Goal: Find specific page/section: Find specific page/section

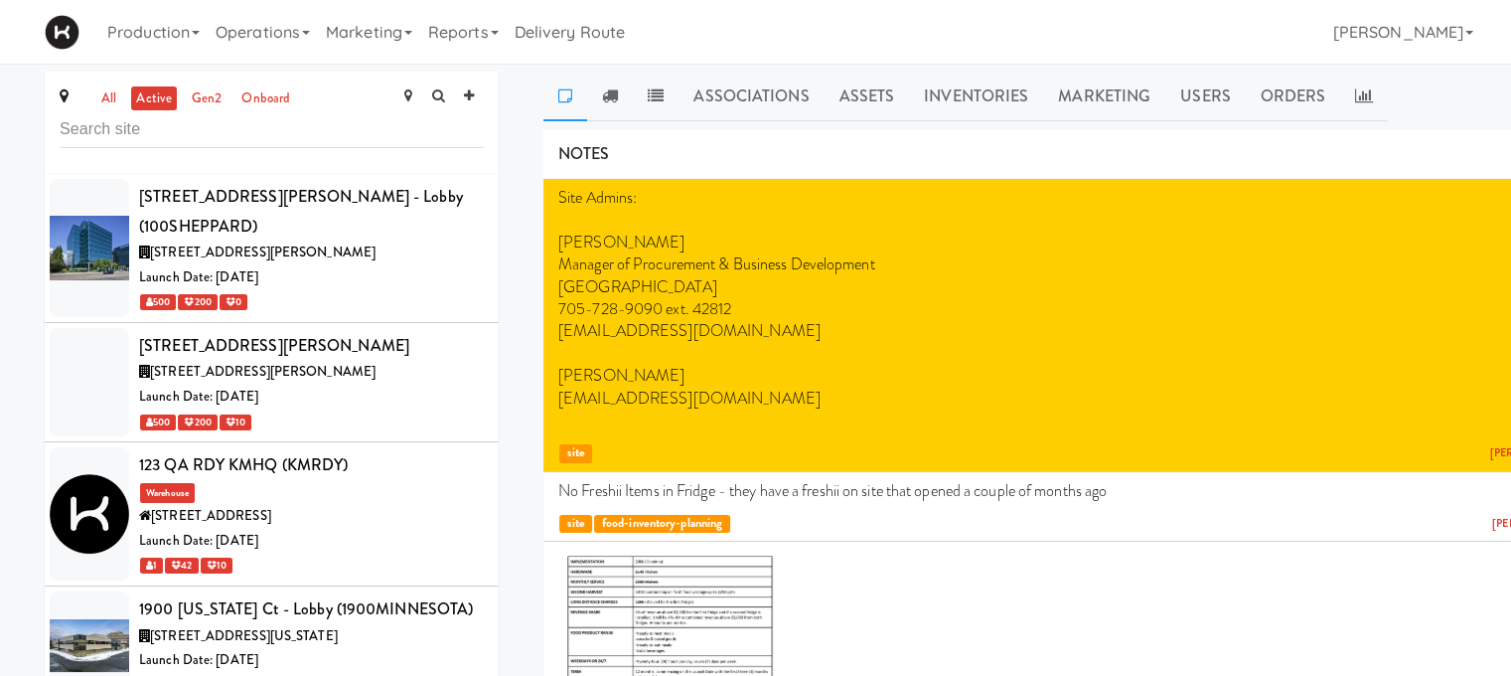
scroll to position [8644, 0]
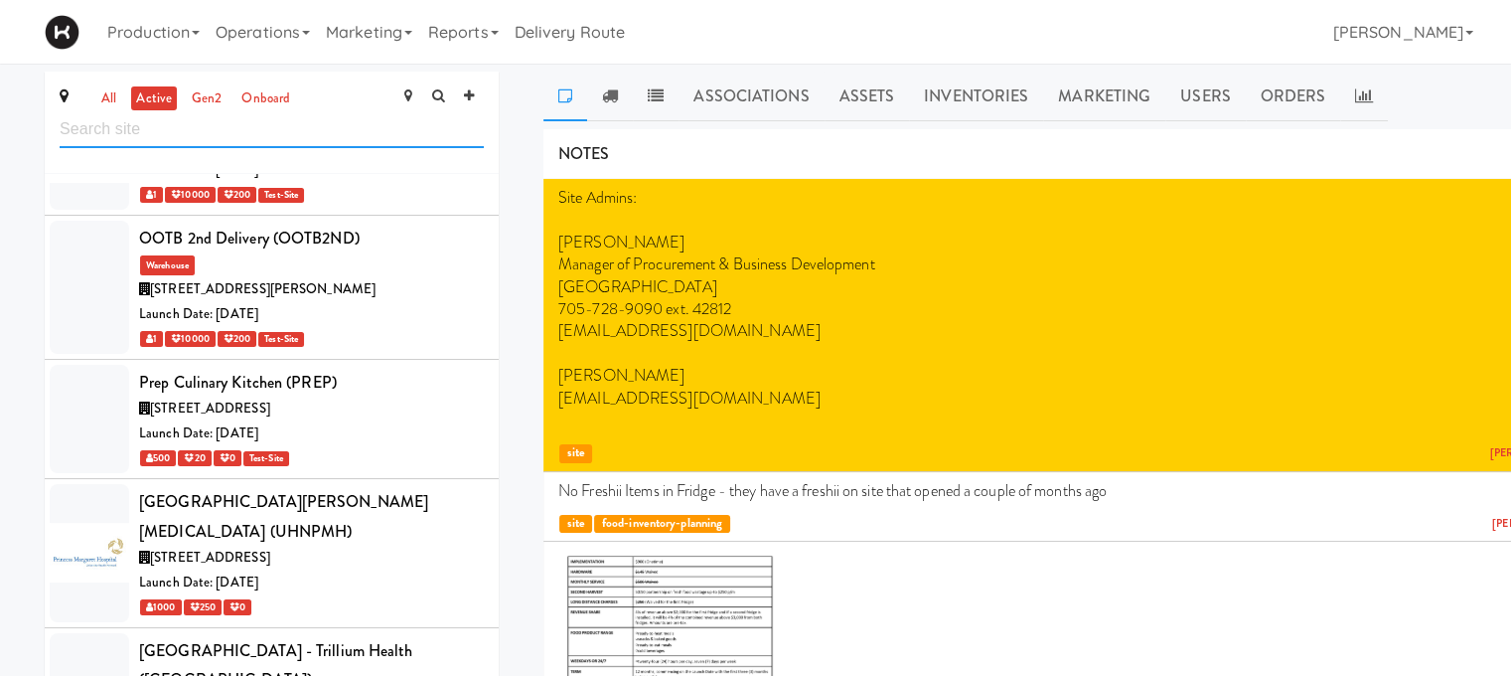
click at [265, 138] on input "text" at bounding box center [272, 129] width 424 height 37
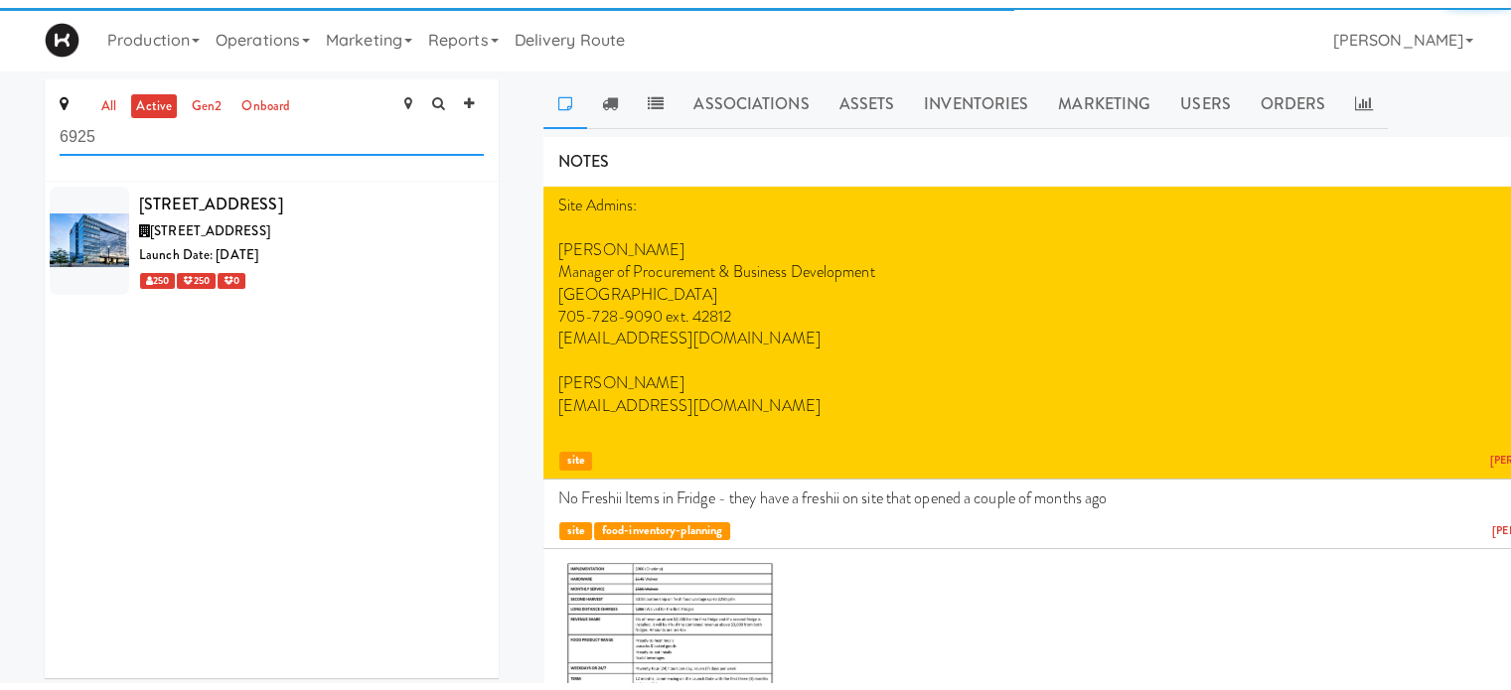
scroll to position [0, 0]
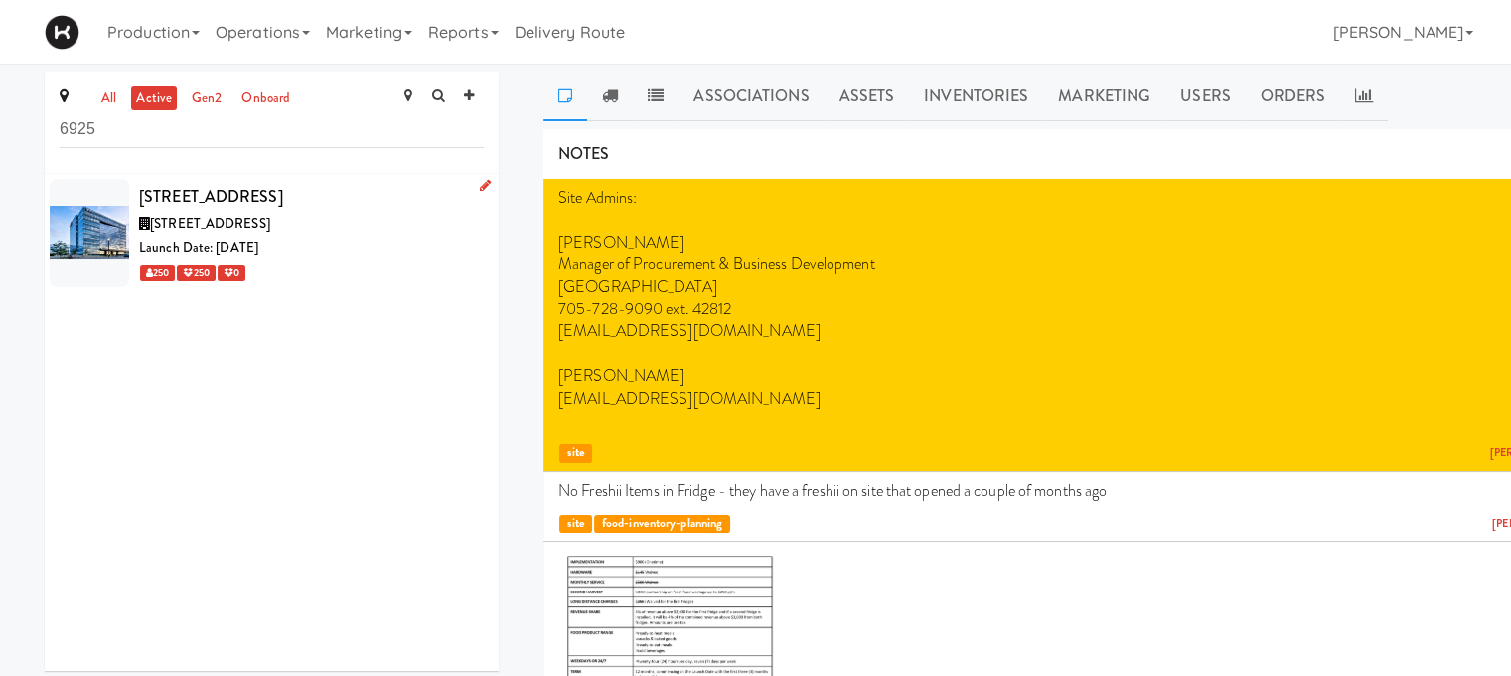
click at [294, 184] on div "[STREET_ADDRESS]" at bounding box center [311, 197] width 345 height 30
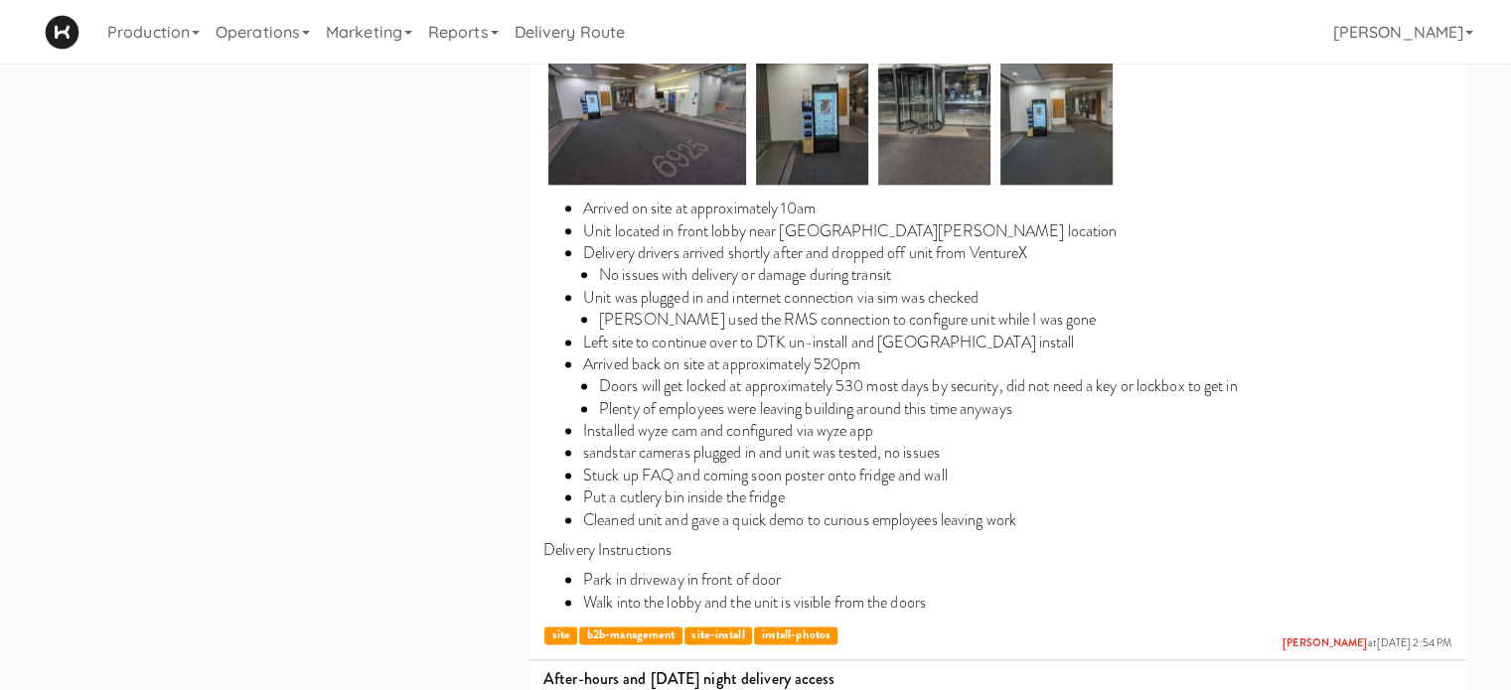
scroll to position [2477, 0]
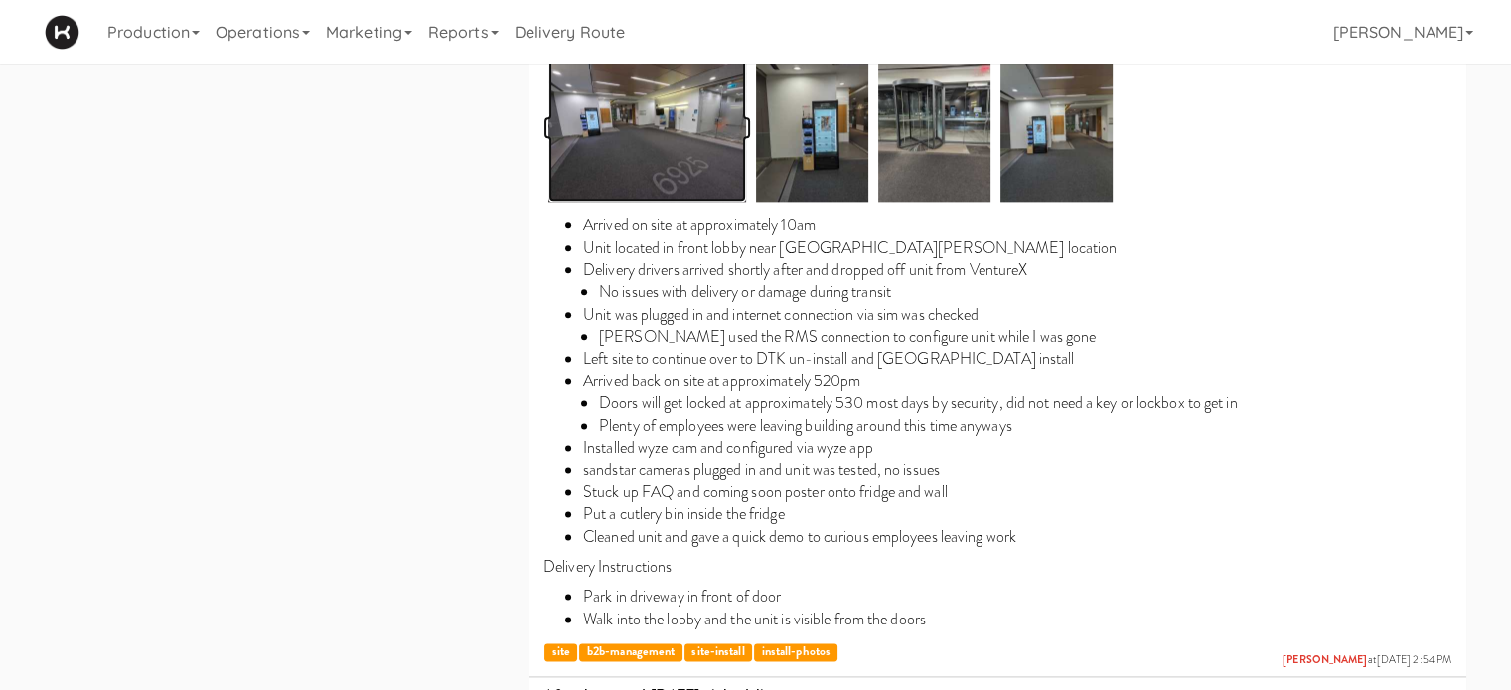
click at [675, 146] on img at bounding box center [647, 127] width 198 height 149
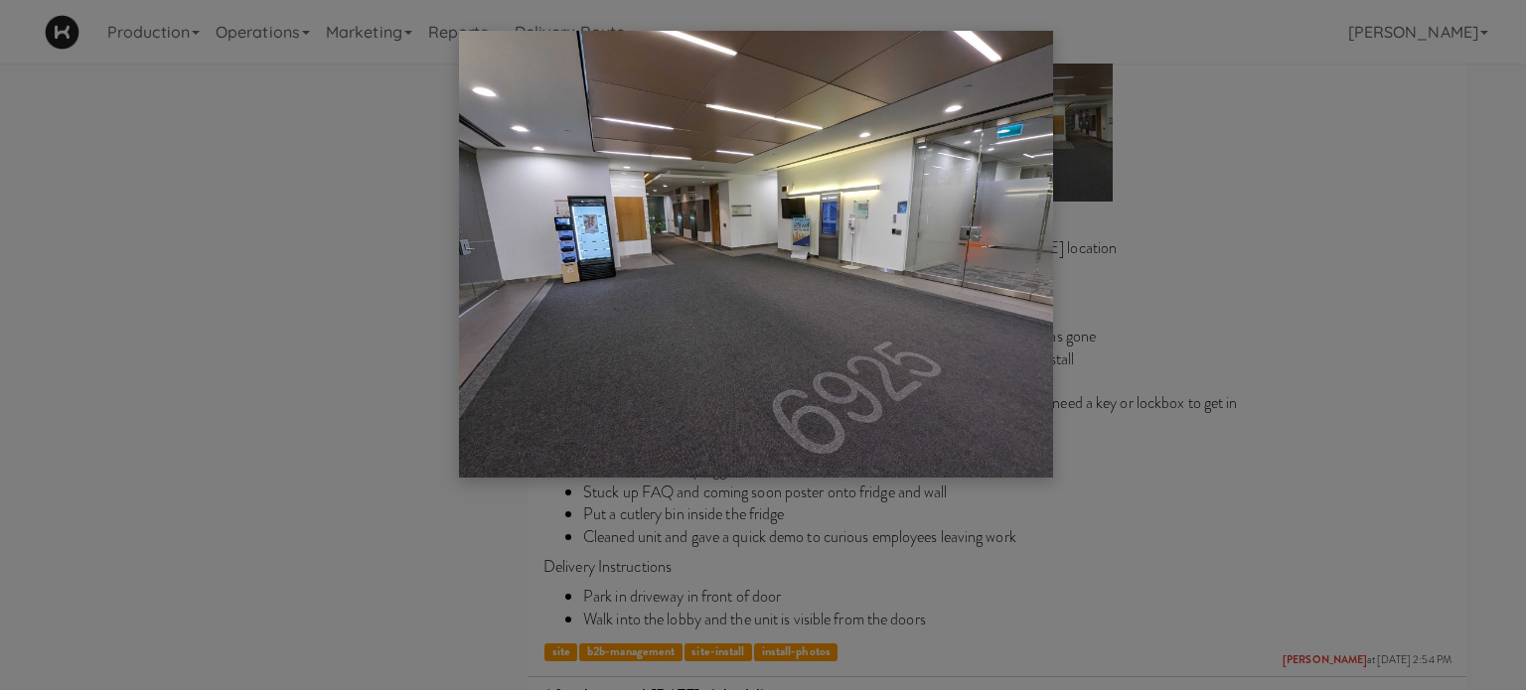
click at [1369, 340] on div at bounding box center [763, 345] width 1526 height 690
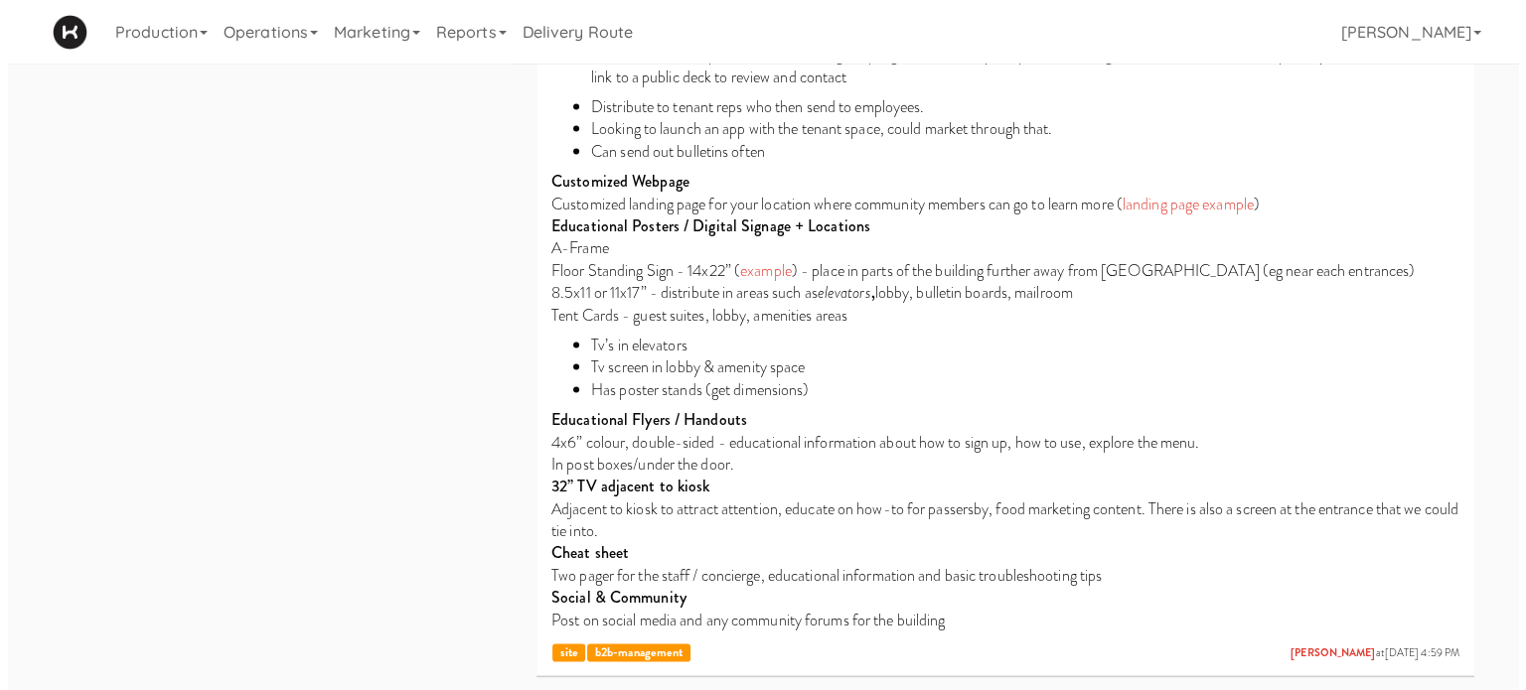
scroll to position [0, 0]
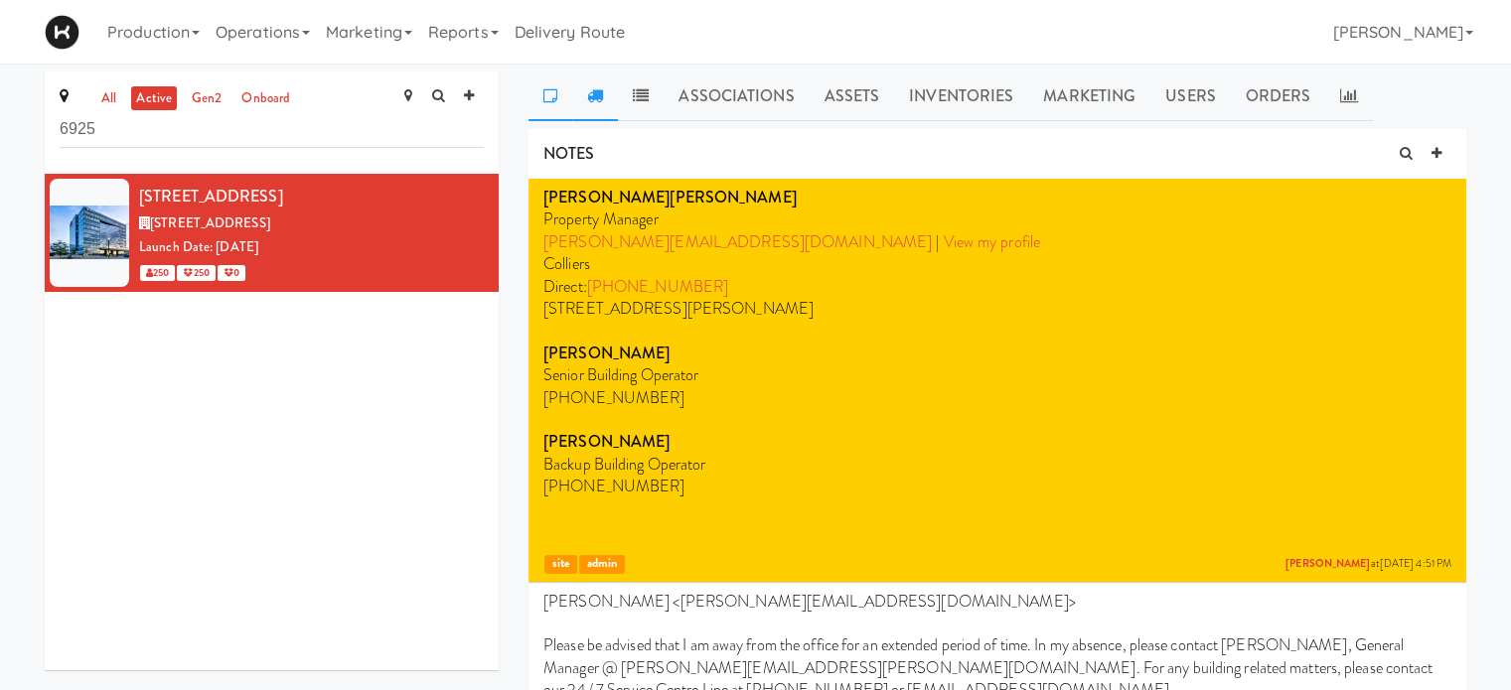
click at [602, 96] on icon at bounding box center [595, 95] width 16 height 16
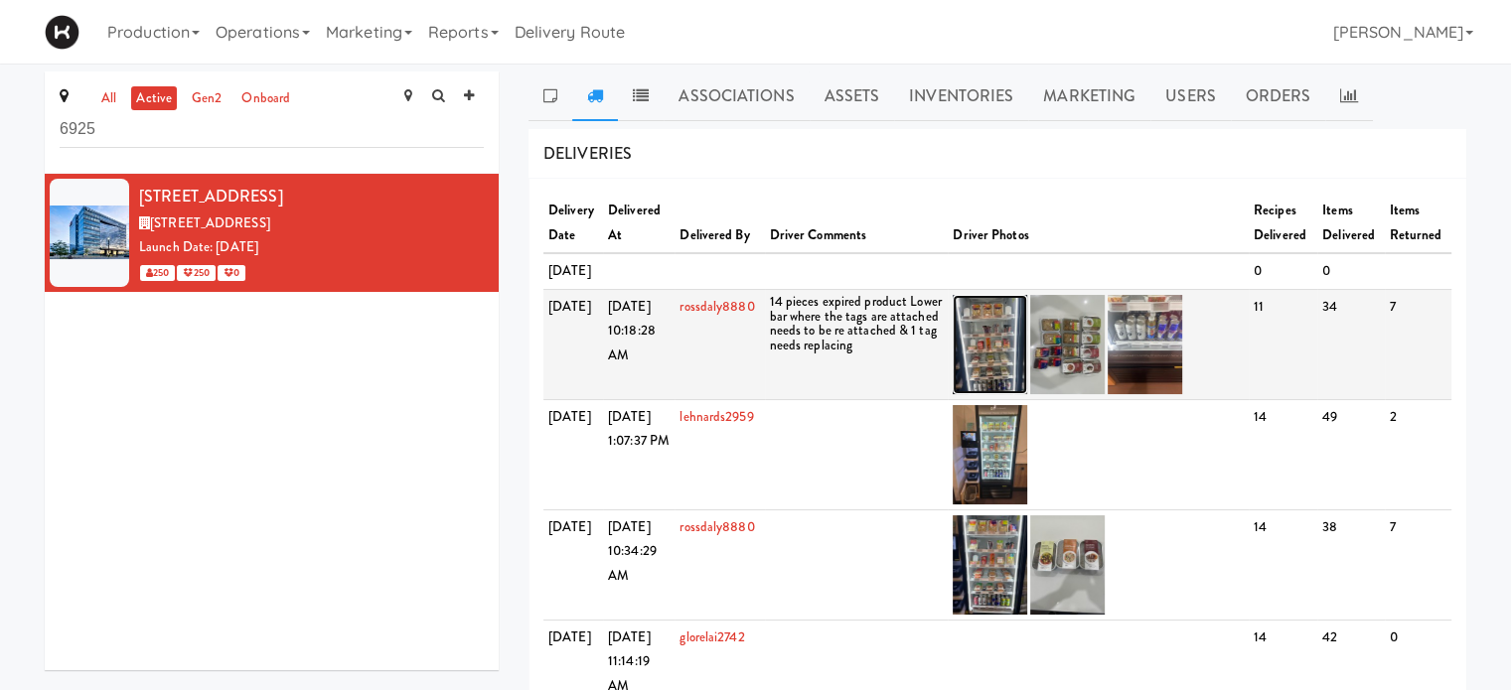
click at [993, 394] on img at bounding box center [990, 344] width 75 height 99
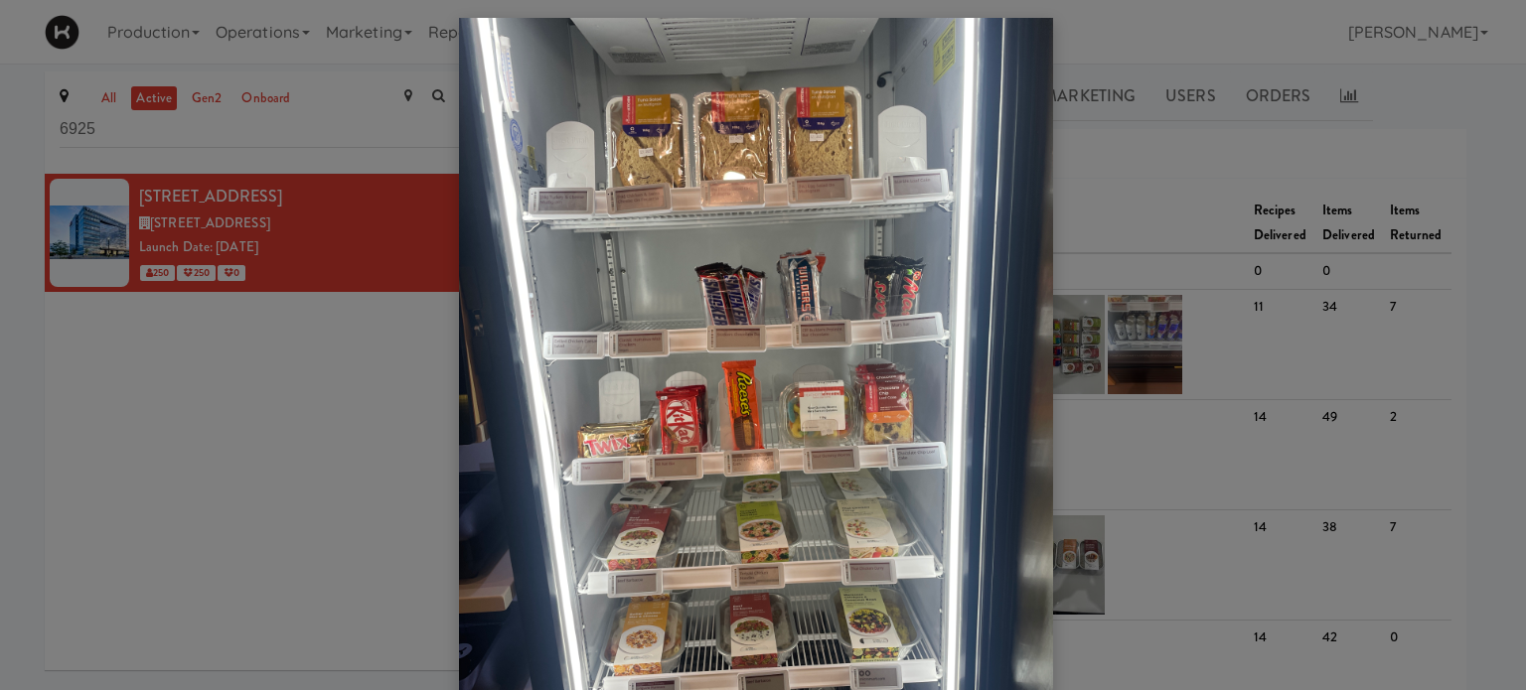
scroll to position [12, 0]
click at [1141, 183] on div at bounding box center [763, 345] width 1526 height 690
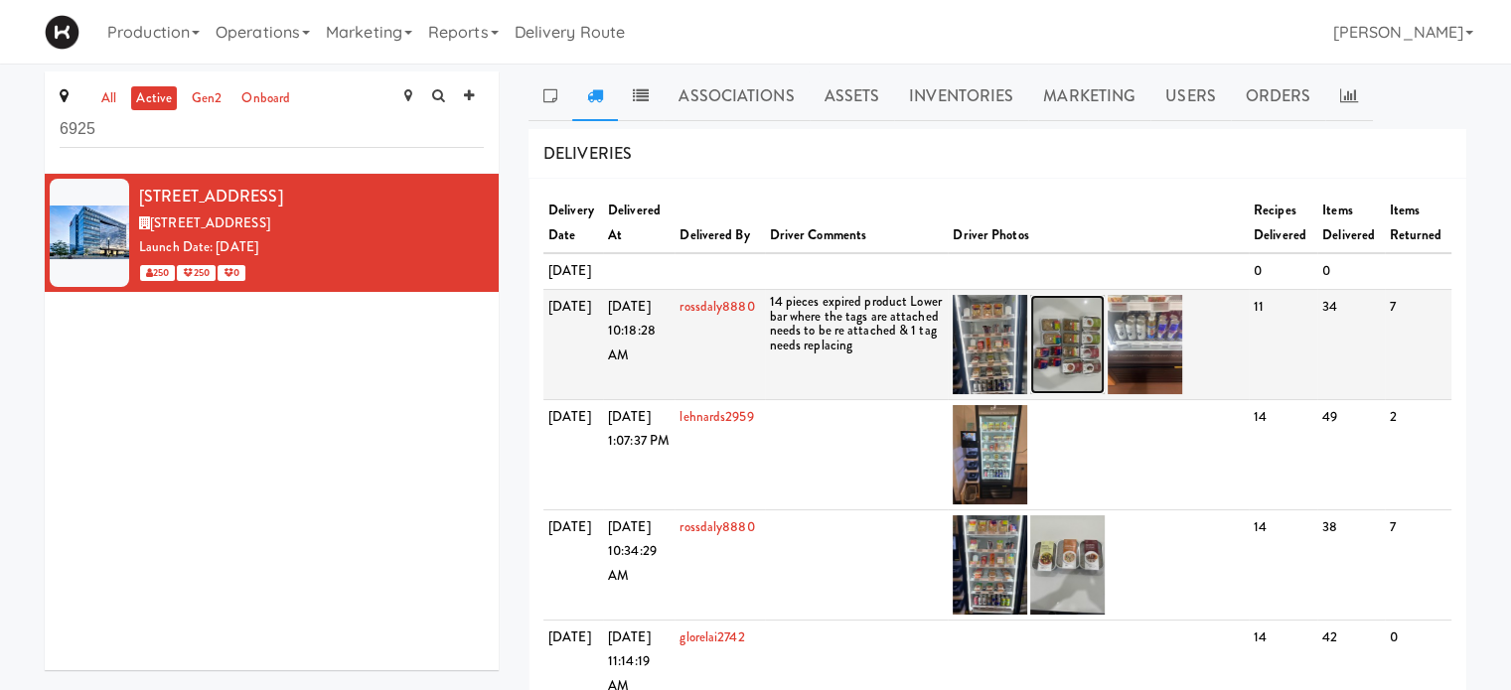
click at [1086, 377] on img at bounding box center [1067, 344] width 75 height 99
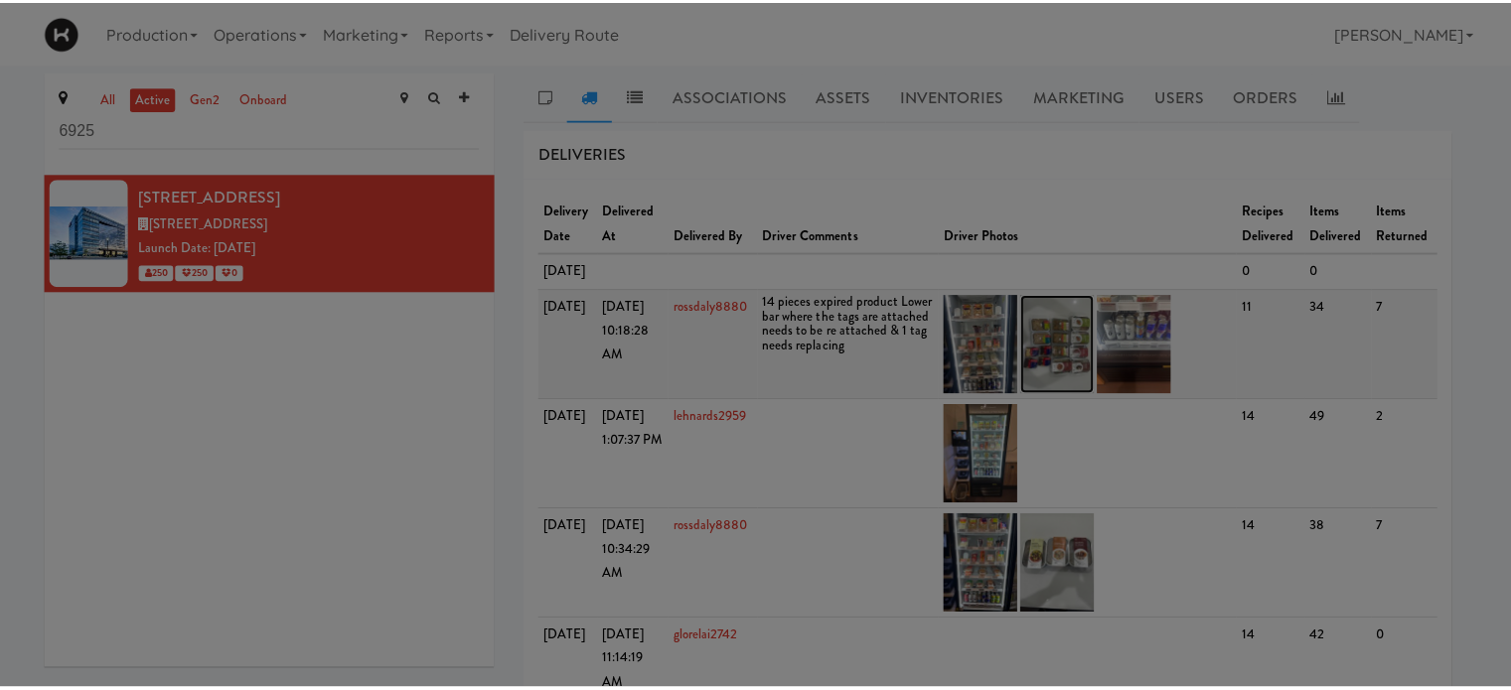
scroll to position [0, 0]
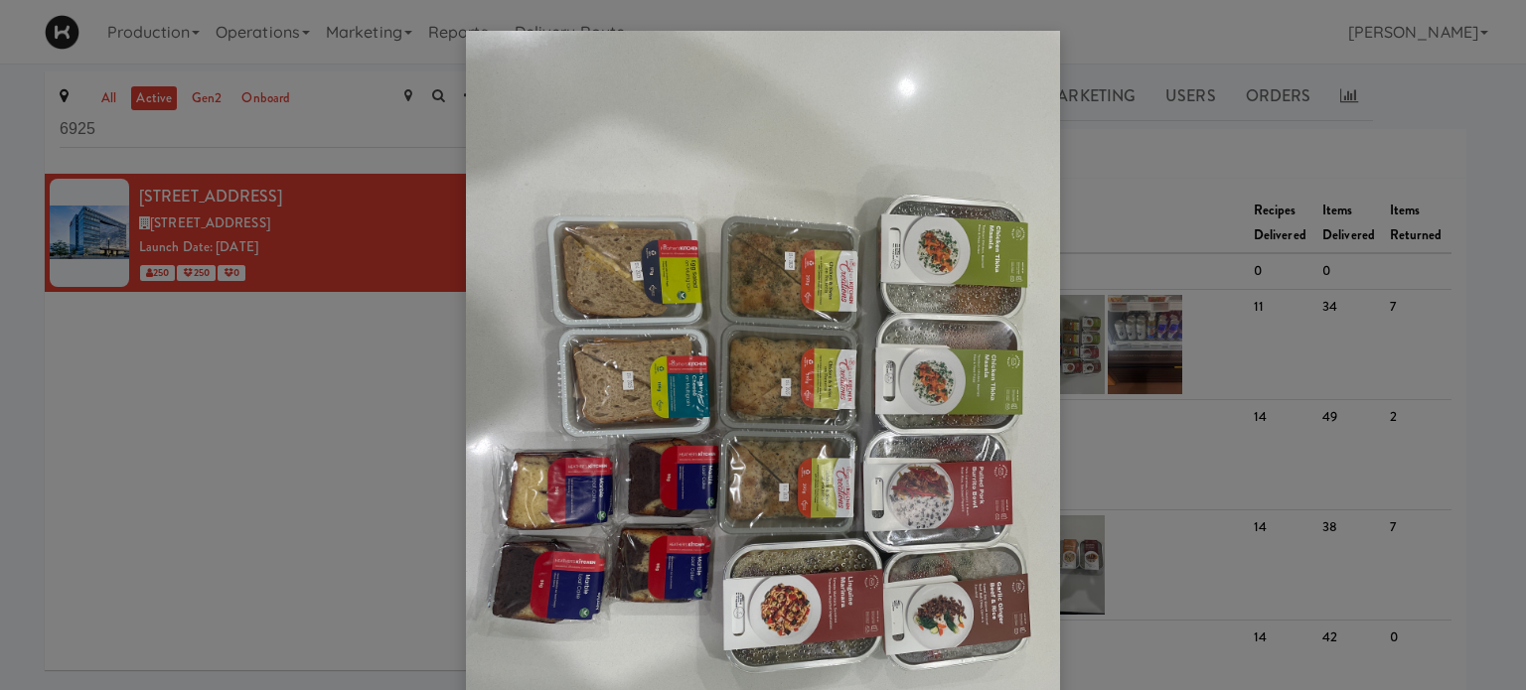
click at [1145, 280] on div at bounding box center [763, 345] width 1526 height 690
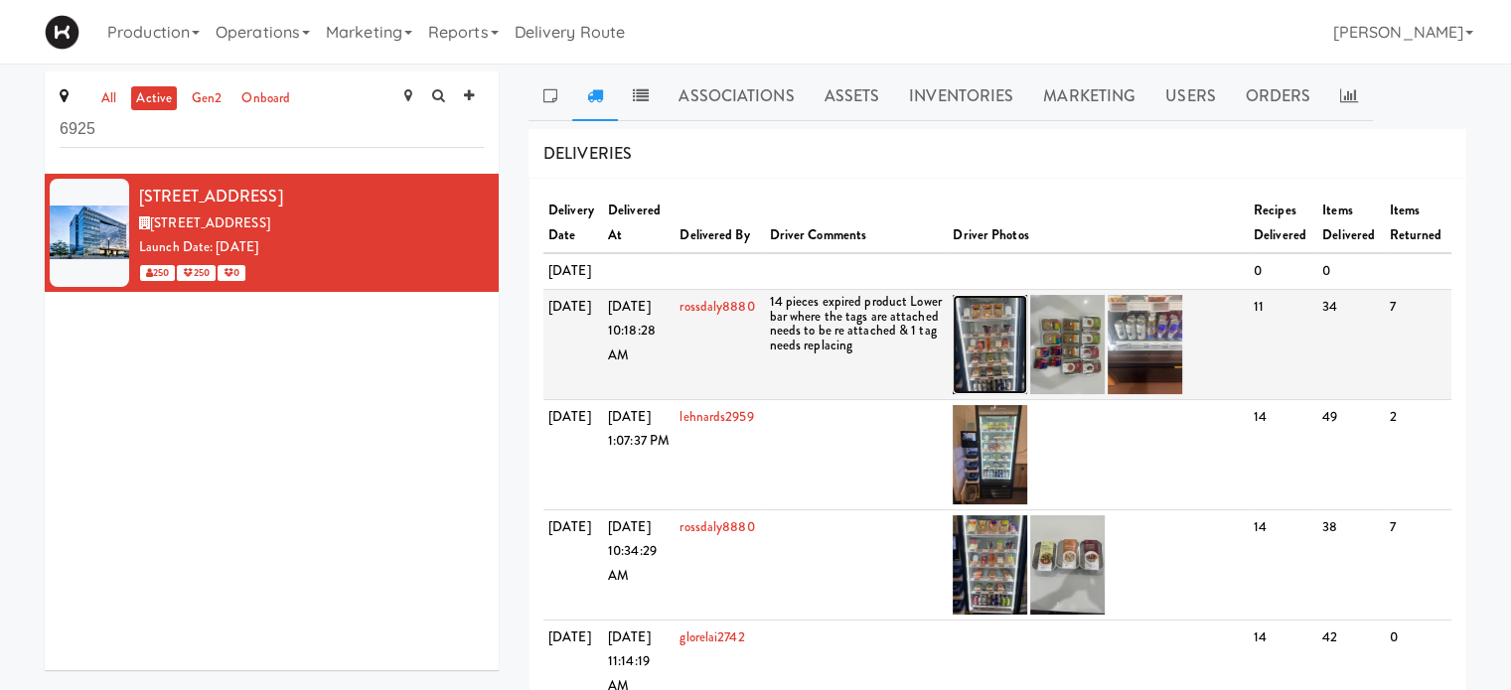
click at [969, 369] on img at bounding box center [990, 344] width 75 height 99
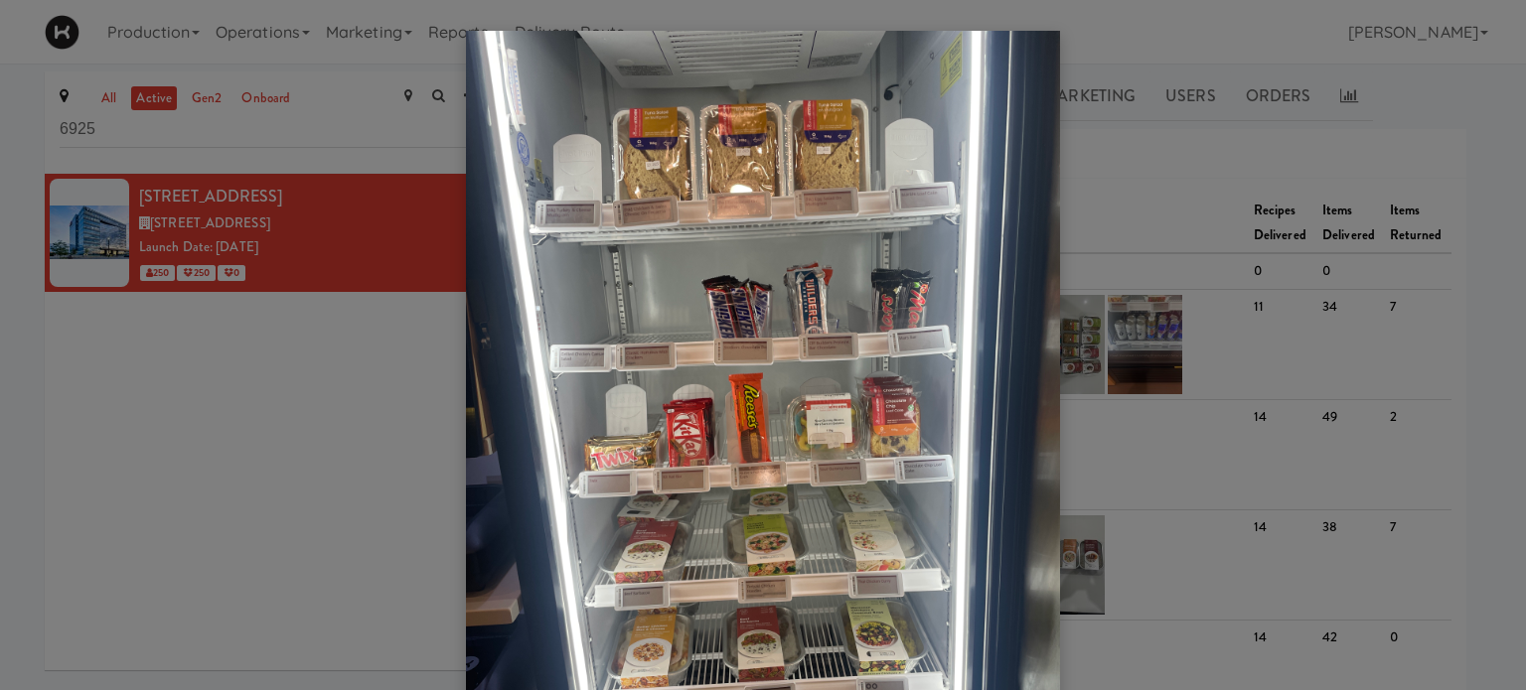
click at [1088, 279] on div at bounding box center [763, 345] width 1526 height 690
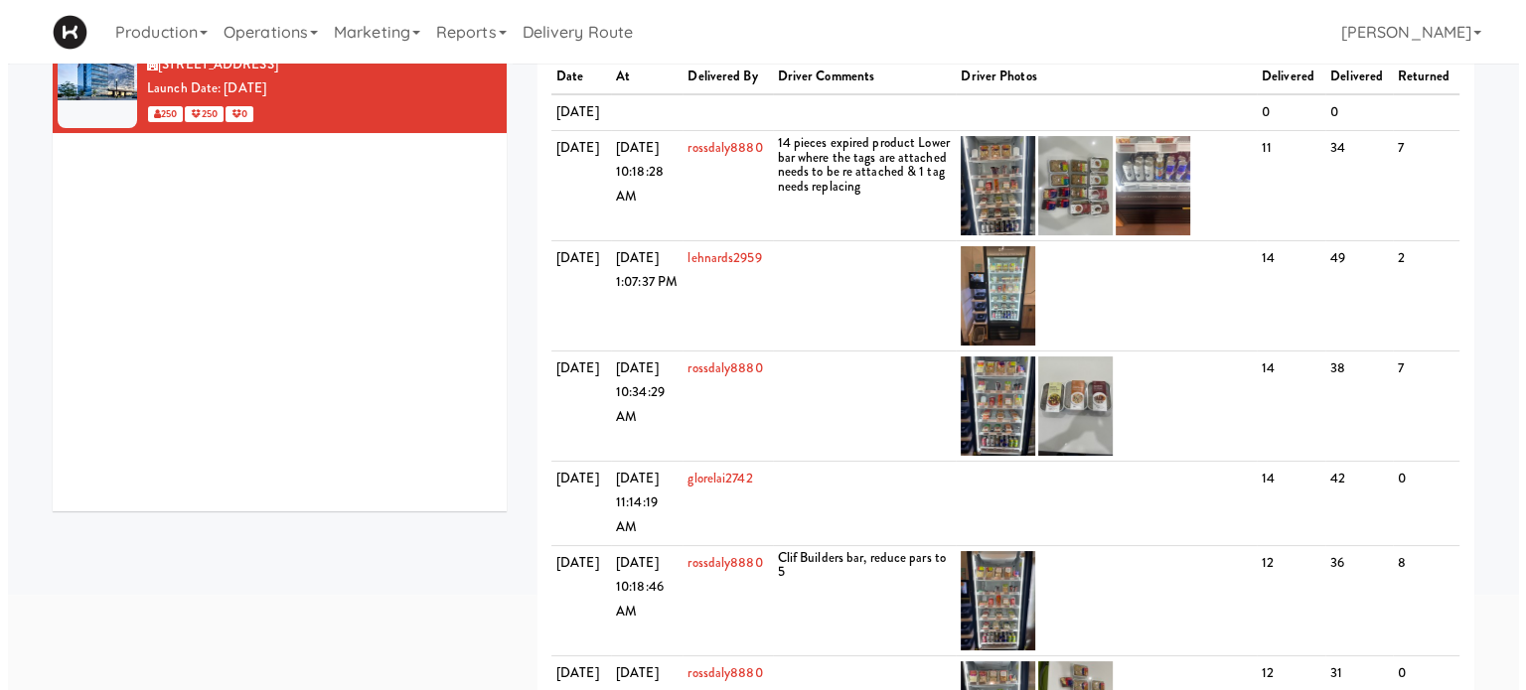
scroll to position [244, 0]
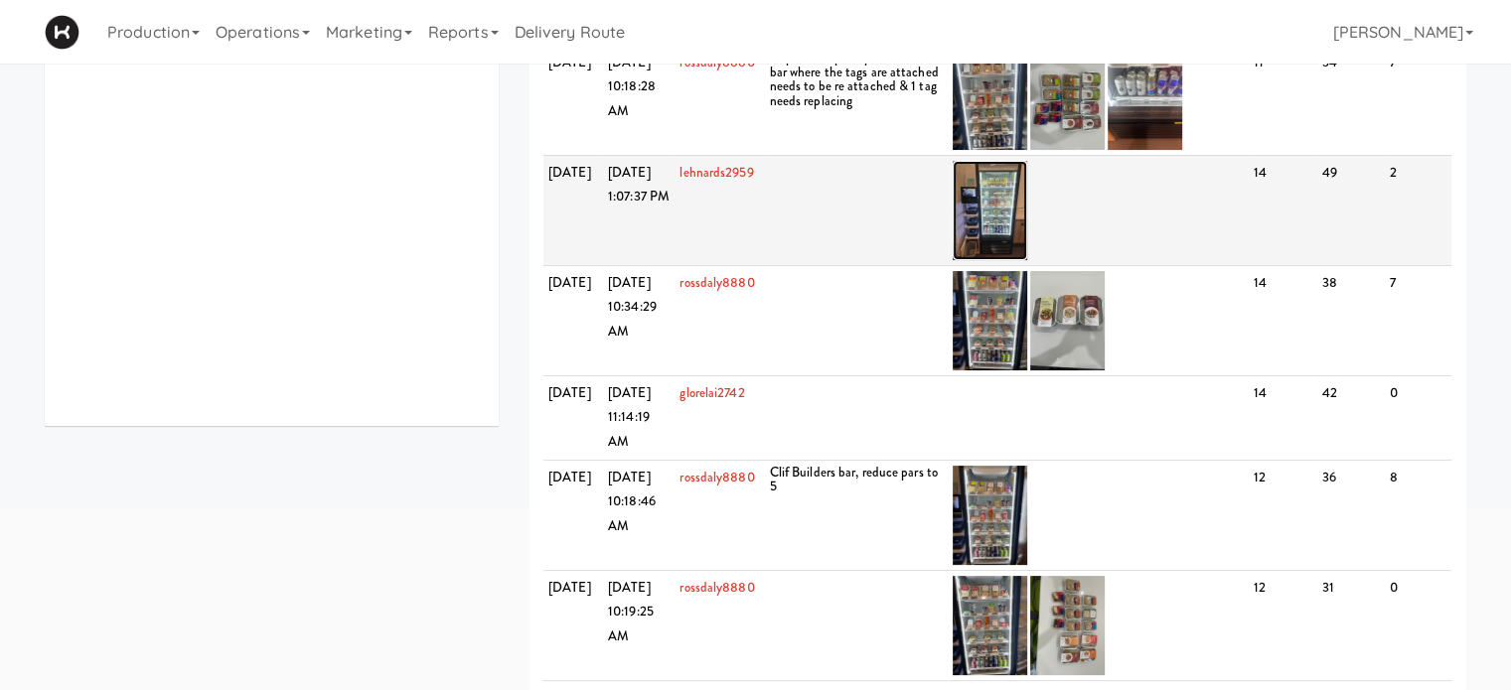
click at [982, 247] on img at bounding box center [990, 210] width 75 height 99
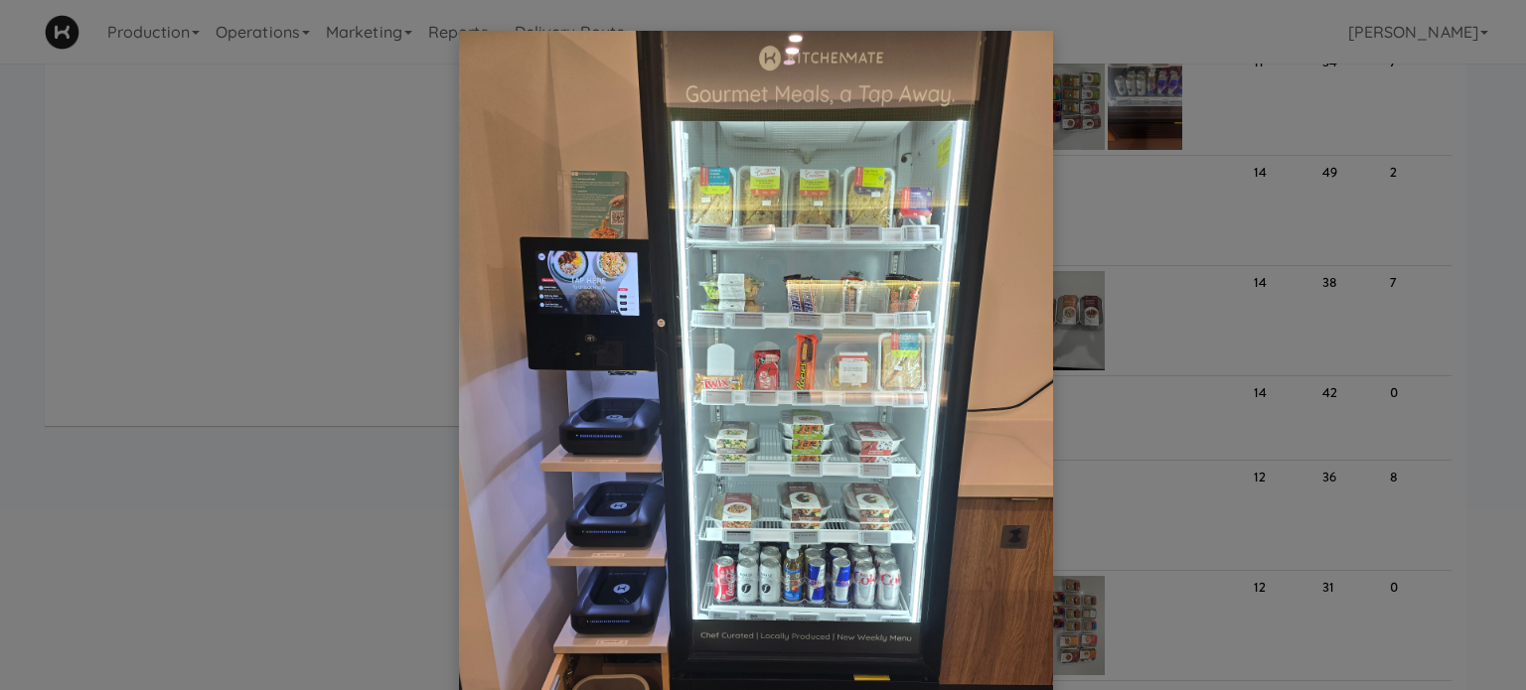
click at [1131, 265] on div at bounding box center [763, 345] width 1526 height 690
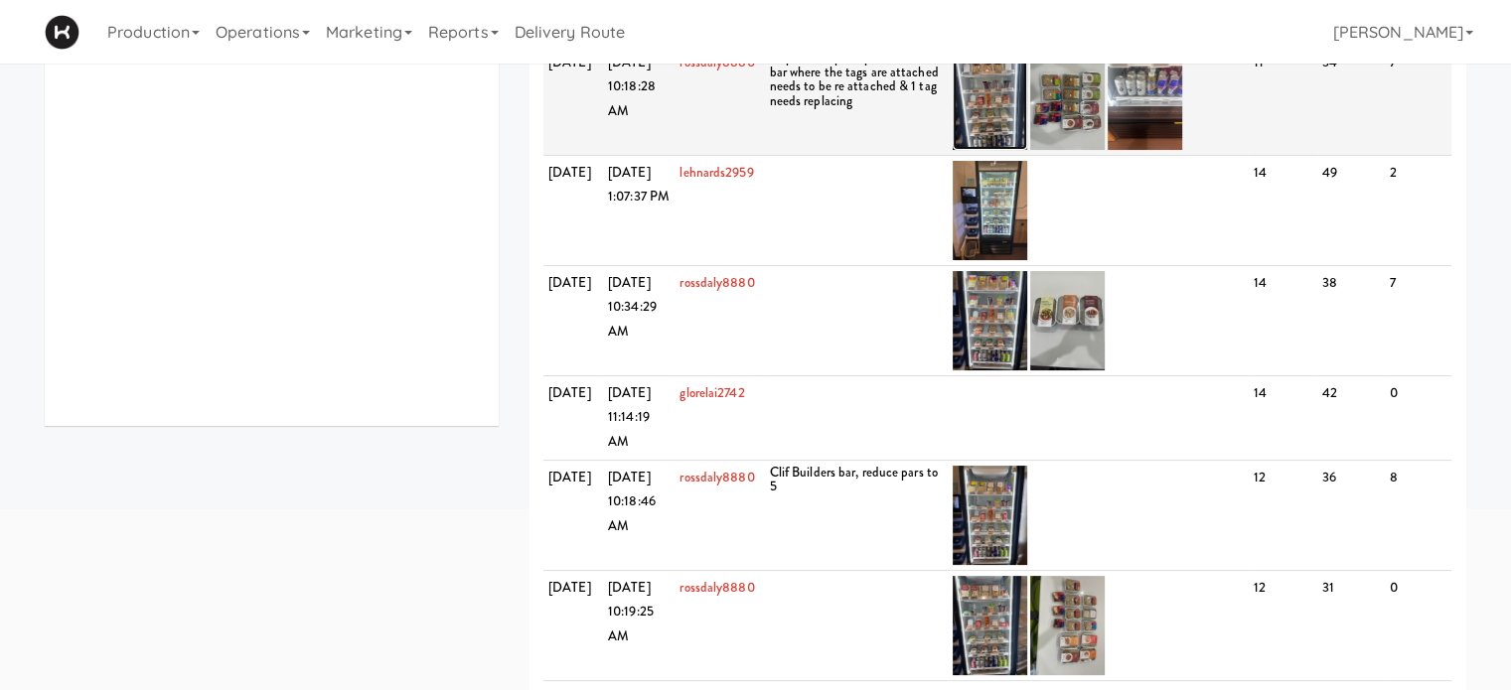
click at [993, 150] on img at bounding box center [990, 100] width 75 height 99
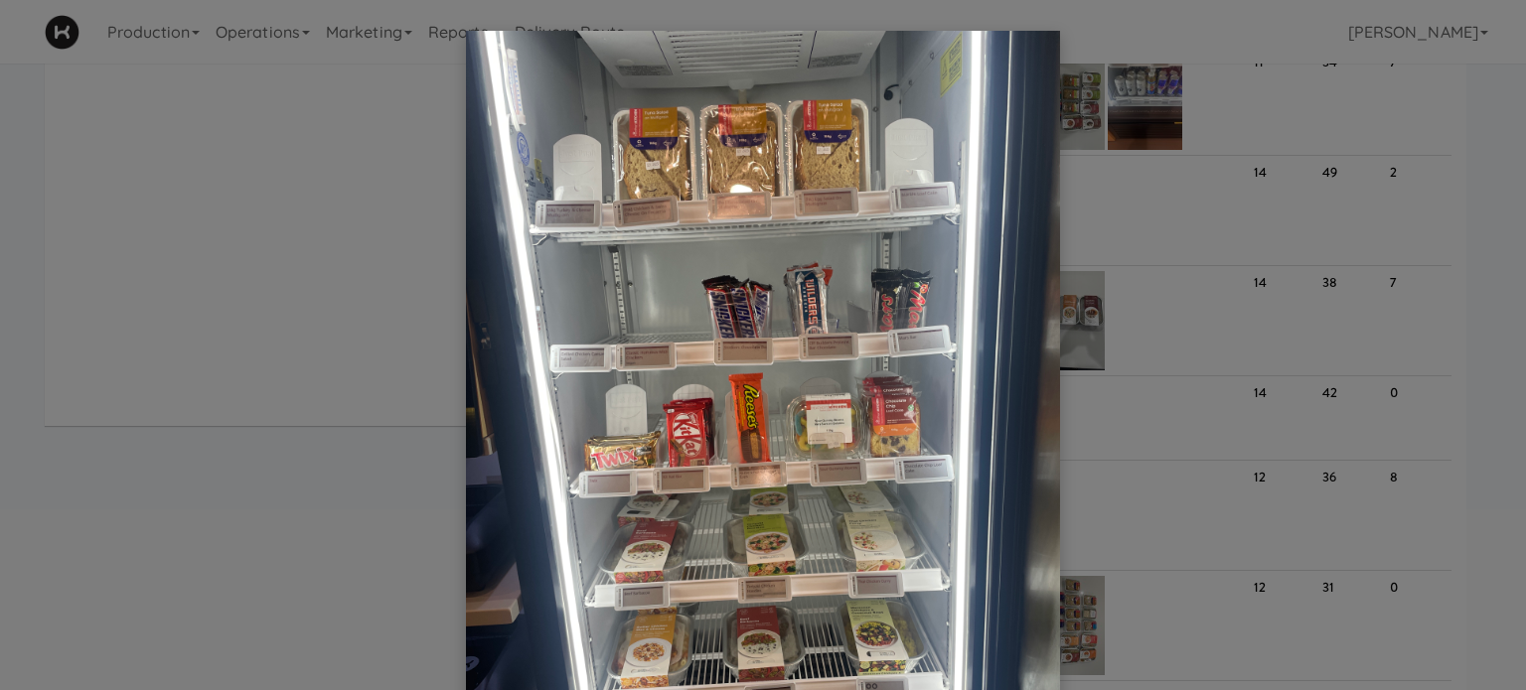
click at [1101, 277] on div at bounding box center [763, 345] width 1526 height 690
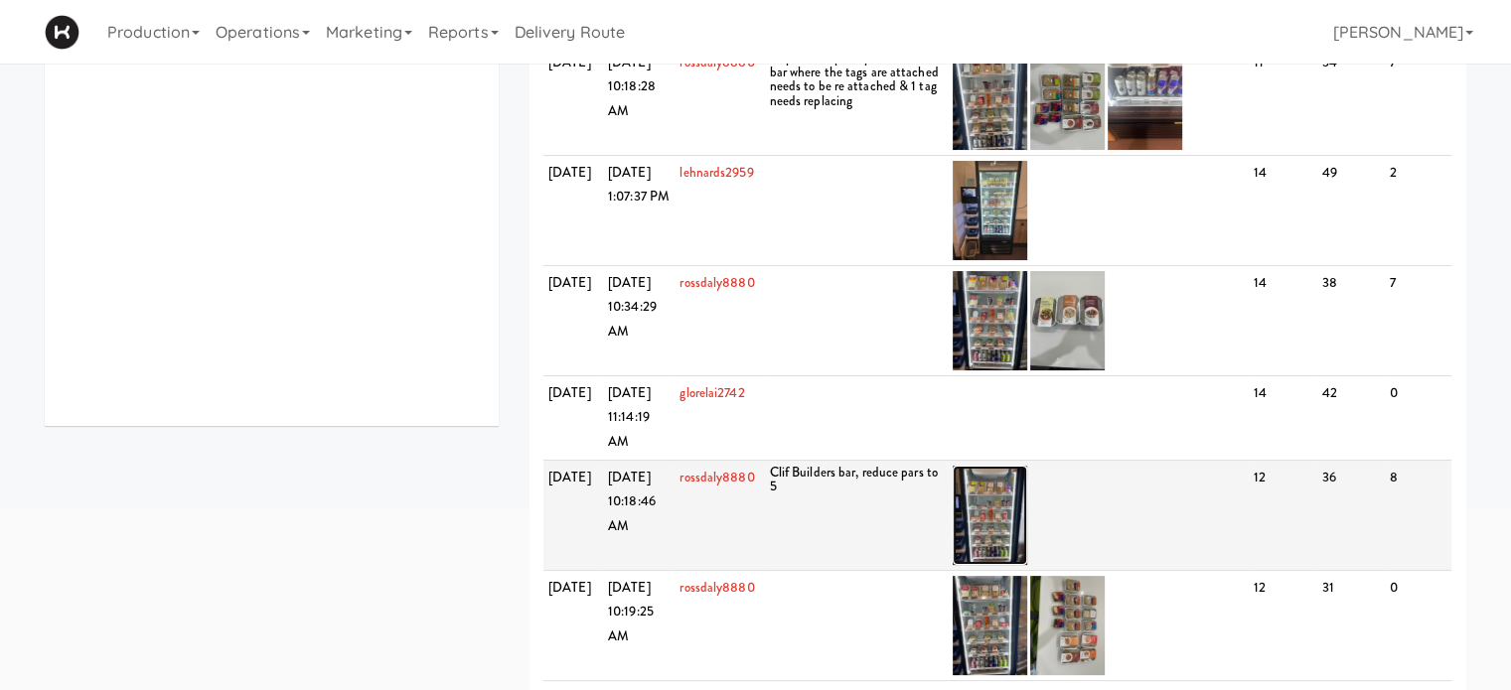
click at [985, 565] on img at bounding box center [990, 515] width 75 height 99
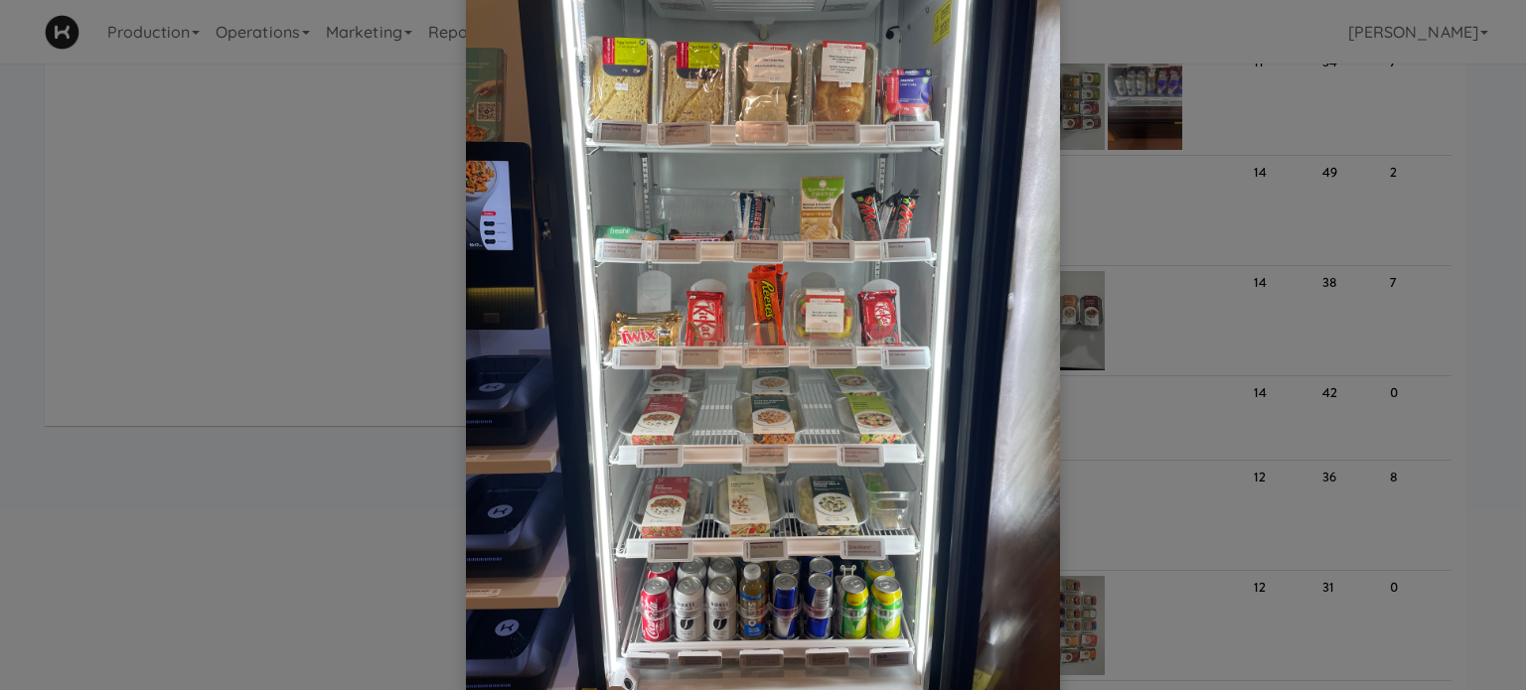
scroll to position [163, 0]
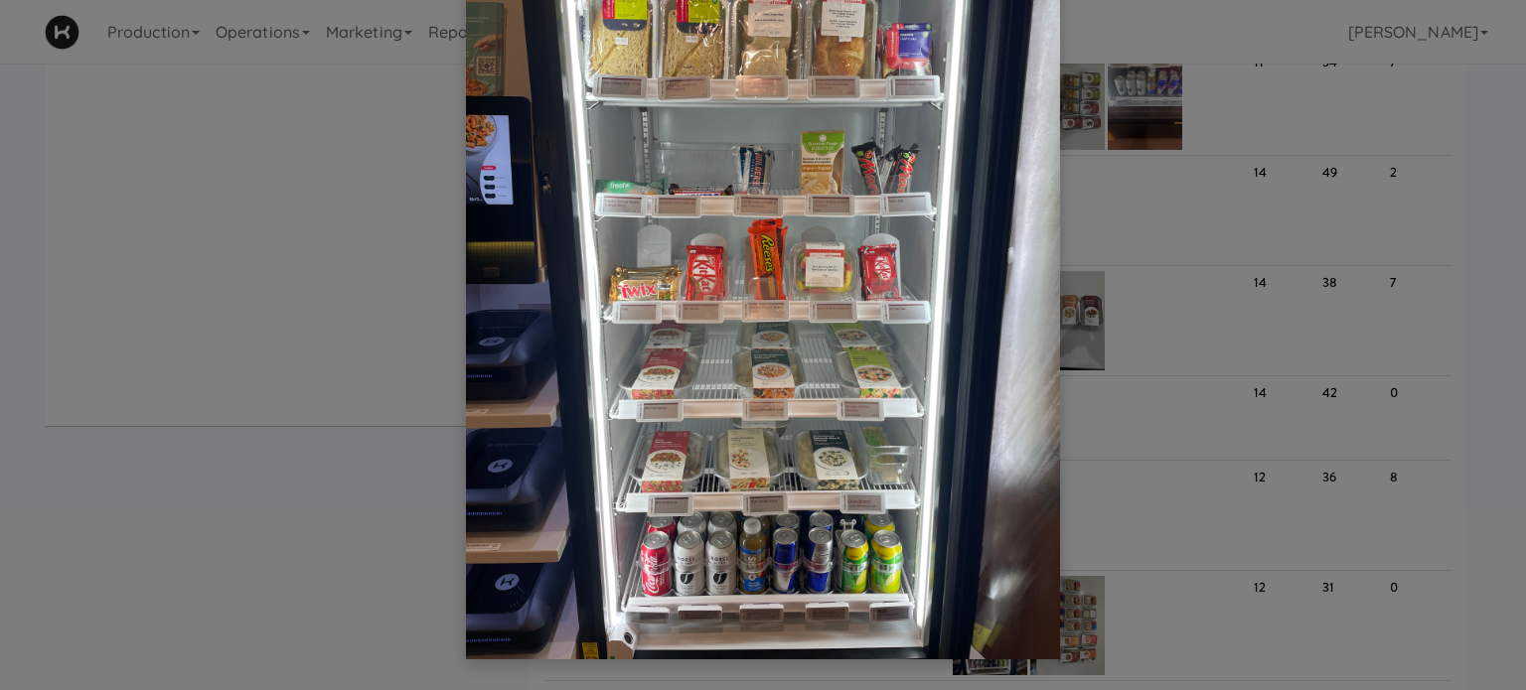
click at [1156, 314] on div at bounding box center [763, 345] width 1526 height 690
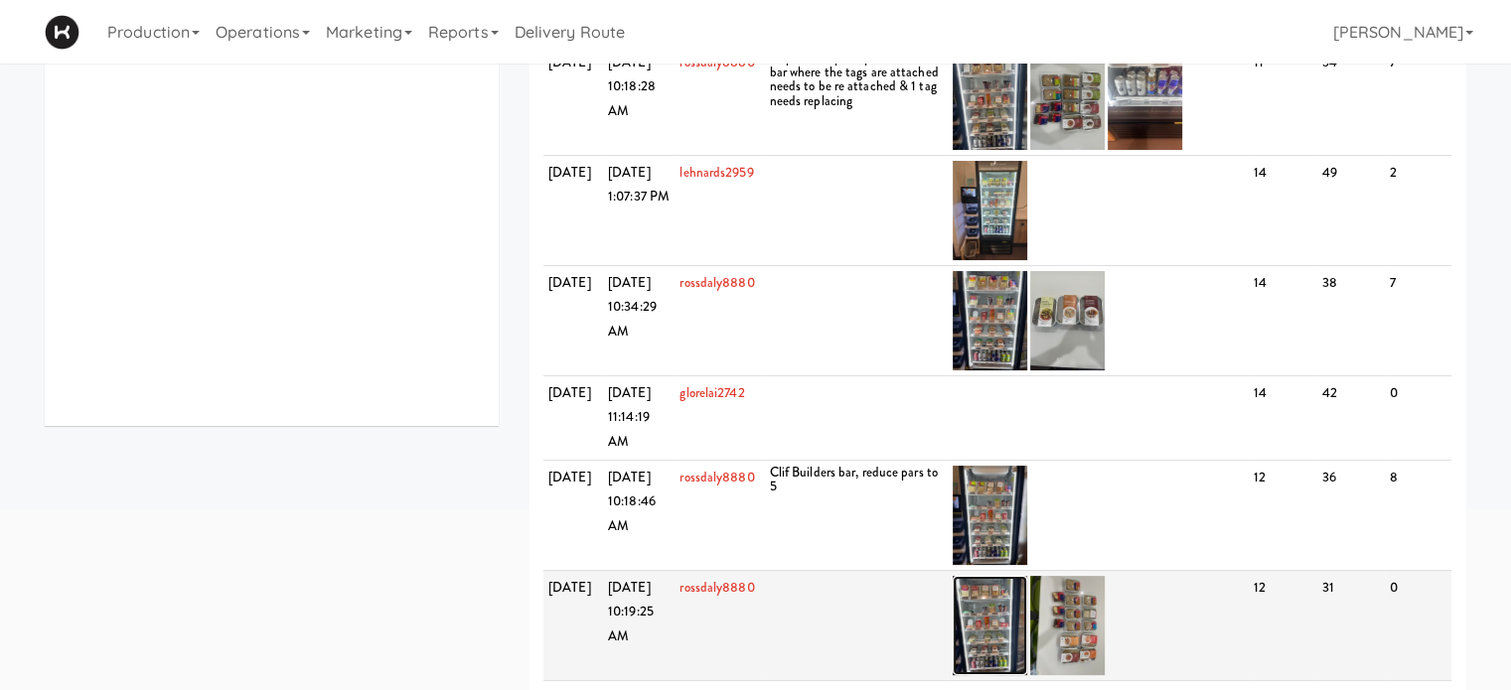
click at [981, 651] on img at bounding box center [990, 625] width 75 height 99
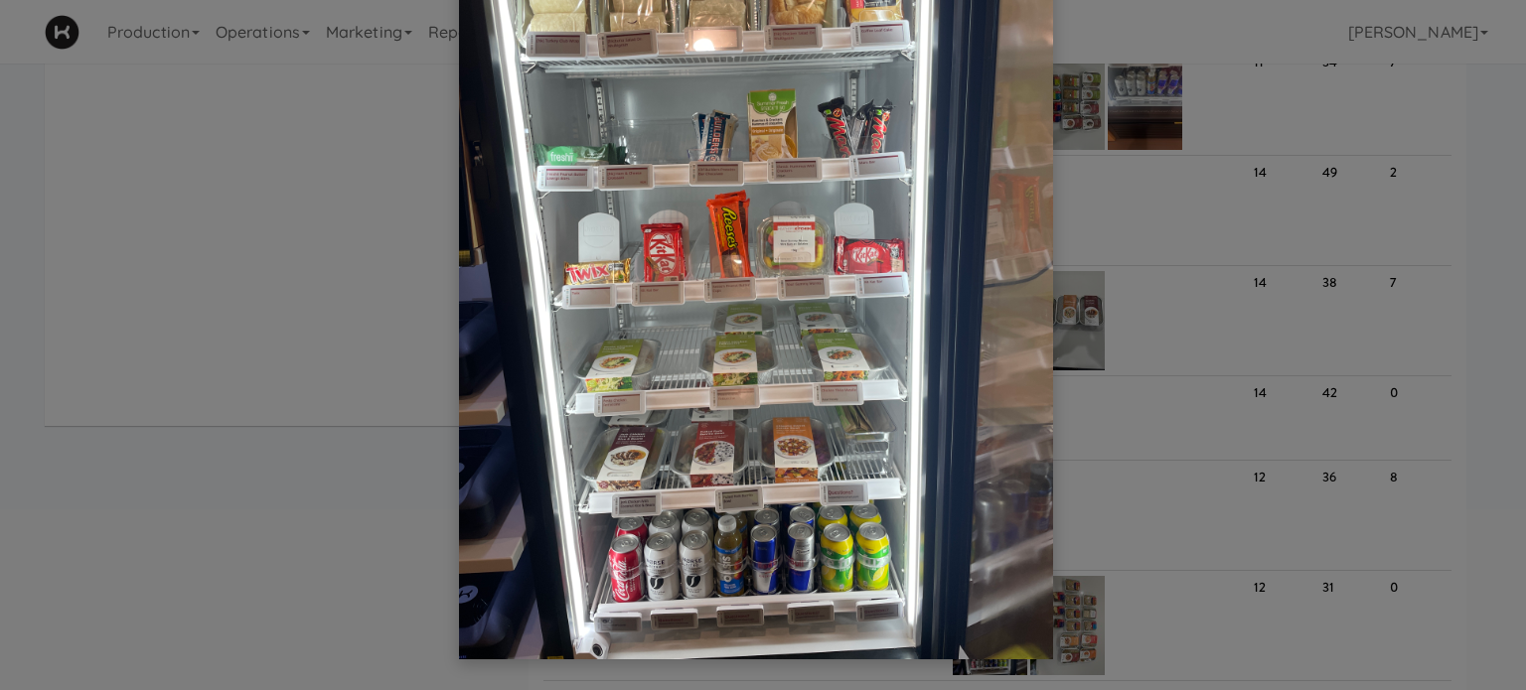
click at [1133, 531] on div at bounding box center [763, 345] width 1526 height 690
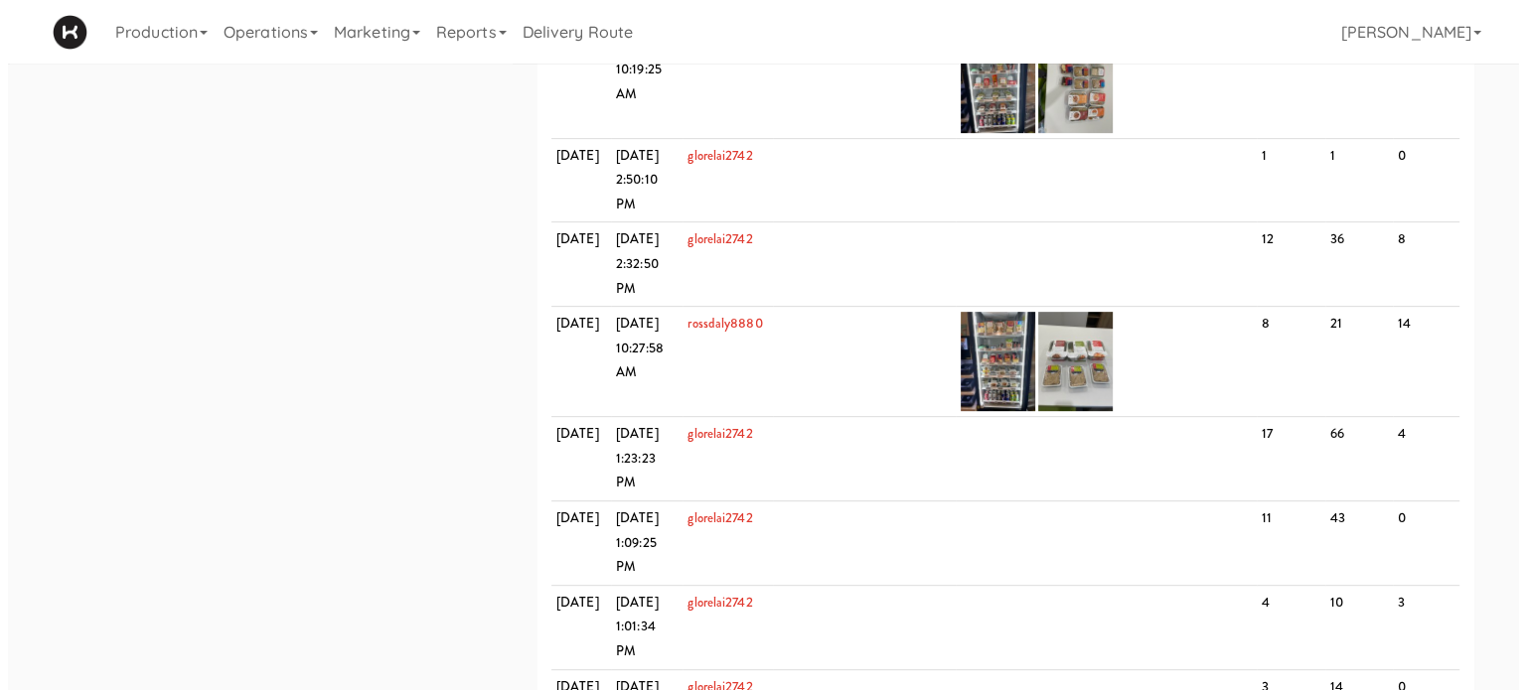
scroll to position [915, 0]
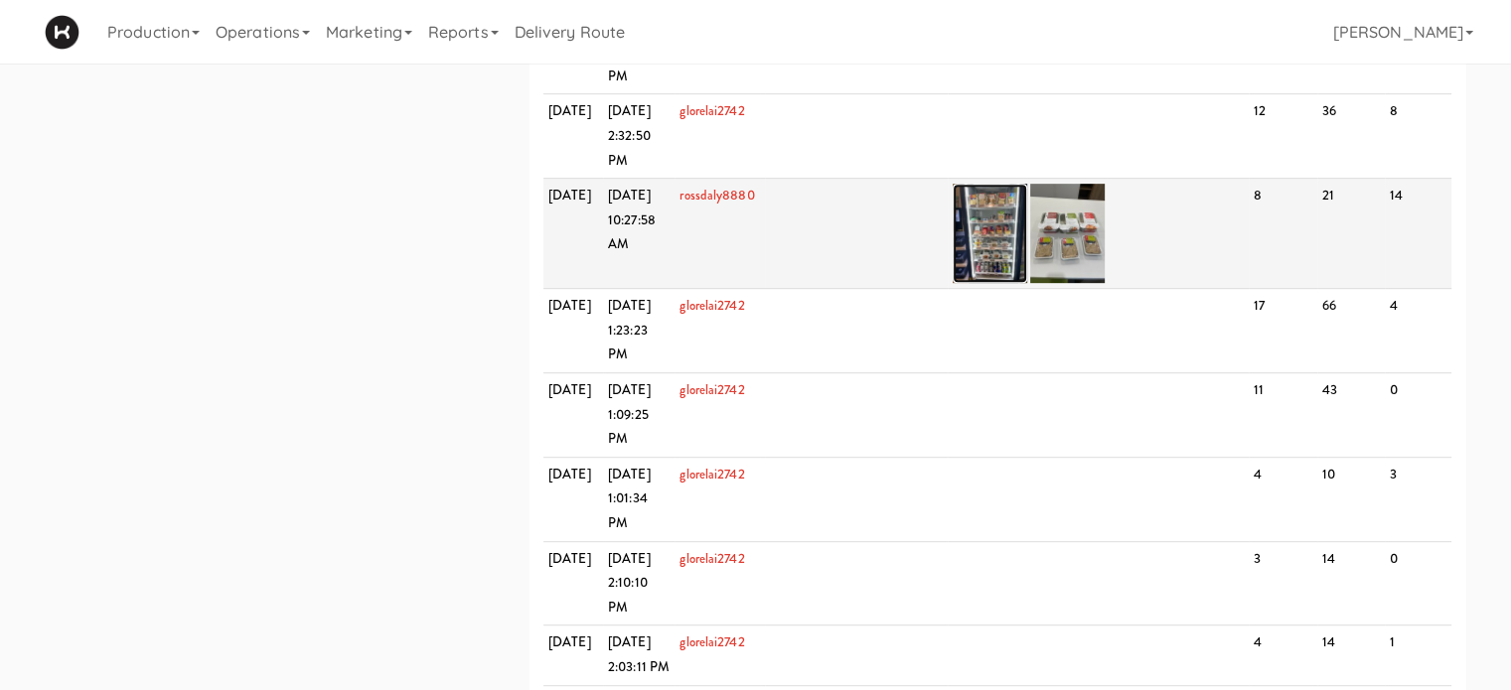
click at [997, 280] on img at bounding box center [990, 233] width 75 height 99
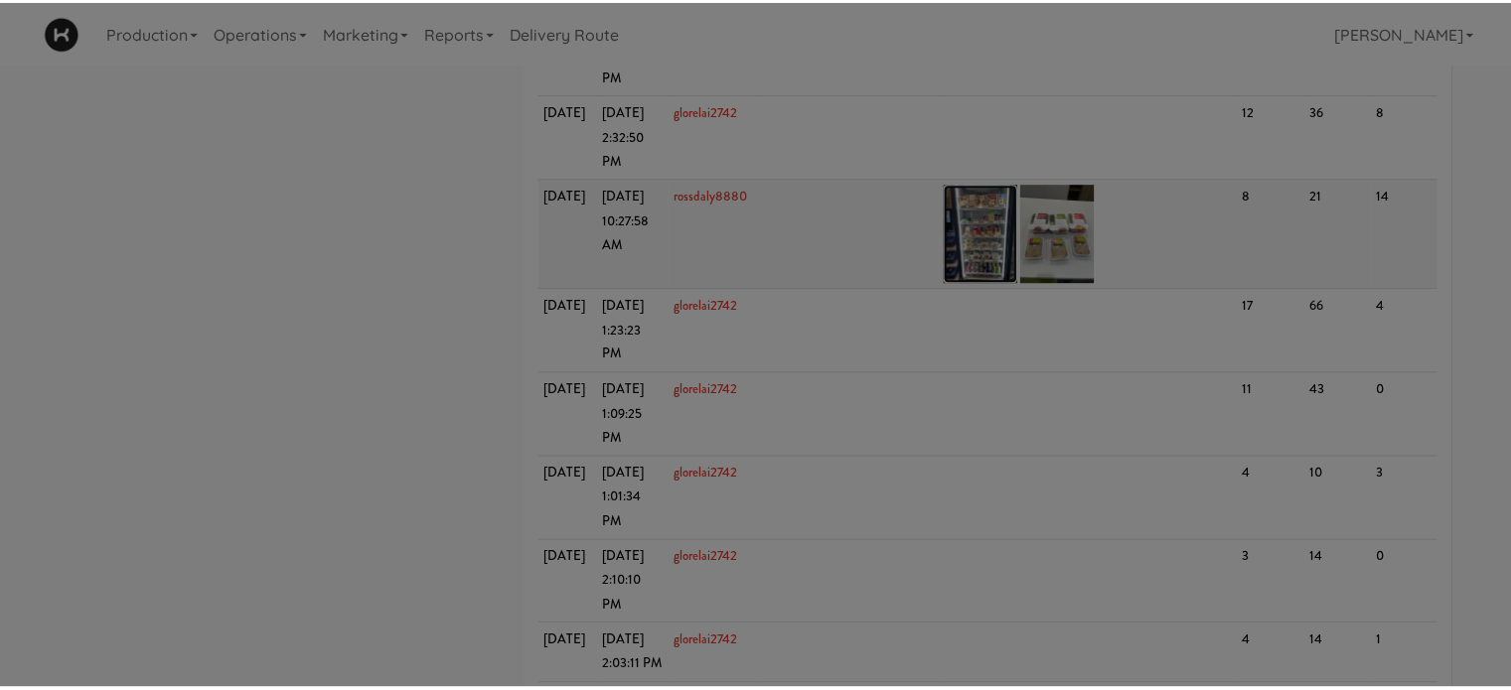
scroll to position [0, 0]
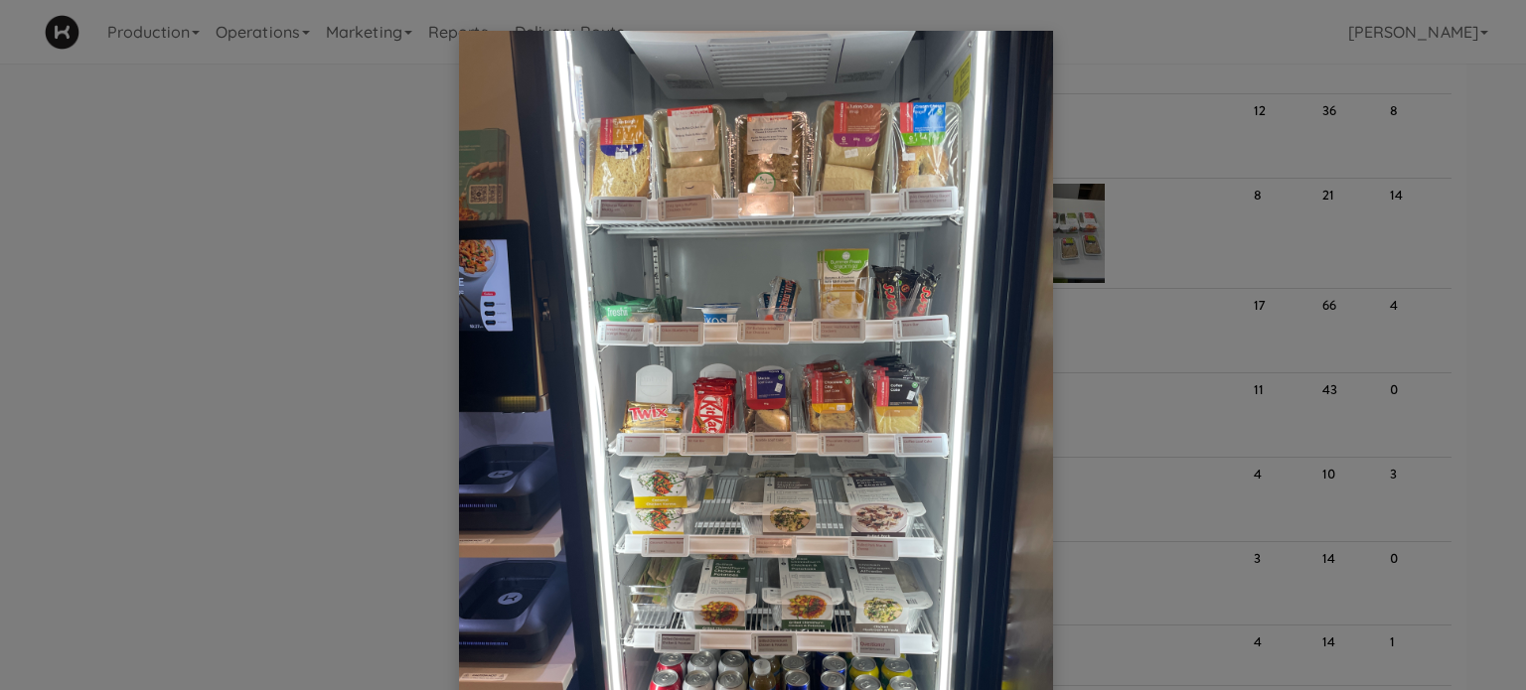
click at [1076, 461] on div at bounding box center [763, 345] width 1526 height 690
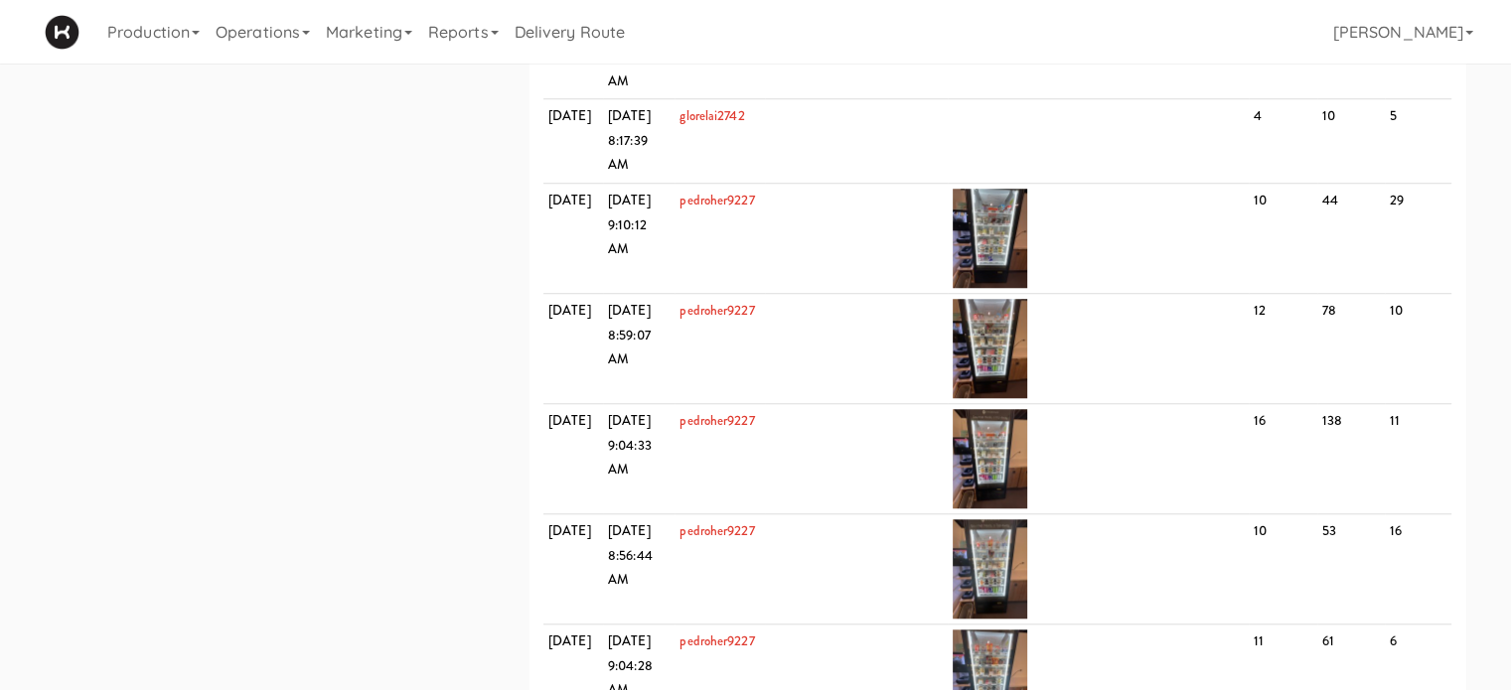
scroll to position [1642, 0]
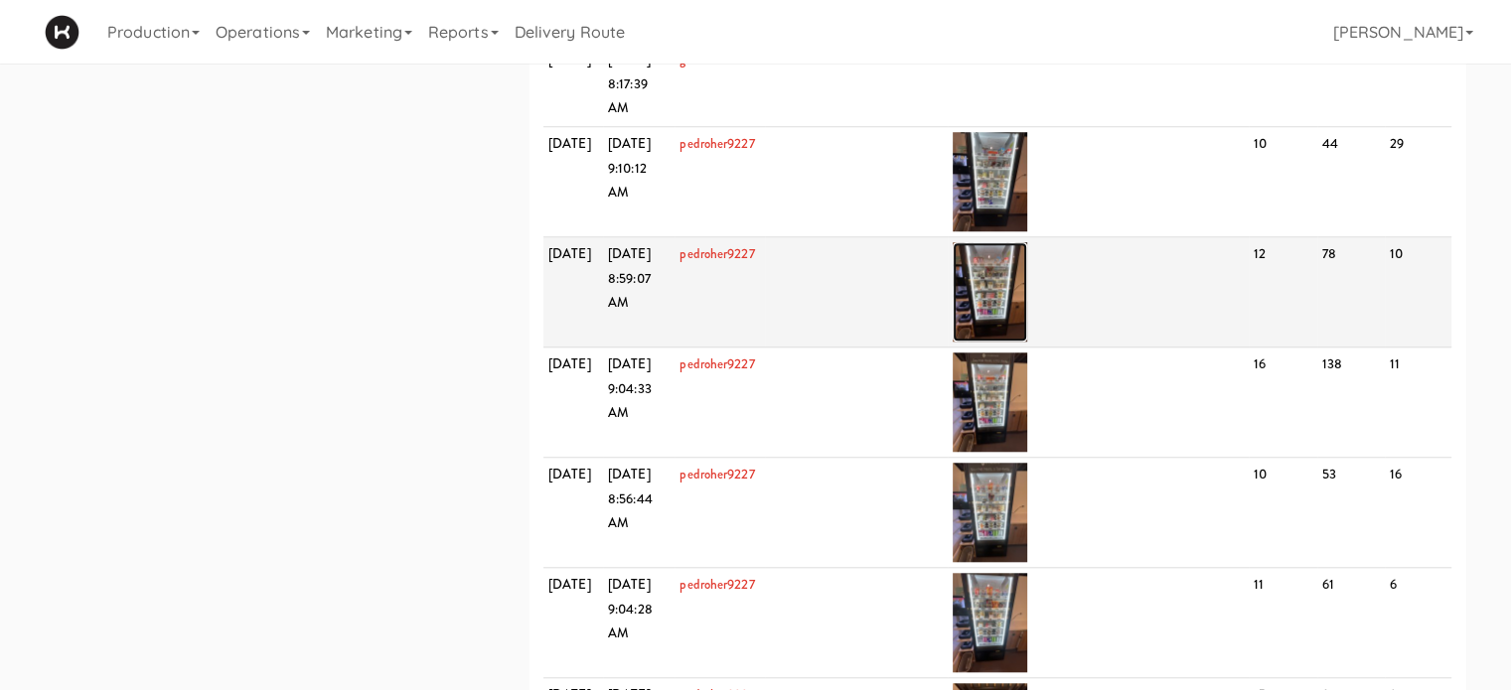
click at [1001, 342] on img at bounding box center [990, 291] width 75 height 99
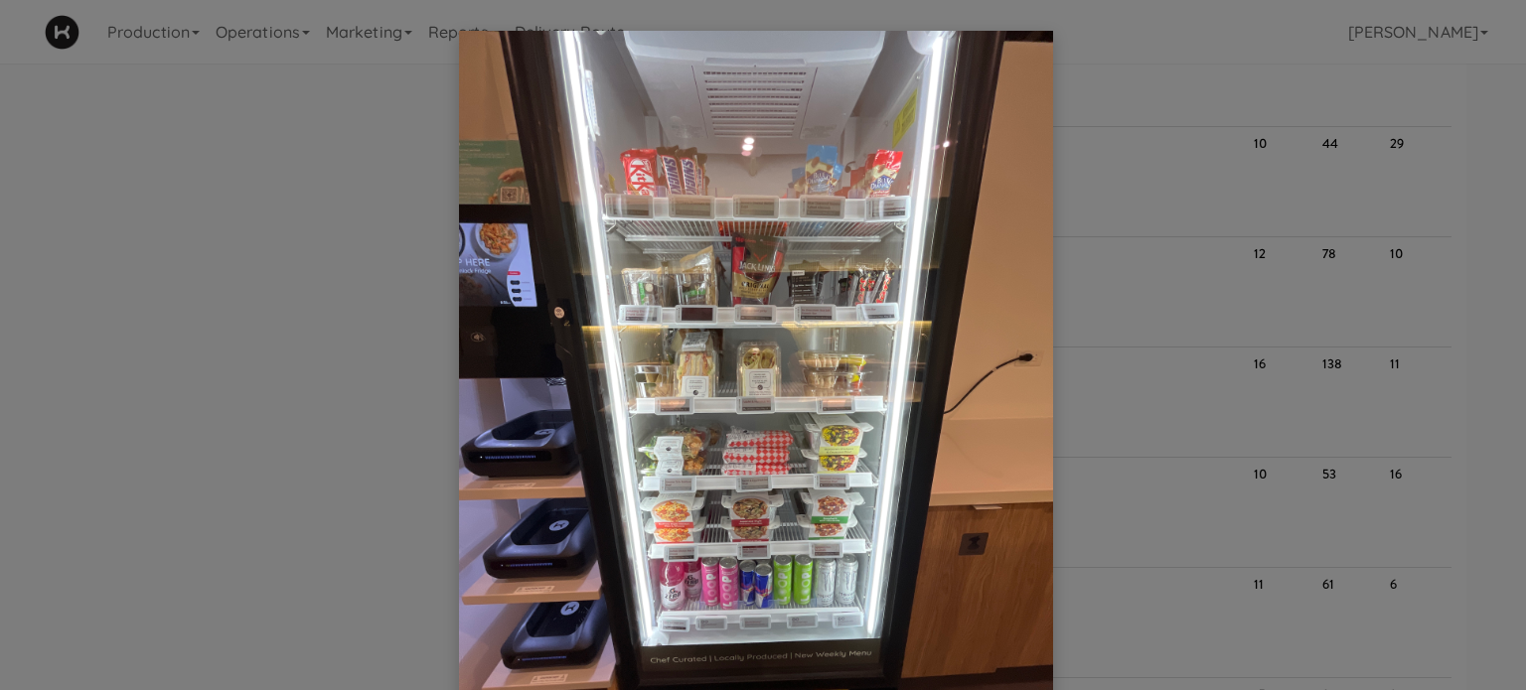
click at [1089, 393] on div at bounding box center [763, 345] width 1526 height 690
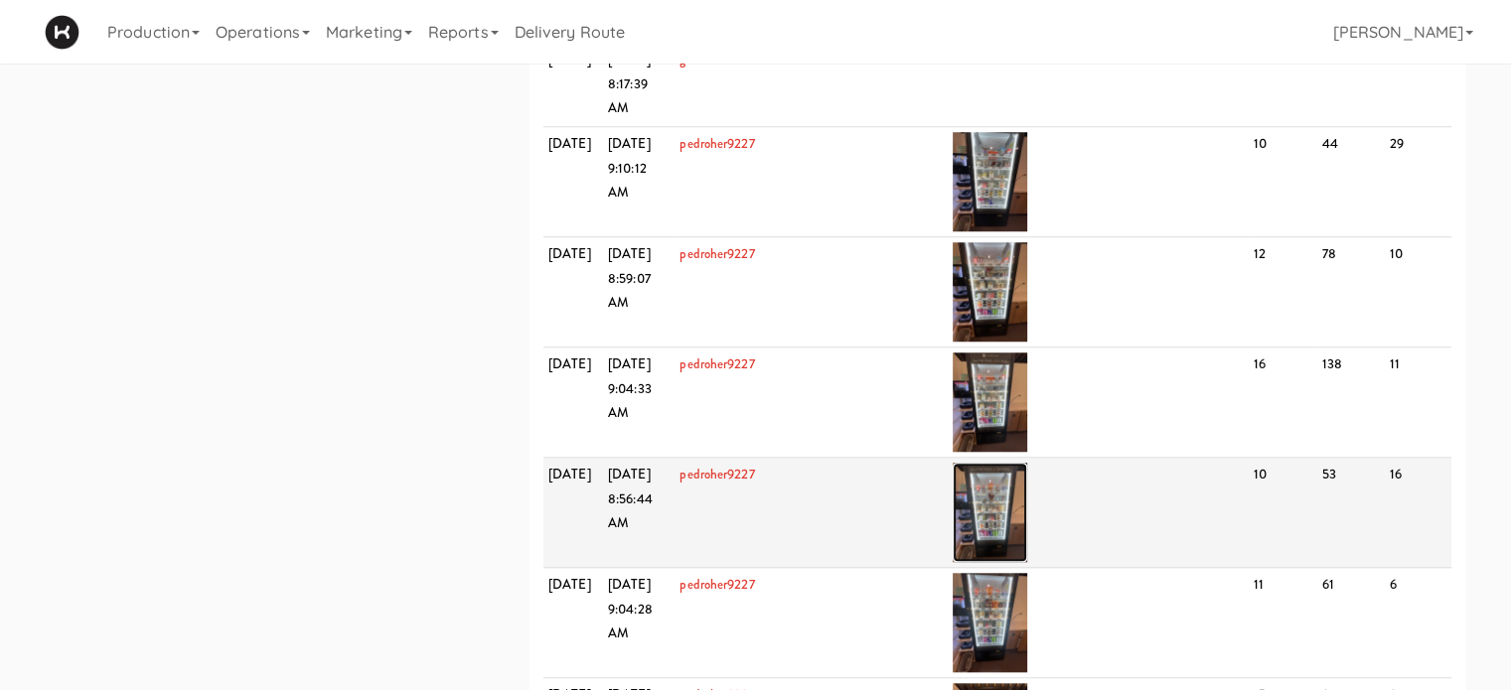
click at [988, 562] on img at bounding box center [990, 512] width 75 height 99
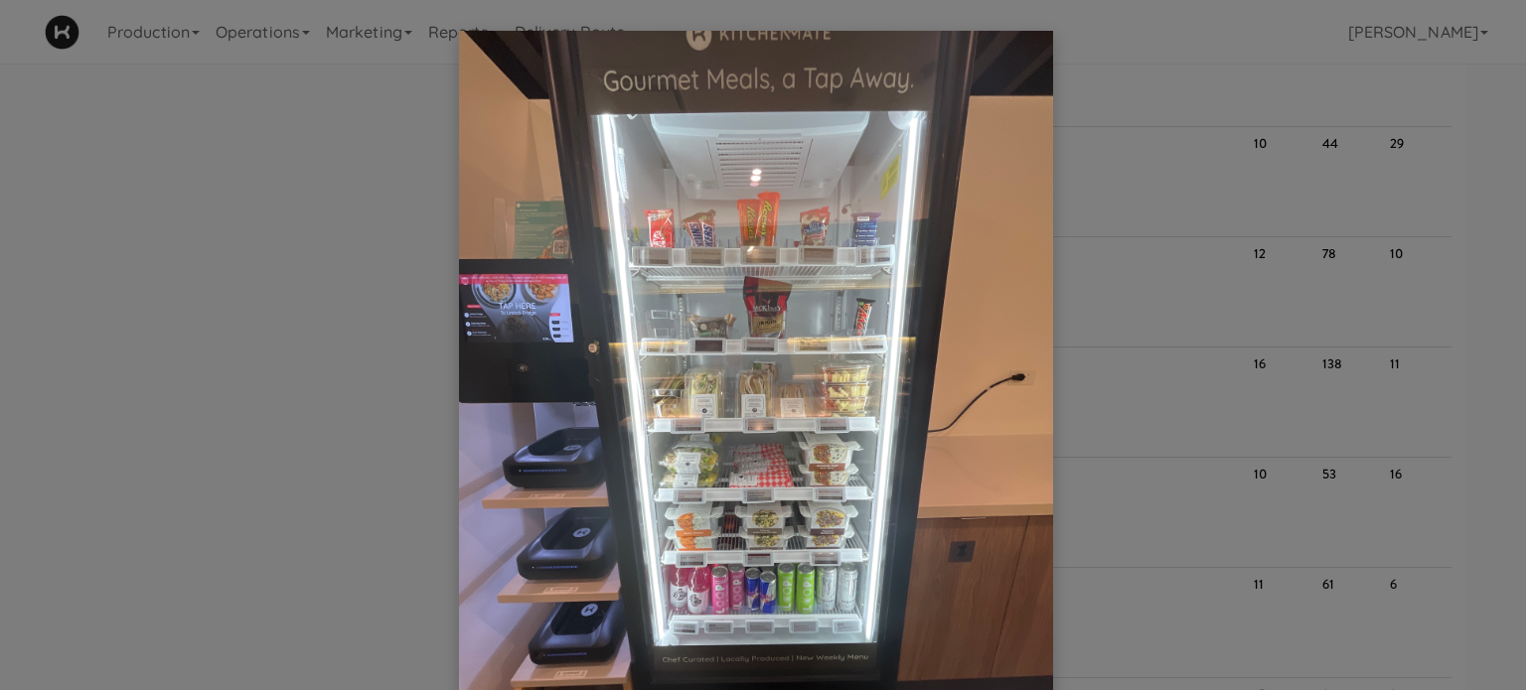
click at [1123, 520] on div at bounding box center [763, 345] width 1526 height 690
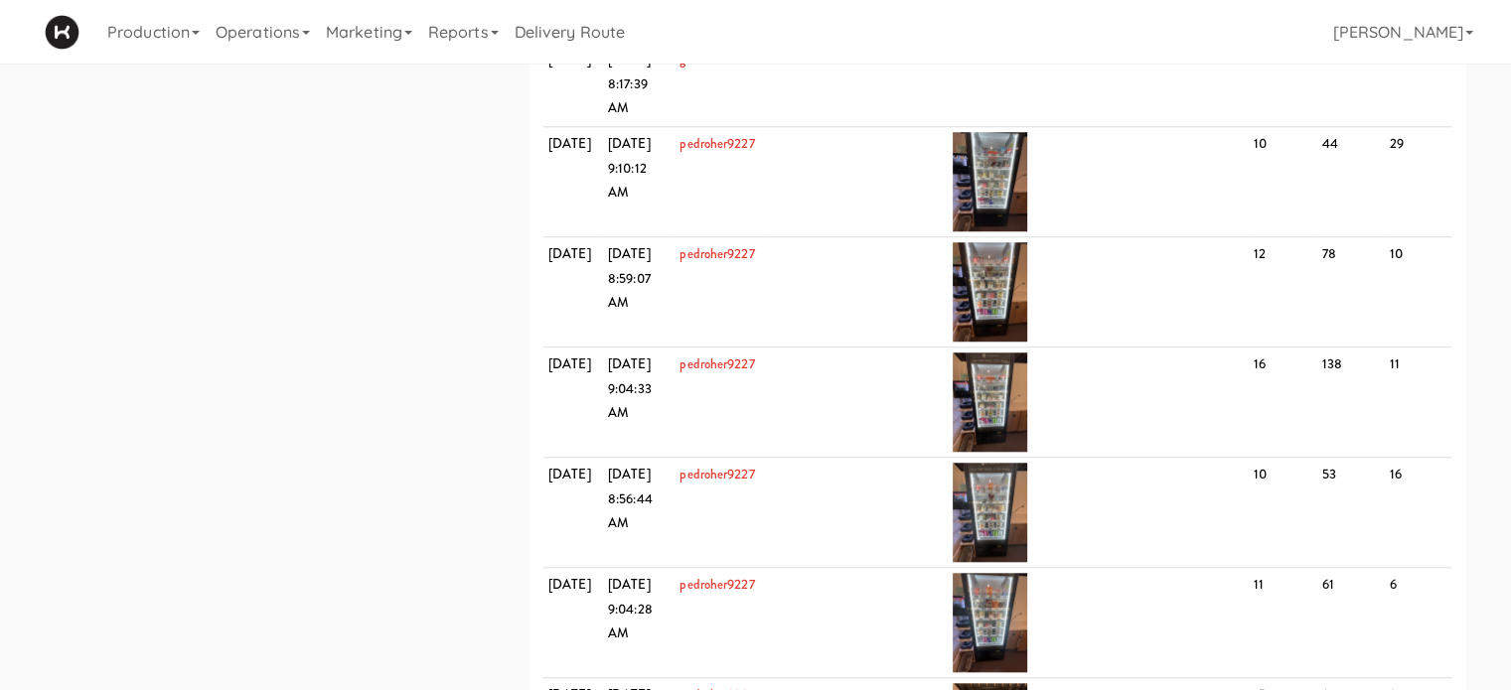
scroll to position [0, 0]
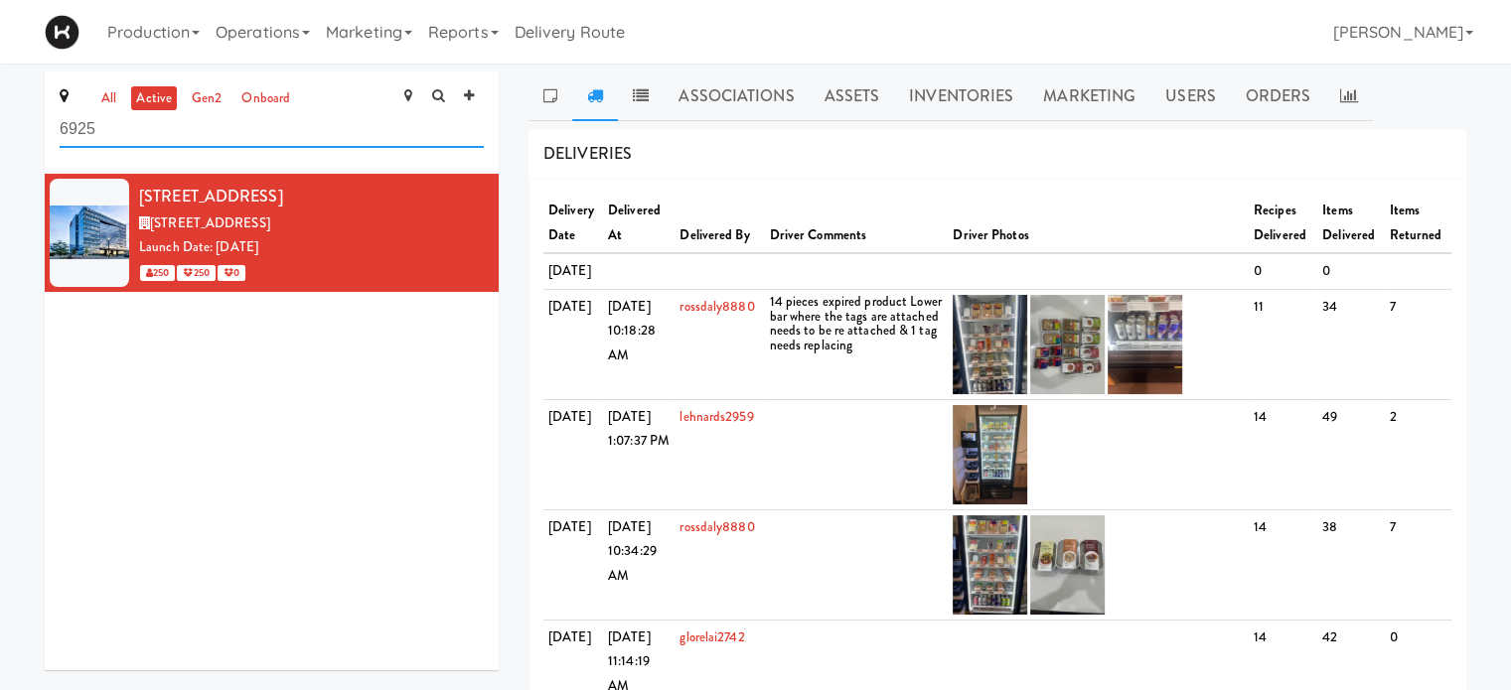
click at [222, 135] on input "6925" at bounding box center [272, 129] width 424 height 37
type input "6"
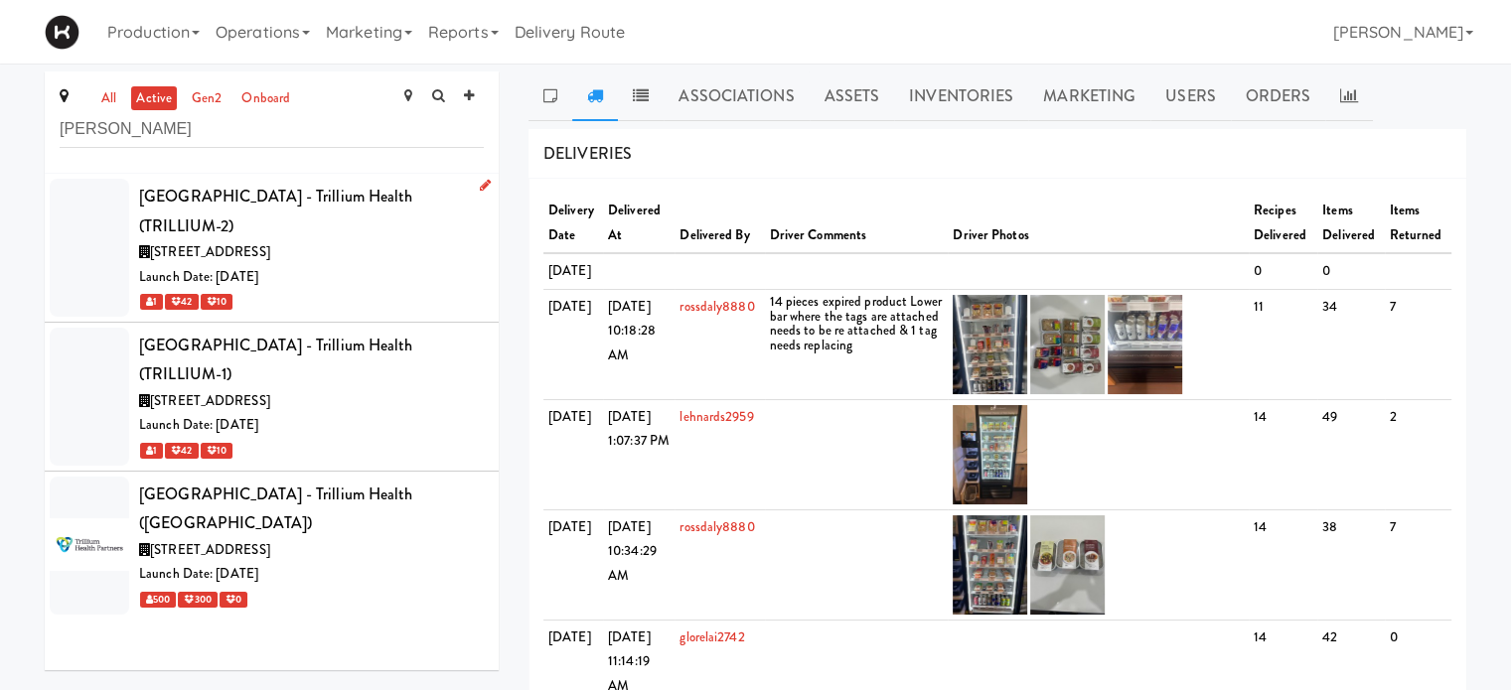
click at [229, 196] on div "[GEOGRAPHIC_DATA] - Trillium Health (TRILLIUM-2)" at bounding box center [311, 211] width 345 height 59
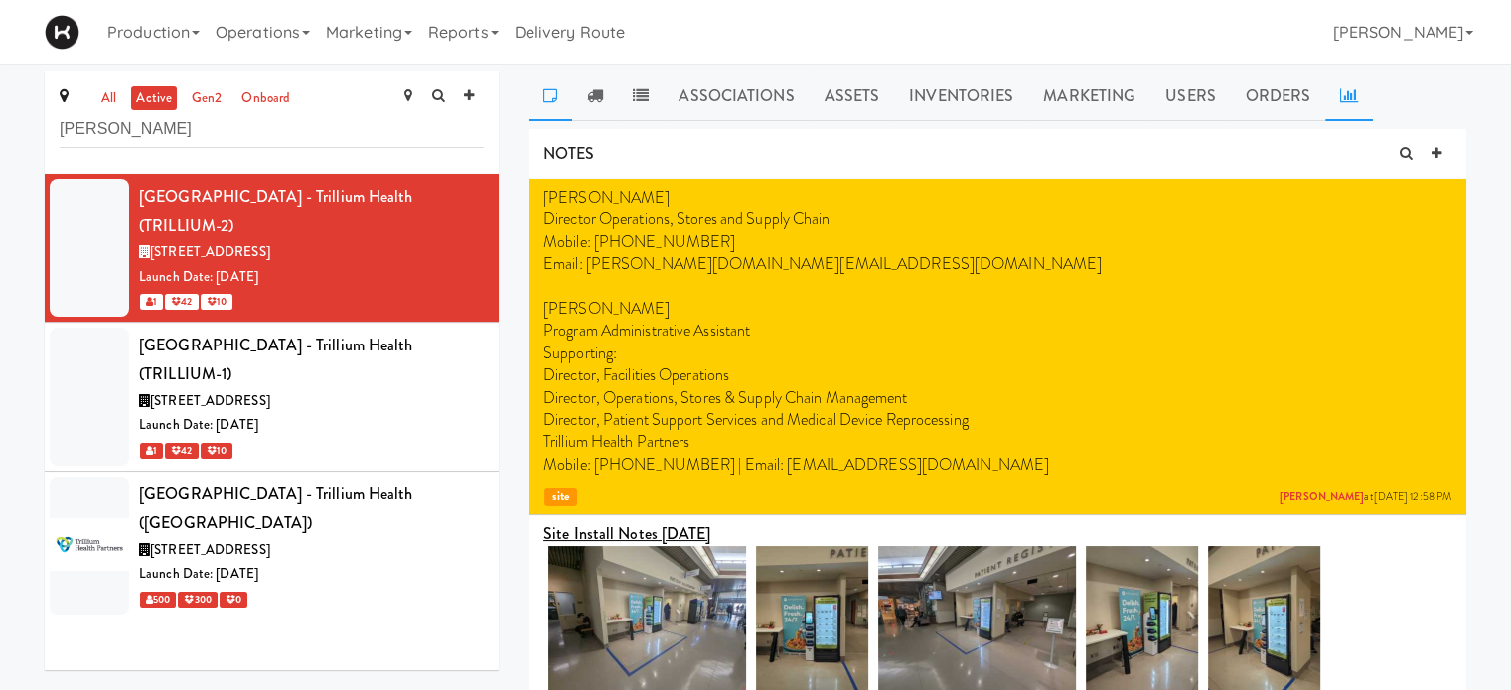
click at [1346, 92] on icon at bounding box center [1349, 95] width 18 height 16
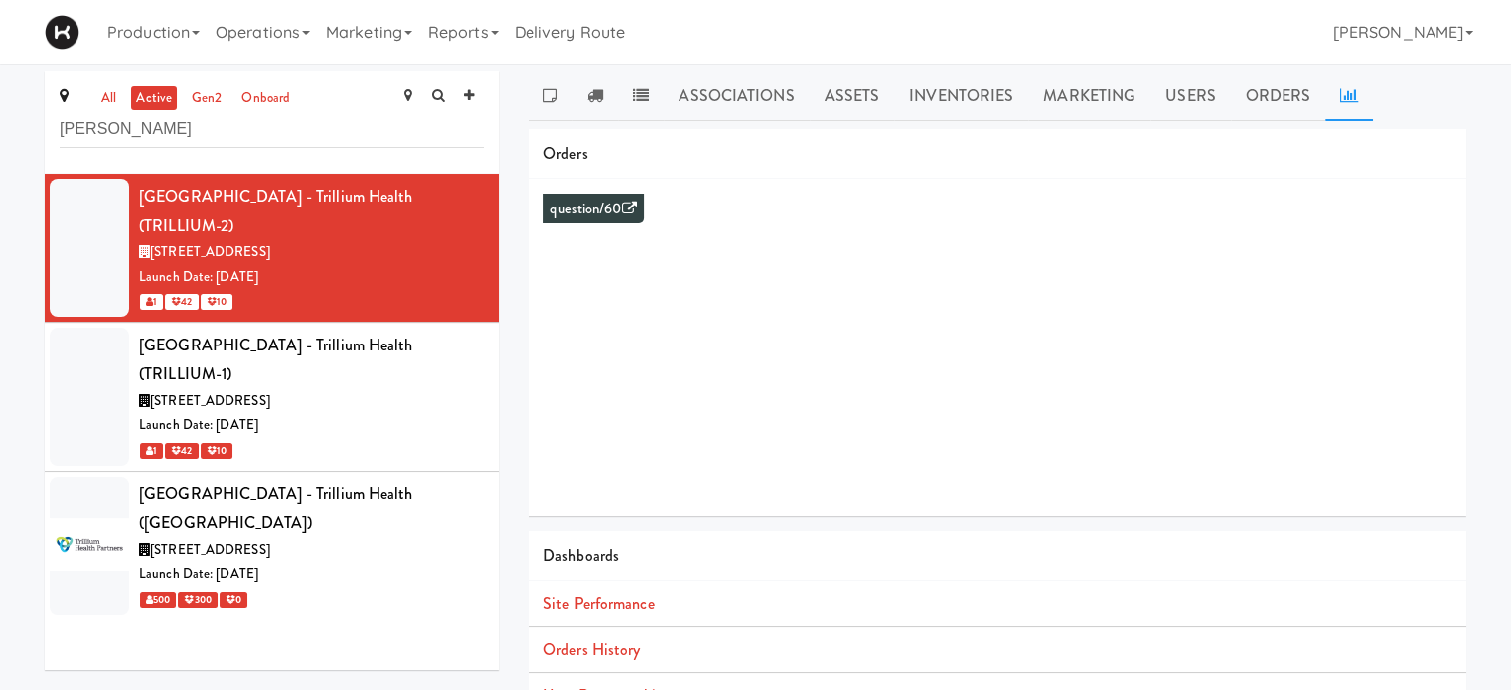
scroll to position [181, 0]
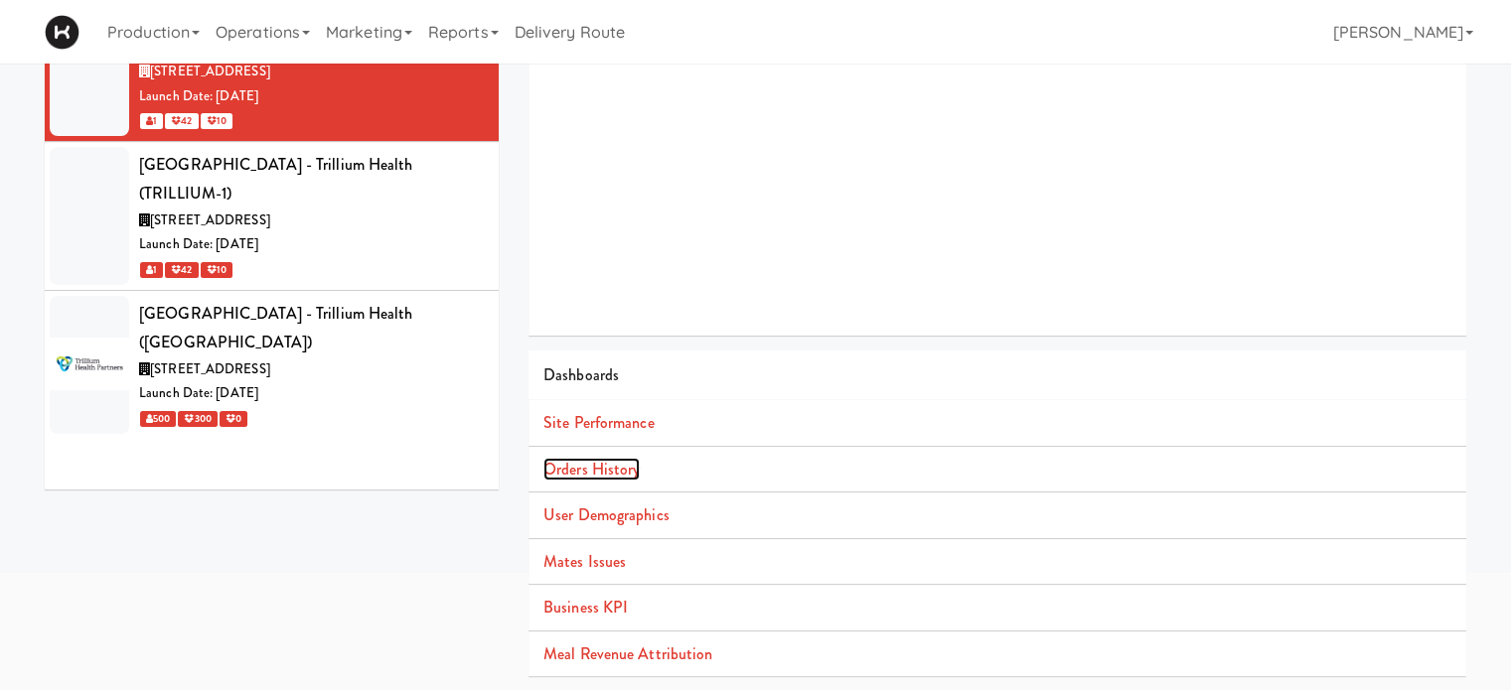
click at [586, 466] on link "Orders History" at bounding box center [591, 469] width 96 height 23
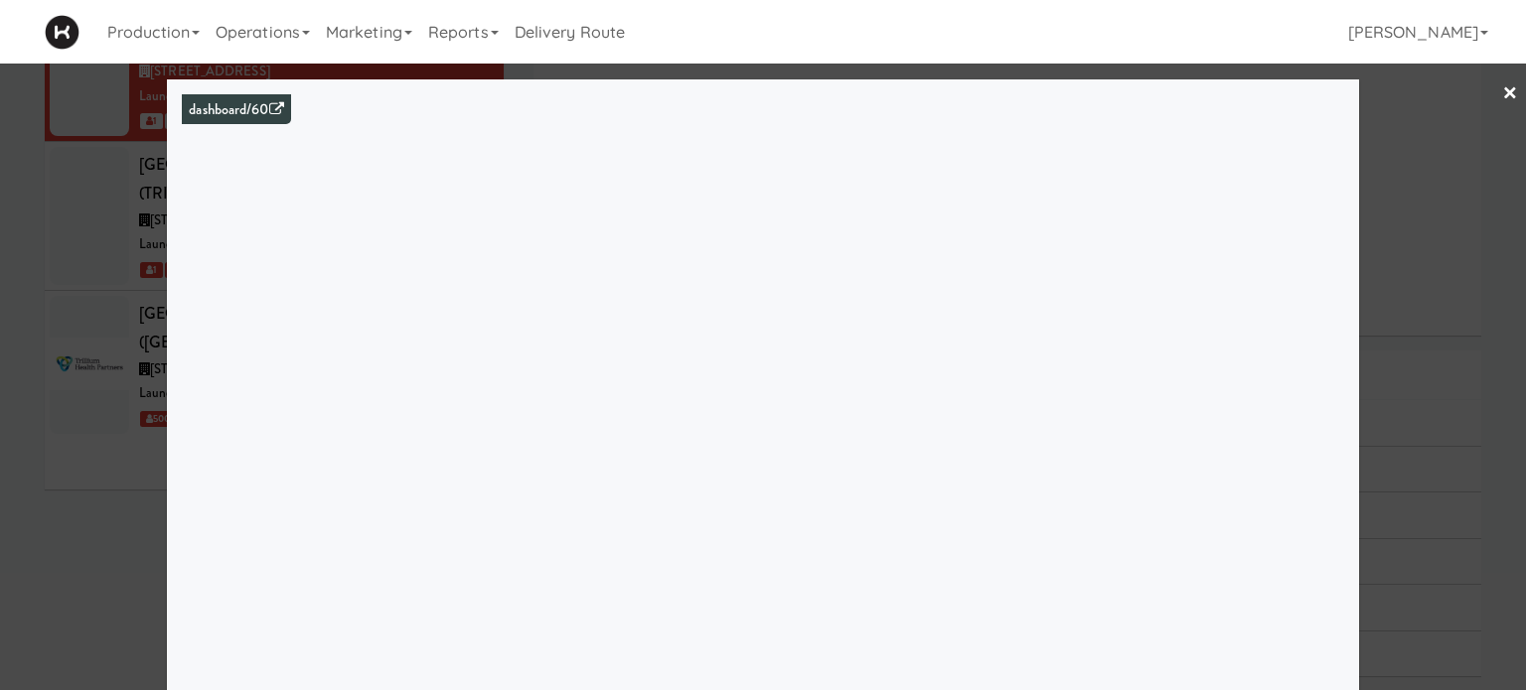
click at [1502, 90] on link "×" at bounding box center [1510, 95] width 16 height 62
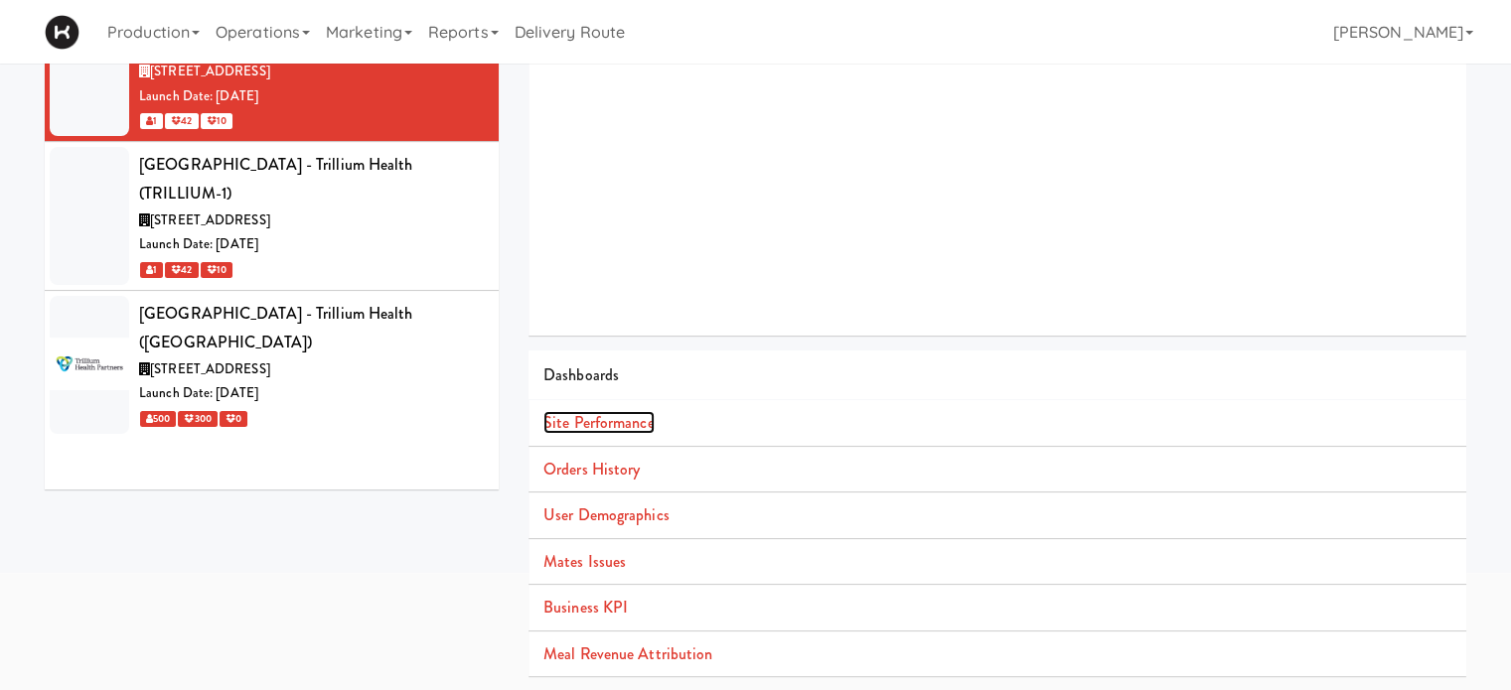
click at [619, 415] on link "Site Performance" at bounding box center [598, 422] width 111 height 23
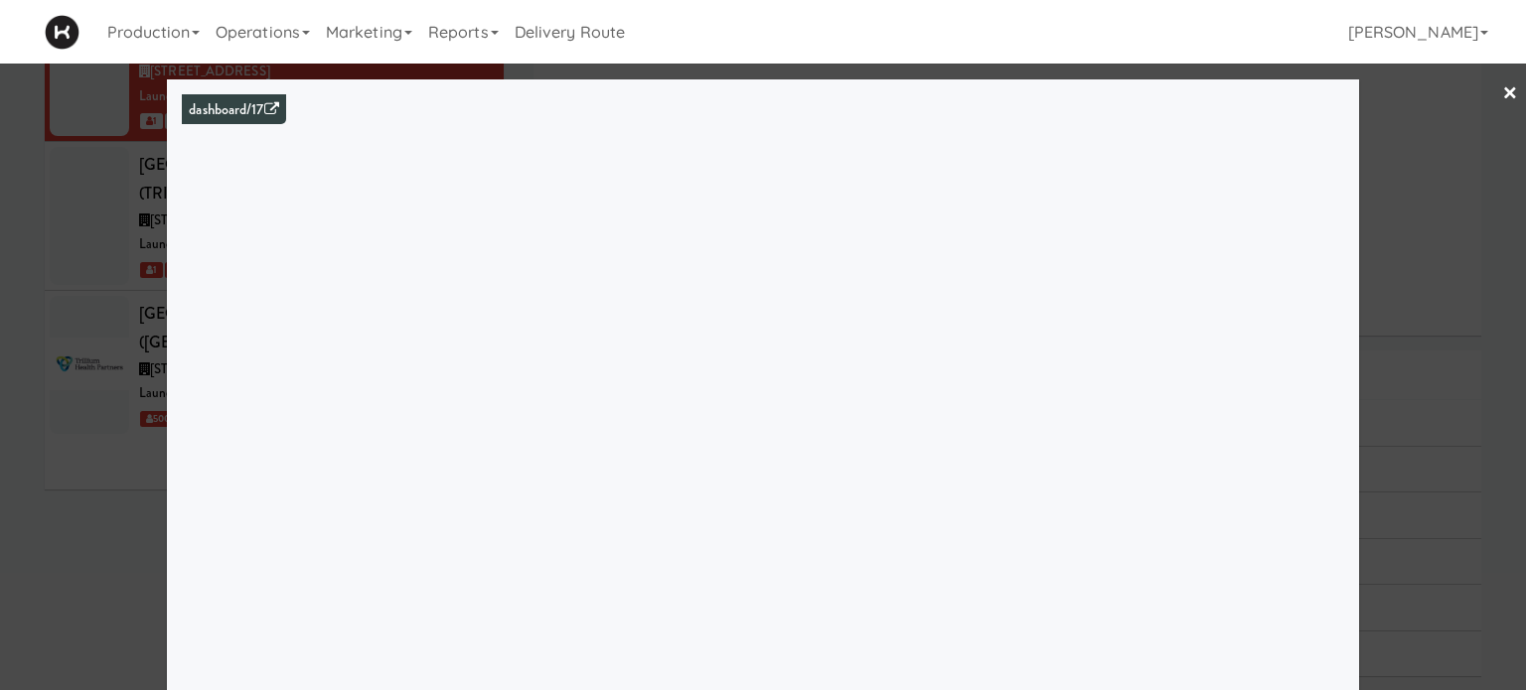
click at [1502, 90] on link "×" at bounding box center [1510, 95] width 16 height 62
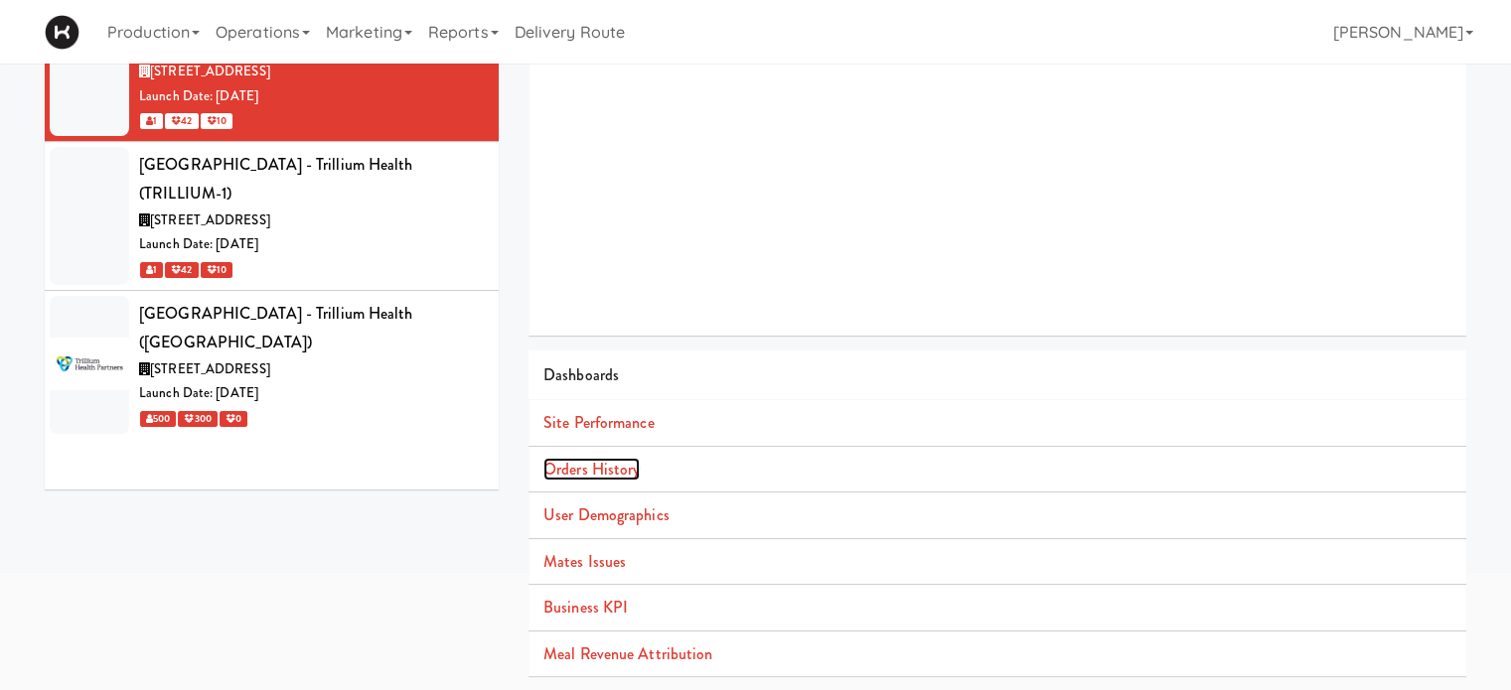
click at [606, 461] on link "Orders History" at bounding box center [591, 469] width 96 height 23
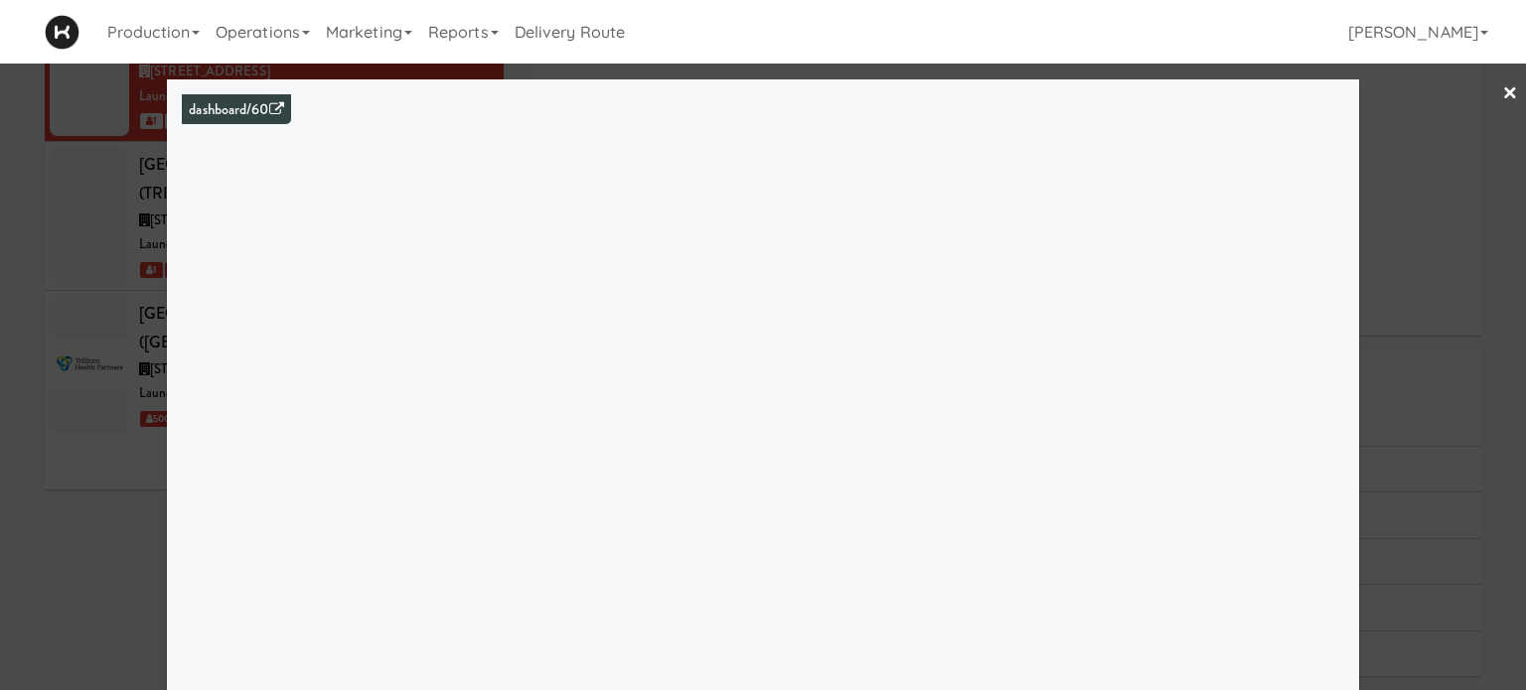
click at [1502, 89] on link "×" at bounding box center [1510, 95] width 16 height 62
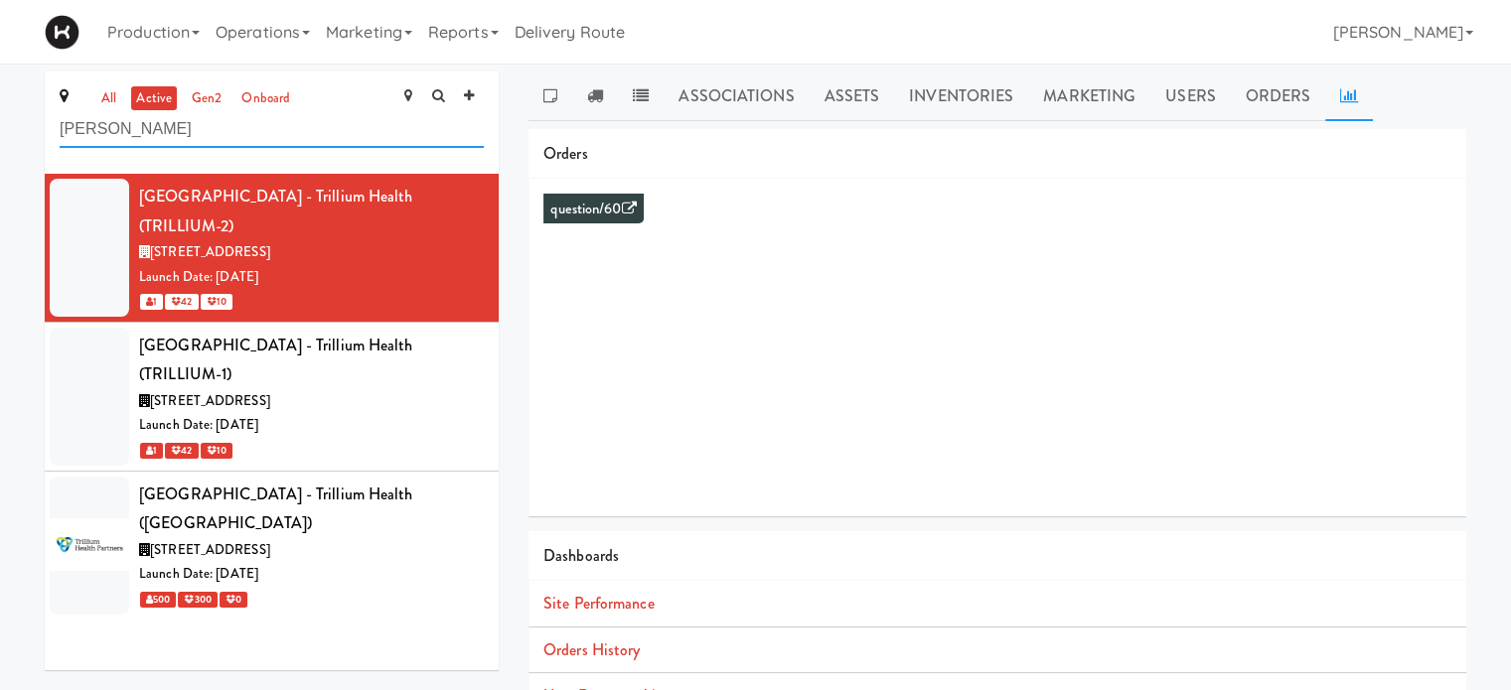
click at [242, 130] on input "[PERSON_NAME]" at bounding box center [272, 129] width 424 height 37
type input "t"
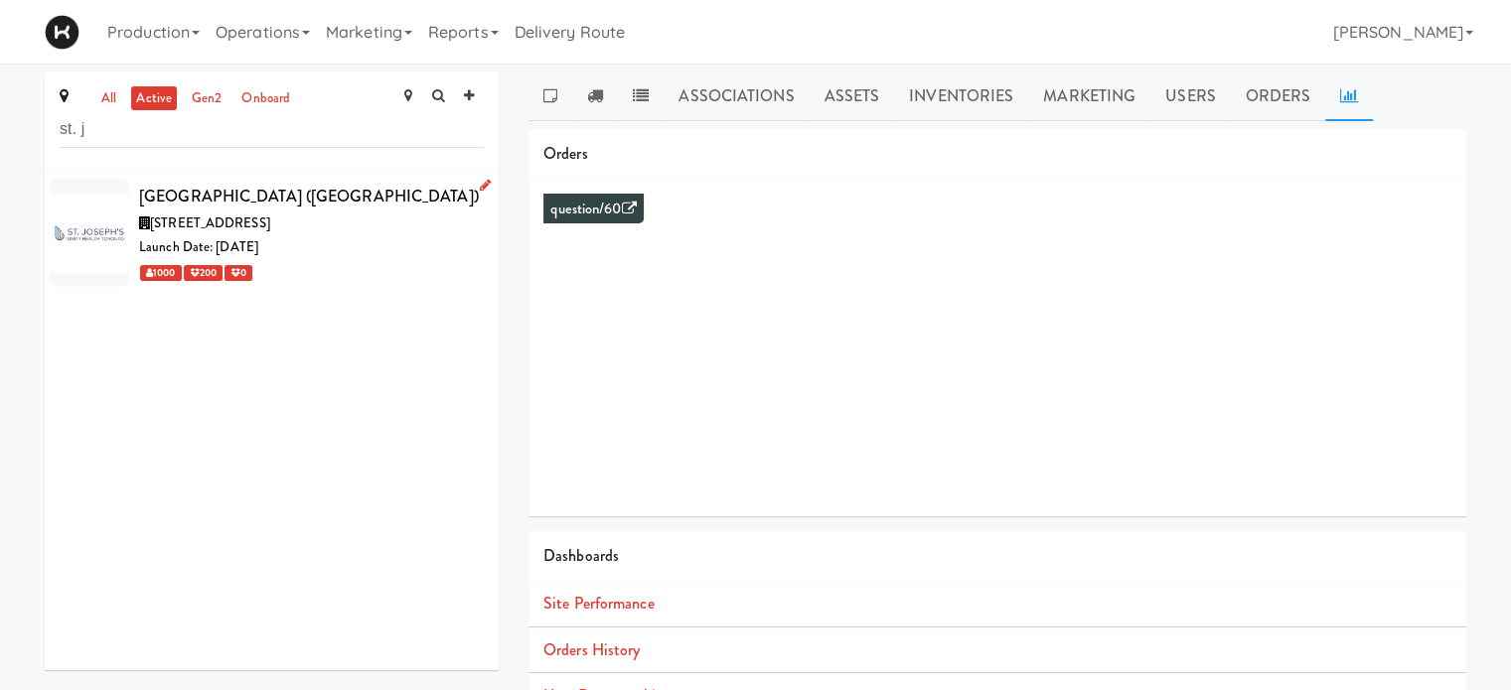
click at [379, 213] on div "[STREET_ADDRESS]" at bounding box center [311, 224] width 345 height 25
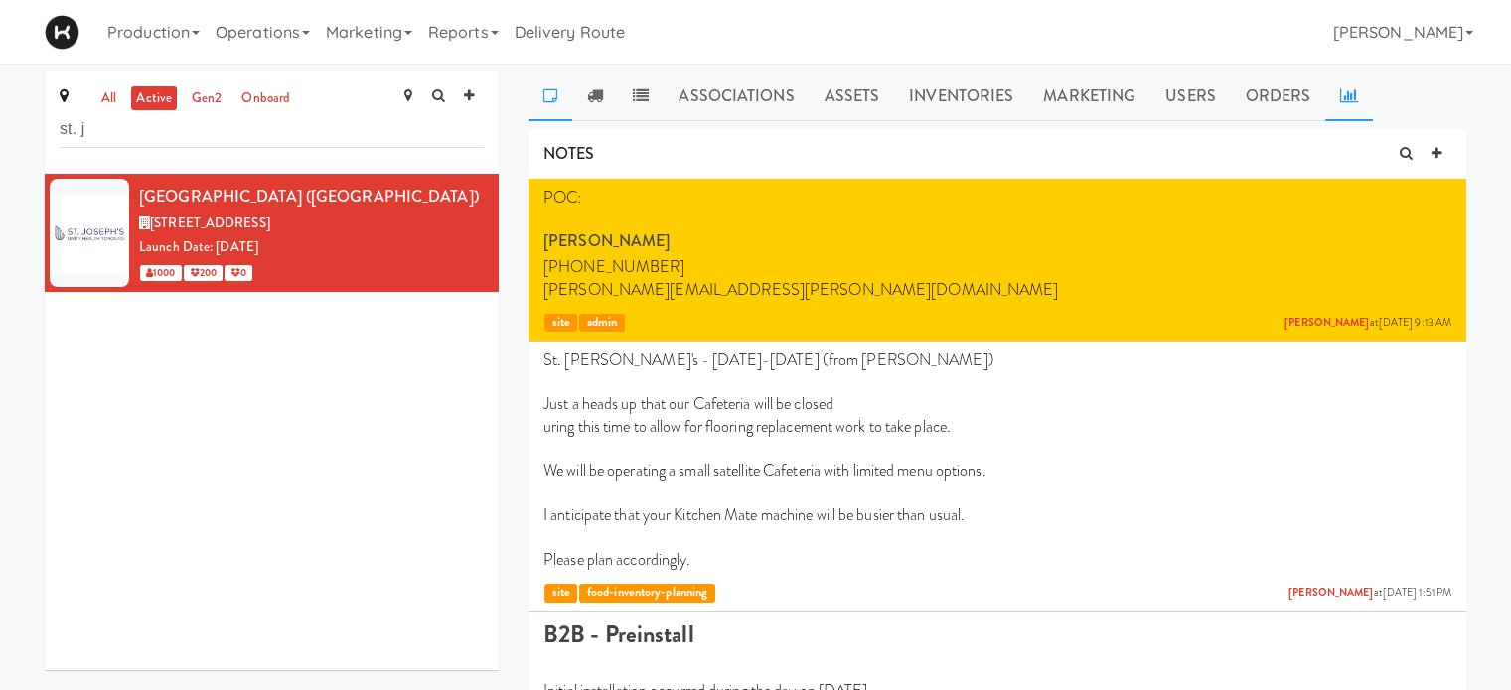
click at [1359, 93] on link at bounding box center [1349, 97] width 48 height 50
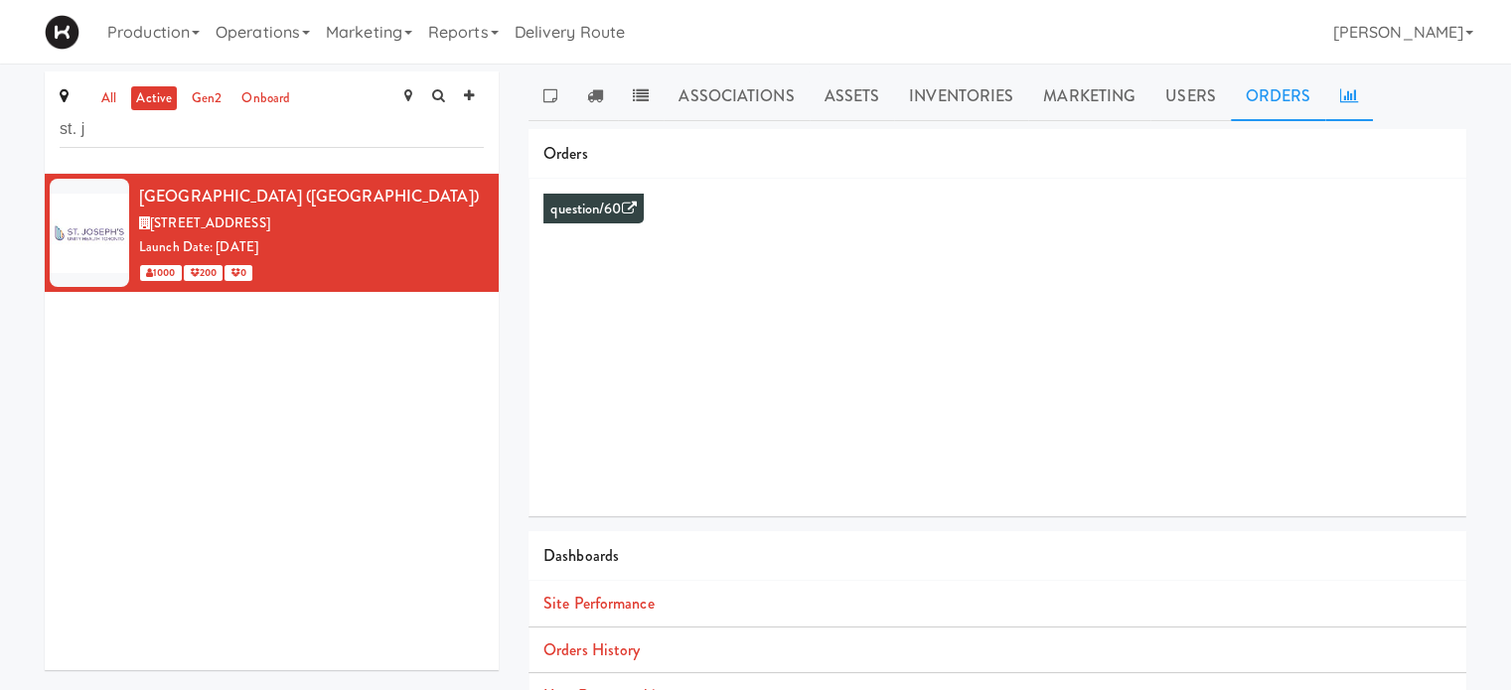
click at [1281, 101] on link "Orders" at bounding box center [1278, 97] width 95 height 50
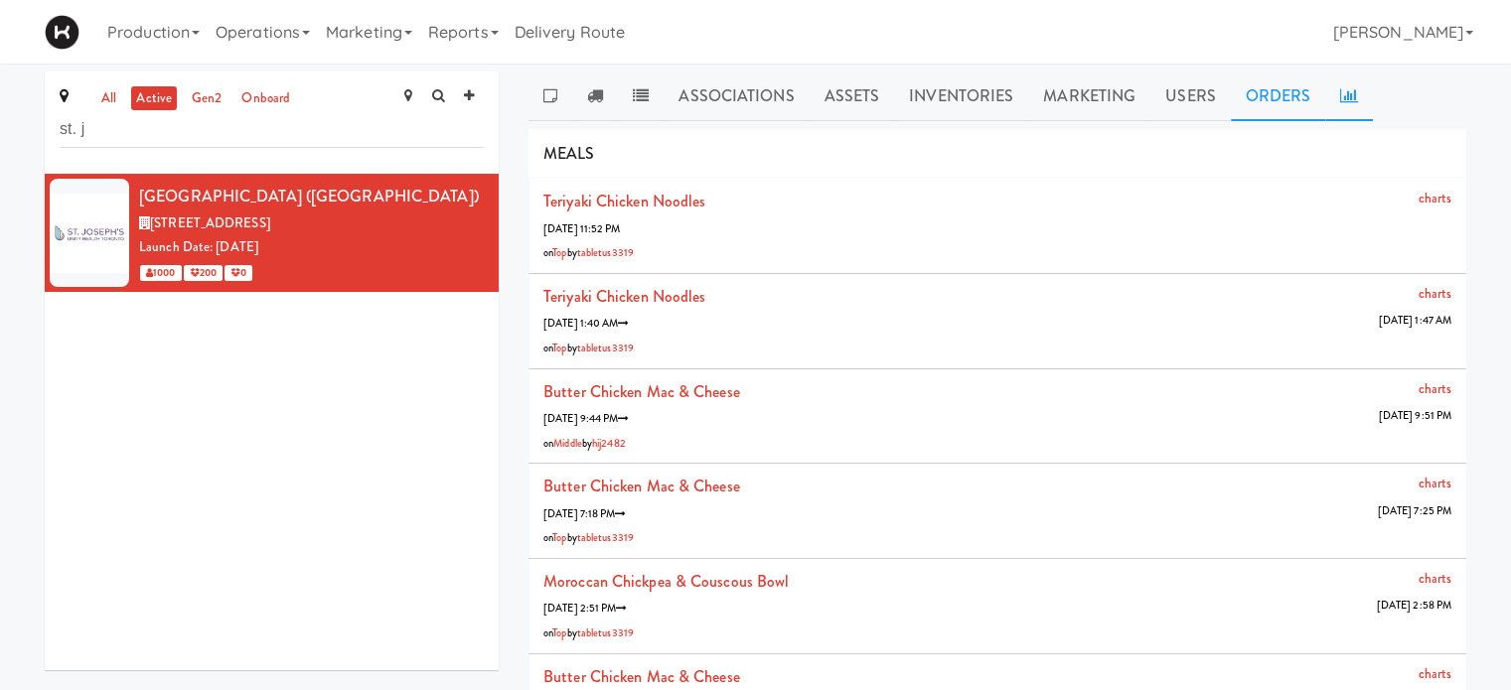
click at [1340, 100] on icon at bounding box center [1349, 95] width 18 height 16
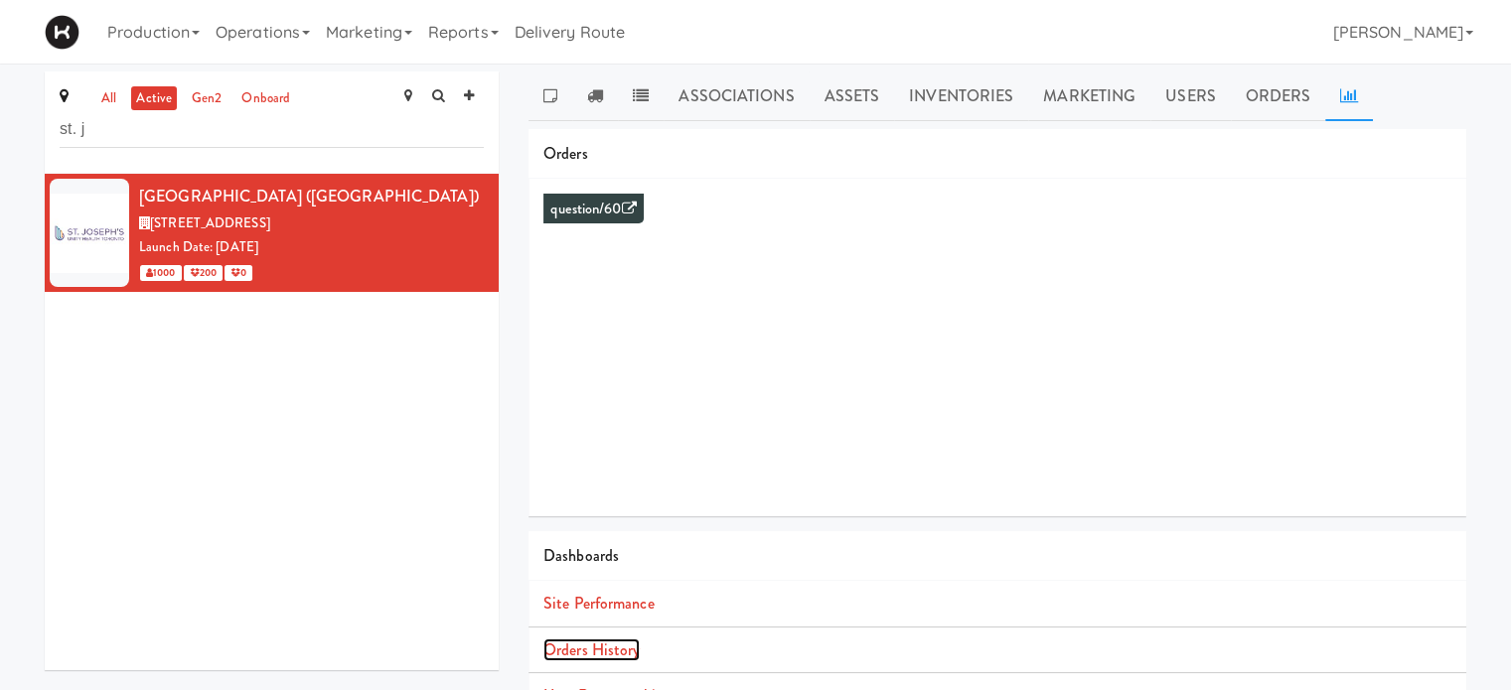
click at [618, 644] on link "Orders History" at bounding box center [591, 650] width 96 height 23
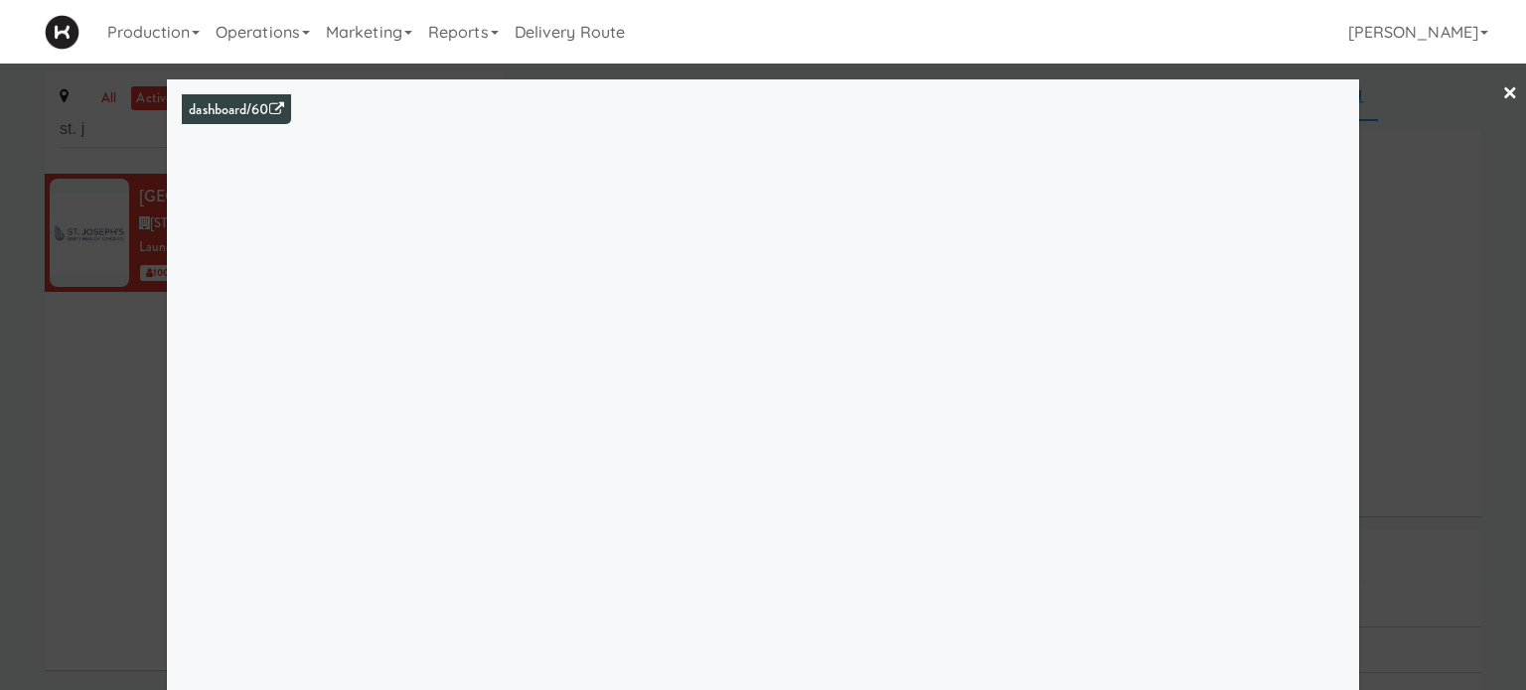
click at [1502, 90] on link "×" at bounding box center [1510, 95] width 16 height 62
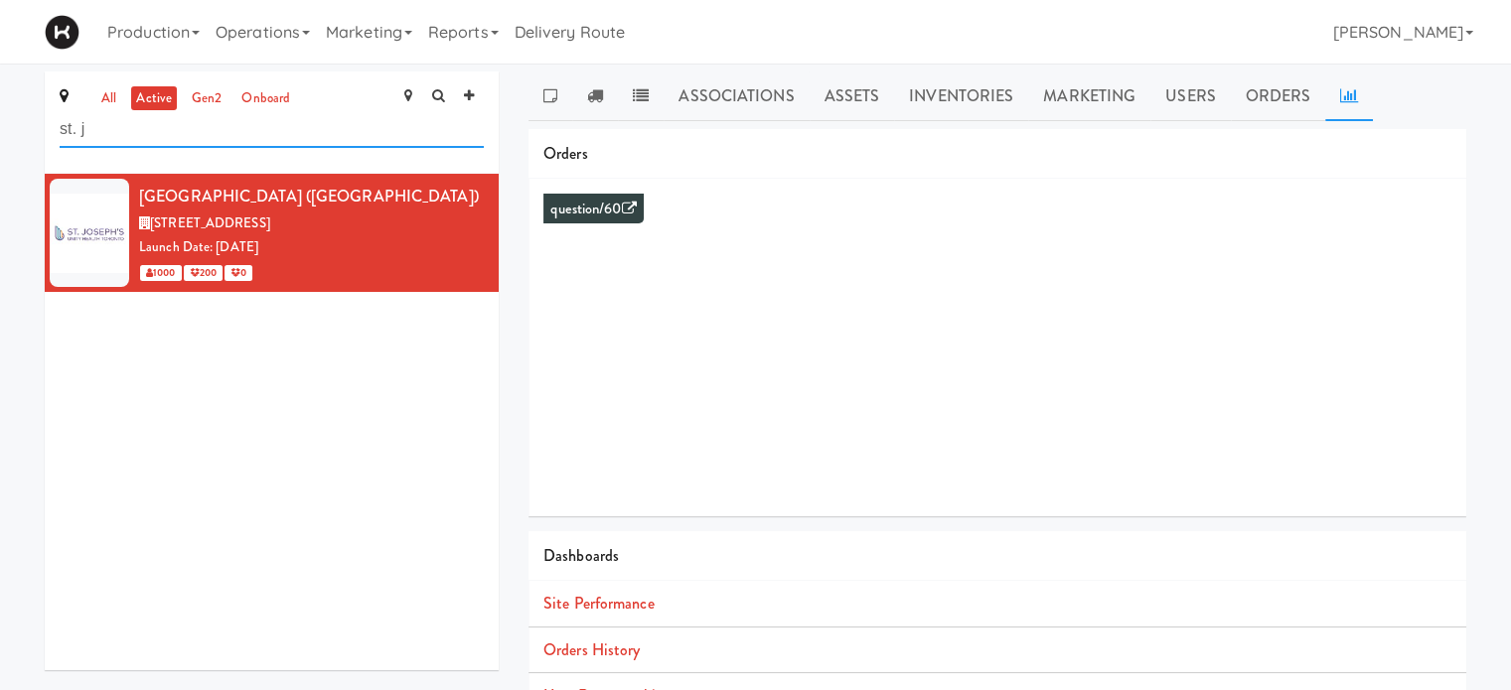
click at [150, 145] on input "st. j" at bounding box center [272, 129] width 424 height 37
type input "s"
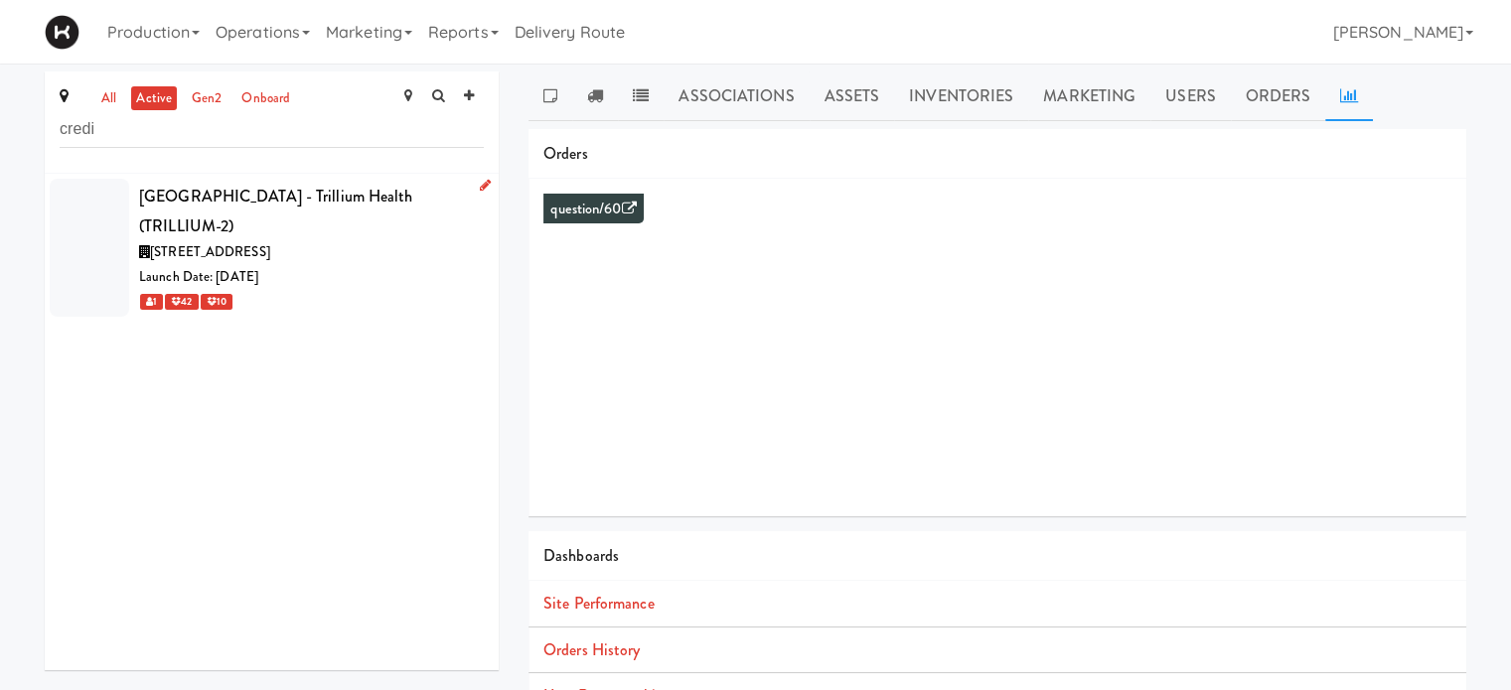
click at [342, 235] on div "[GEOGRAPHIC_DATA] - Trillium Health (TRILLIUM-2)" at bounding box center [311, 211] width 345 height 59
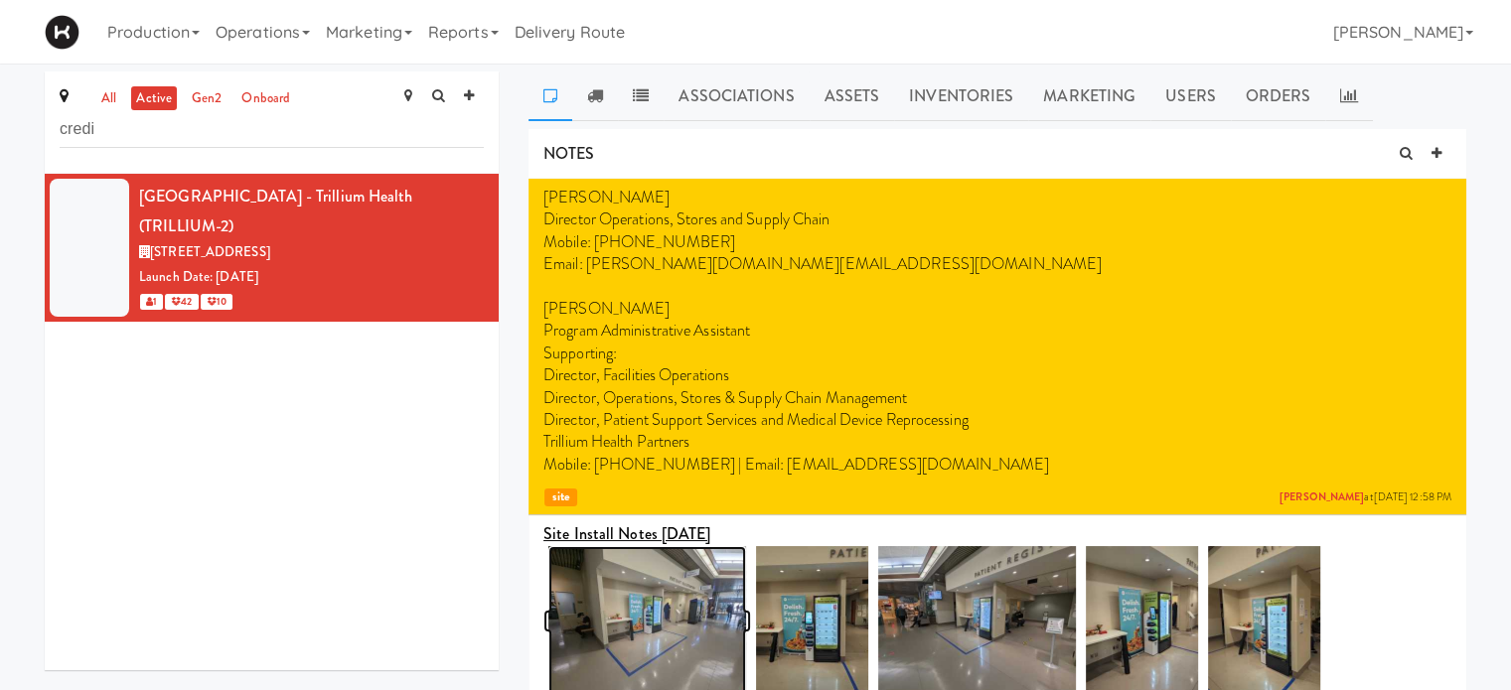
click at [688, 619] on img at bounding box center [647, 620] width 198 height 149
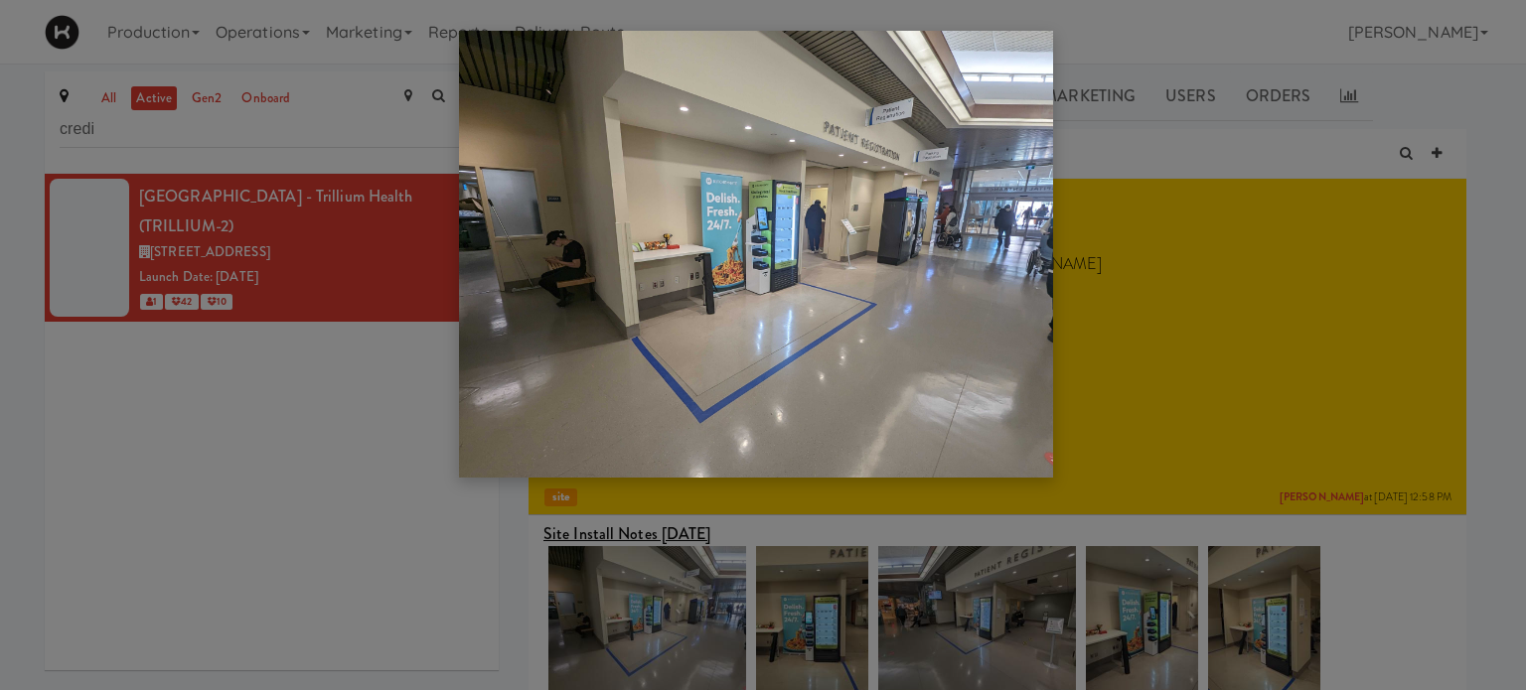
click at [1494, 623] on div at bounding box center [763, 345] width 1526 height 690
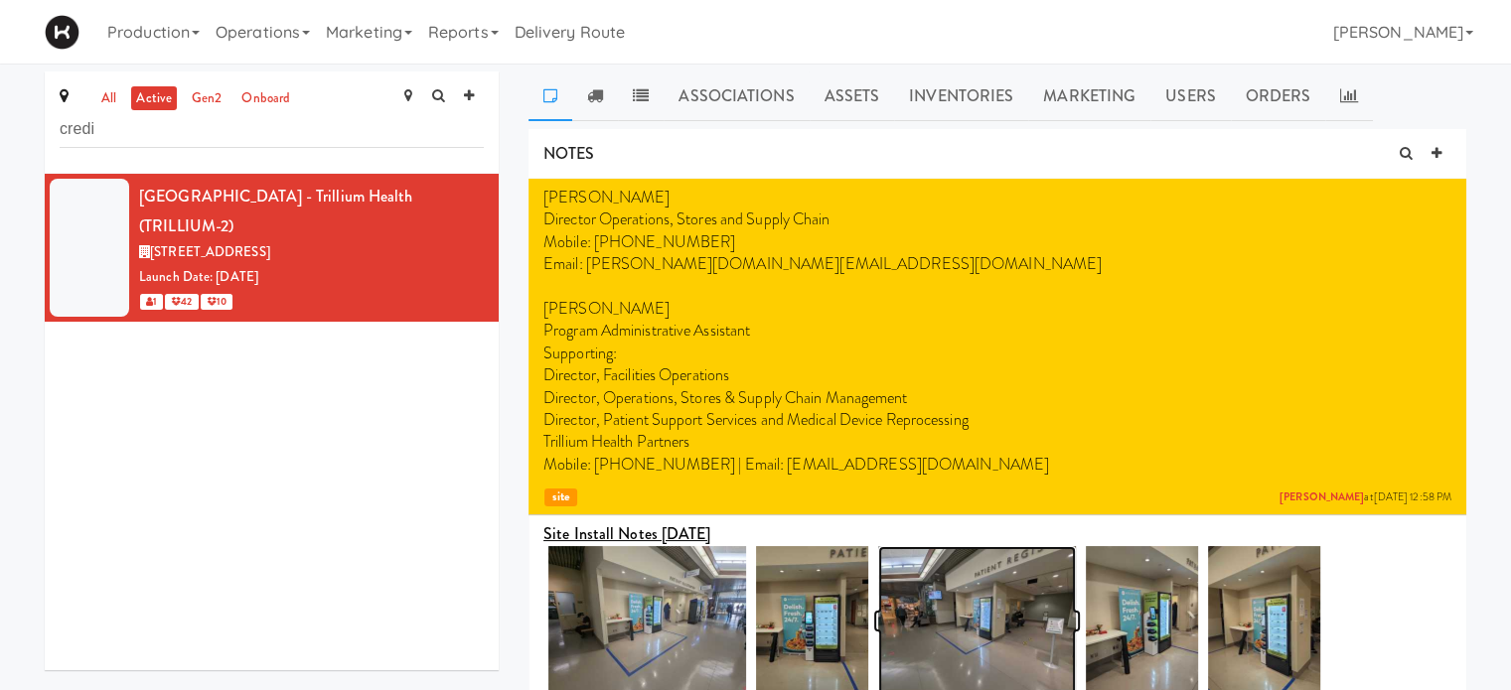
click at [1017, 618] on img at bounding box center [977, 620] width 198 height 149
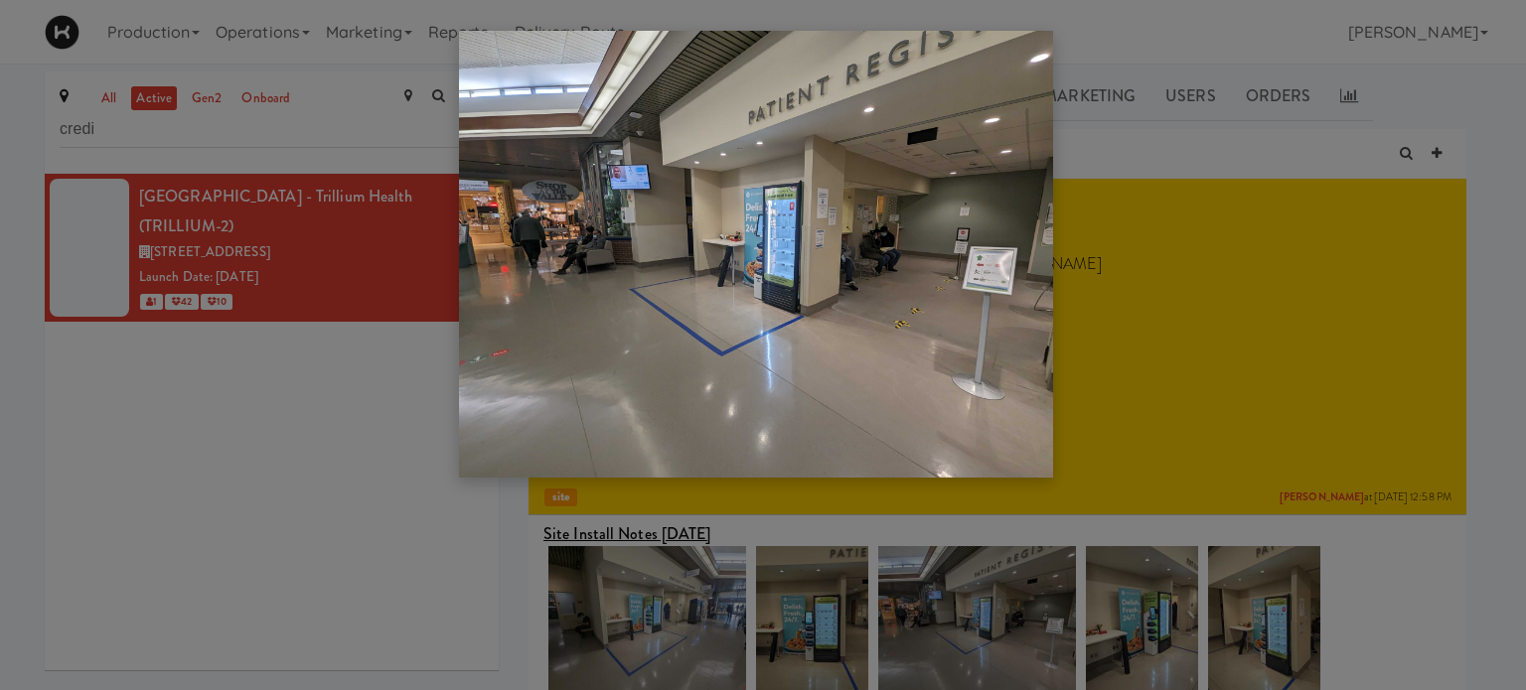
click at [838, 623] on div at bounding box center [763, 345] width 1526 height 690
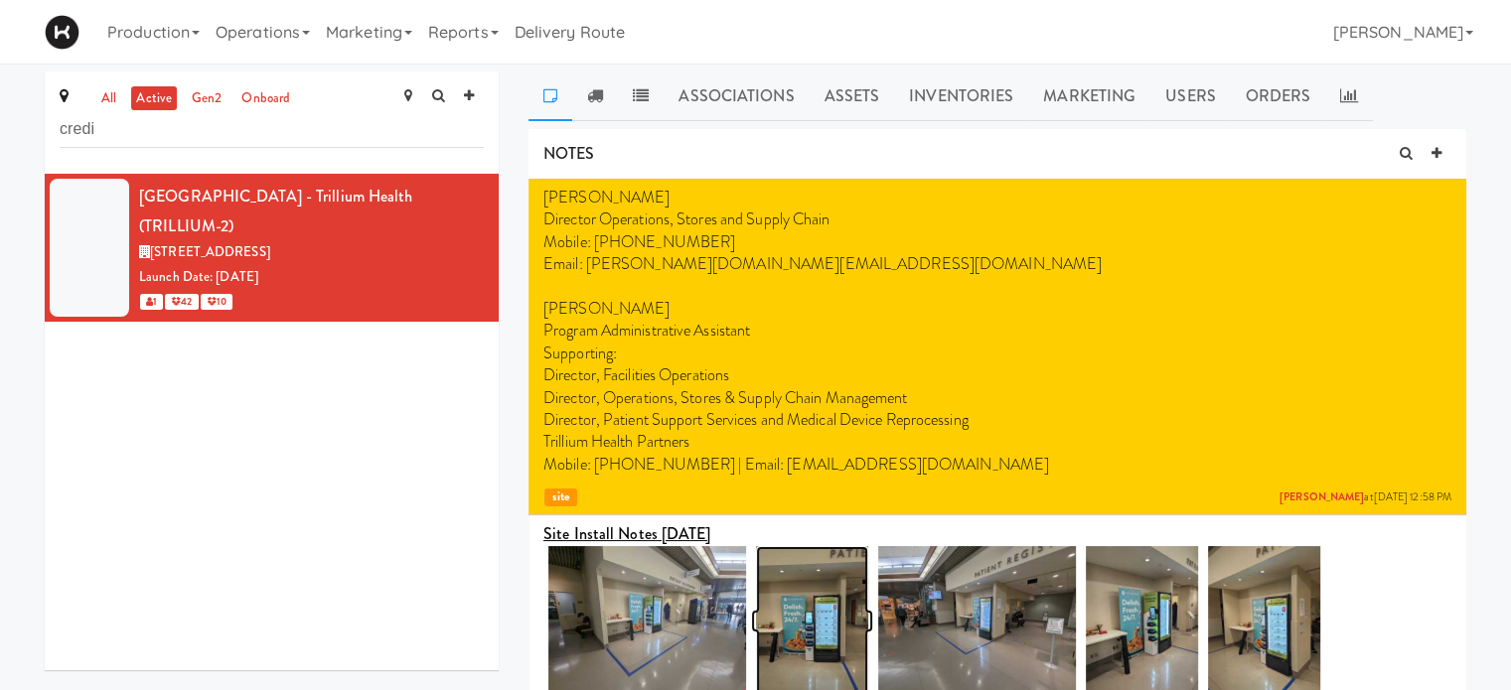
click at [809, 621] on img at bounding box center [812, 620] width 112 height 149
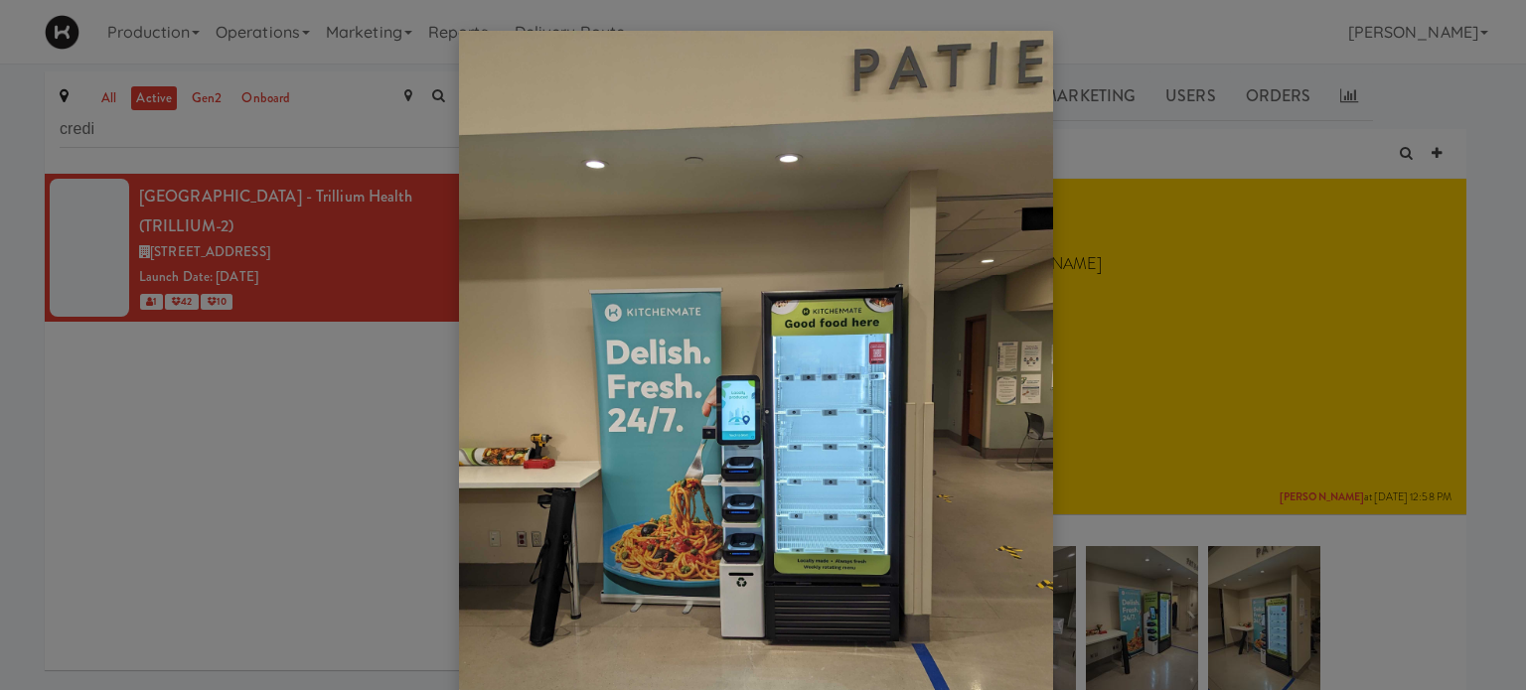
click at [1159, 639] on div at bounding box center [763, 345] width 1526 height 690
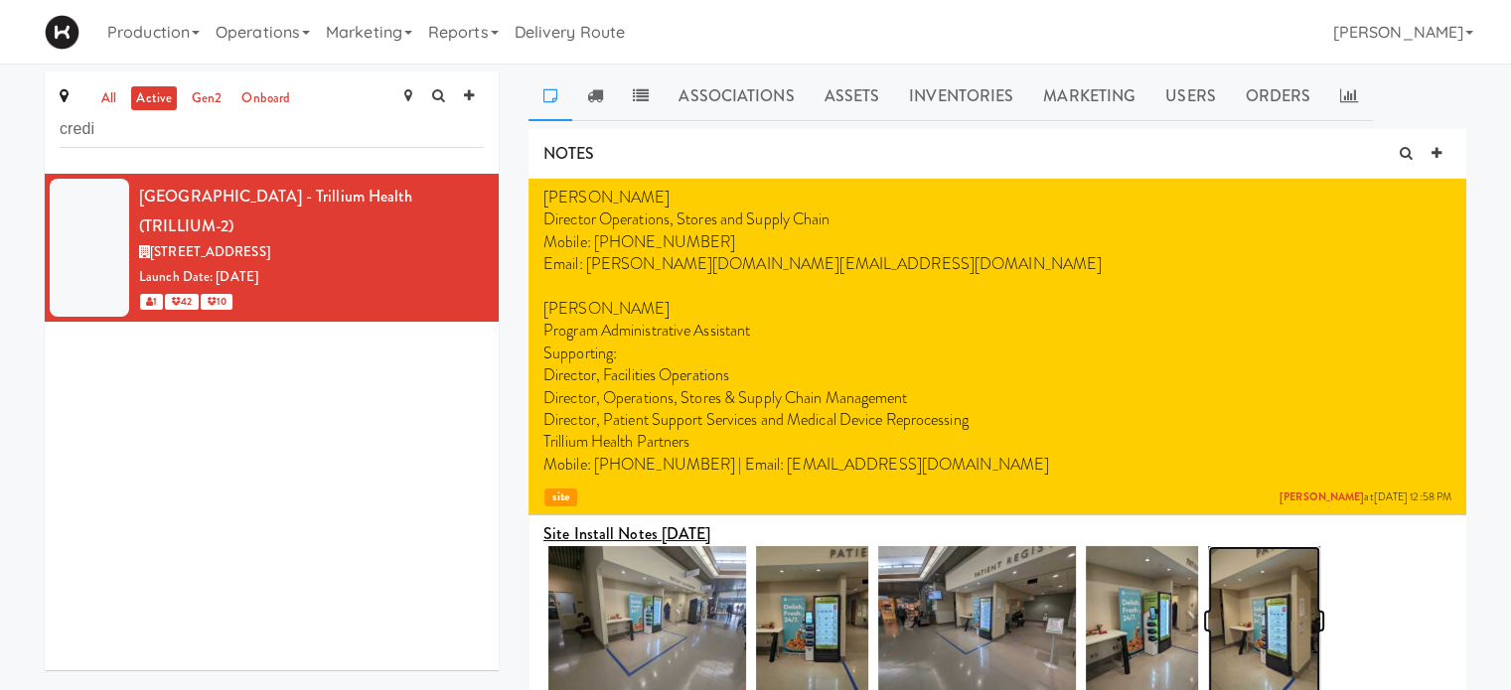
click at [1277, 634] on img at bounding box center [1264, 620] width 112 height 149
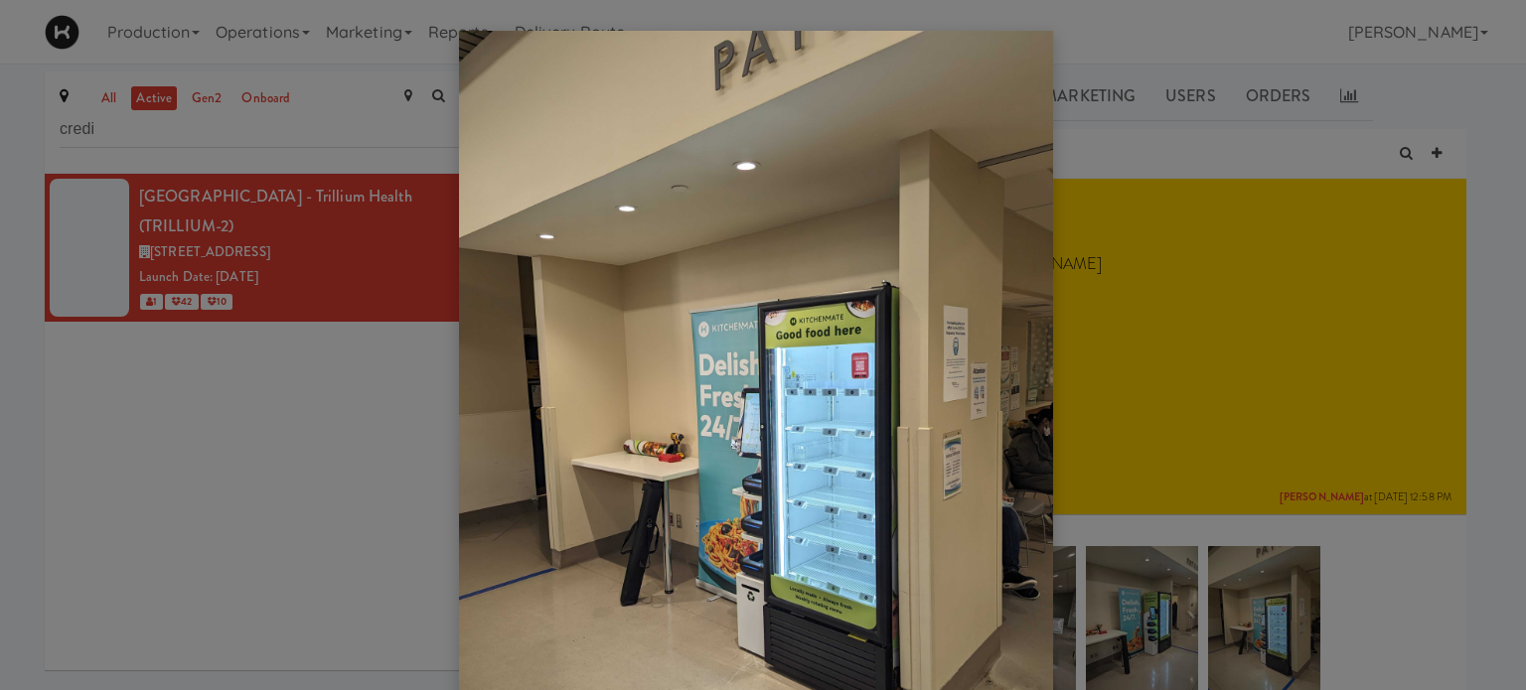
click at [1432, 605] on div at bounding box center [763, 345] width 1526 height 690
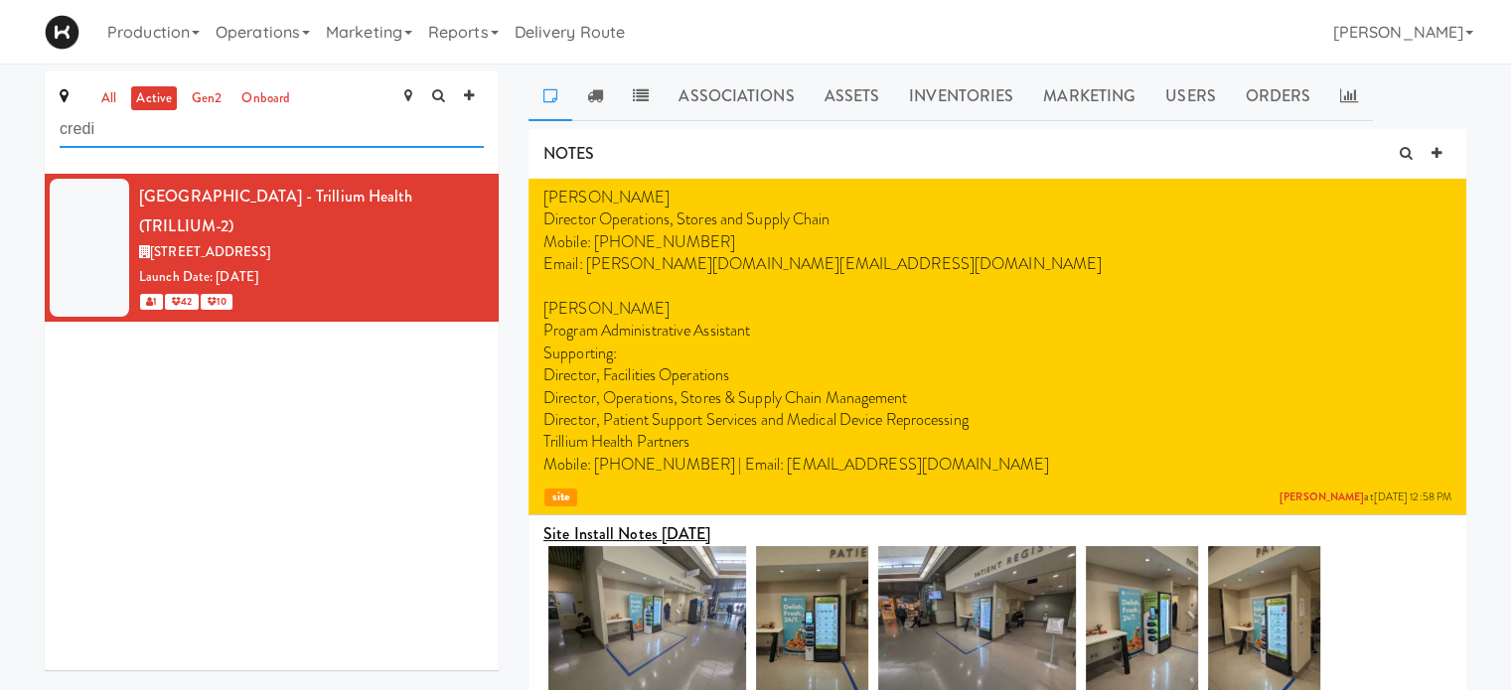
click at [135, 134] on input "credi" at bounding box center [272, 129] width 424 height 37
type input "c"
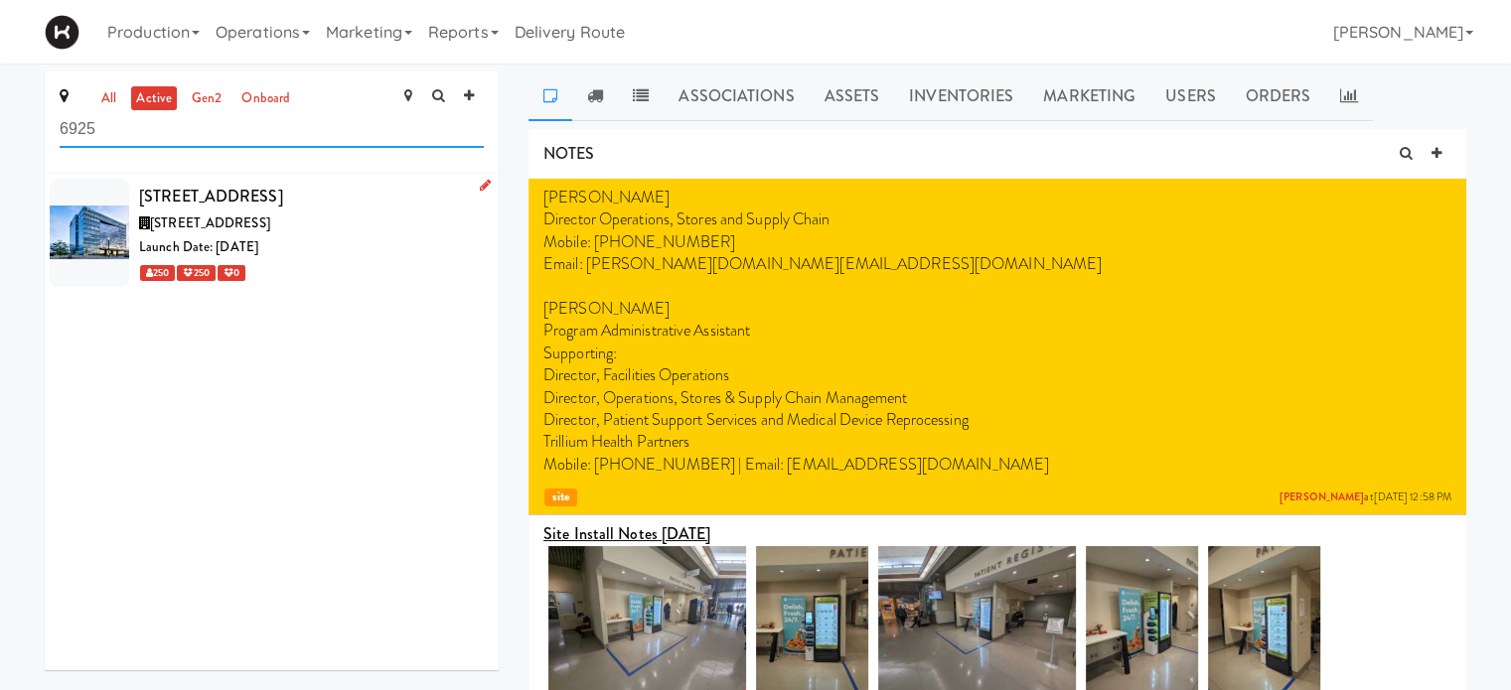
type input "6925"
click at [408, 255] on div "Launch Date: [DATE]" at bounding box center [311, 247] width 345 height 25
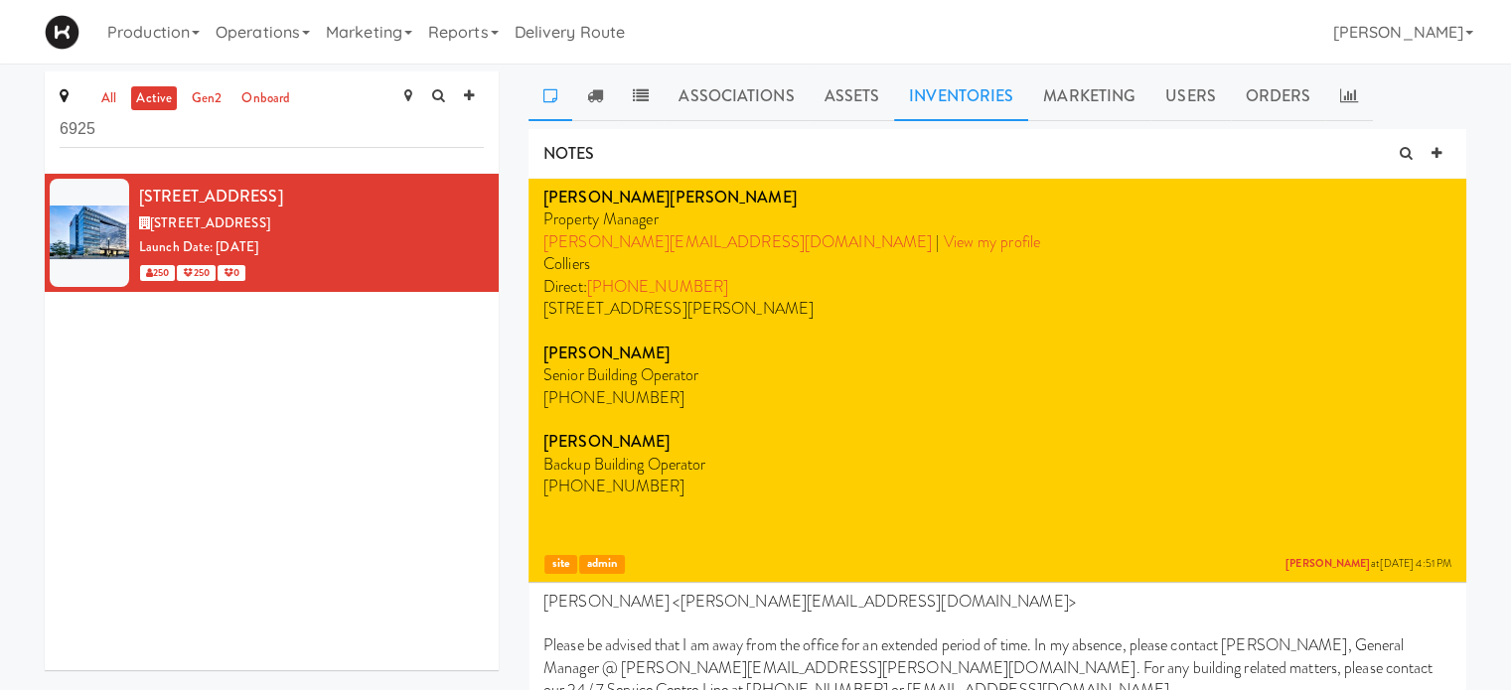
click at [995, 91] on link "Inventories" at bounding box center [961, 97] width 134 height 50
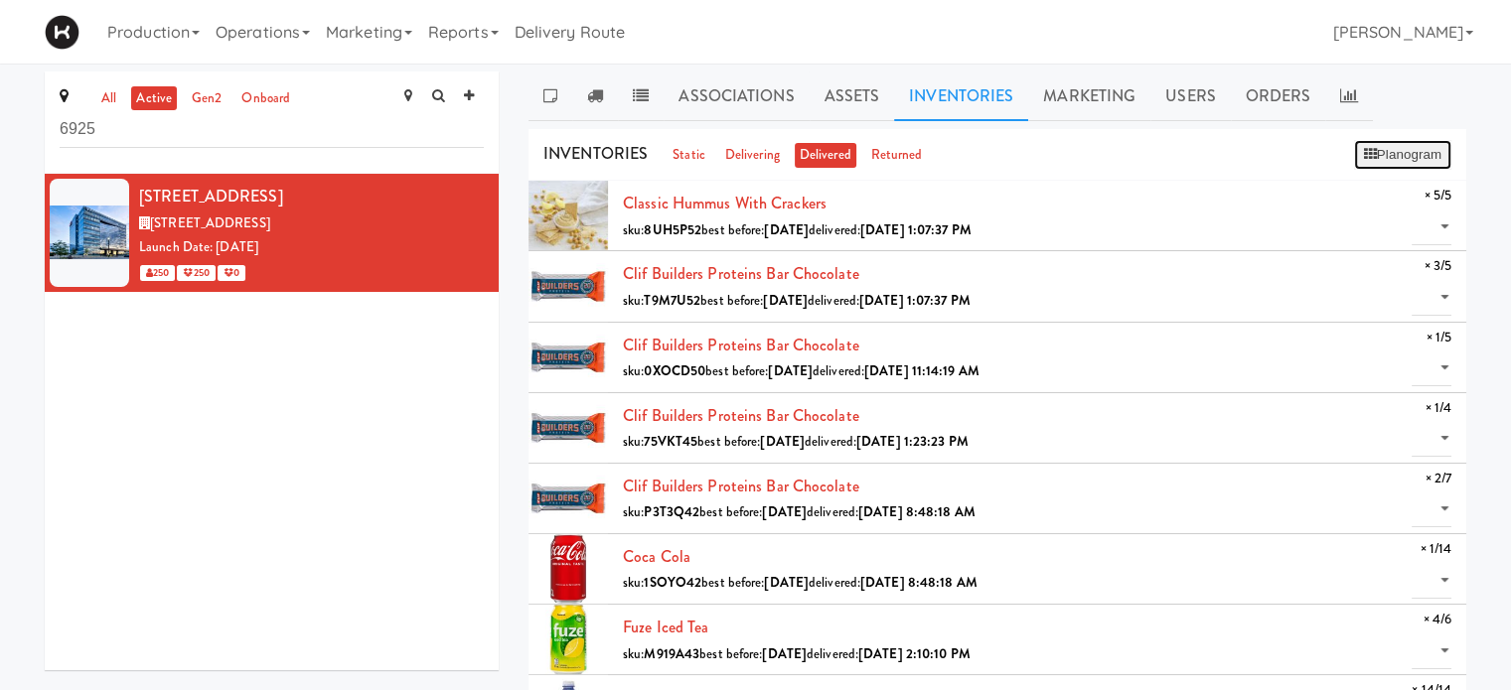
click at [1413, 158] on button "Planogram" at bounding box center [1402, 155] width 97 height 30
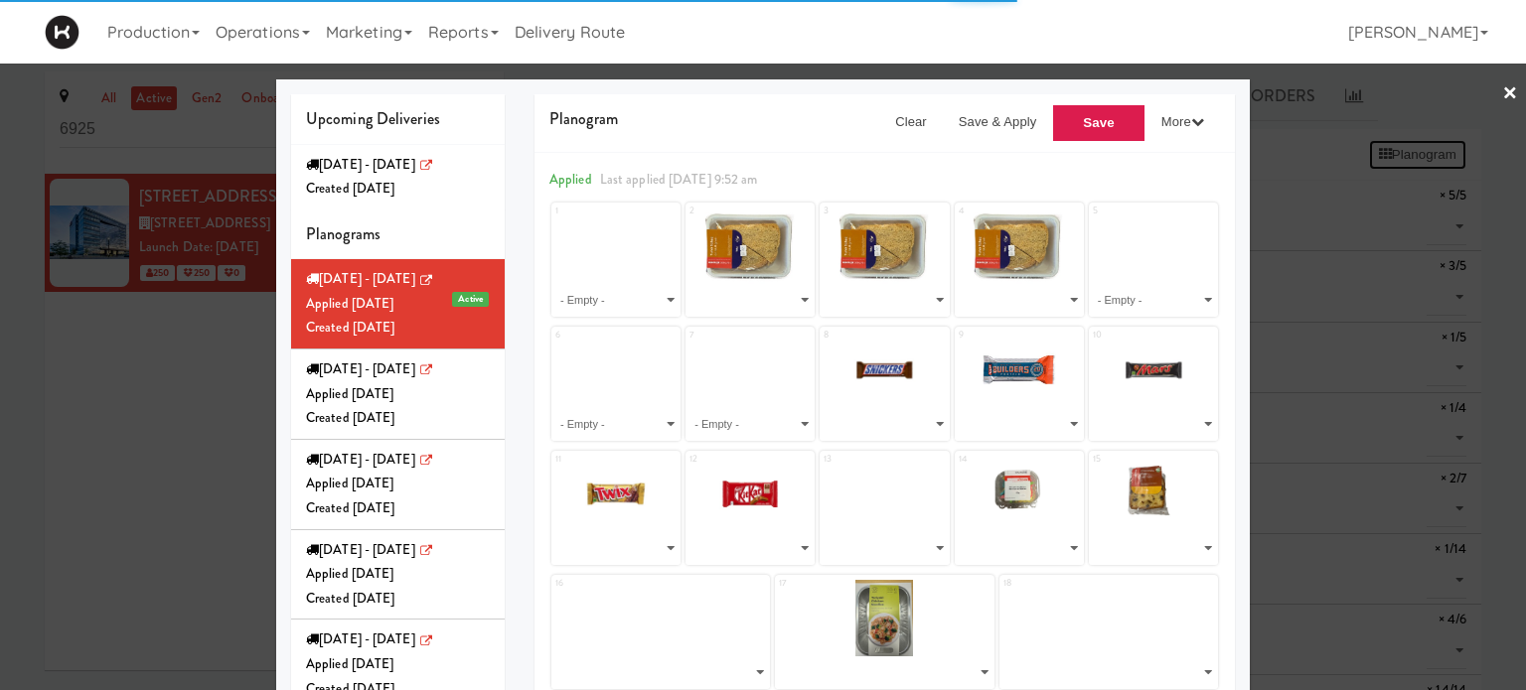
select select "number:264447"
select select "number:264005"
select select "number:260638"
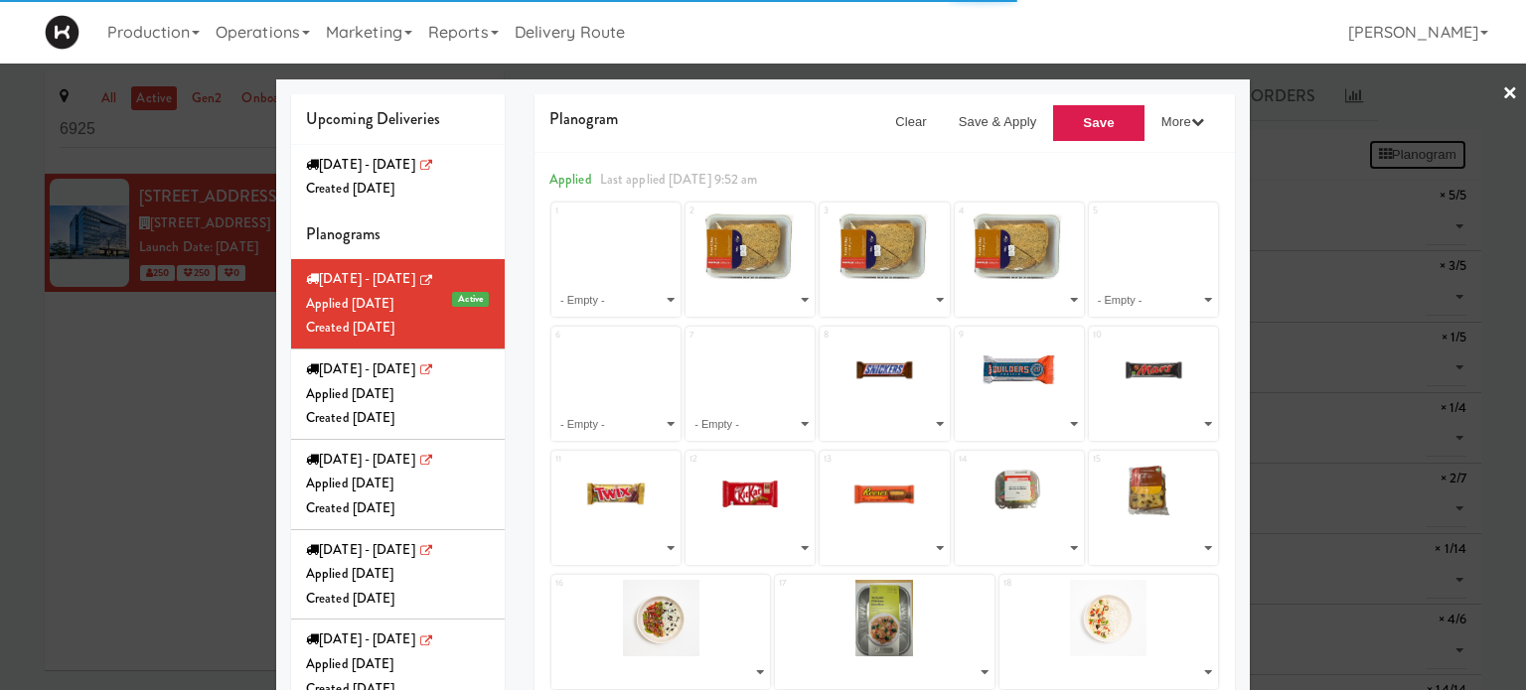
select select "number:221367"
select select "number:264053"
select select "number:257247"
select select "number:244843"
select select "number:245013"
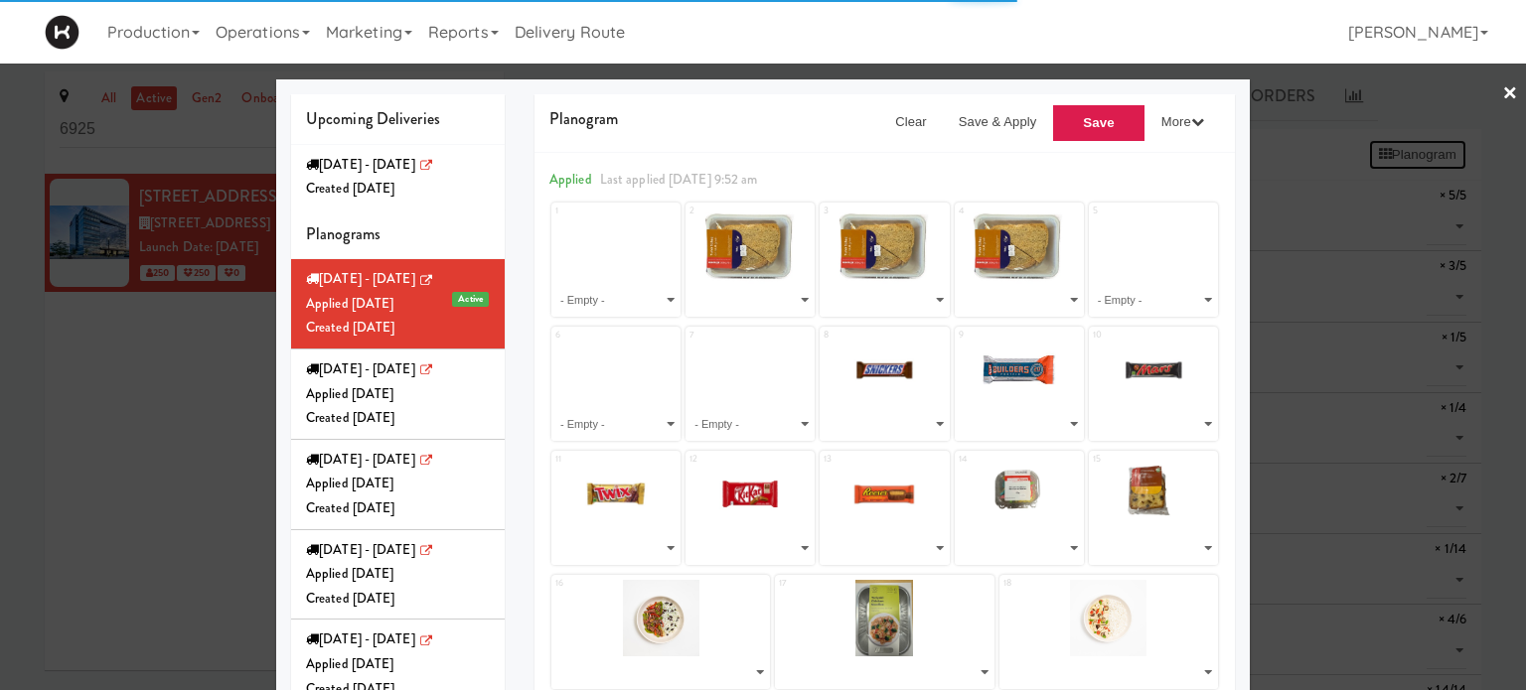
select select "number:264389"
select select "number:263003"
select select "number:262826"
select select "number:262887"
select select "number:262947"
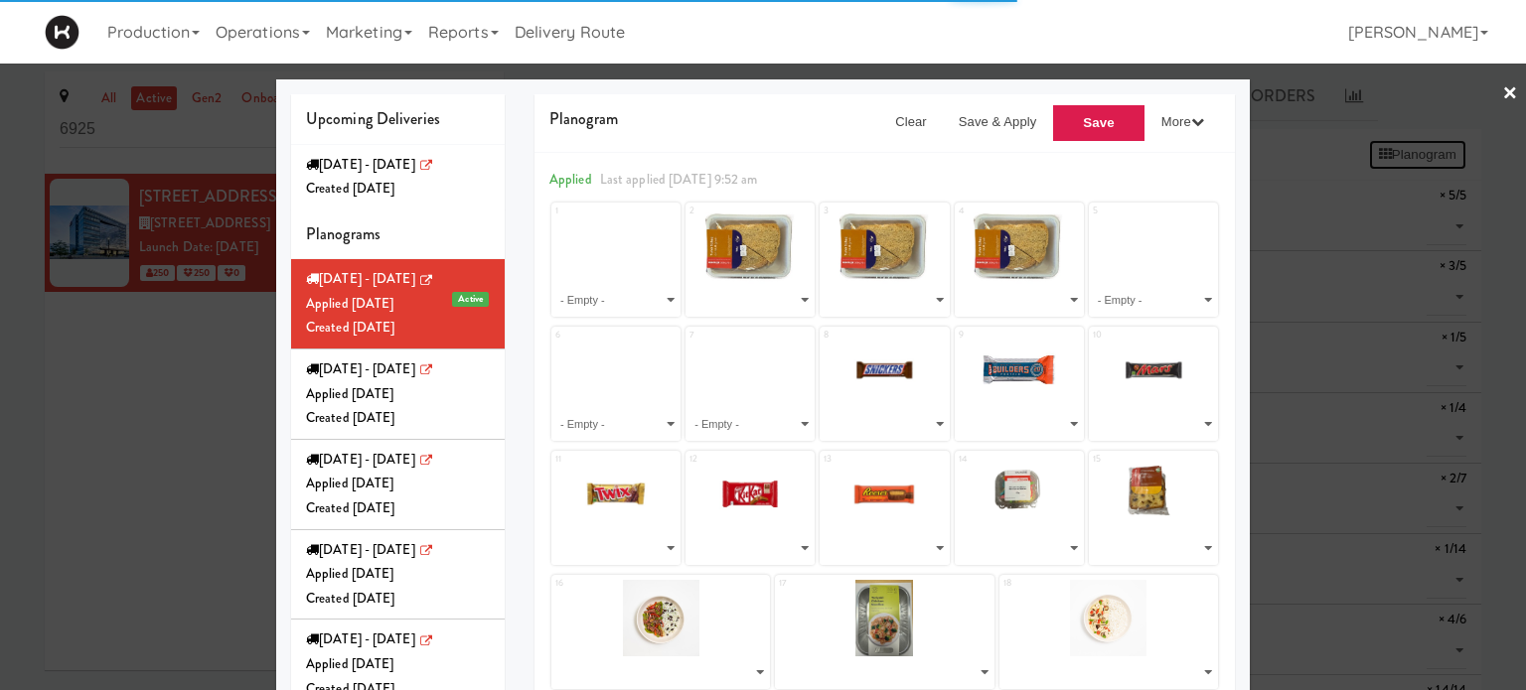
select select "number:263003"
select select "number:262765"
select select "number:227153"
select select "number:260703"
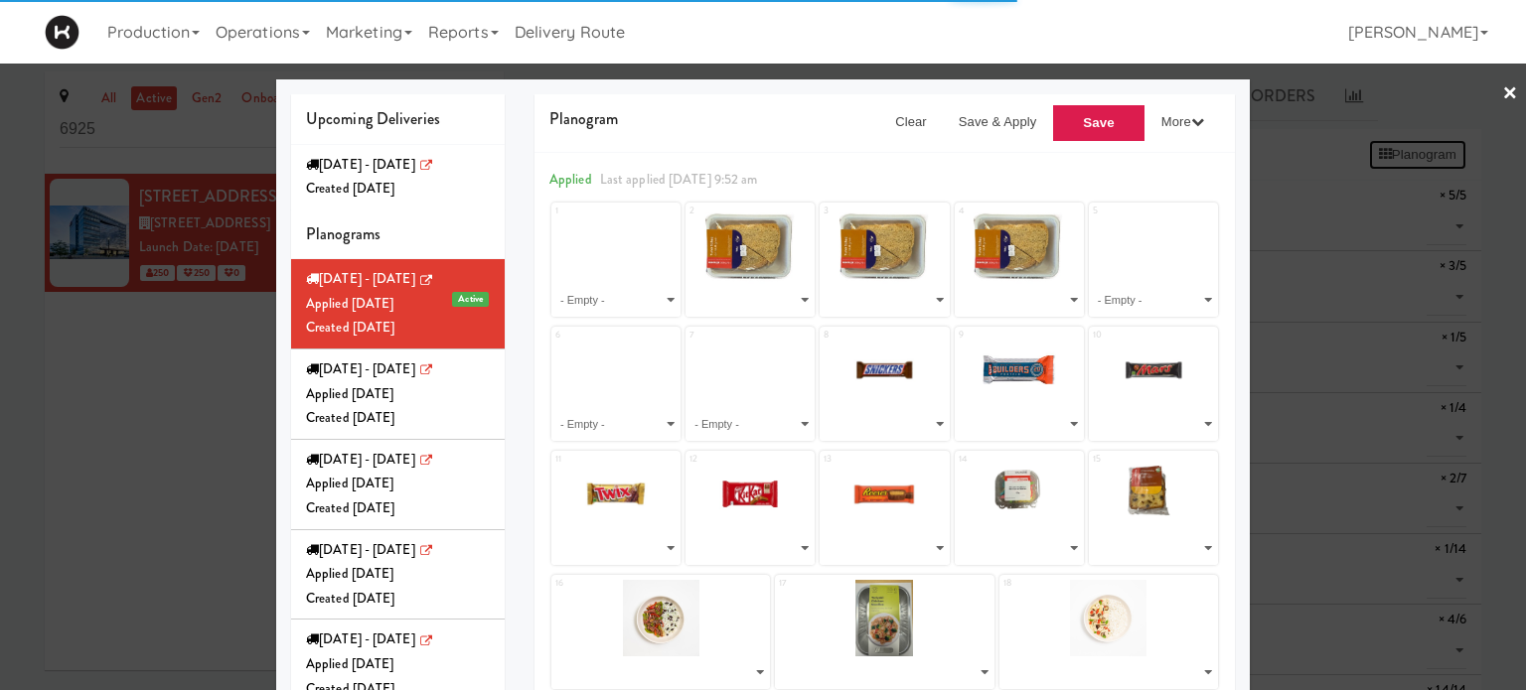
select select "number:213959"
select select "number:260685"
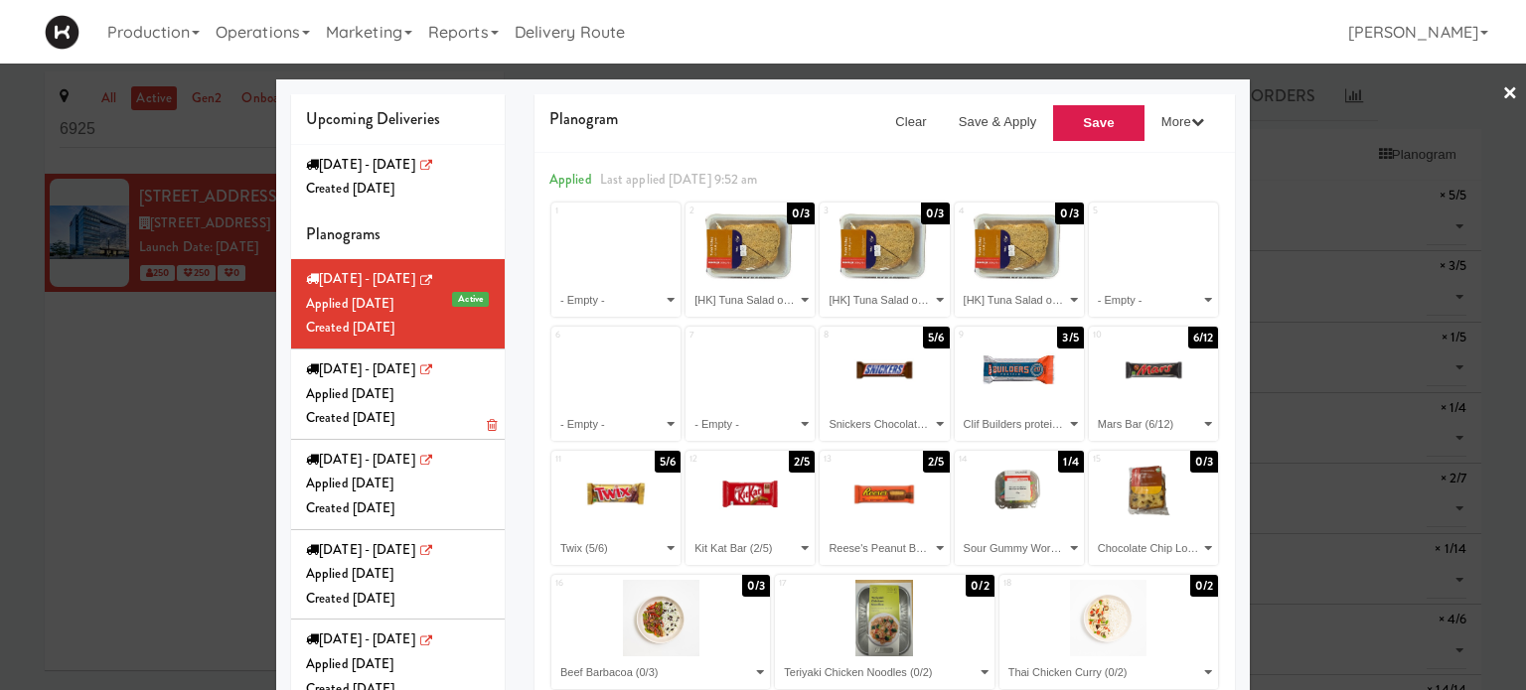
click at [451, 407] on div "Applied [DATE]" at bounding box center [398, 394] width 184 height 25
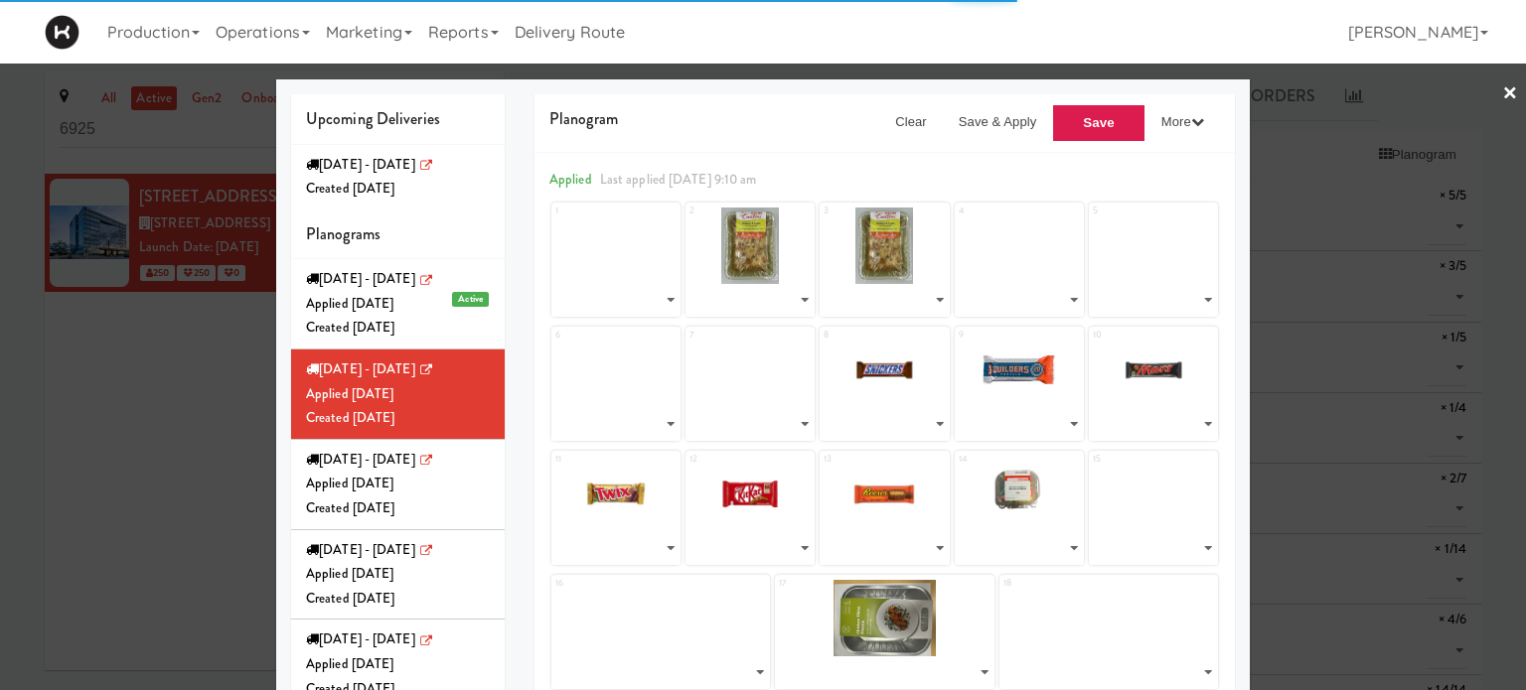
select select "number:261047"
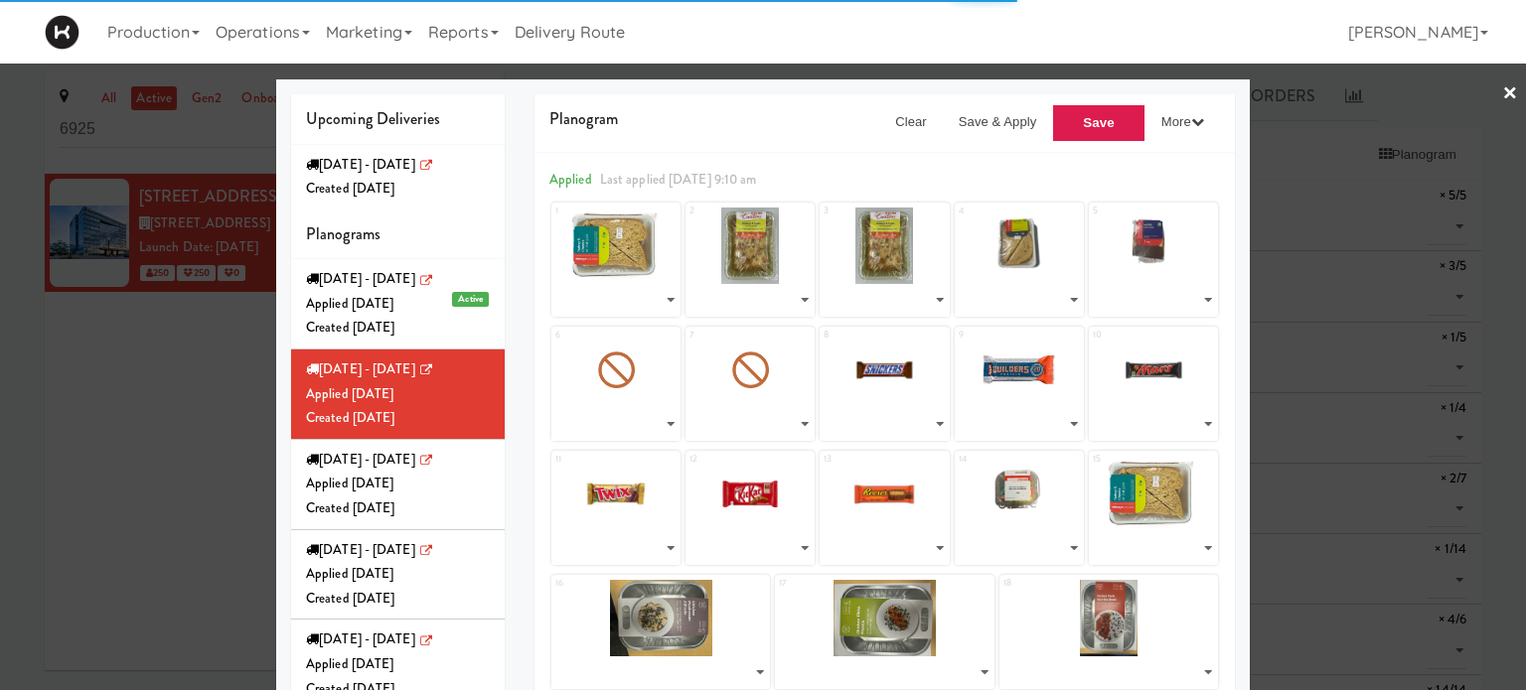
select select "number:261105"
select select "number:261179"
select select "number:261150"
select select "number:260811"
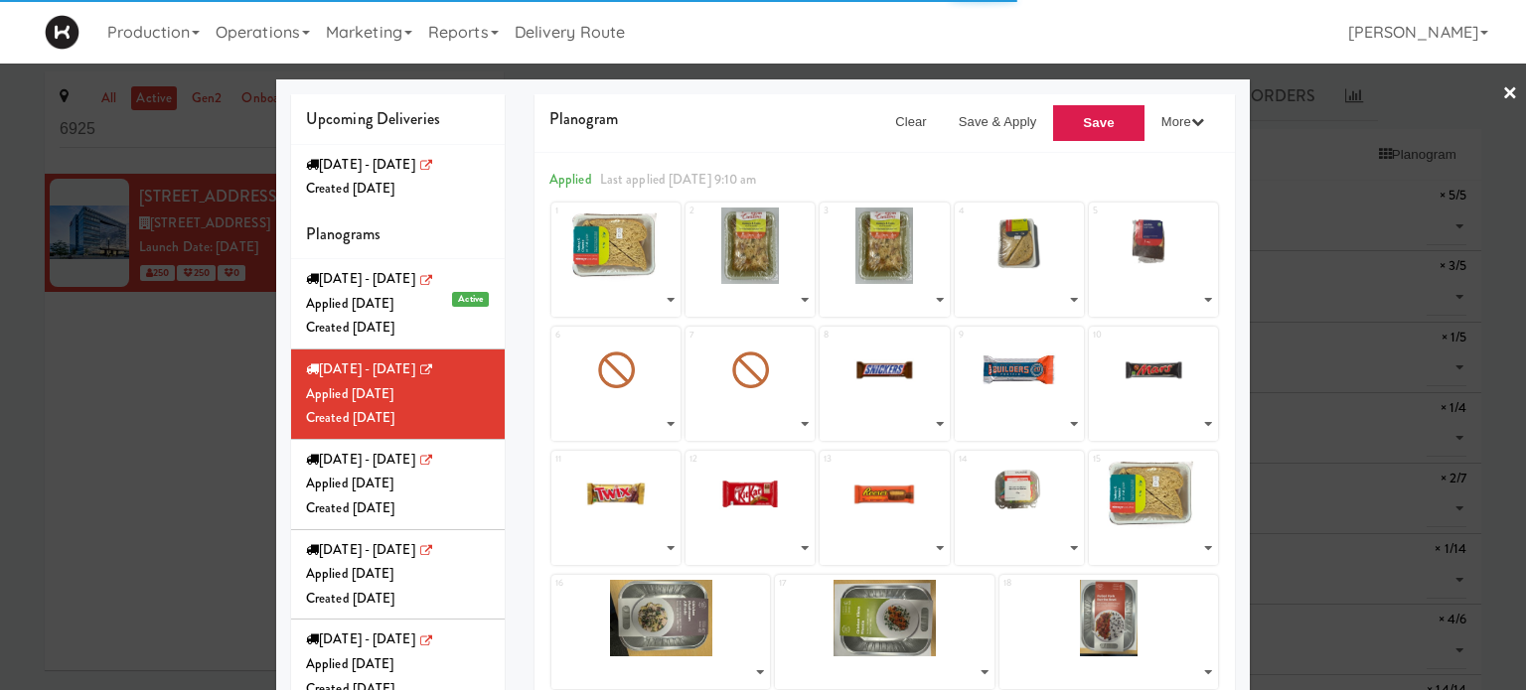
select select "number:260811"
select select "number:253611"
select select "number:260638"
select select "number:221367"
select select "number:250755"
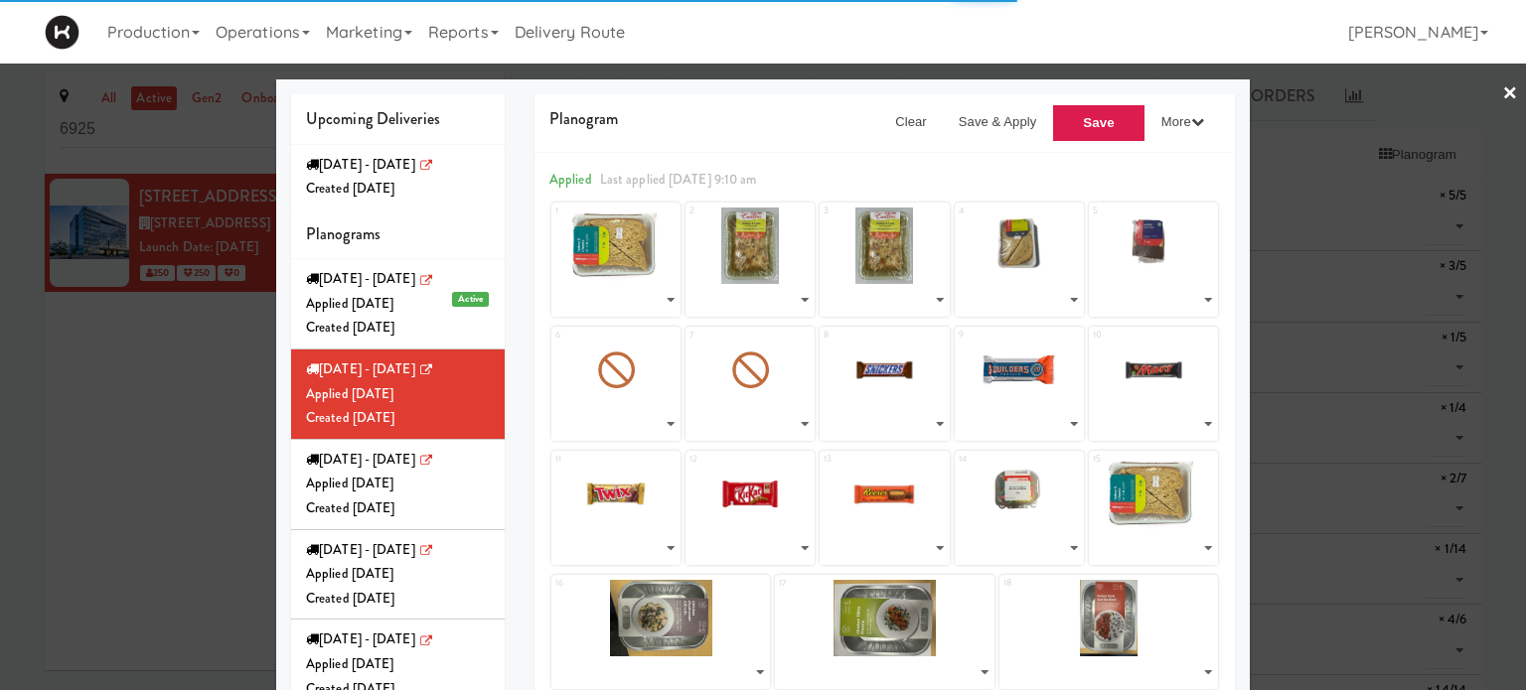
select select "number:257247"
select select "number:244843"
select select "number:245013"
select select "number:261047"
select select "number:259578"
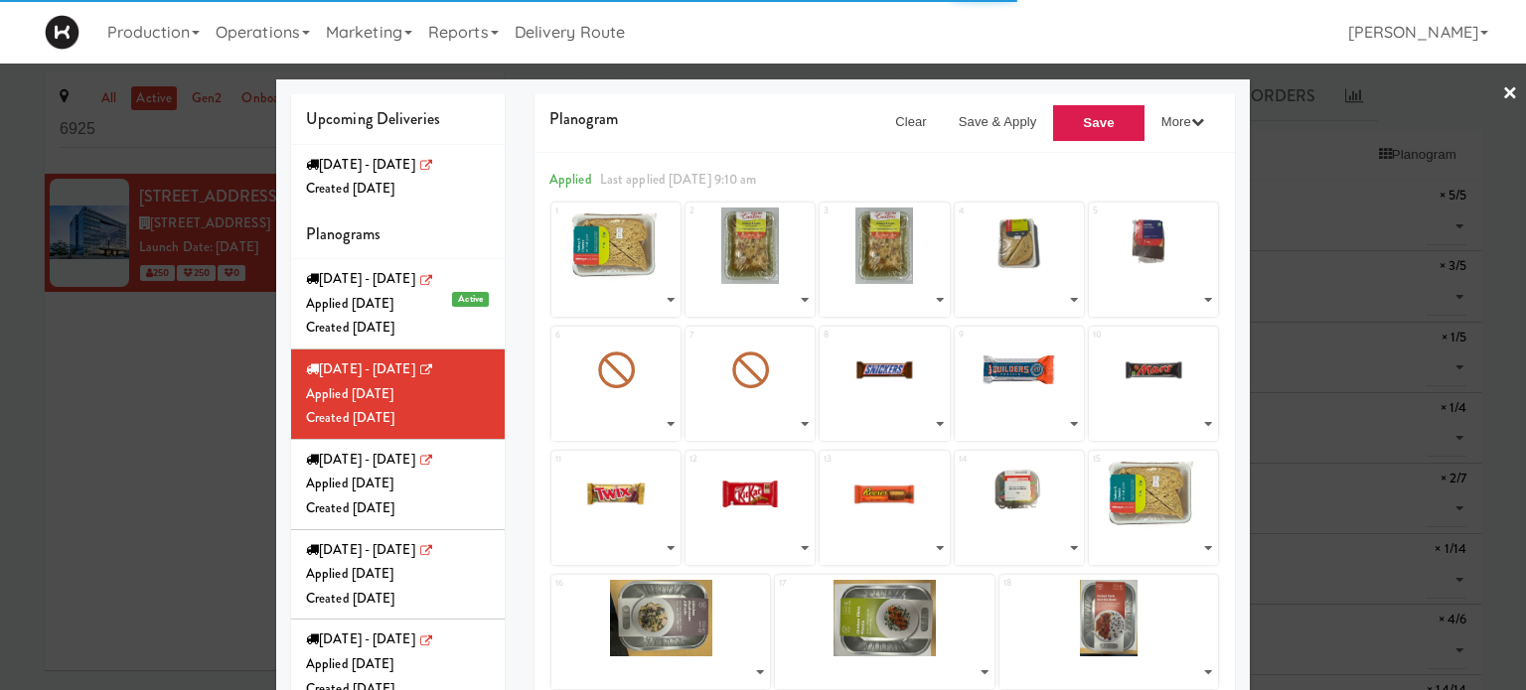
select select "number:259702"
select select "number:259640"
select select "number:259816"
select select "number:259761"
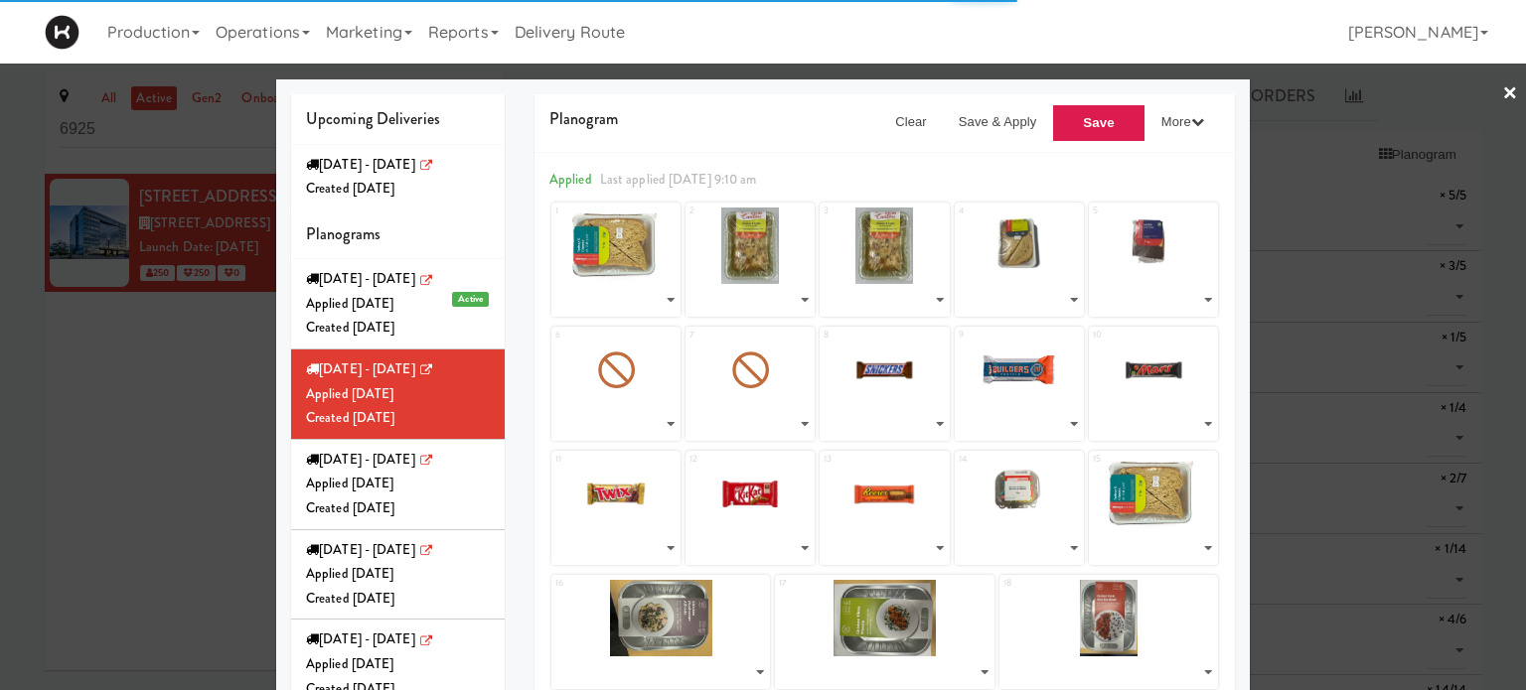
select select "number:227165"
select select "number:227153"
select select "number:260703"
select select "number:213959"
select select "number:260685"
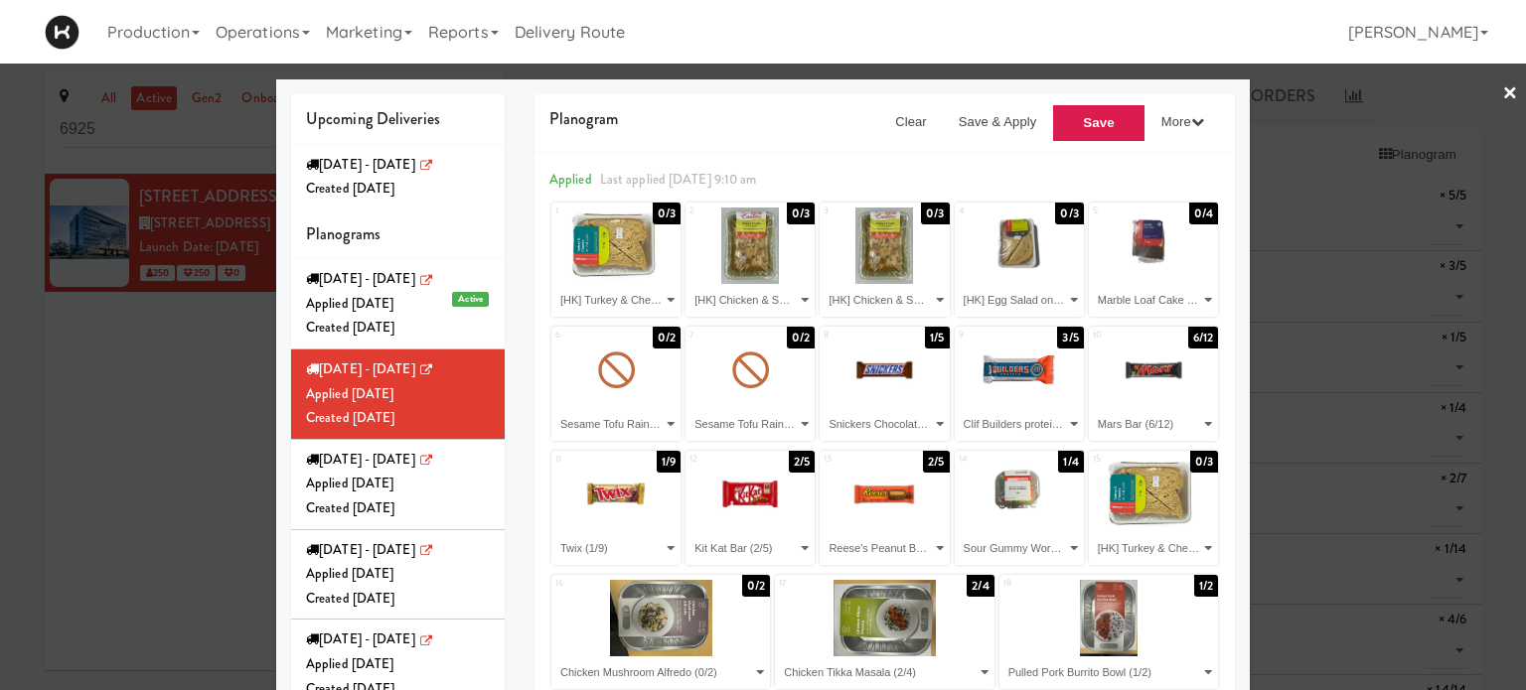
click at [362, 184] on div "Created [DATE]" at bounding box center [398, 189] width 184 height 25
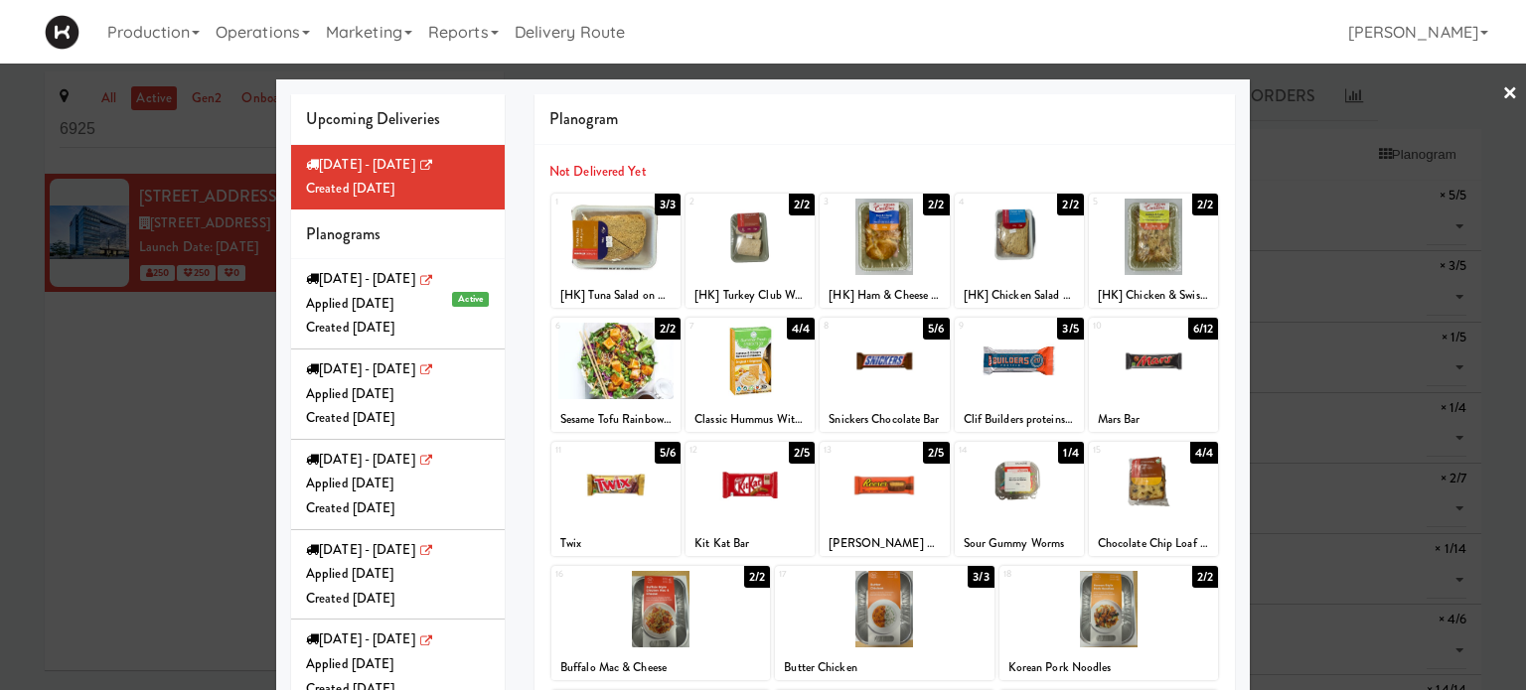
click at [1502, 93] on link "×" at bounding box center [1510, 95] width 16 height 62
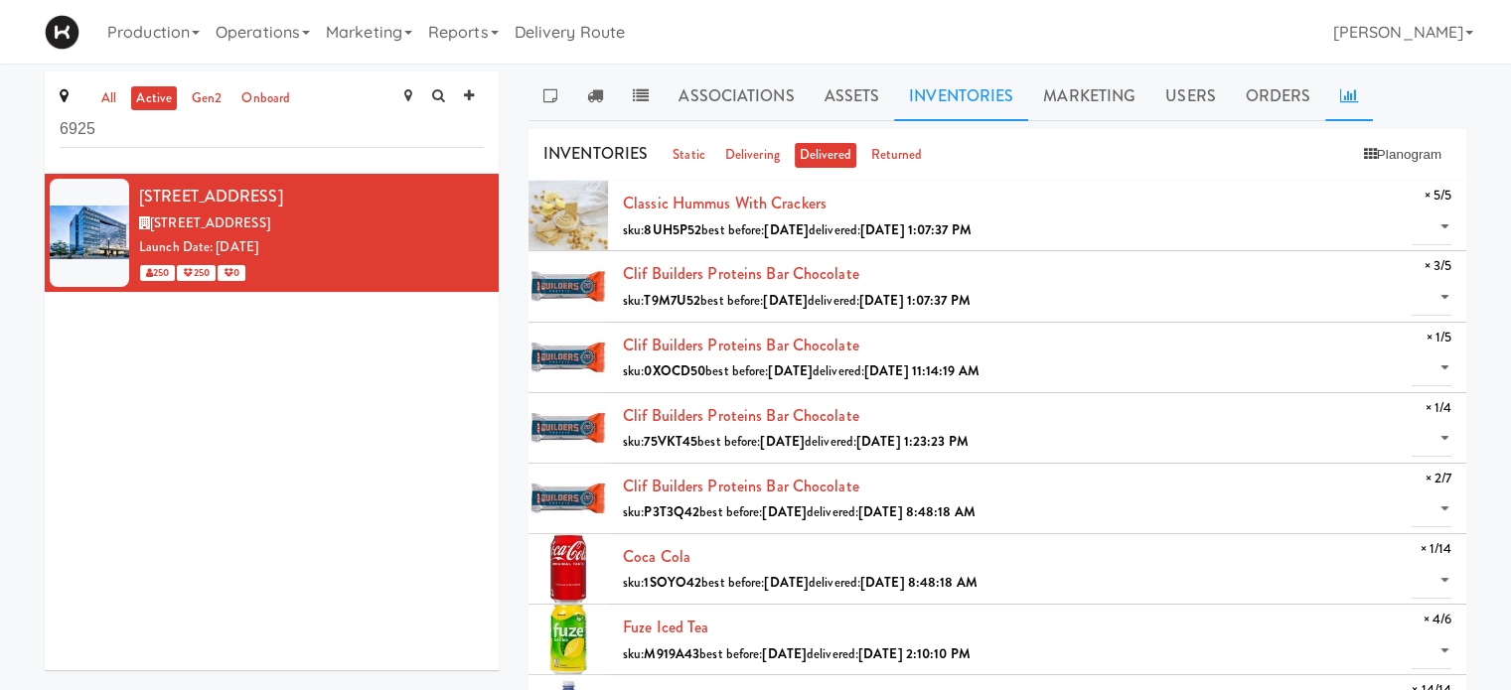
click at [1349, 104] on link at bounding box center [1349, 97] width 48 height 50
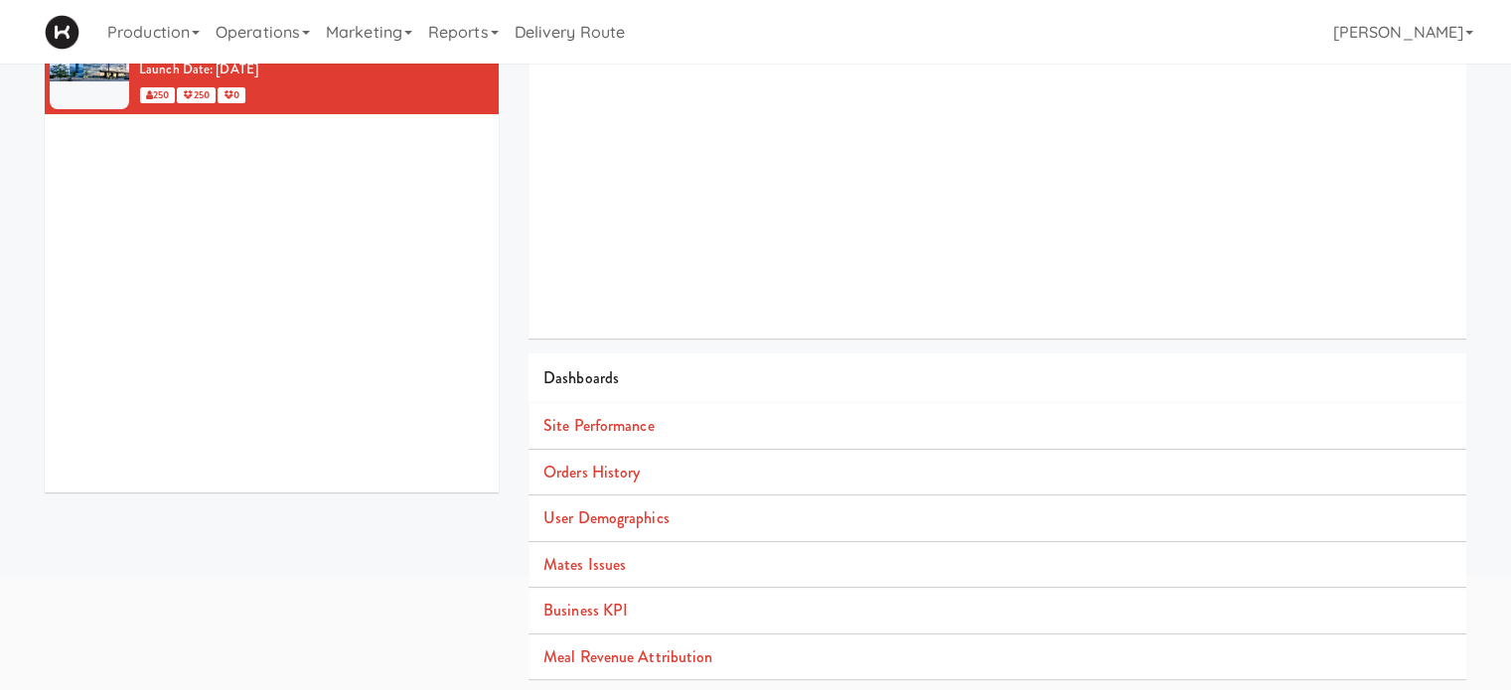
scroll to position [181, 0]
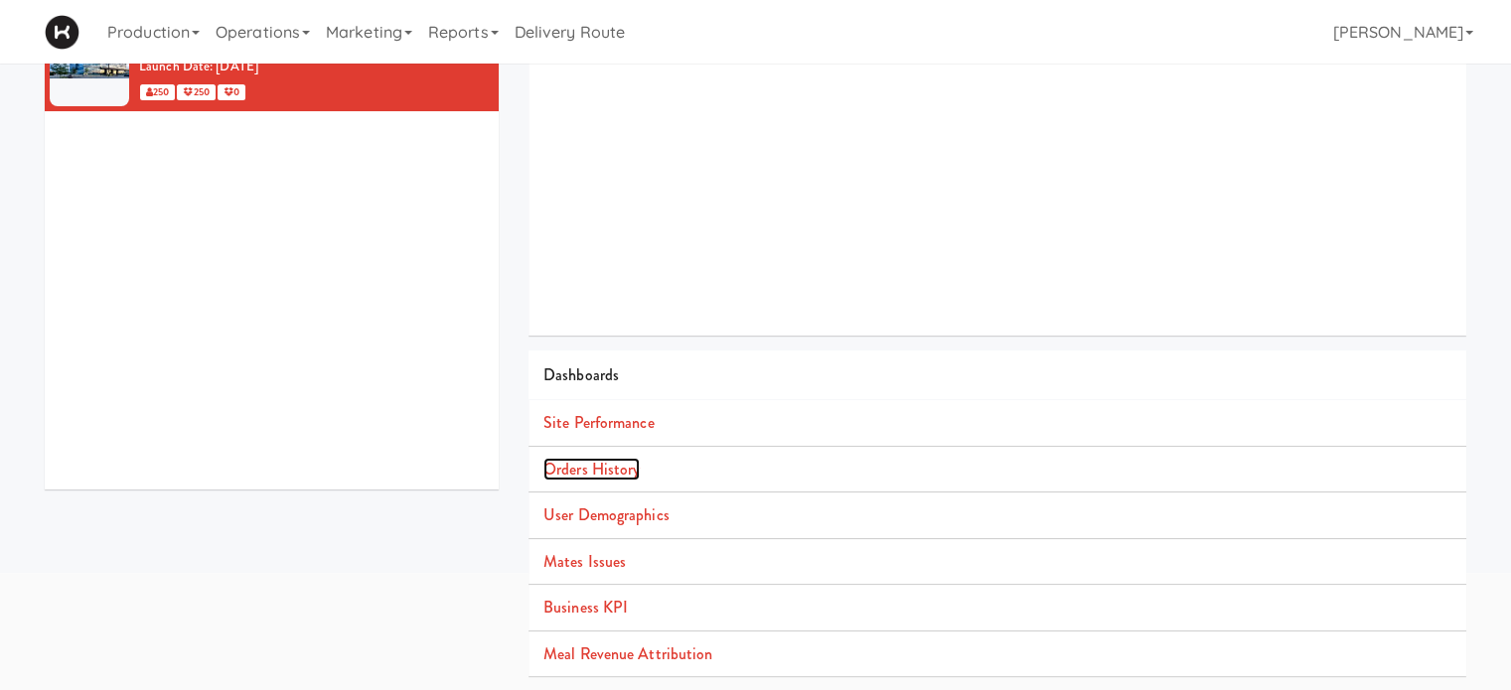
click at [580, 472] on link "Orders History" at bounding box center [591, 469] width 96 height 23
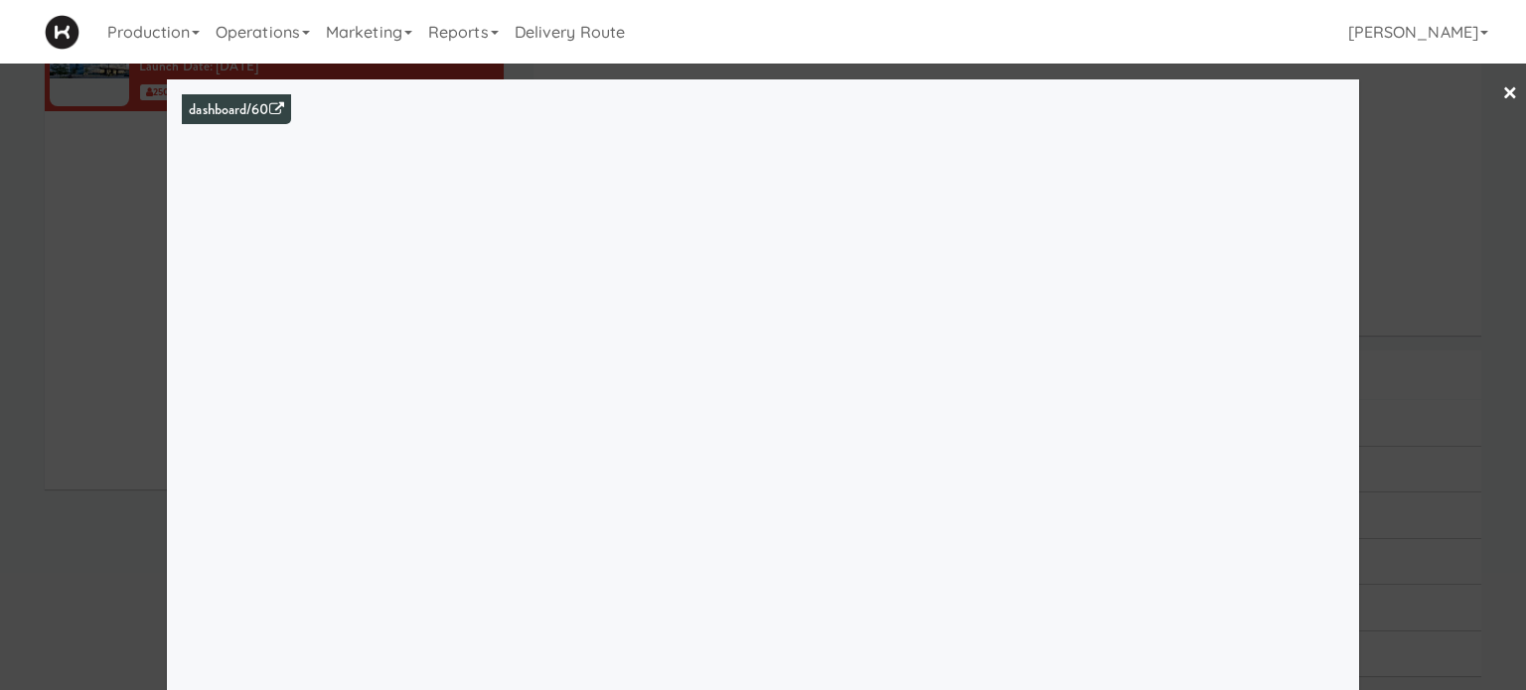
click at [1502, 102] on link "×" at bounding box center [1510, 95] width 16 height 62
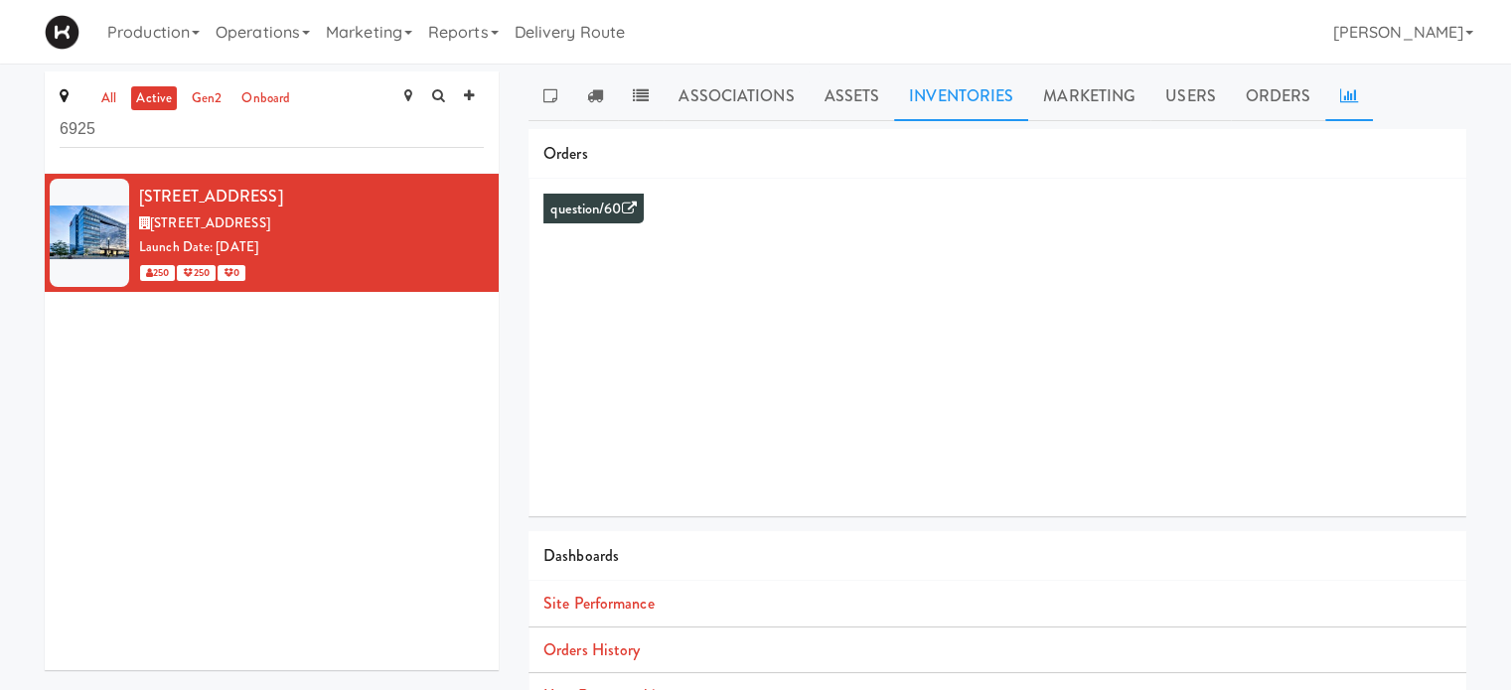
click at [948, 99] on link "Inventories" at bounding box center [961, 97] width 134 height 50
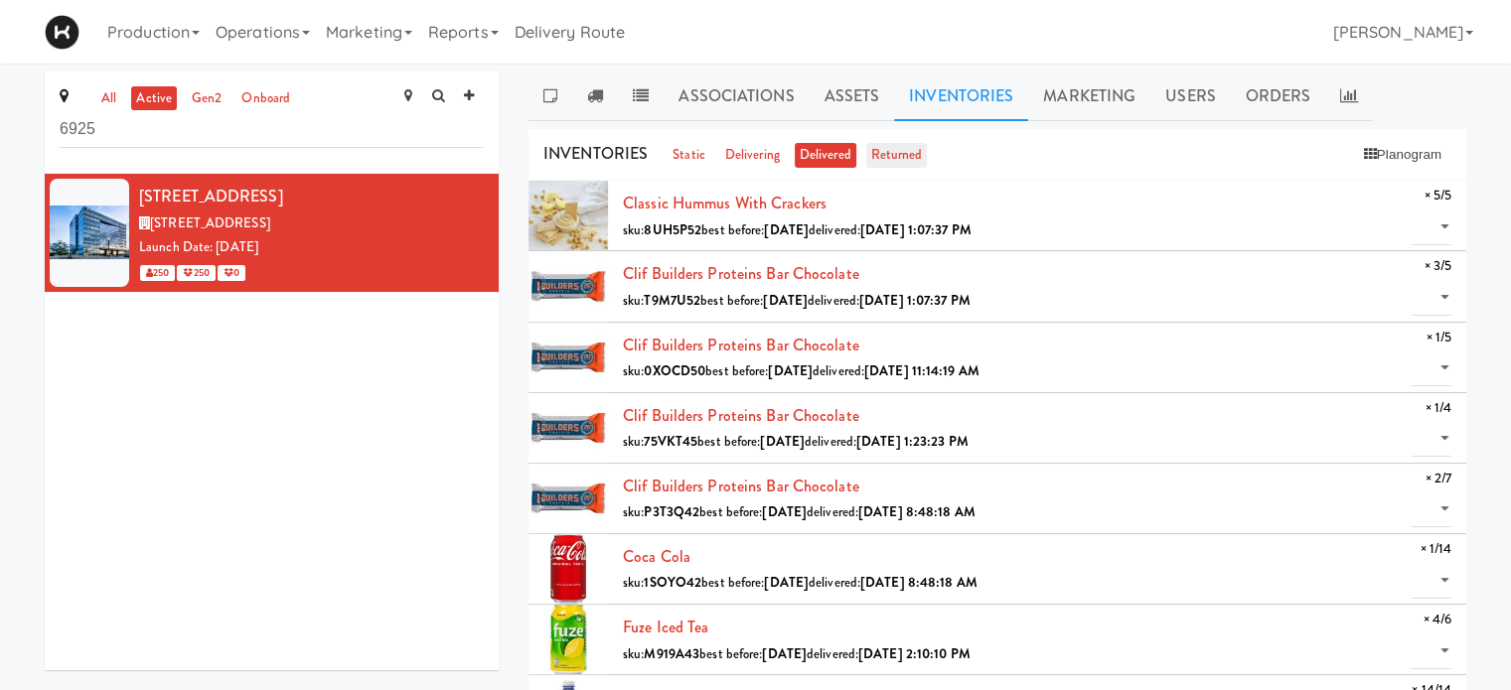
click at [883, 158] on link "returned" at bounding box center [897, 155] width 62 height 25
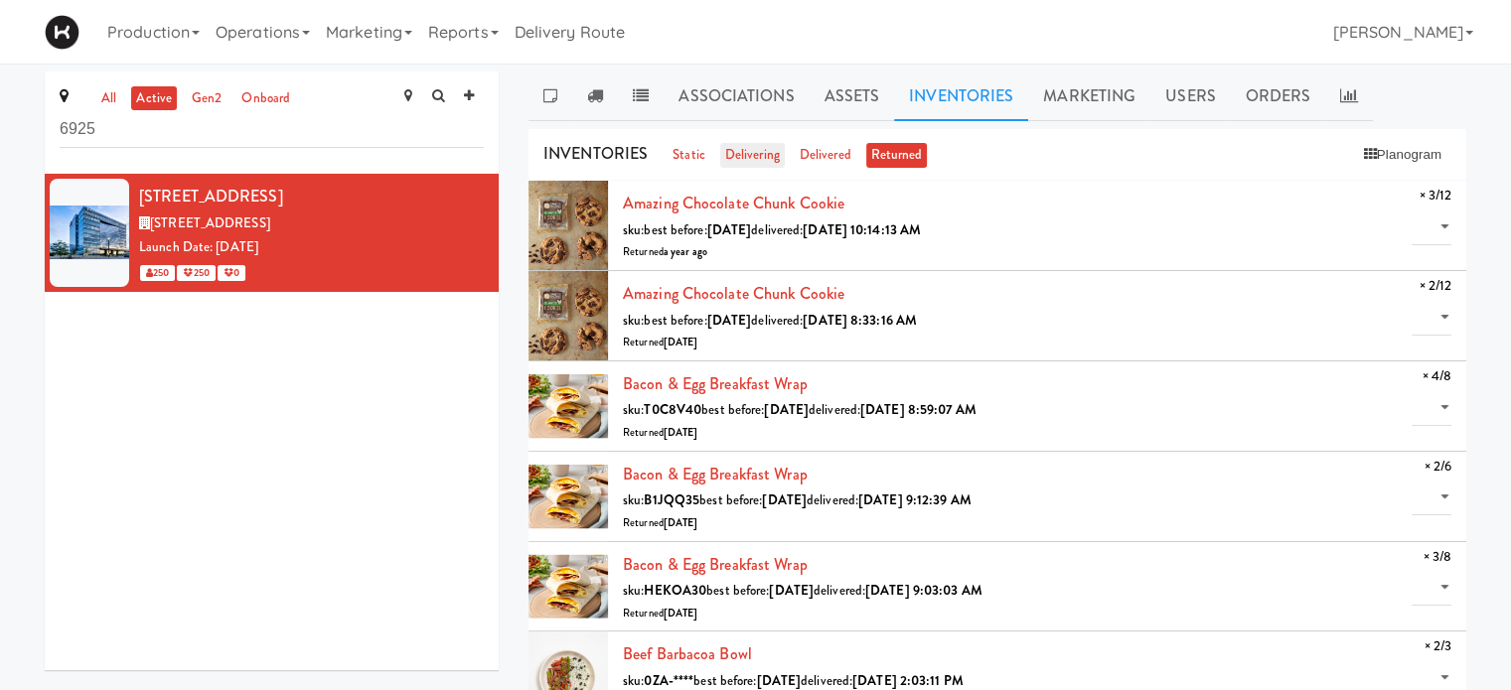
click at [745, 146] on link "delivering" at bounding box center [752, 155] width 65 height 25
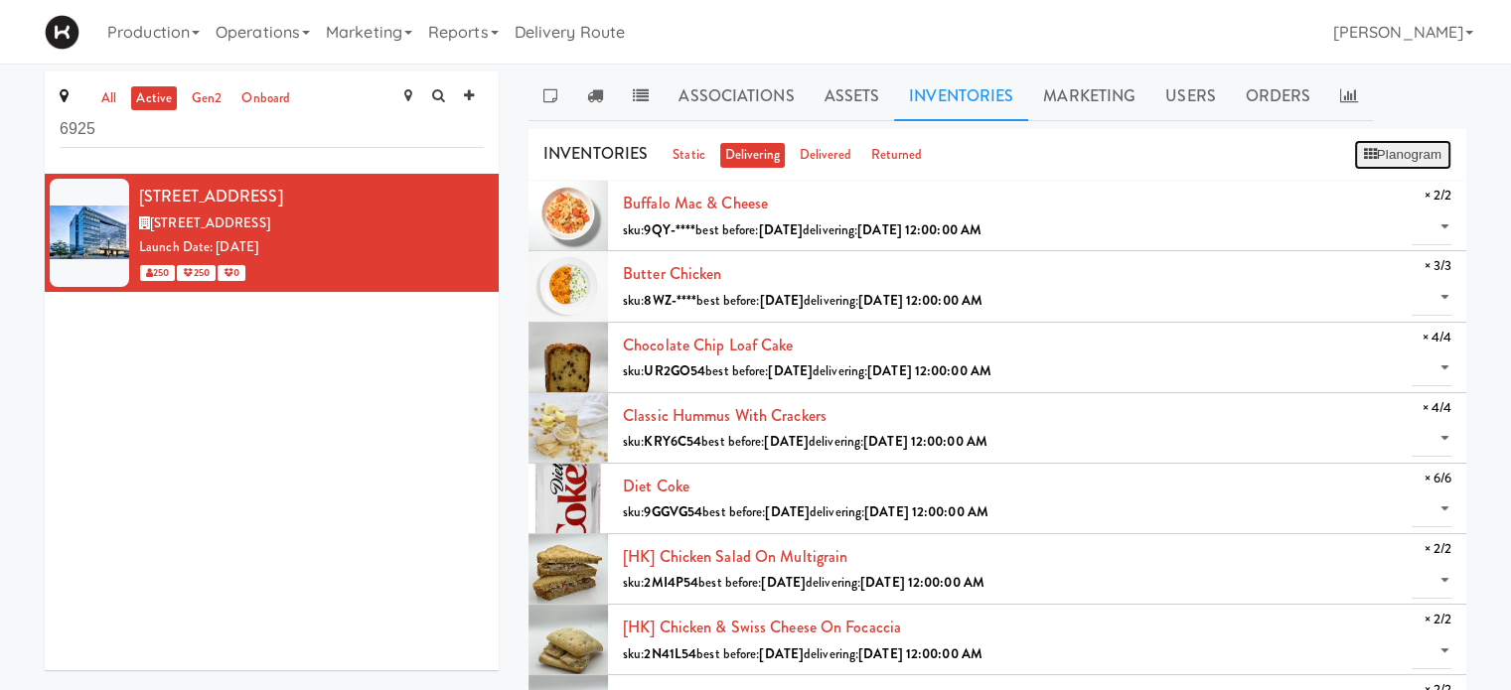
click at [1403, 152] on button "Planogram" at bounding box center [1402, 155] width 97 height 30
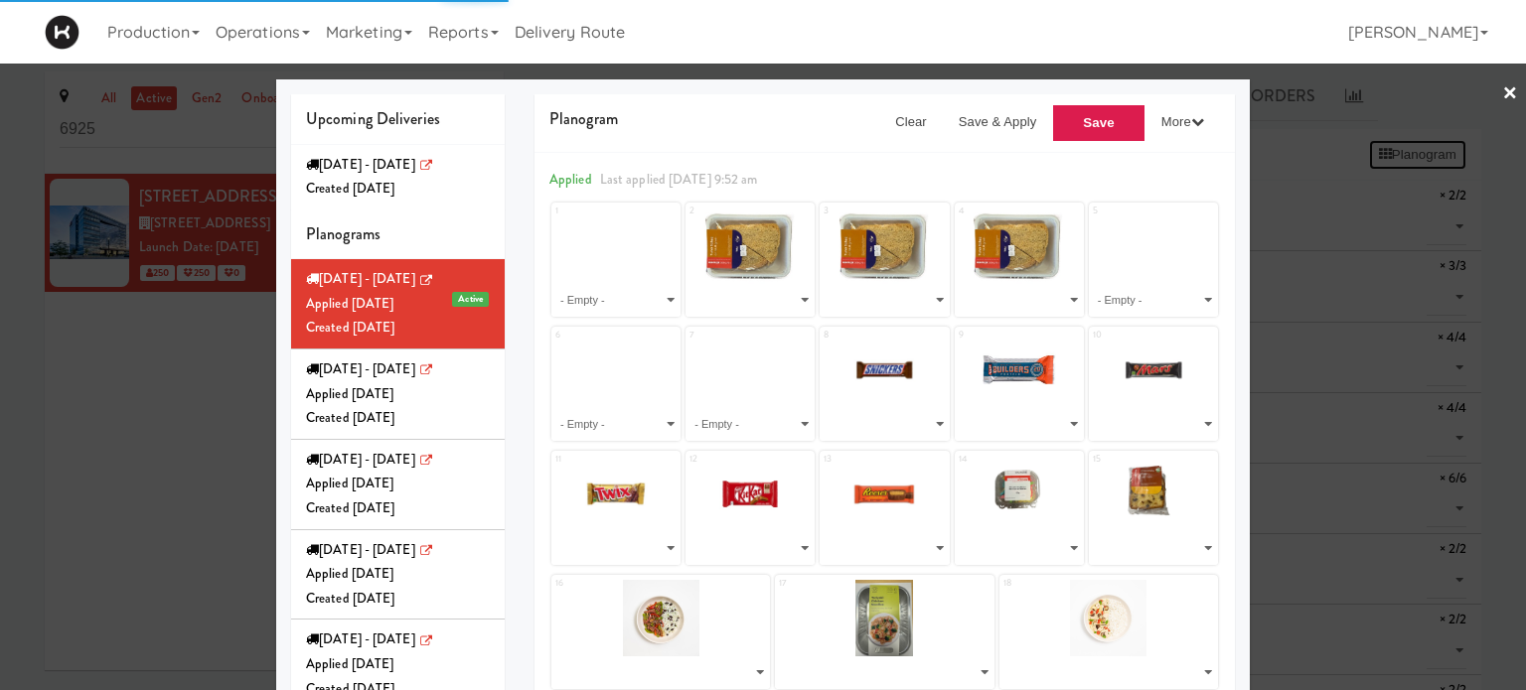
select select "number:264447"
select select "number:264005"
select select "number:260638"
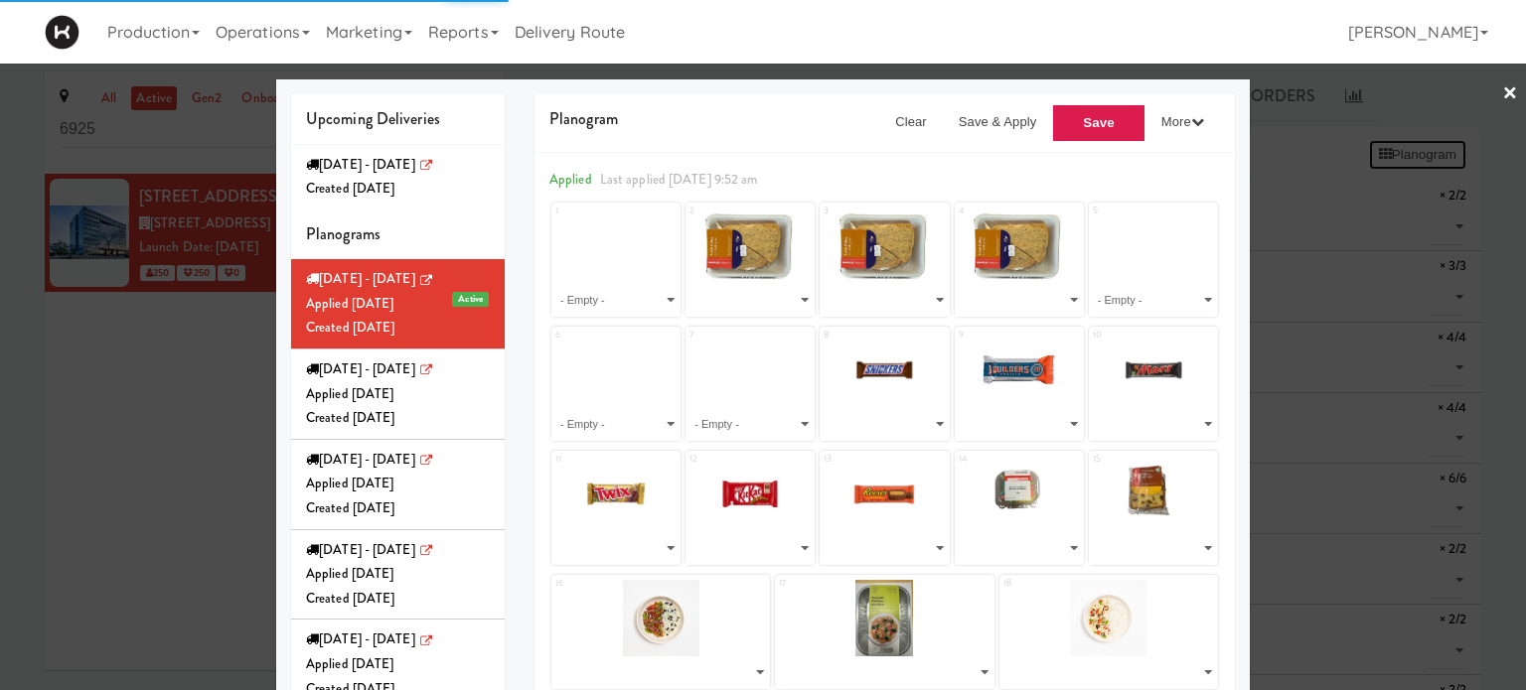
select select "number:221367"
select select "number:264053"
select select "number:257247"
select select "number:244843"
select select "number:245013"
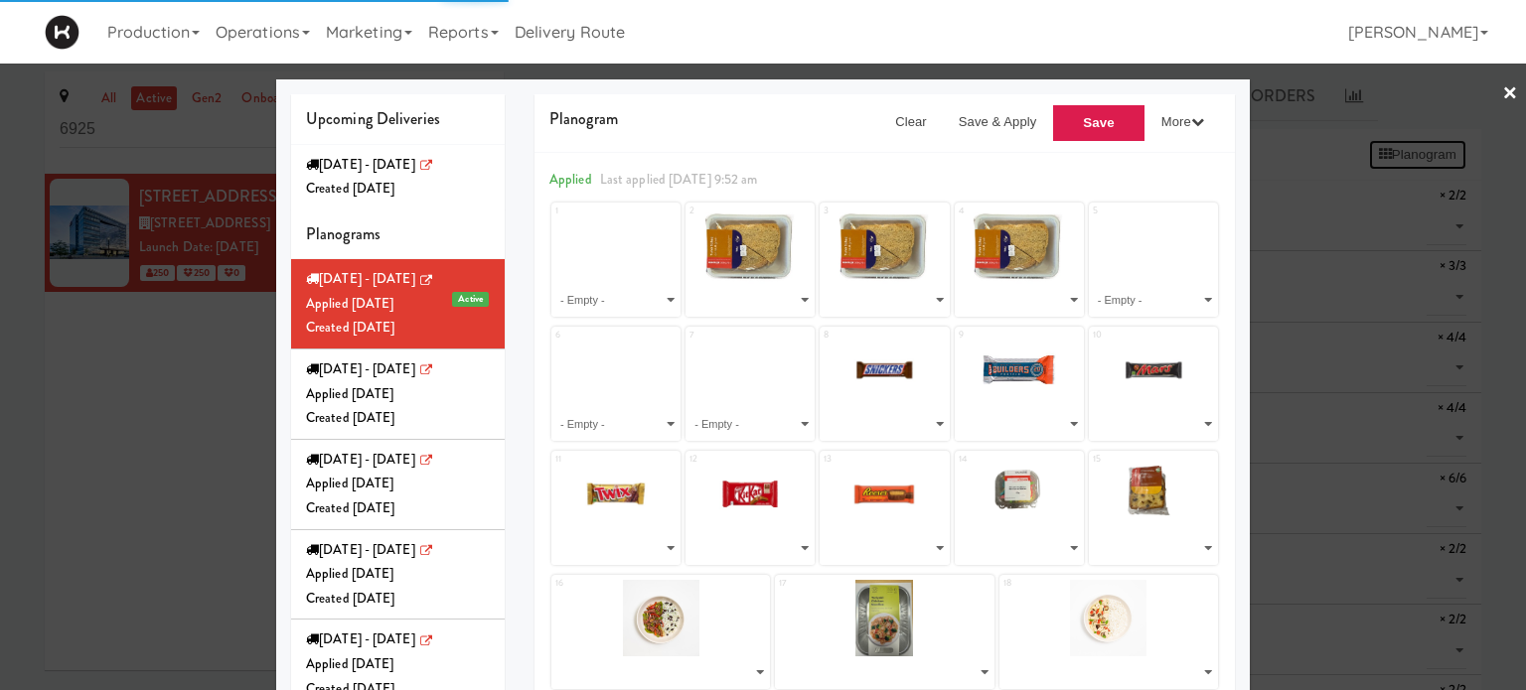
select select "number:264389"
select select "number:263003"
select select "number:262826"
select select "number:262887"
select select "number:262947"
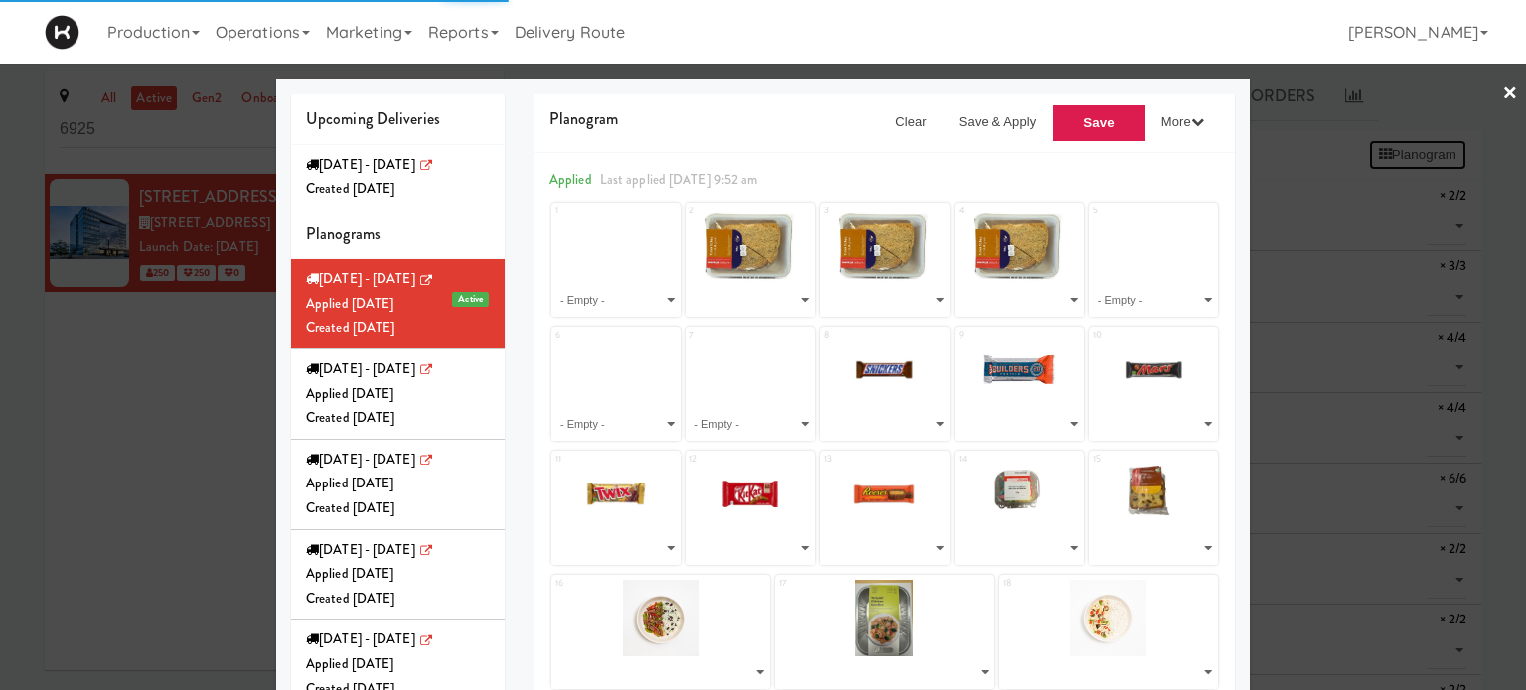
select select "number:263003"
select select "number:262765"
select select "number:227153"
select select "number:260703"
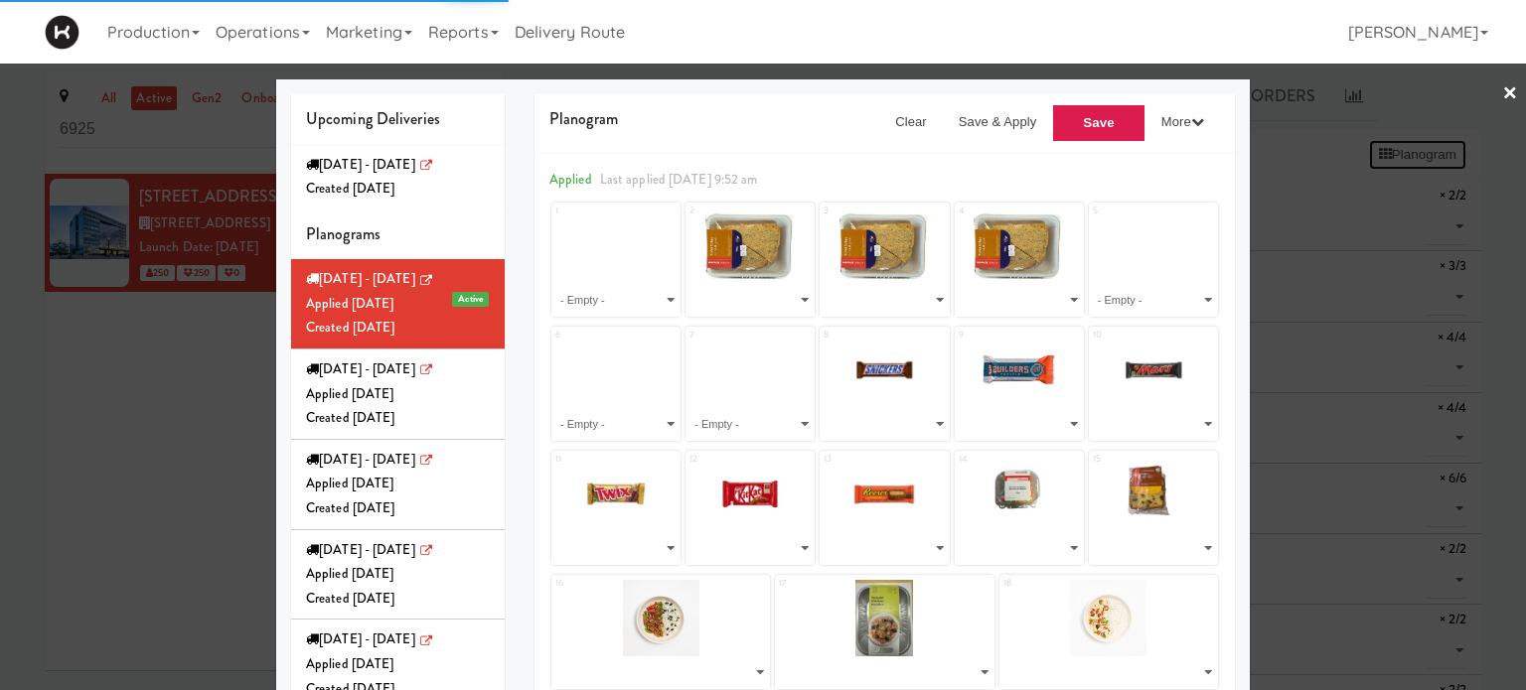
select select "number:213959"
select select "number:260685"
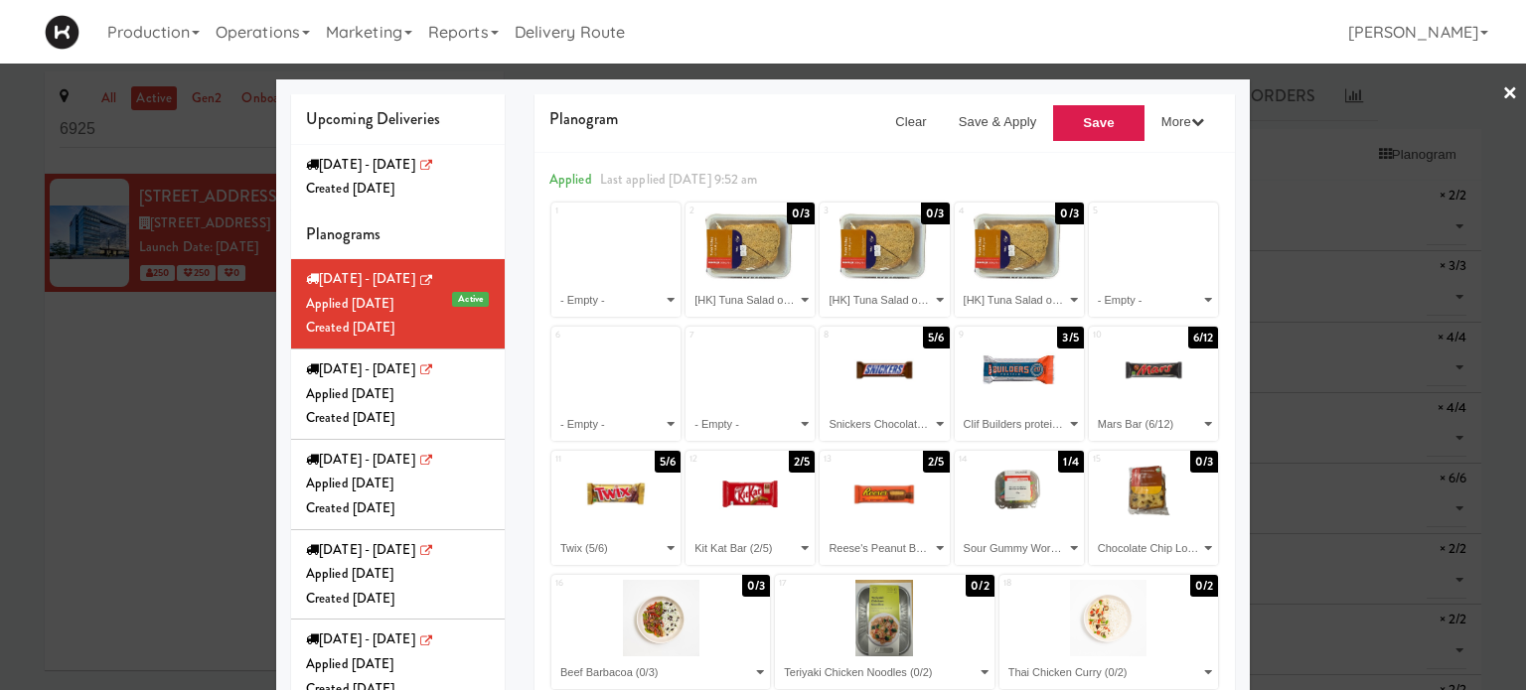
click at [421, 204] on li "[DATE] - [DATE] Created [DATE]" at bounding box center [398, 177] width 214 height 65
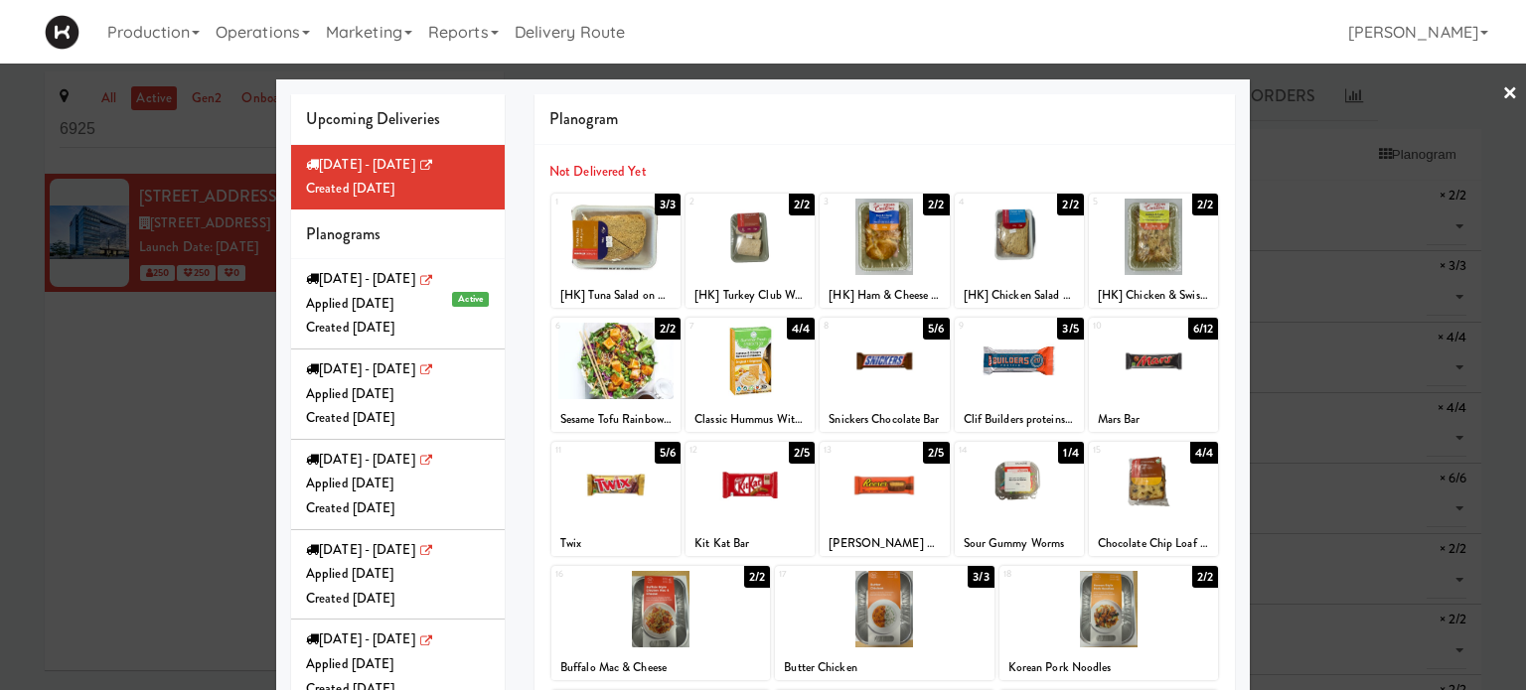
click at [1502, 90] on link "×" at bounding box center [1510, 95] width 16 height 62
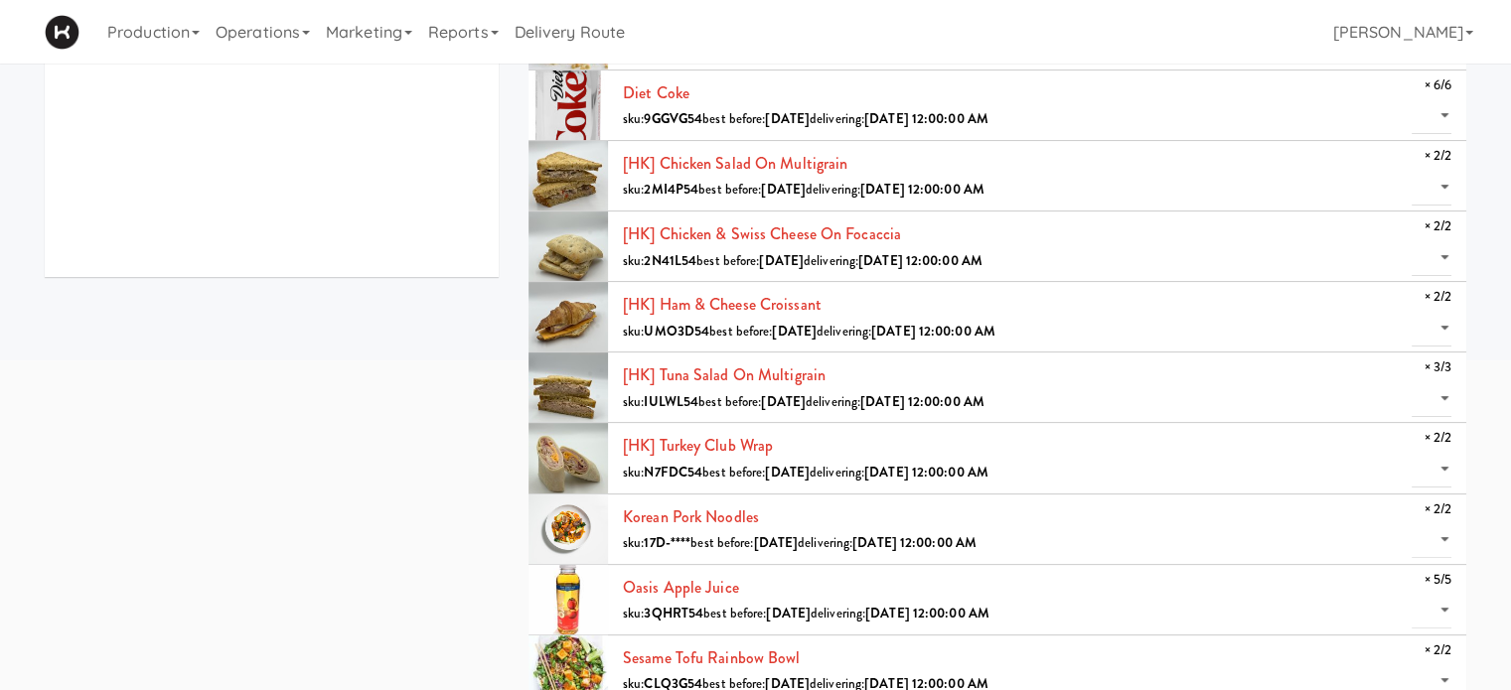
scroll to position [614, 0]
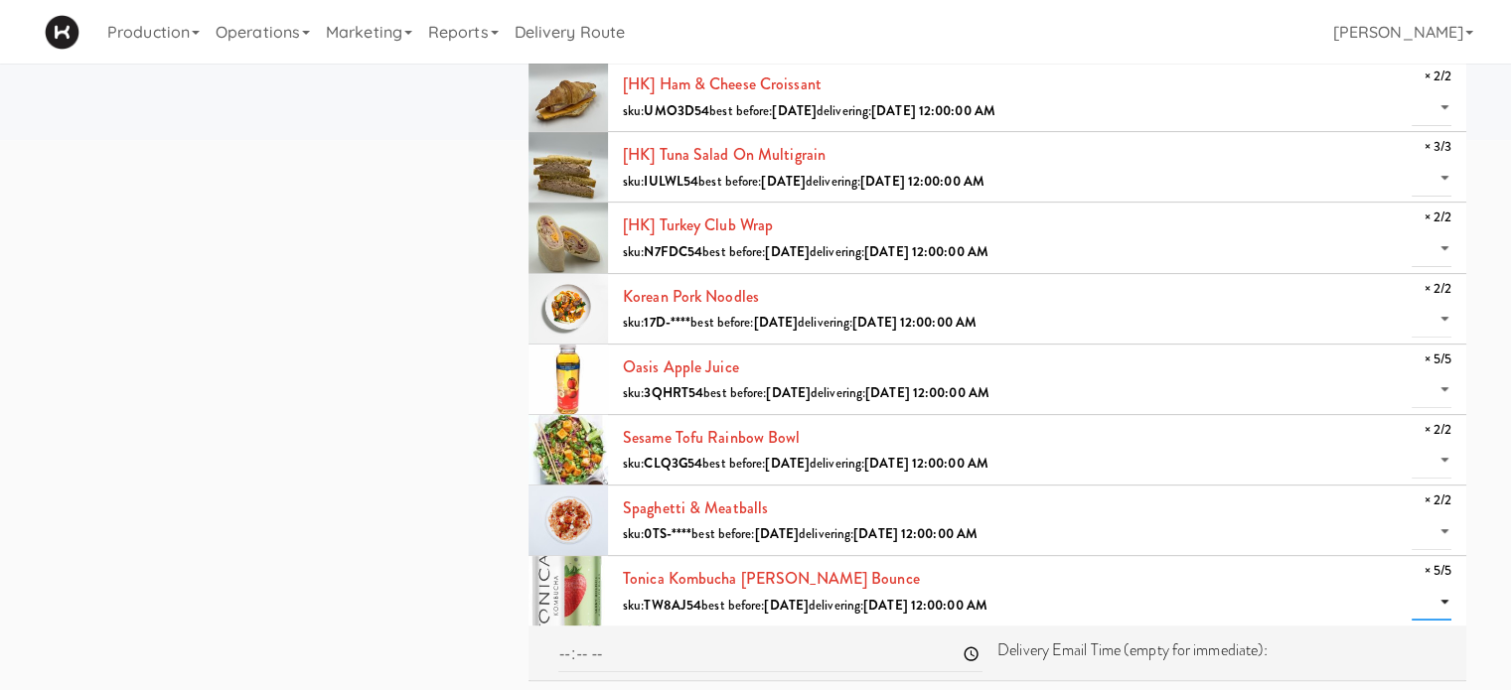
click at [1446, 595] on select "0 1 2 3 4 5" at bounding box center [1432, 602] width 40 height 37
click at [1487, 572] on div "all active gen2 onboard [STREET_ADDRESS] [STREET_ADDRESS] Date: [DATE] 250 250 …" at bounding box center [755, 77] width 1511 height 1238
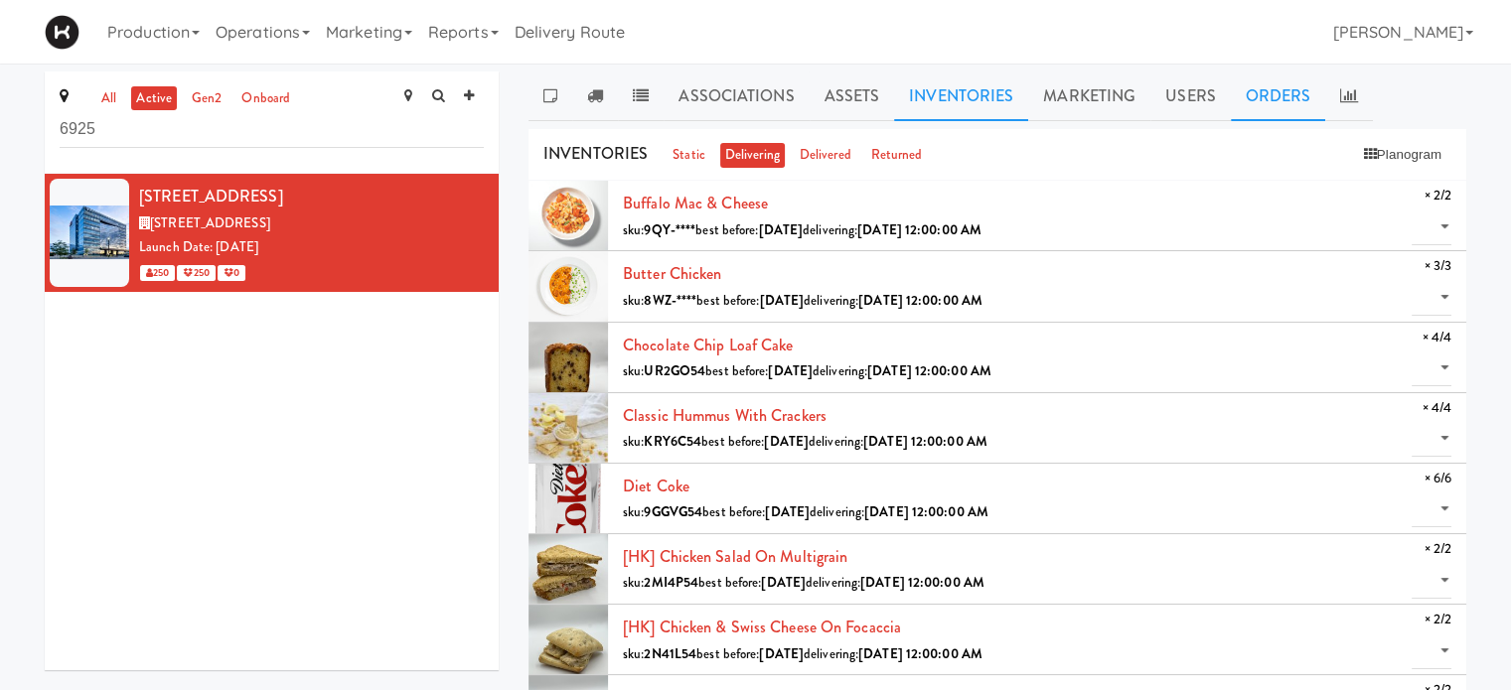
click at [1290, 102] on link "Orders" at bounding box center [1278, 97] width 95 height 50
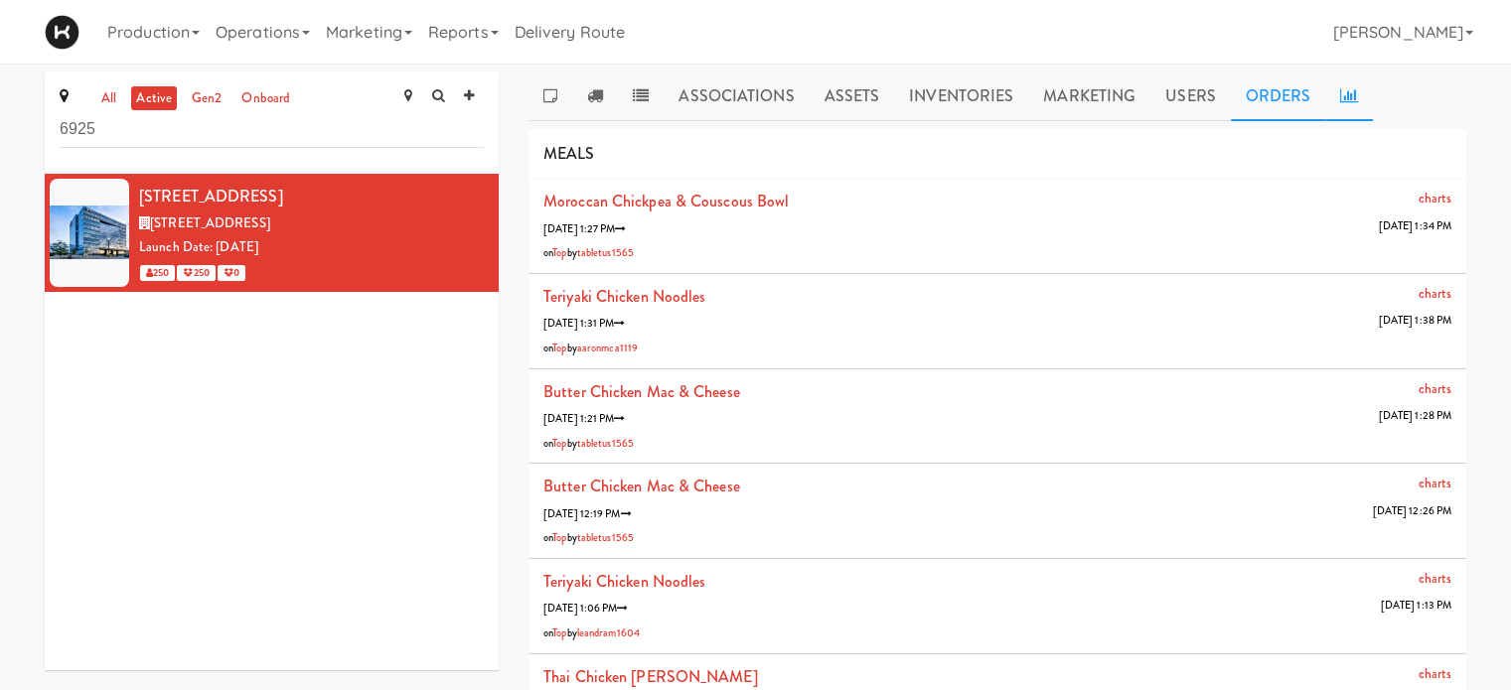
click at [1340, 99] on icon at bounding box center [1349, 95] width 18 height 16
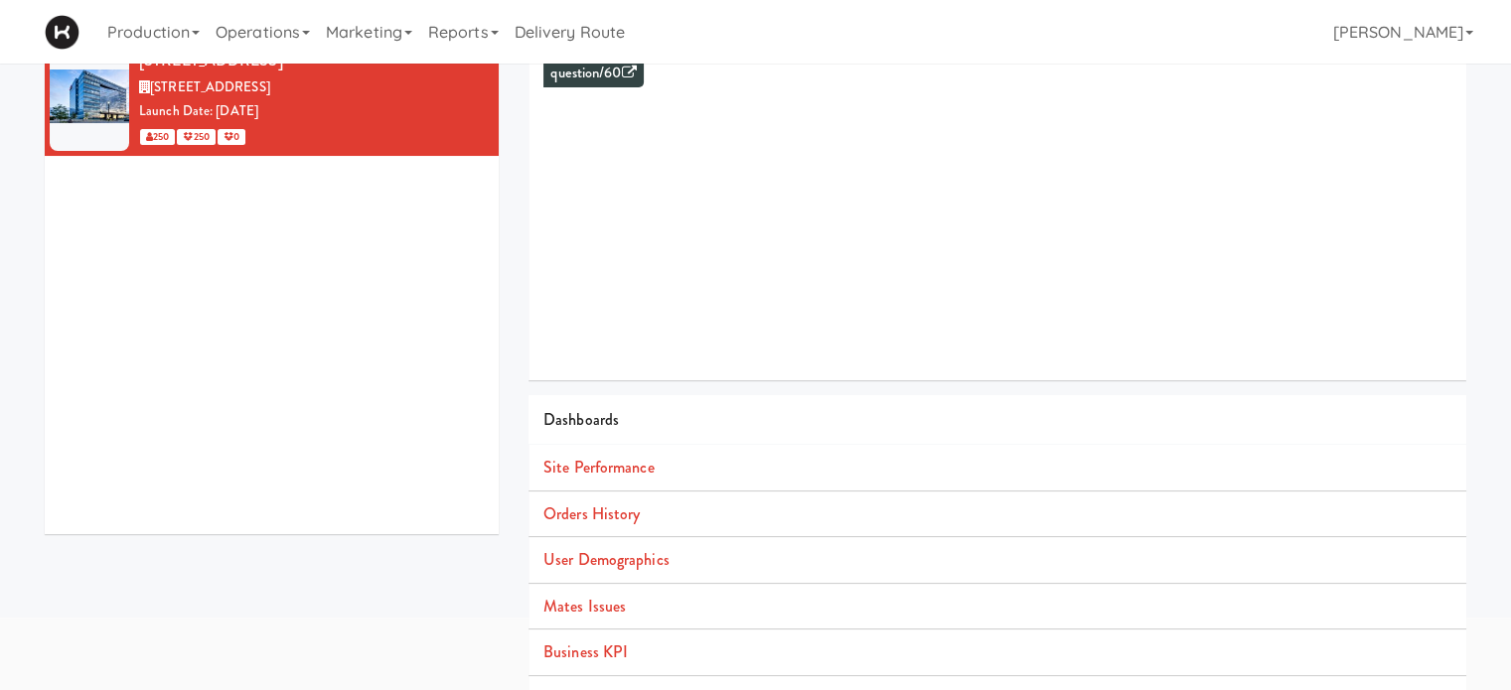
scroll to position [181, 0]
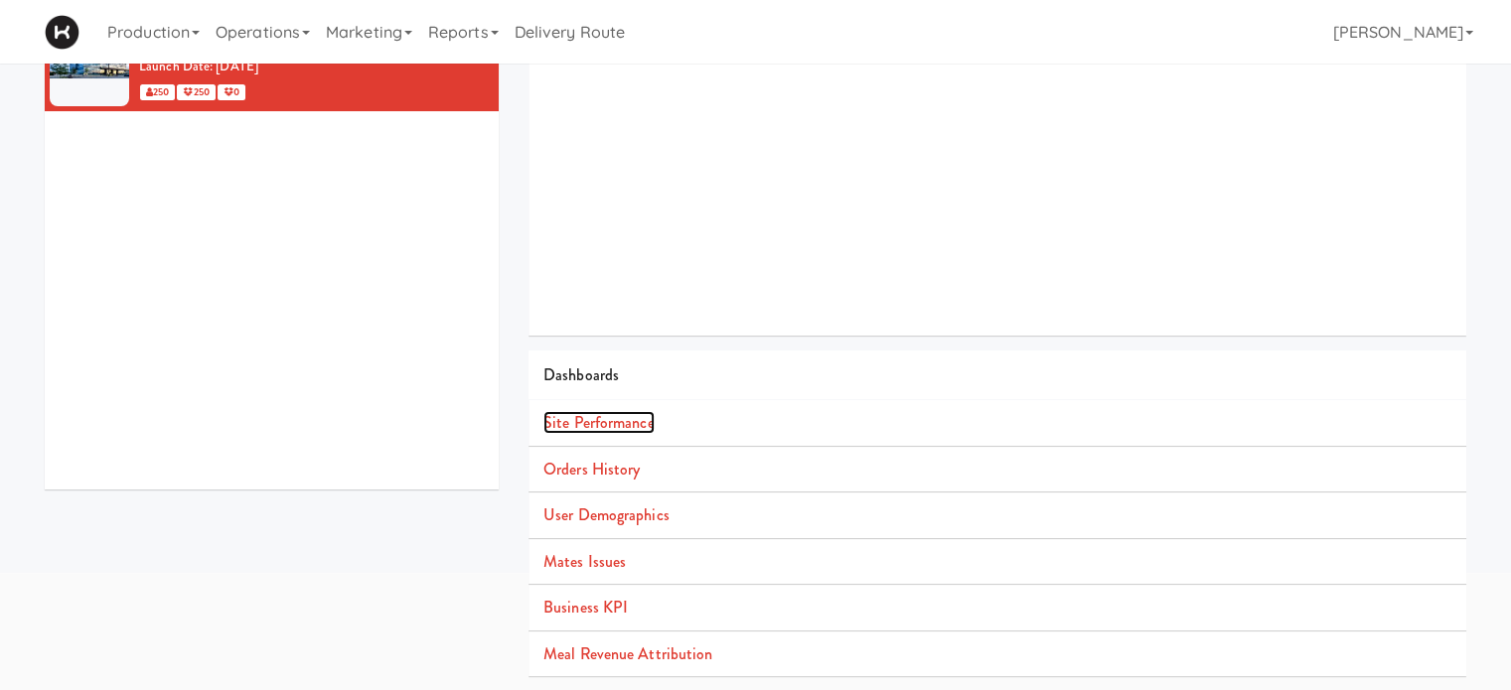
click at [575, 417] on link "Site Performance" at bounding box center [598, 422] width 111 height 23
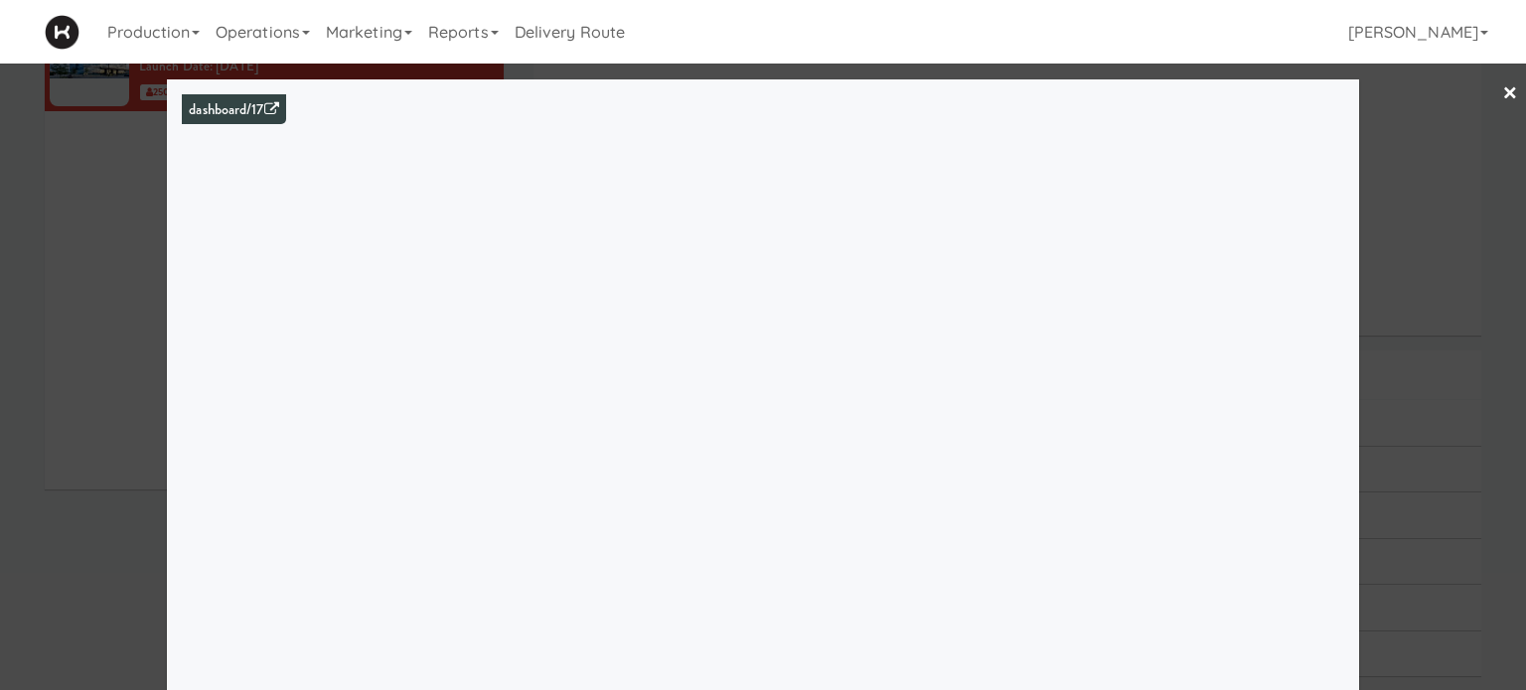
click at [1502, 89] on link "×" at bounding box center [1510, 95] width 16 height 62
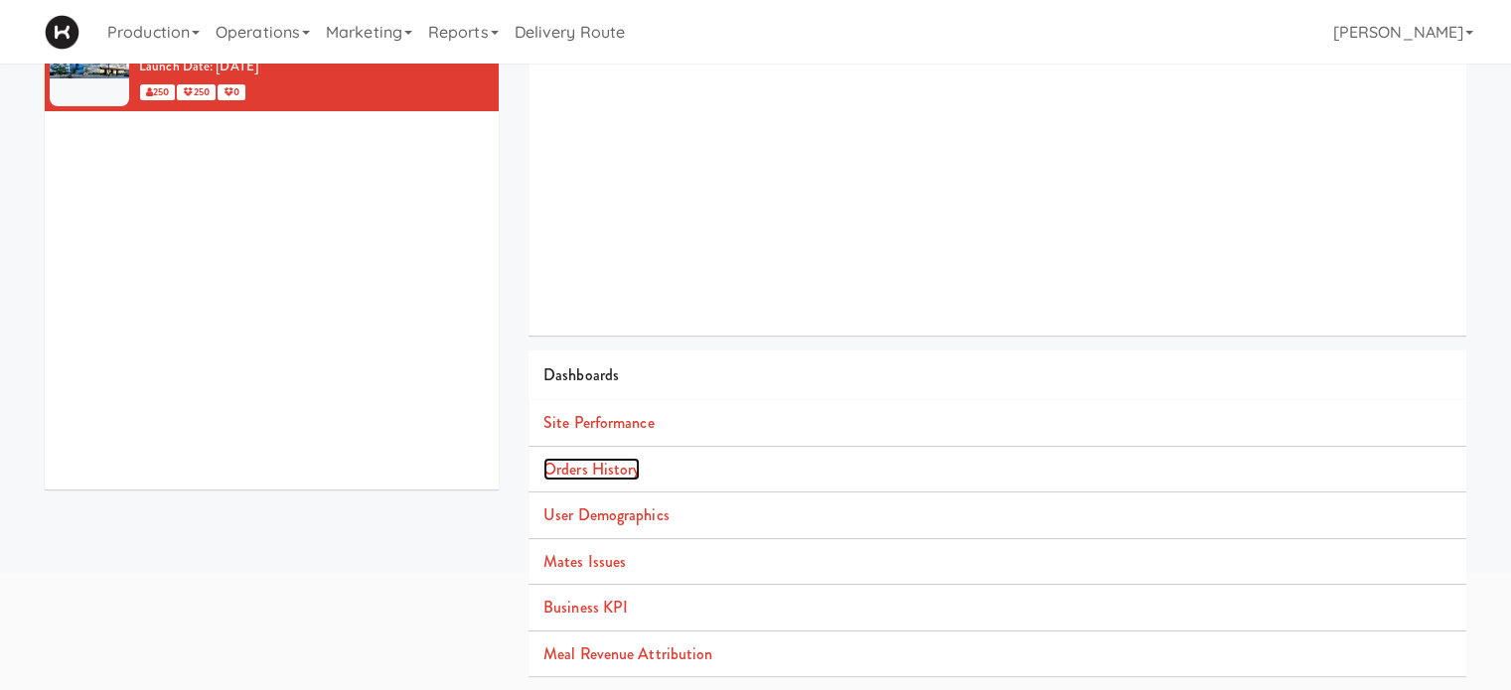
click at [570, 464] on link "Orders History" at bounding box center [591, 469] width 96 height 23
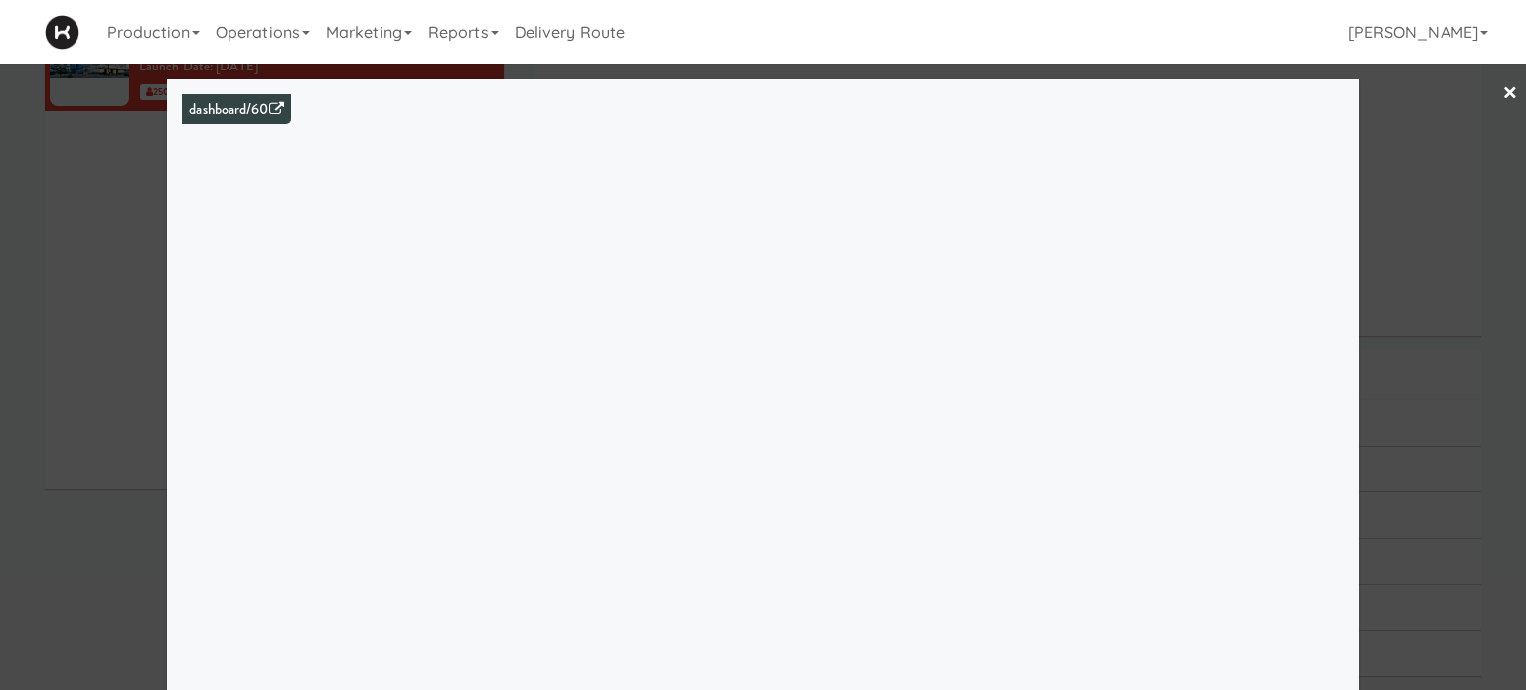
click at [1502, 88] on link "×" at bounding box center [1510, 95] width 16 height 62
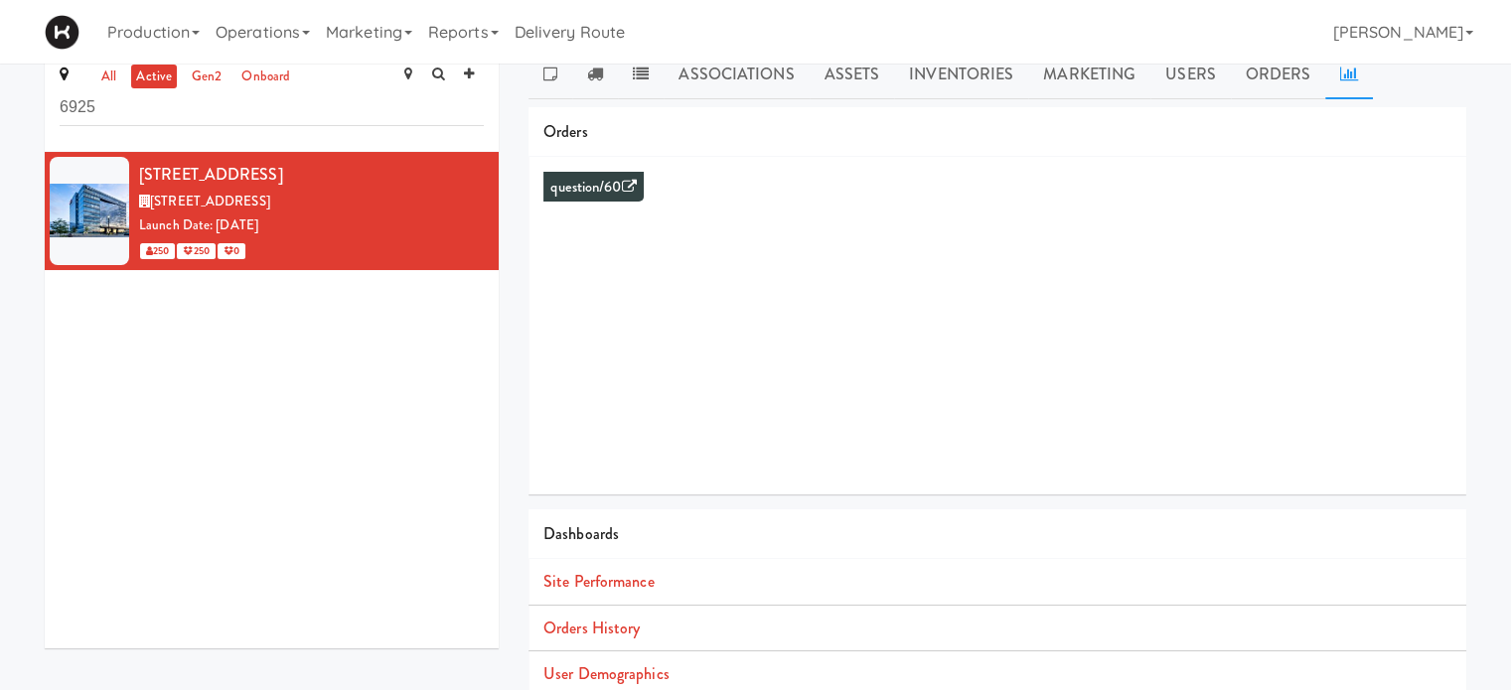
scroll to position [181, 0]
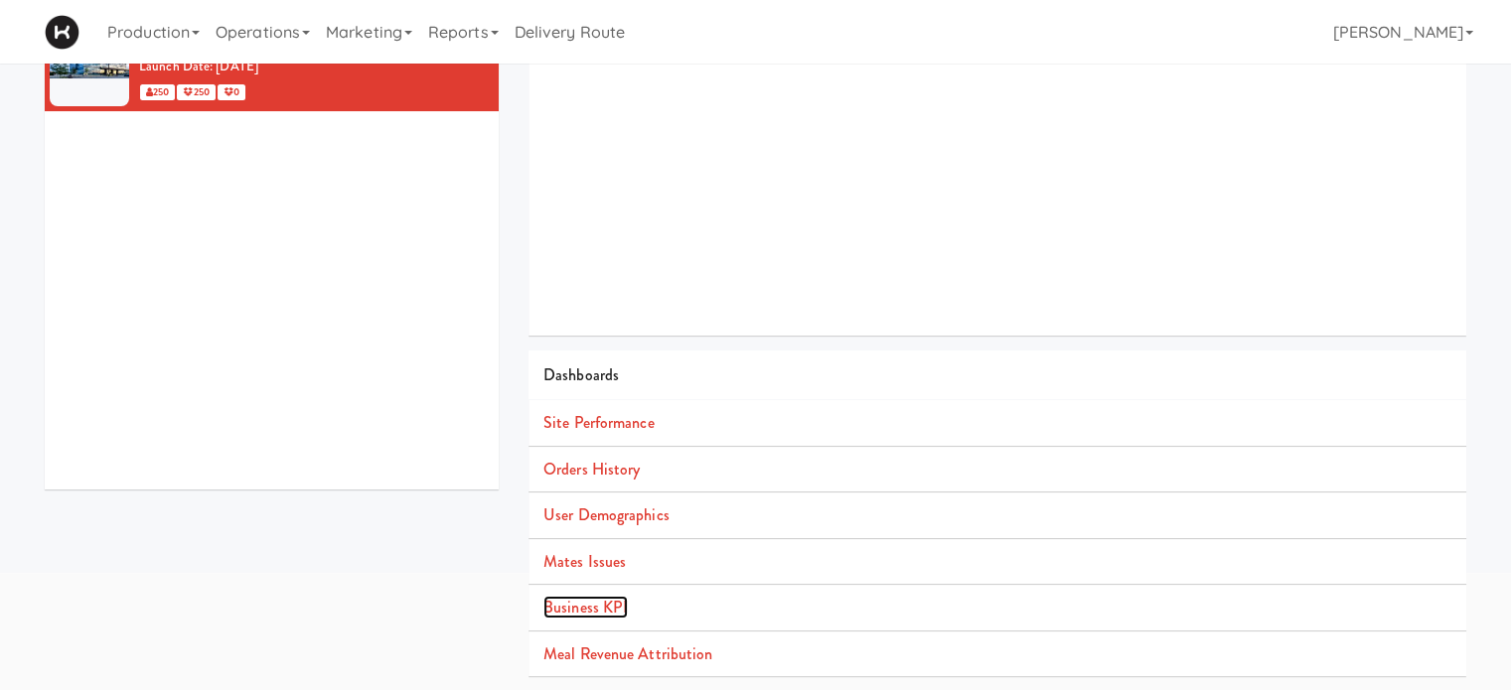
click at [578, 609] on link "Business KPI" at bounding box center [585, 607] width 84 height 23
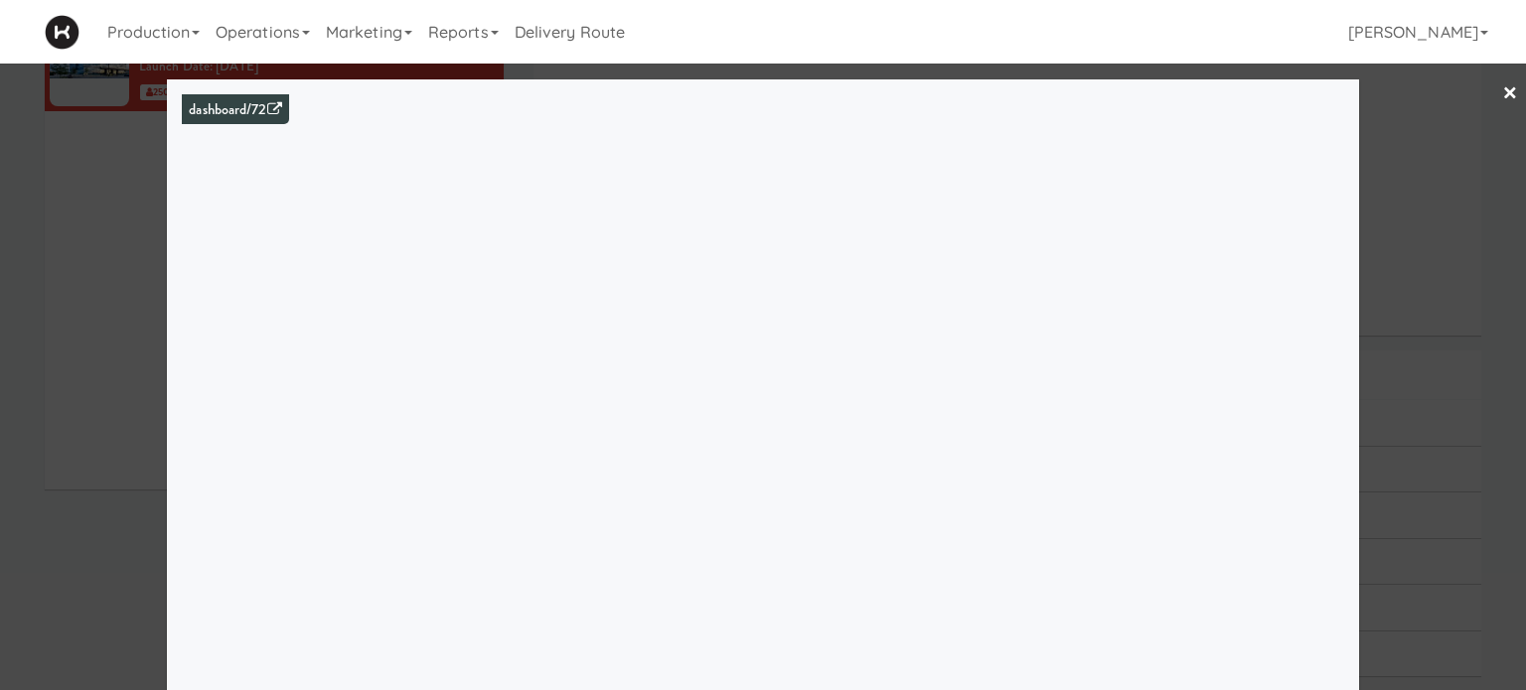
click at [1502, 93] on link "×" at bounding box center [1510, 95] width 16 height 62
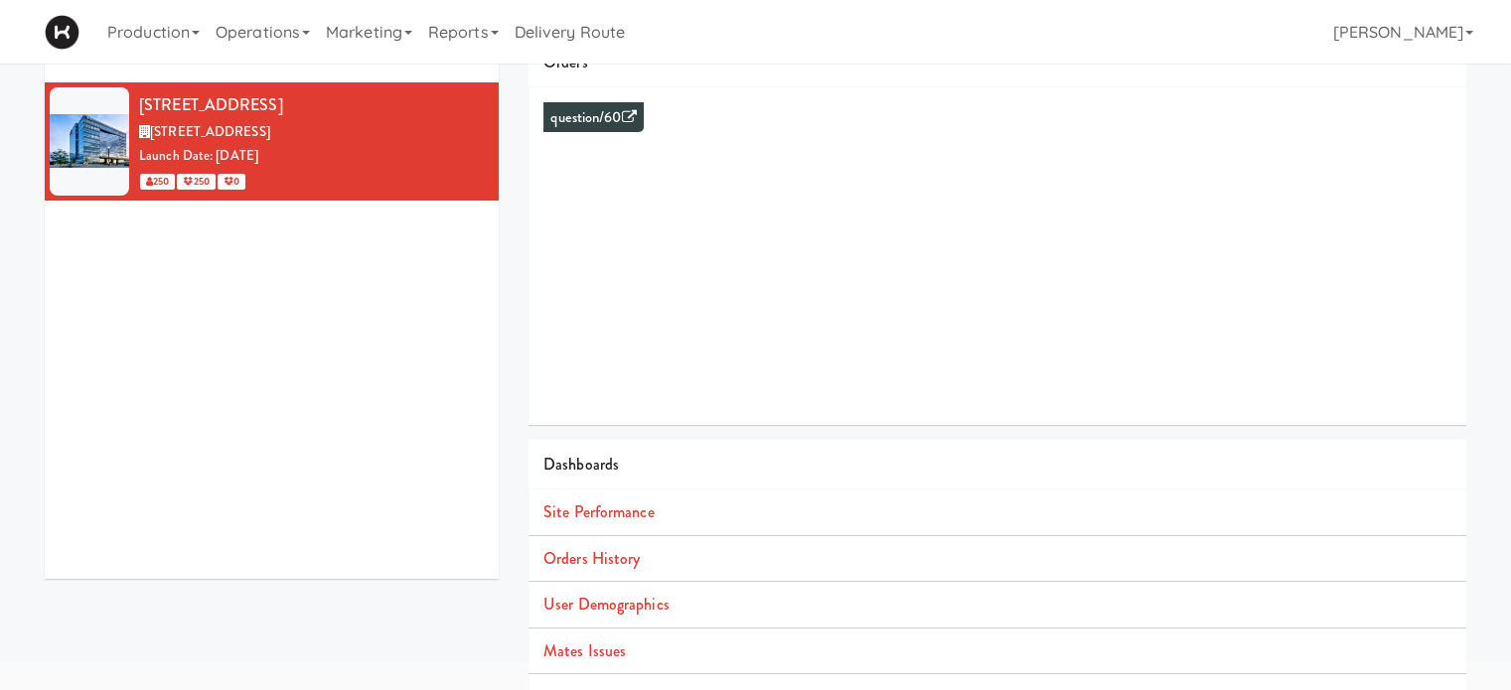
scroll to position [84, 0]
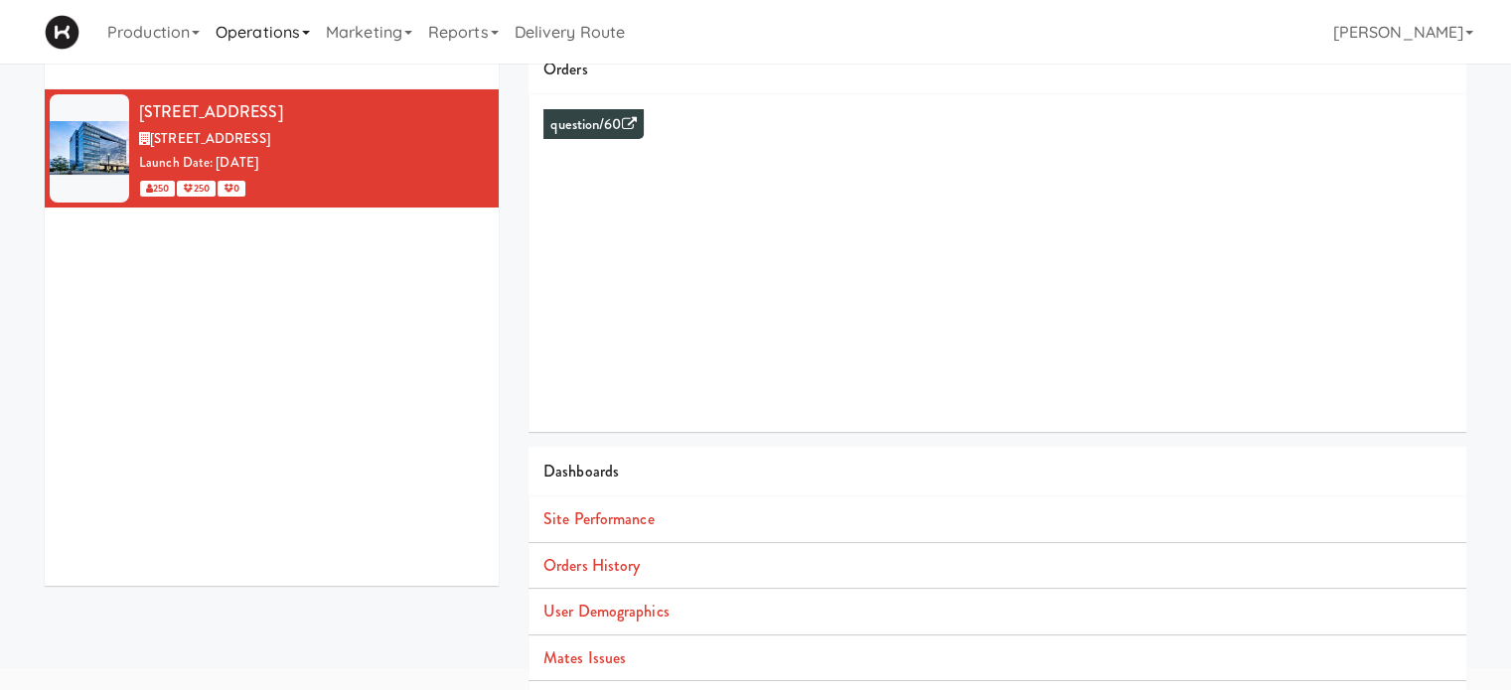
click at [309, 37] on link "Operations" at bounding box center [263, 32] width 110 height 64
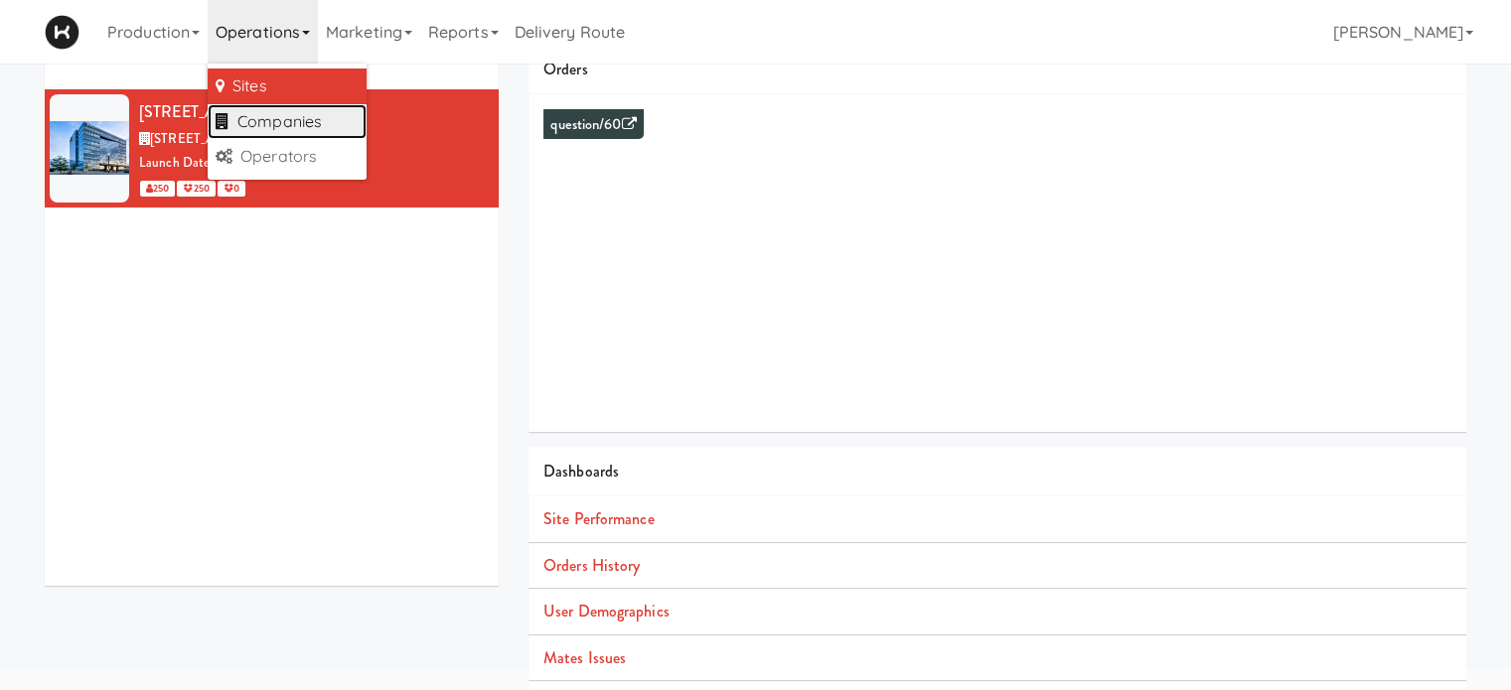
click at [310, 110] on link "Companies" at bounding box center [287, 122] width 159 height 36
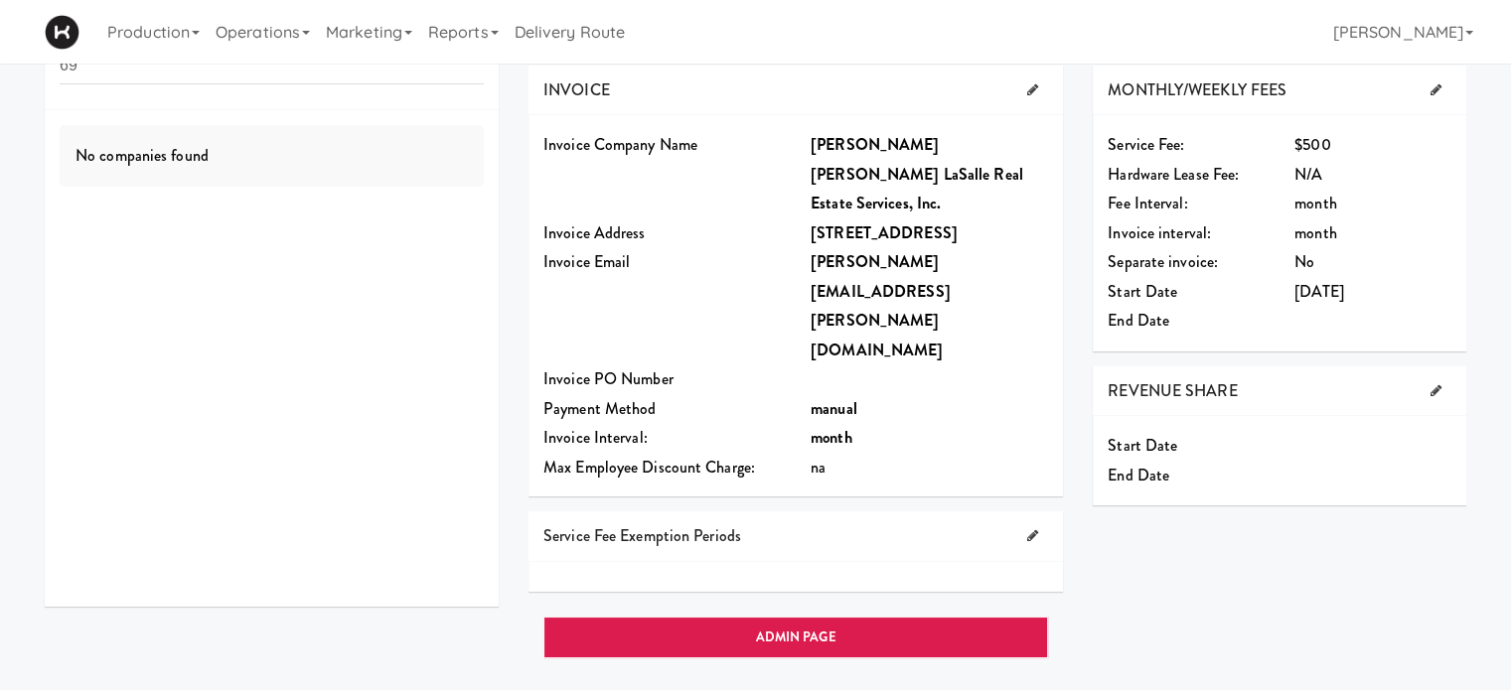
type input "6"
type input "m"
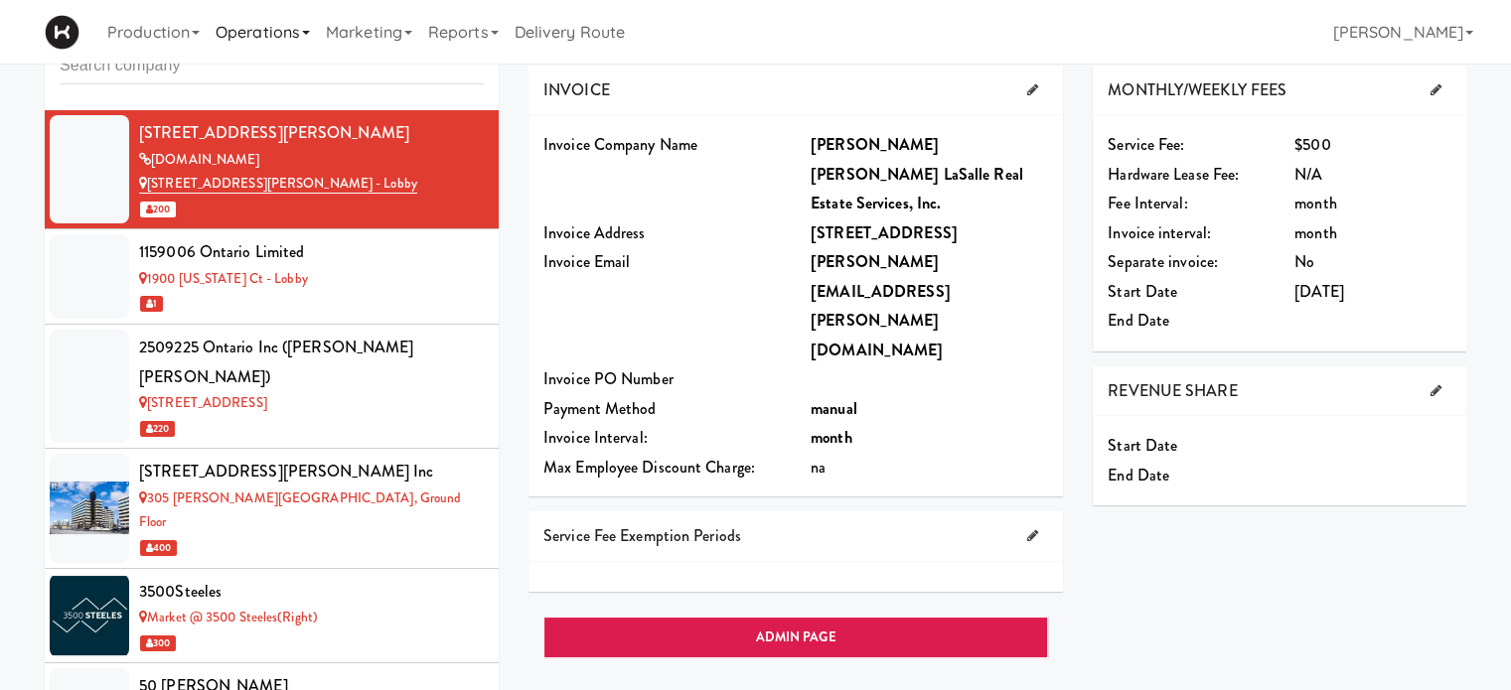
click at [310, 22] on link "Operations" at bounding box center [263, 32] width 110 height 64
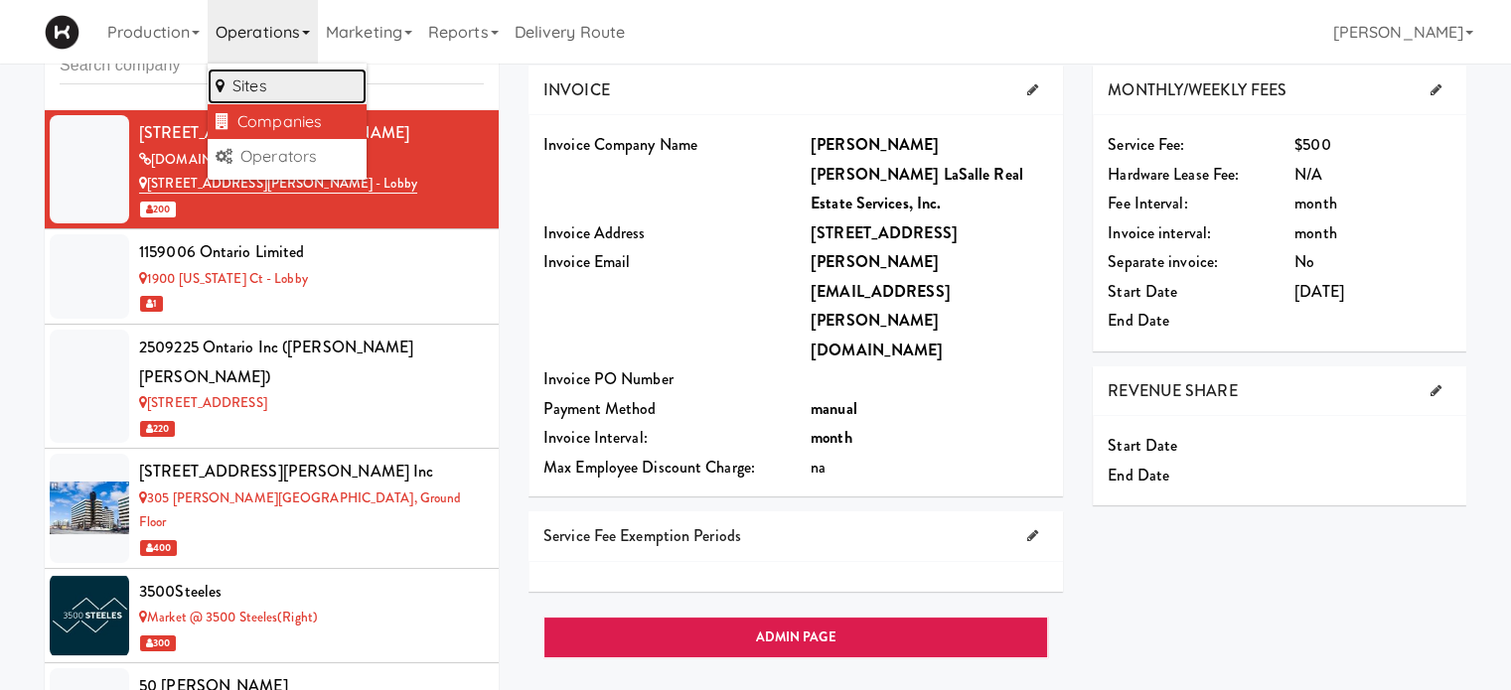
click at [278, 84] on link "Sites" at bounding box center [287, 87] width 159 height 36
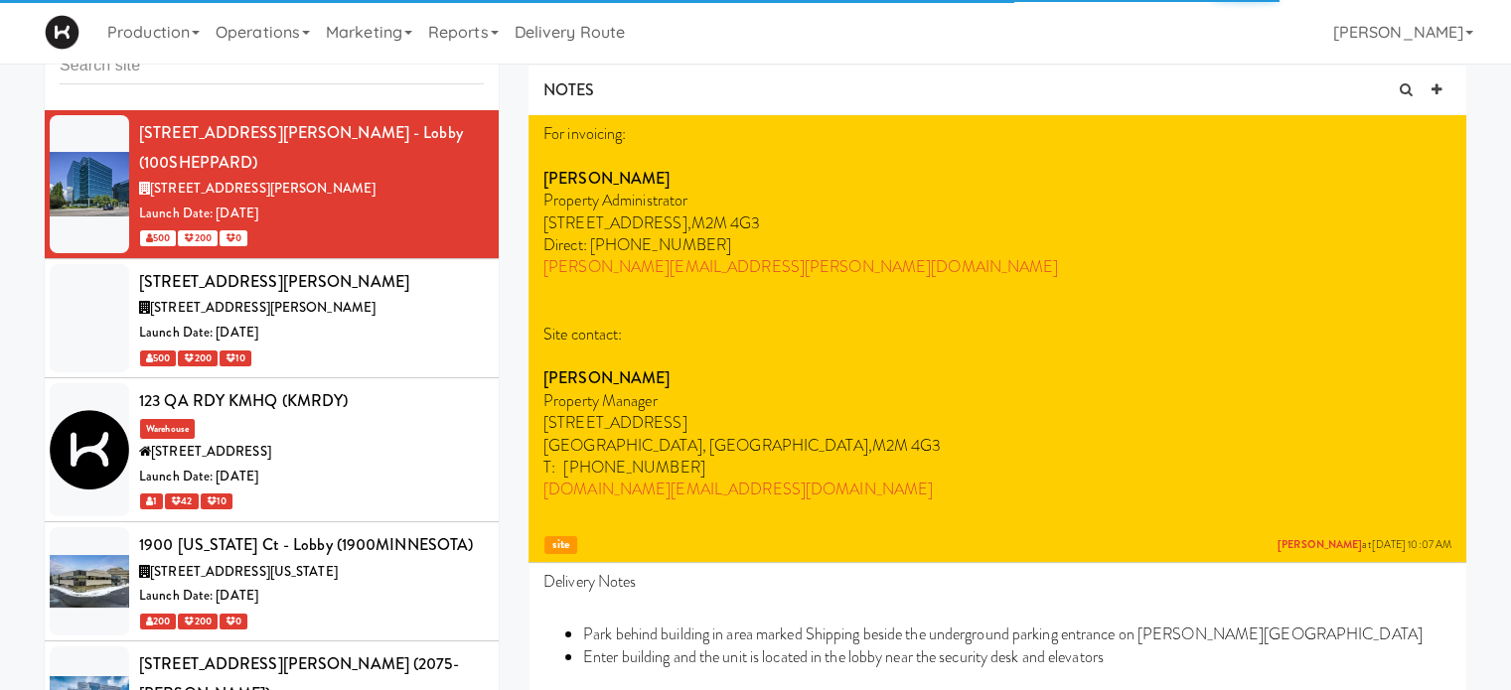
click at [250, 76] on input "text" at bounding box center [272, 66] width 424 height 37
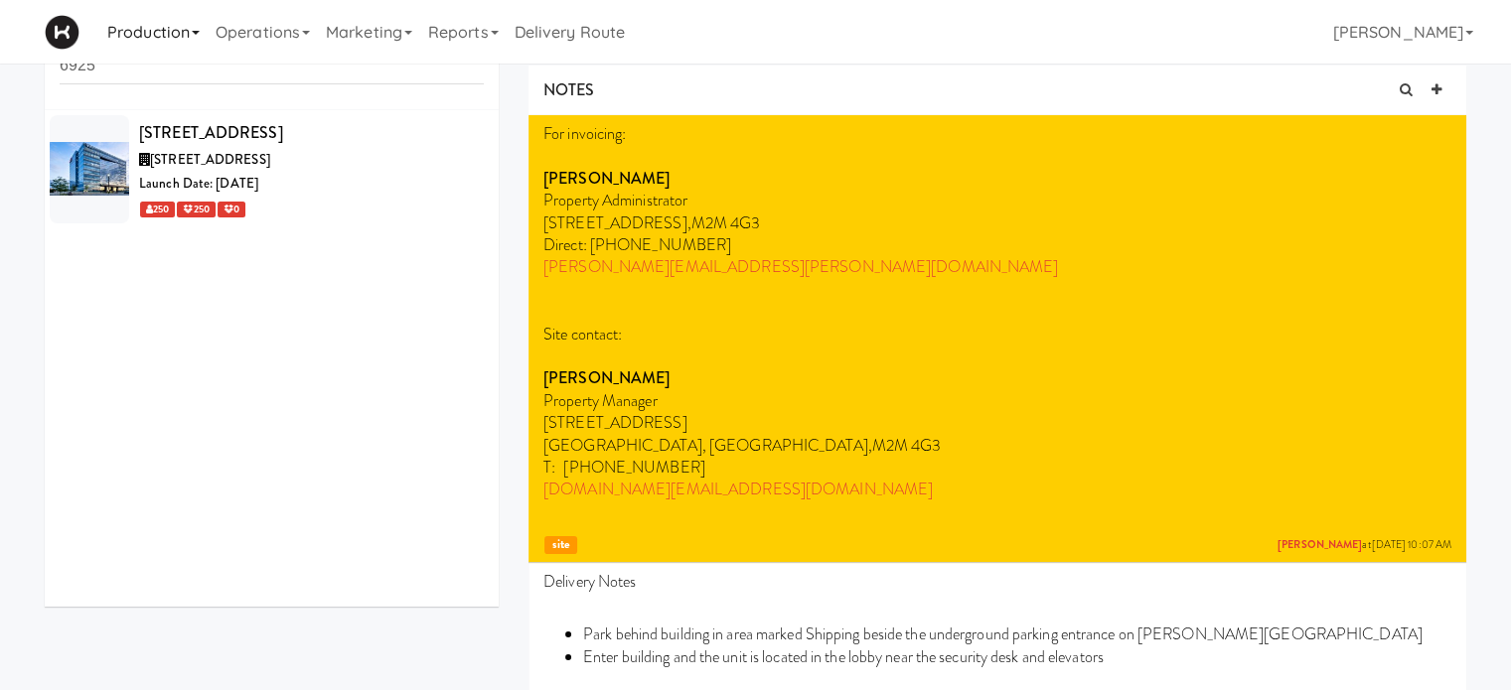
type input "6925"
click at [352, 131] on div "[STREET_ADDRESS]" at bounding box center [311, 133] width 345 height 30
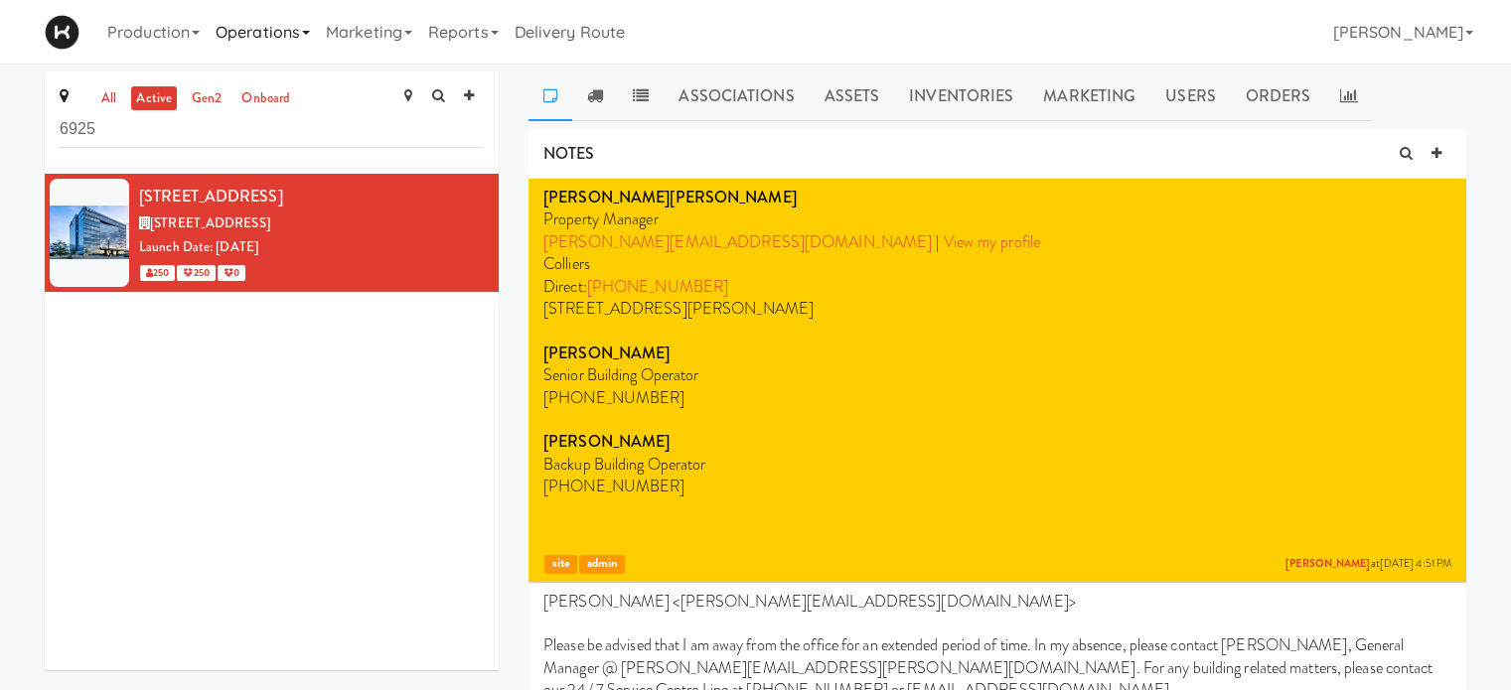
click at [280, 34] on link "Operations" at bounding box center [263, 32] width 110 height 64
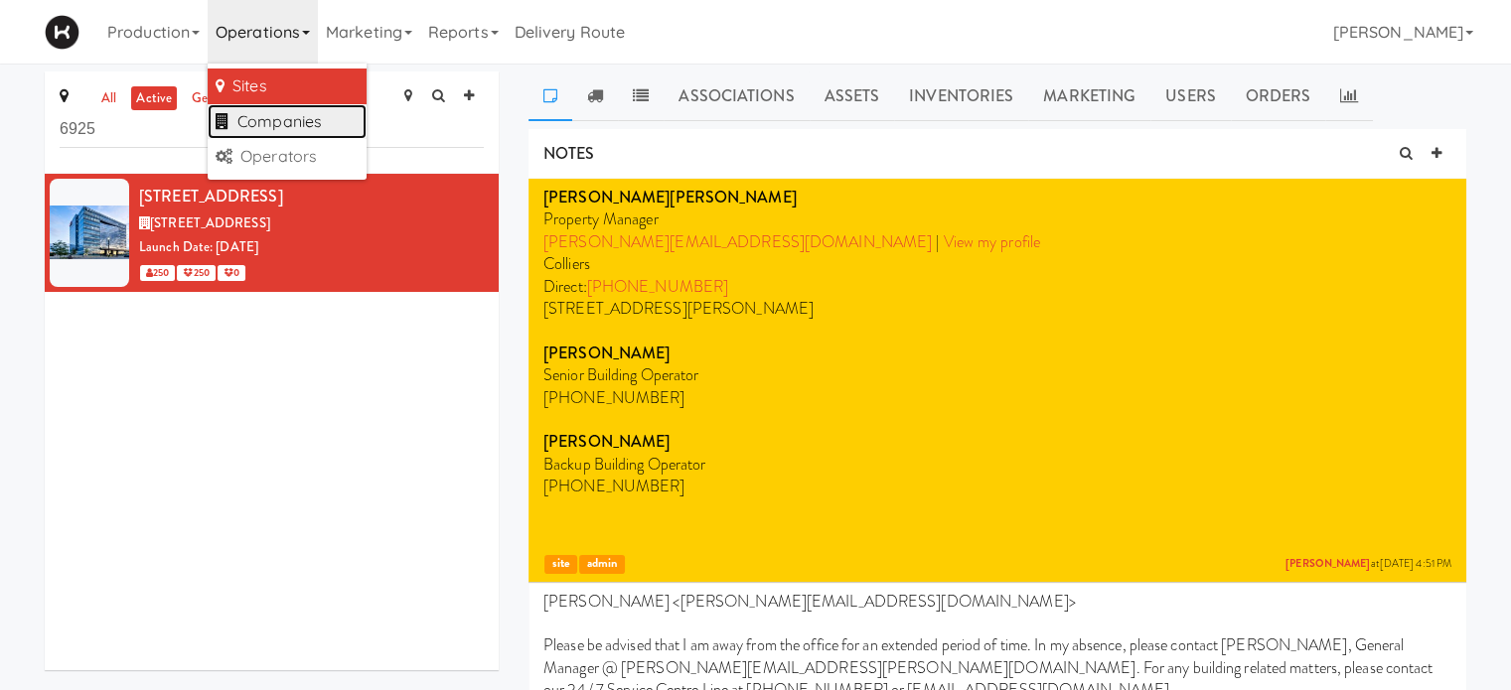
click at [297, 118] on link "Companies" at bounding box center [287, 122] width 159 height 36
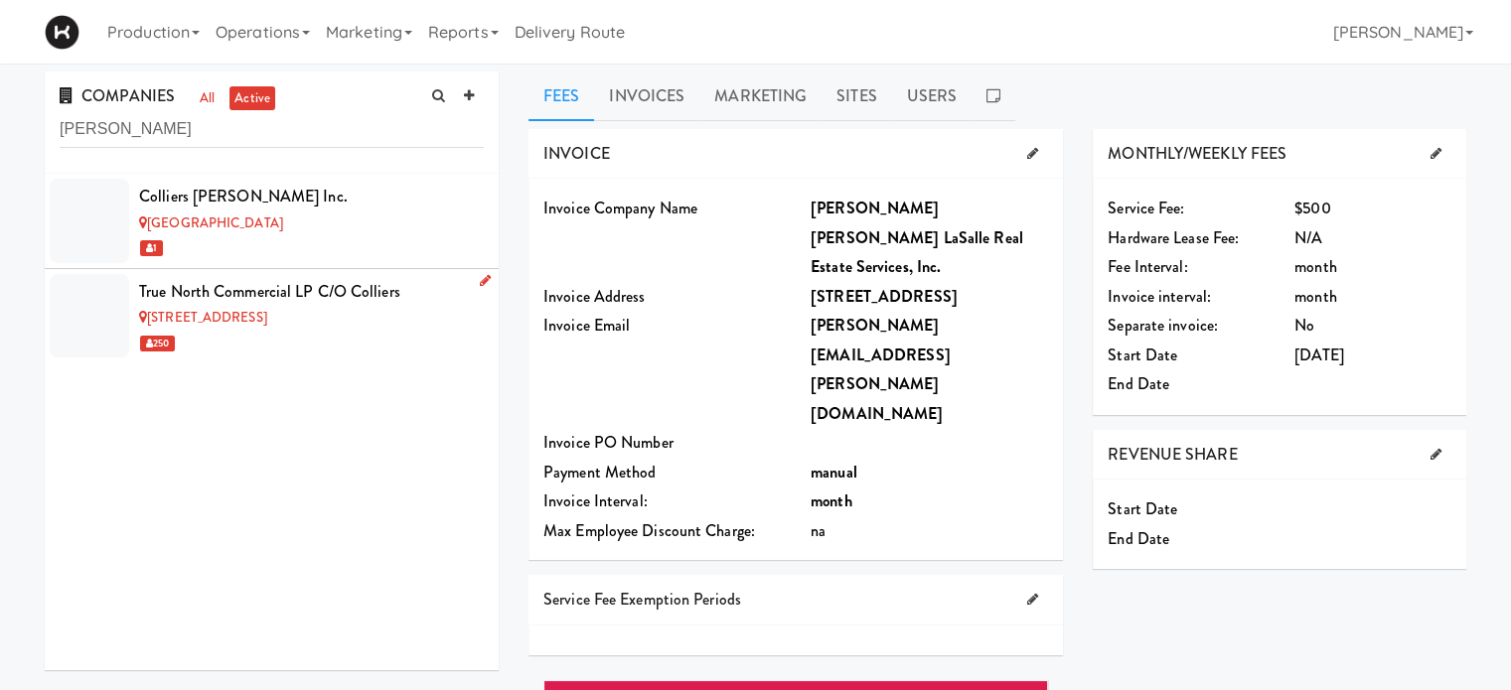
type input "[PERSON_NAME]"
click at [311, 315] on div "[STREET_ADDRESS]" at bounding box center [311, 318] width 345 height 25
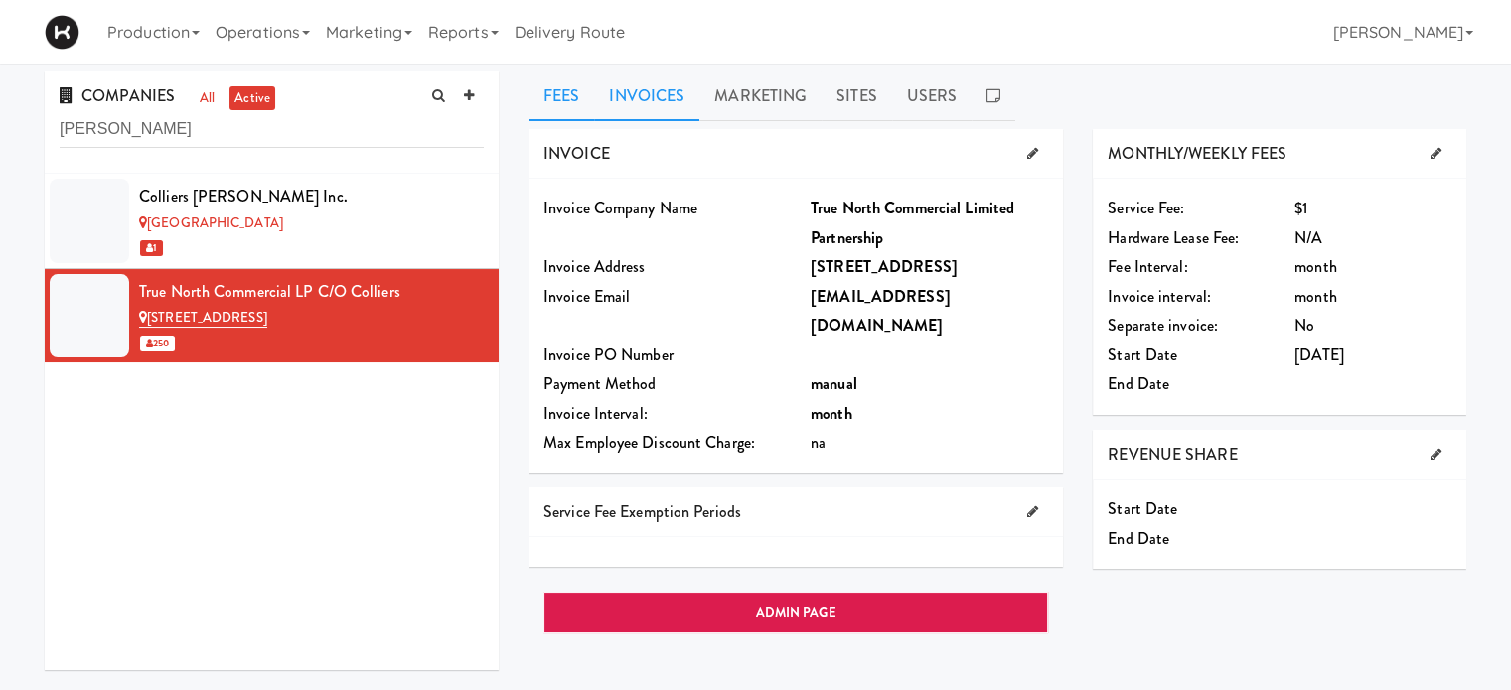
click at [636, 98] on link "Invoices" at bounding box center [646, 97] width 105 height 50
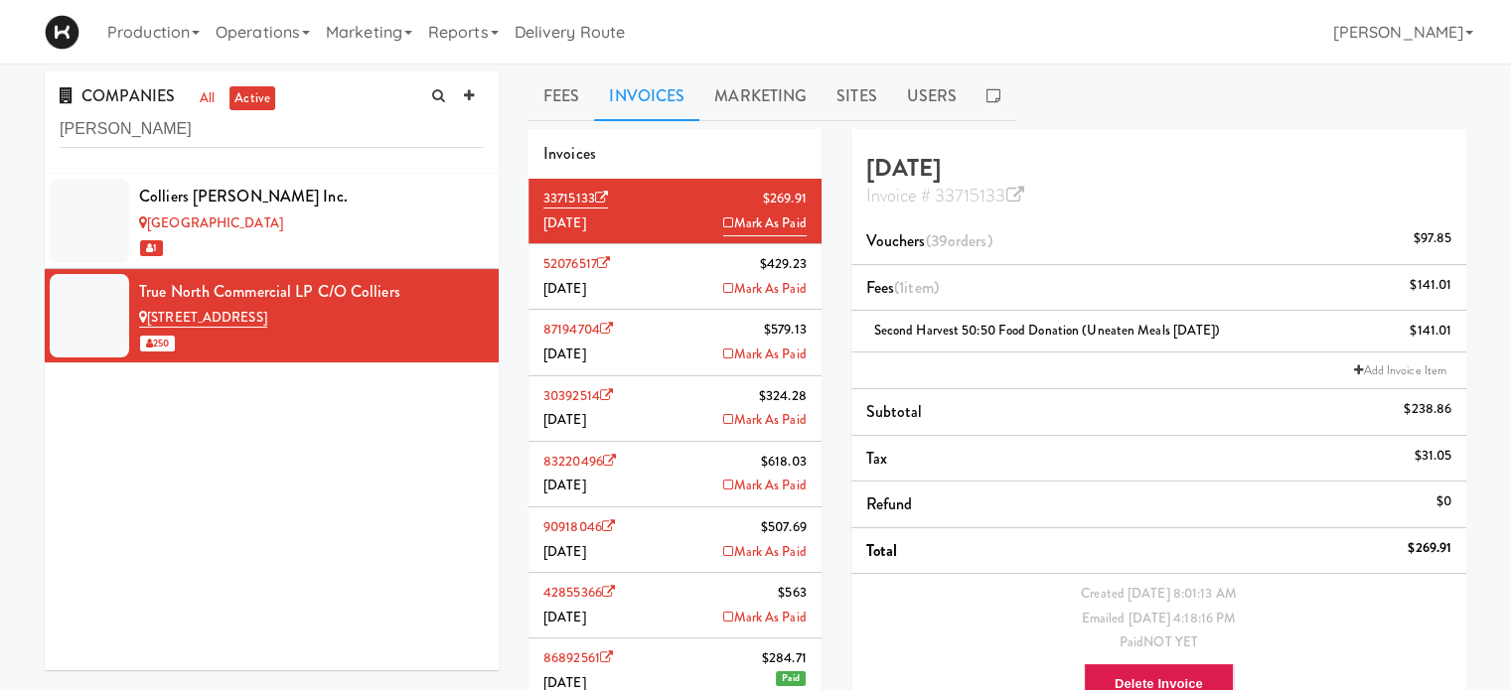
click at [680, 348] on li "87194704 $579.[DATE] [PERSON_NAME]" at bounding box center [675, 343] width 293 height 66
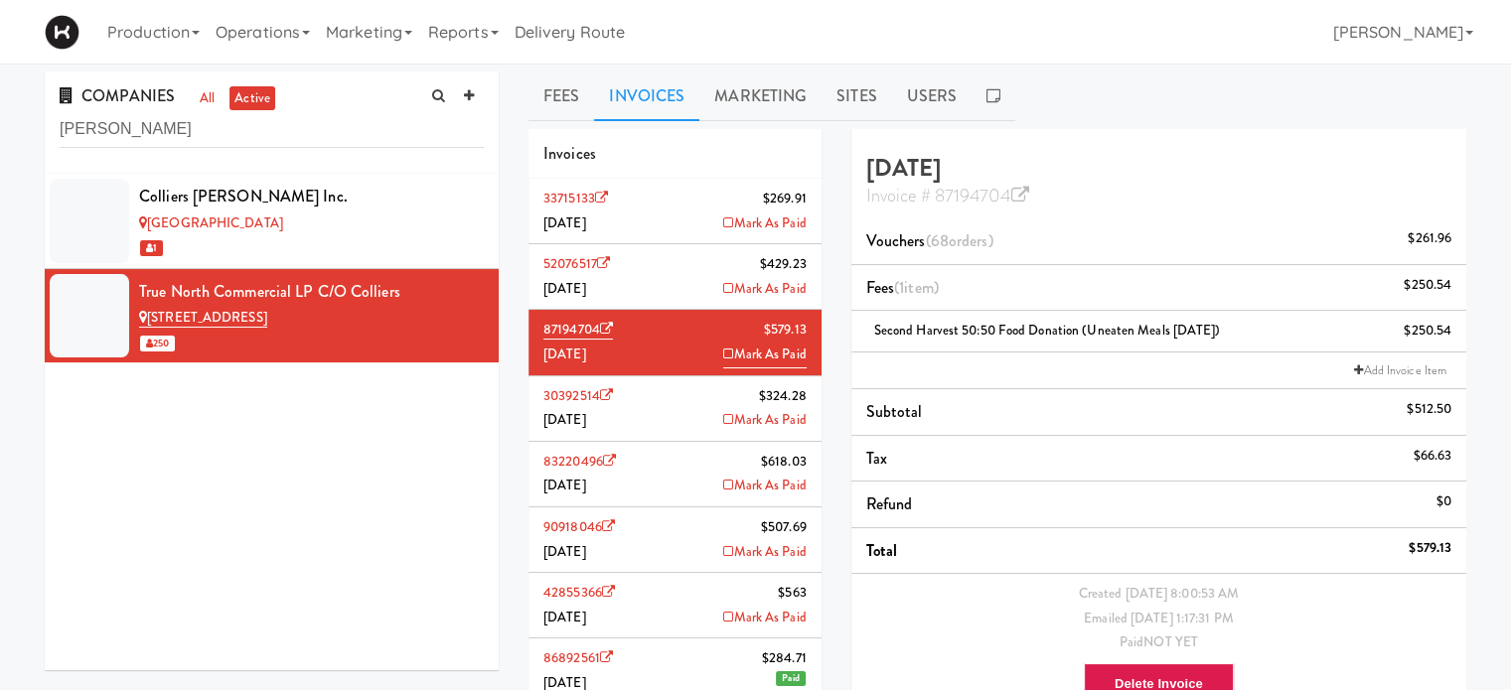
click at [677, 407] on li "30392514 $324.[DATE] Mark As Paid" at bounding box center [675, 410] width 293 height 66
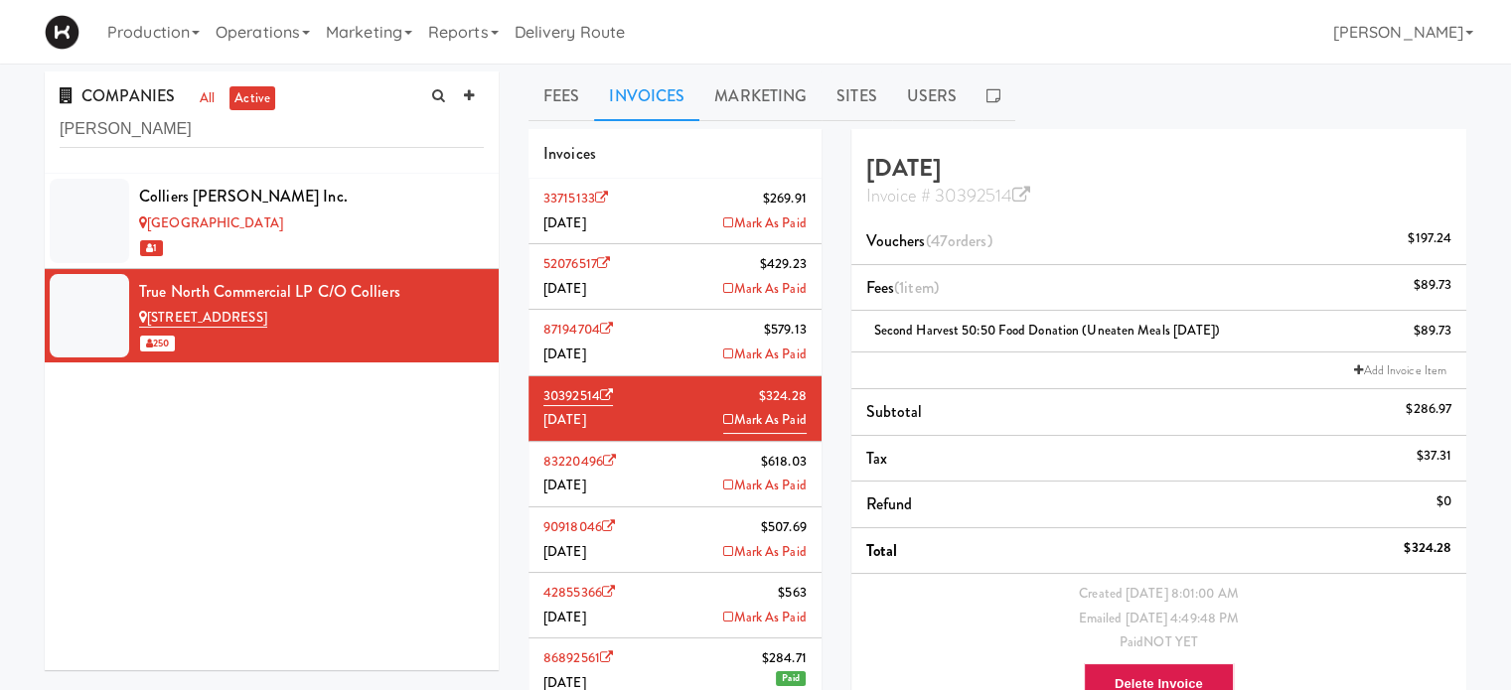
click at [674, 494] on li "83220496 $618.[DATE] [PERSON_NAME]" at bounding box center [675, 475] width 293 height 66
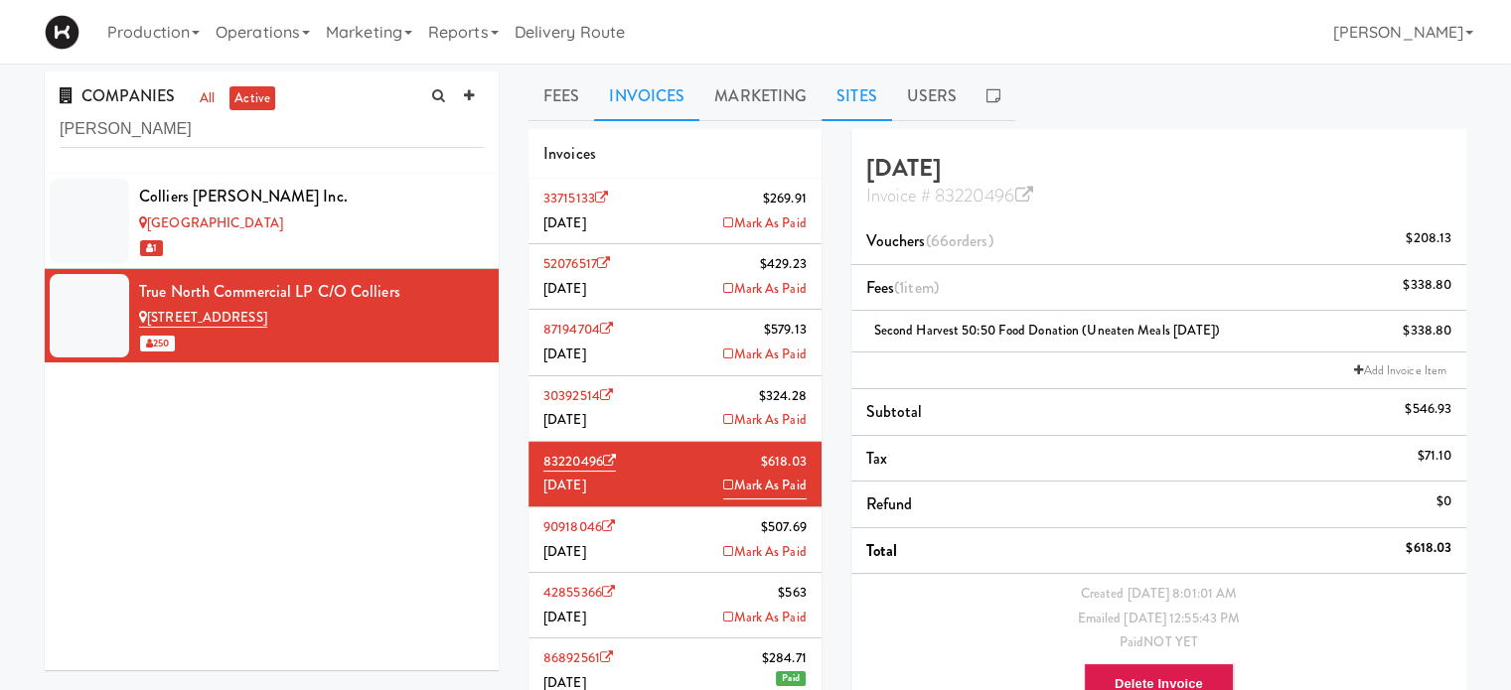
click at [857, 90] on link "Sites" at bounding box center [857, 97] width 71 height 50
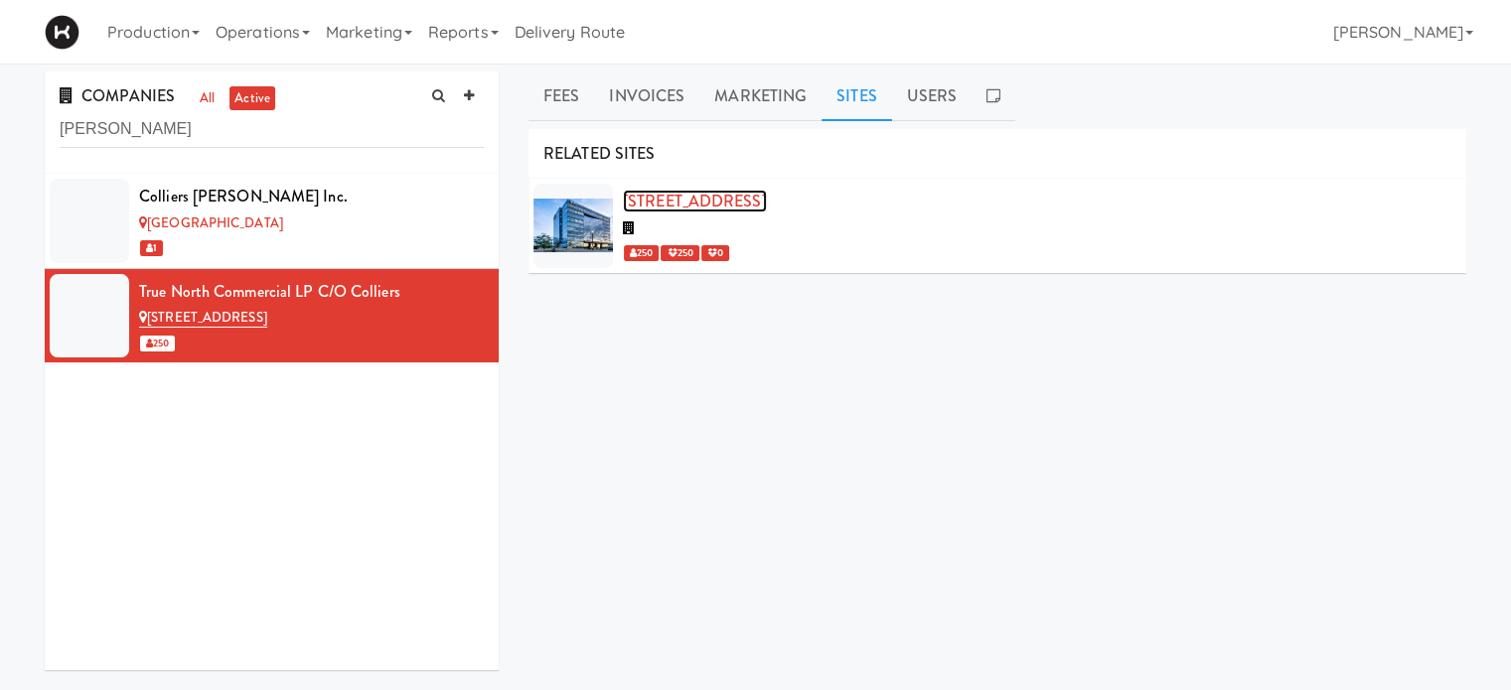
click at [693, 198] on link "[STREET_ADDRESS]" at bounding box center [695, 201] width 144 height 23
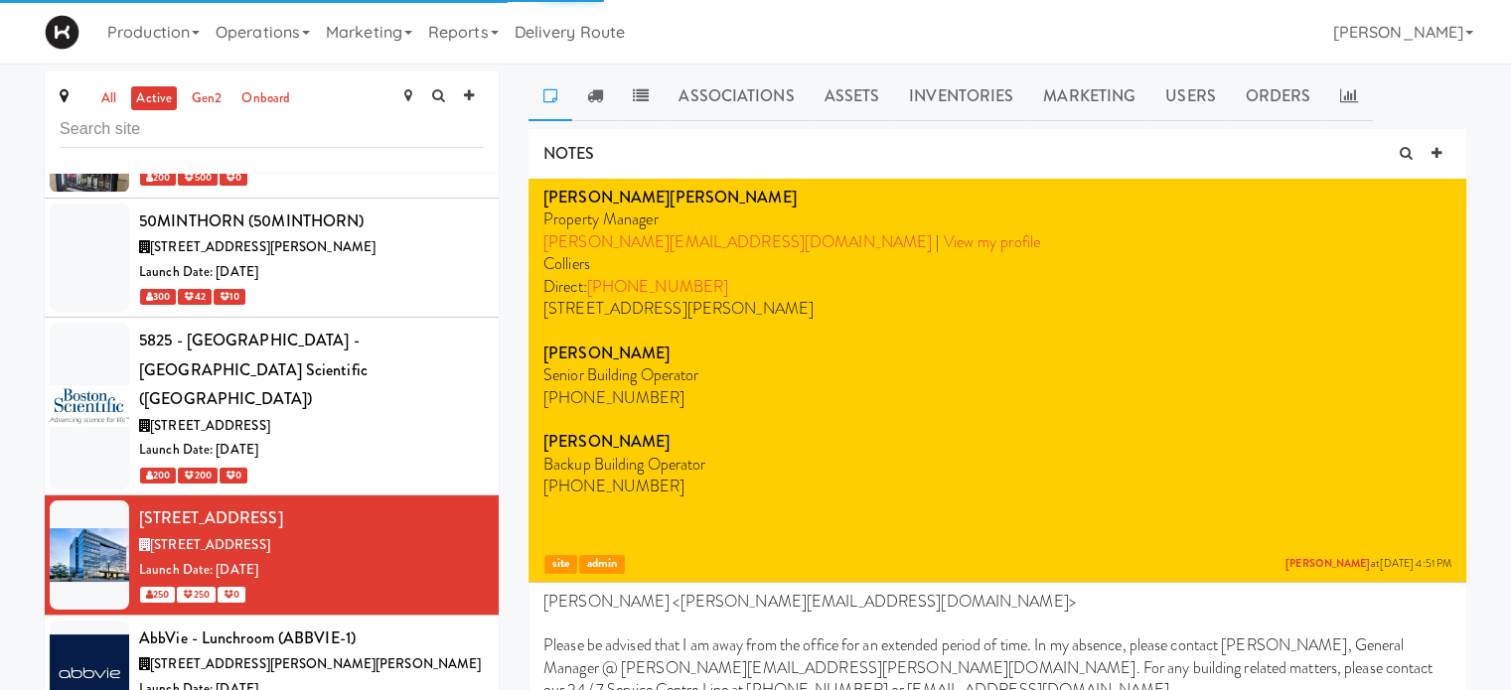
scroll to position [1808, 0]
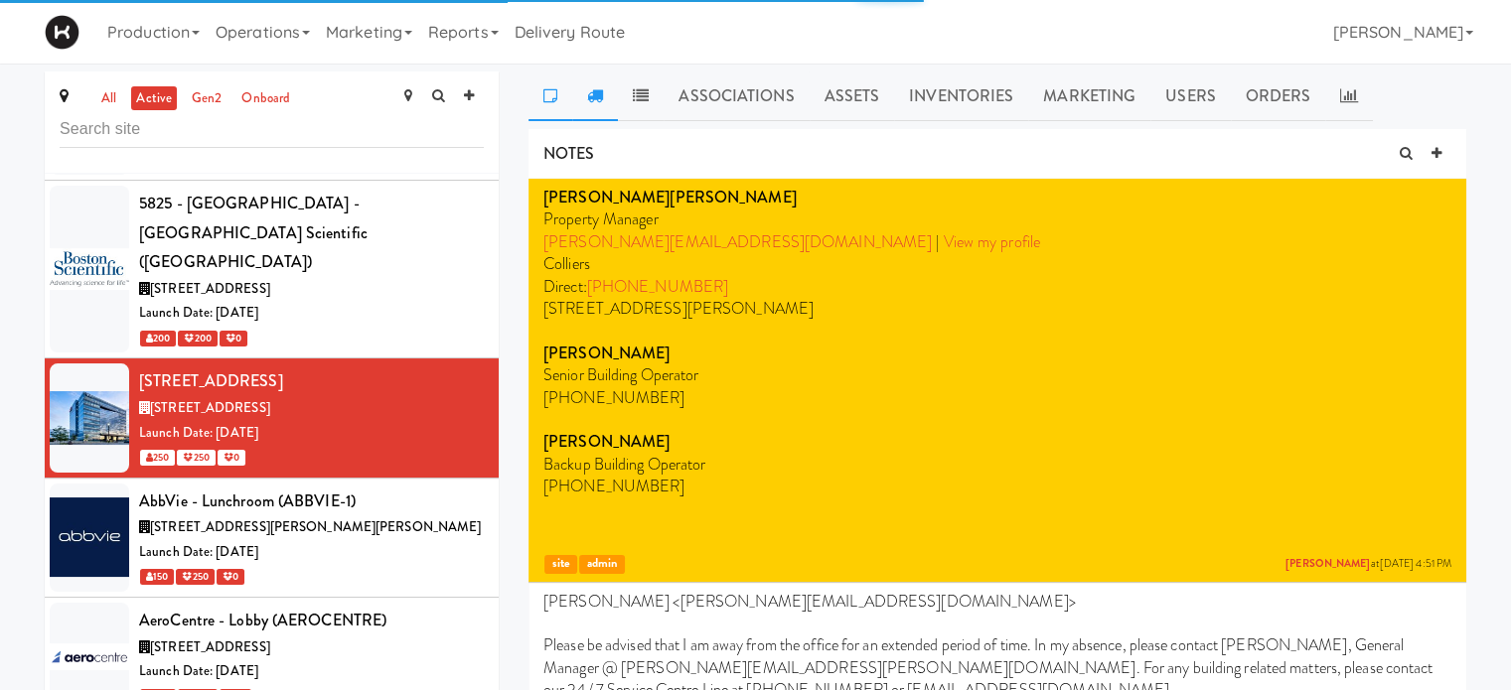
click at [606, 96] on link at bounding box center [595, 97] width 46 height 50
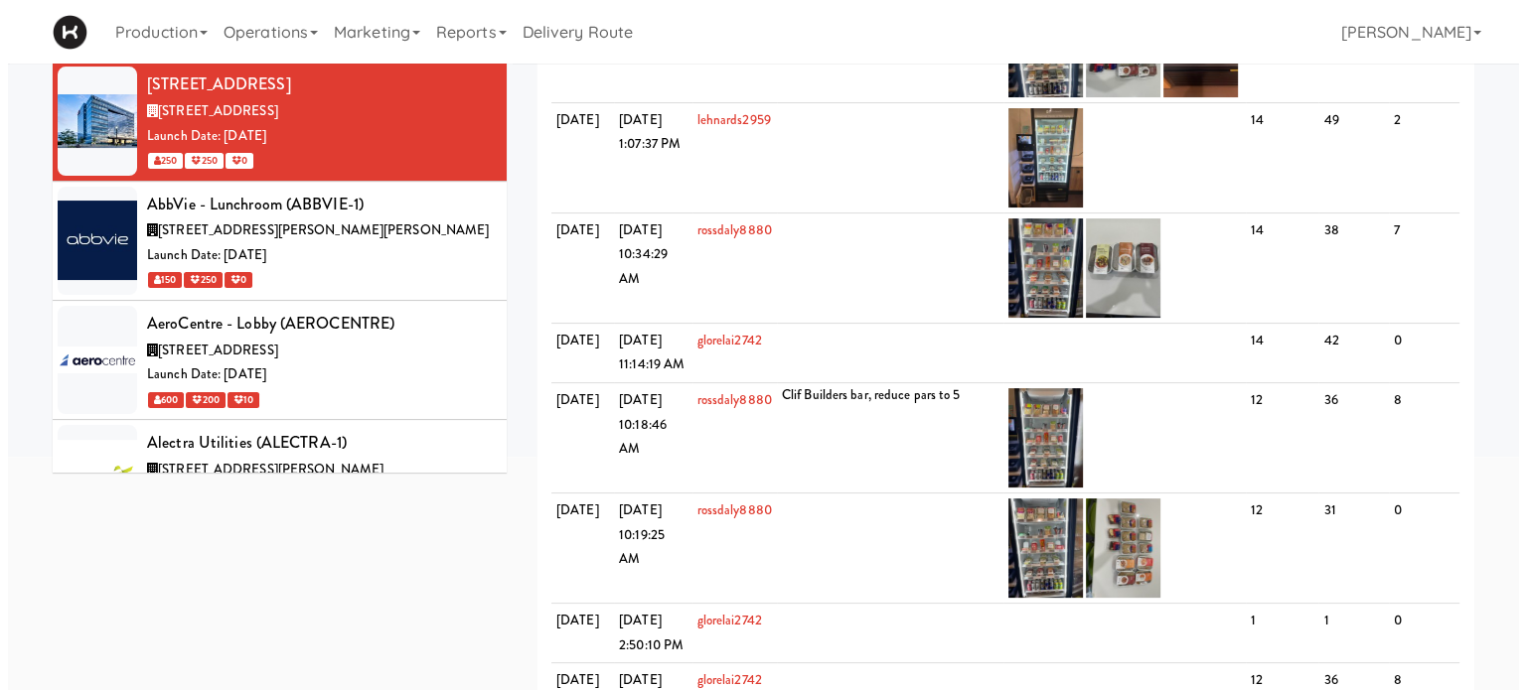
scroll to position [52, 0]
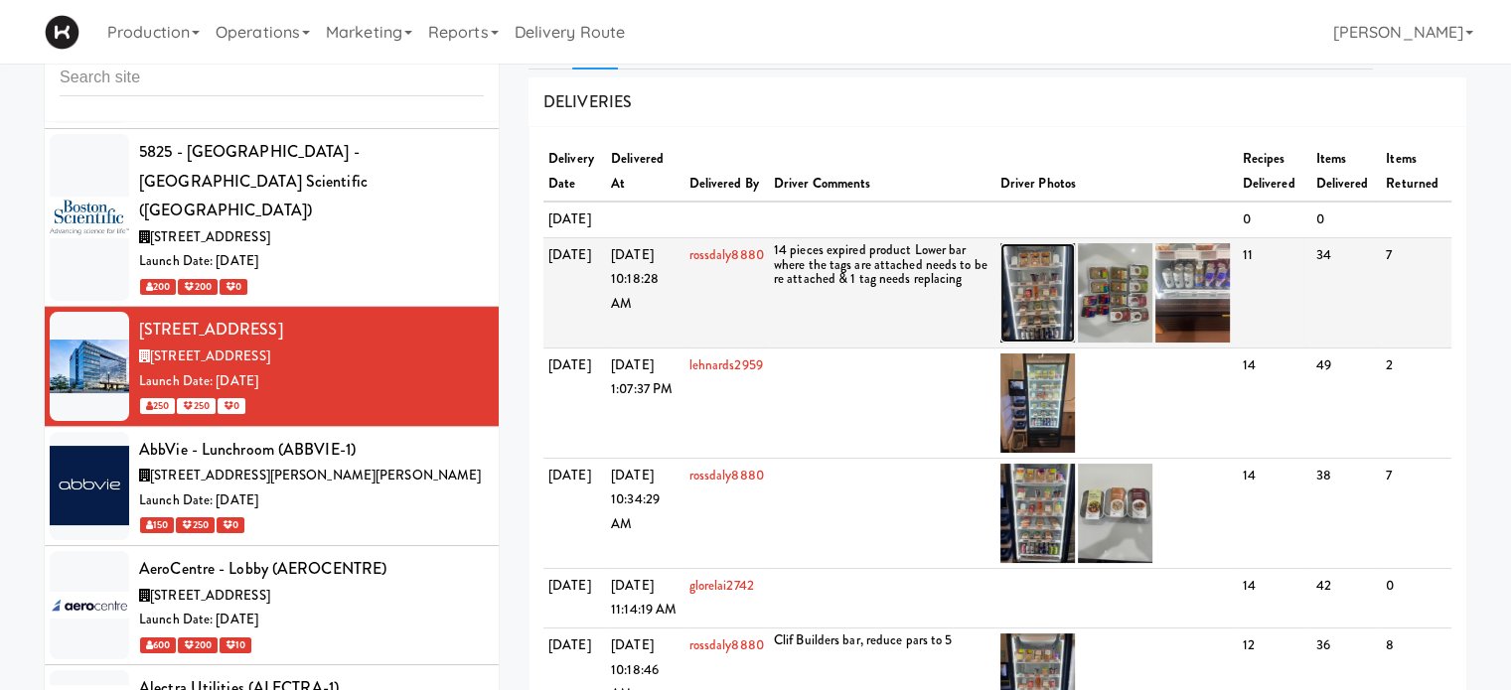
click at [1034, 343] on img at bounding box center [1037, 292] width 75 height 99
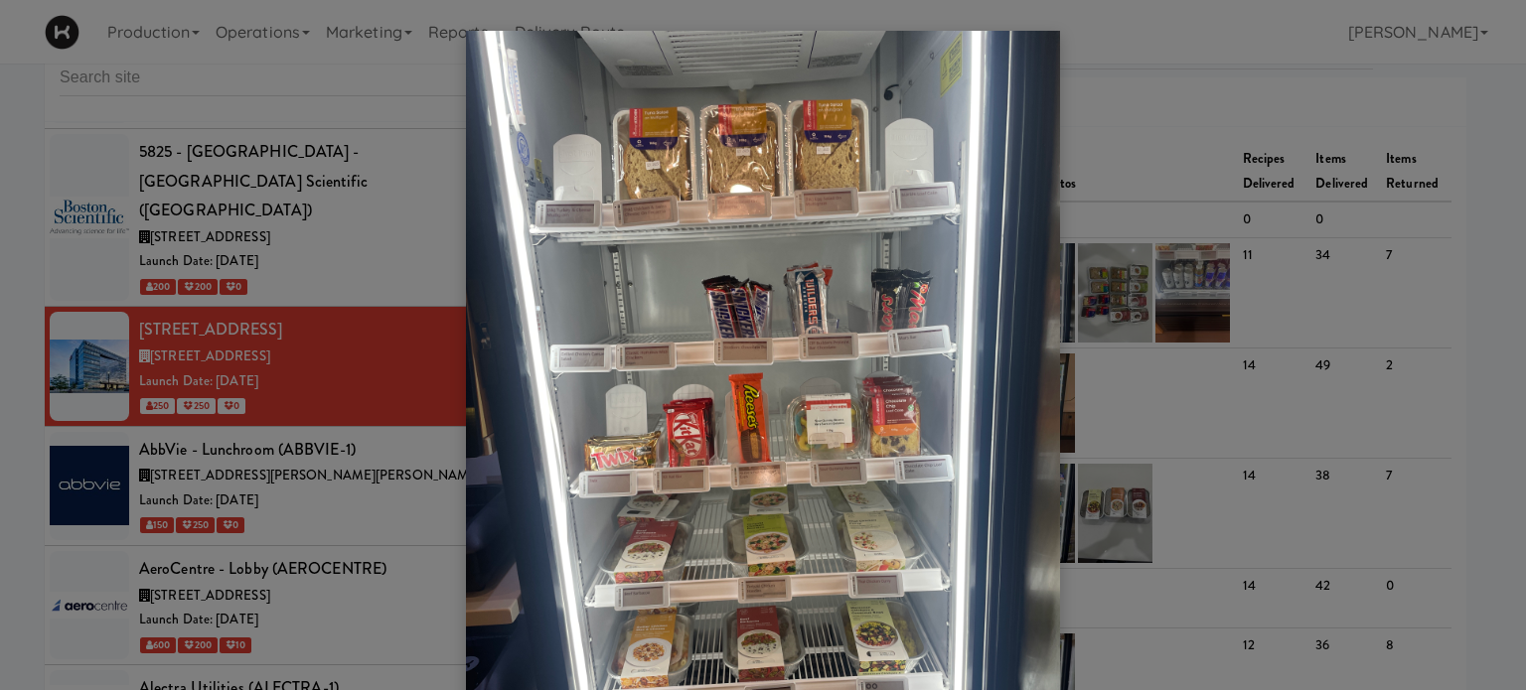
scroll to position [27, 0]
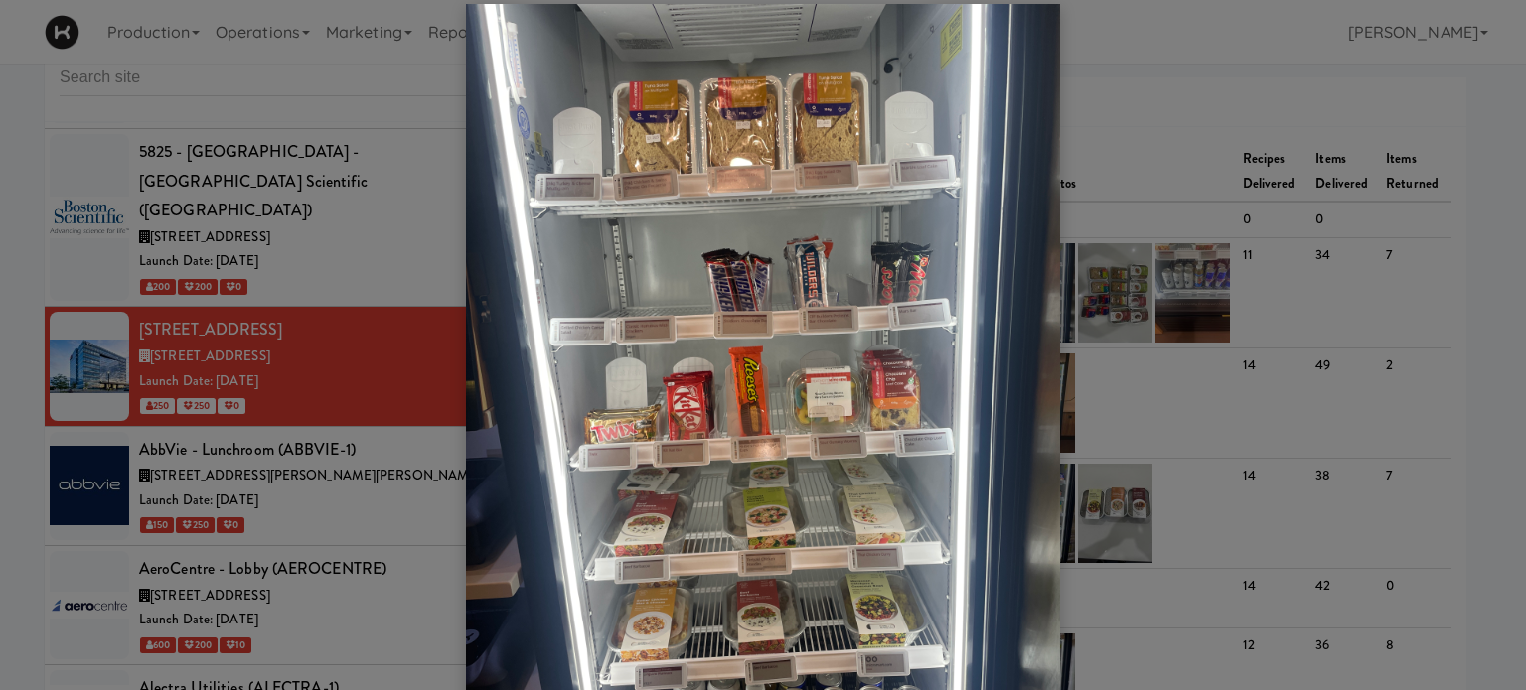
click at [1164, 227] on div at bounding box center [763, 345] width 1526 height 690
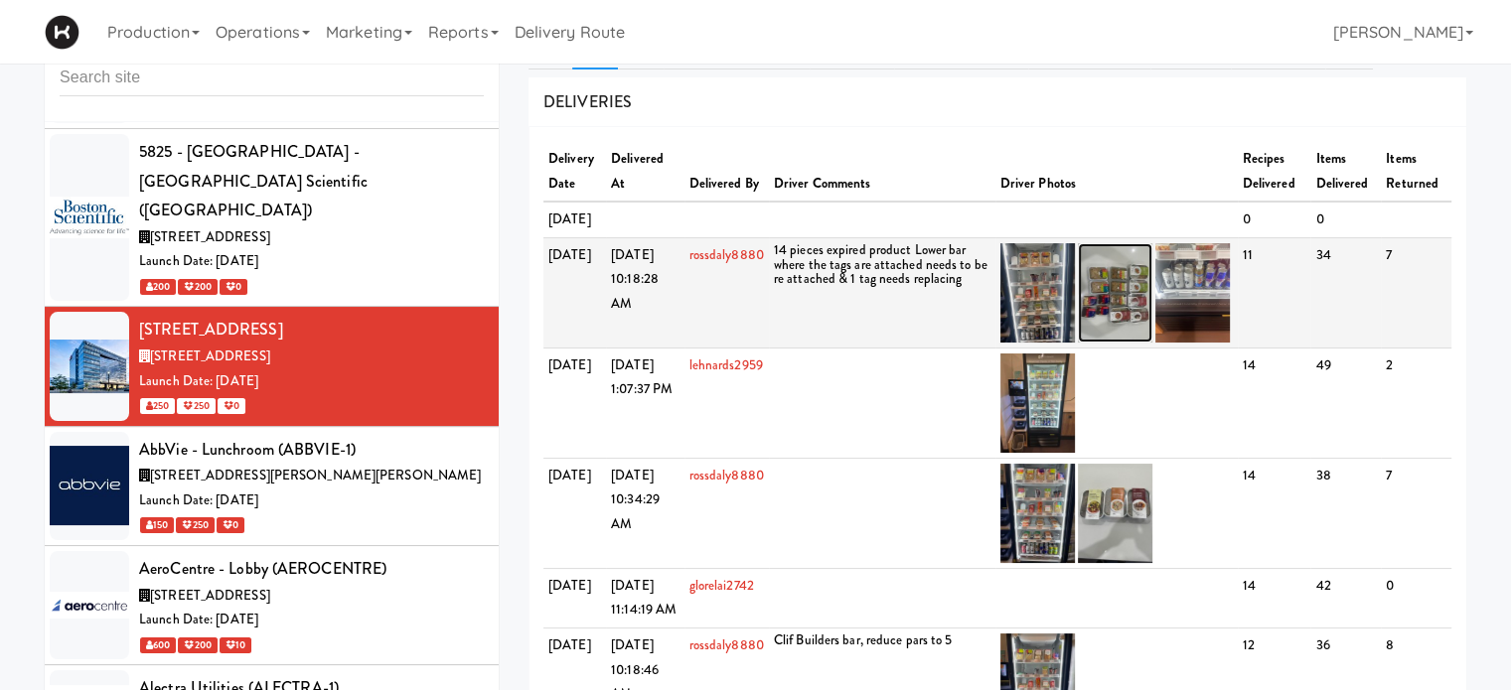
click at [1133, 340] on img at bounding box center [1115, 292] width 75 height 99
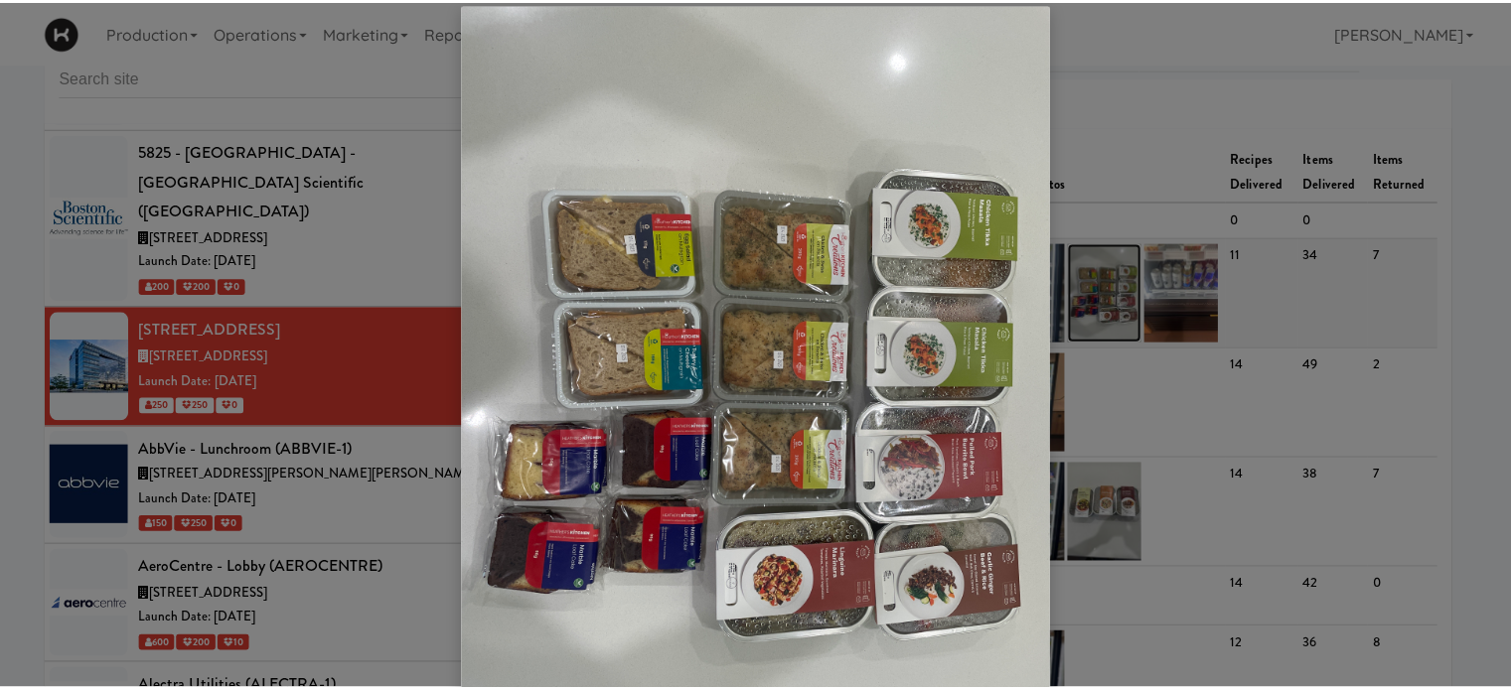
scroll to position [0, 0]
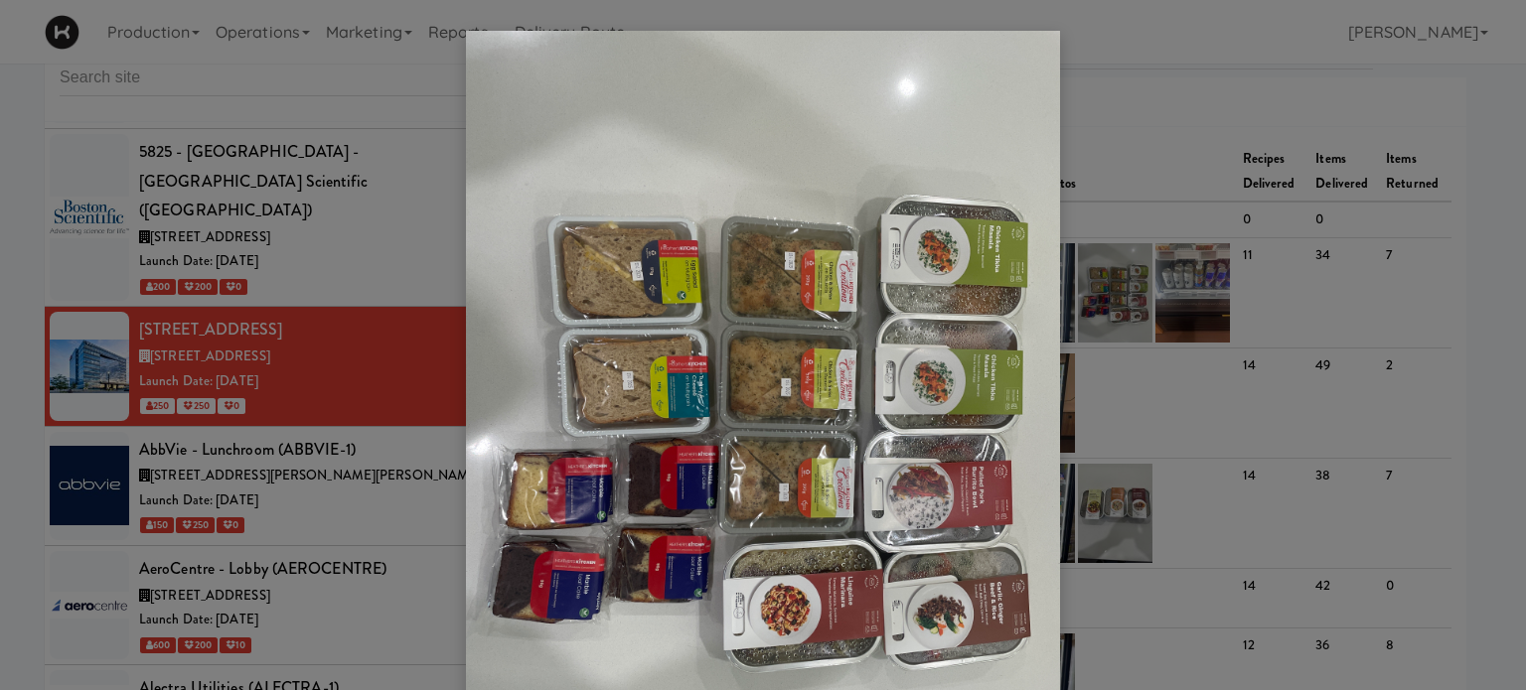
click at [1123, 254] on div at bounding box center [763, 345] width 1526 height 690
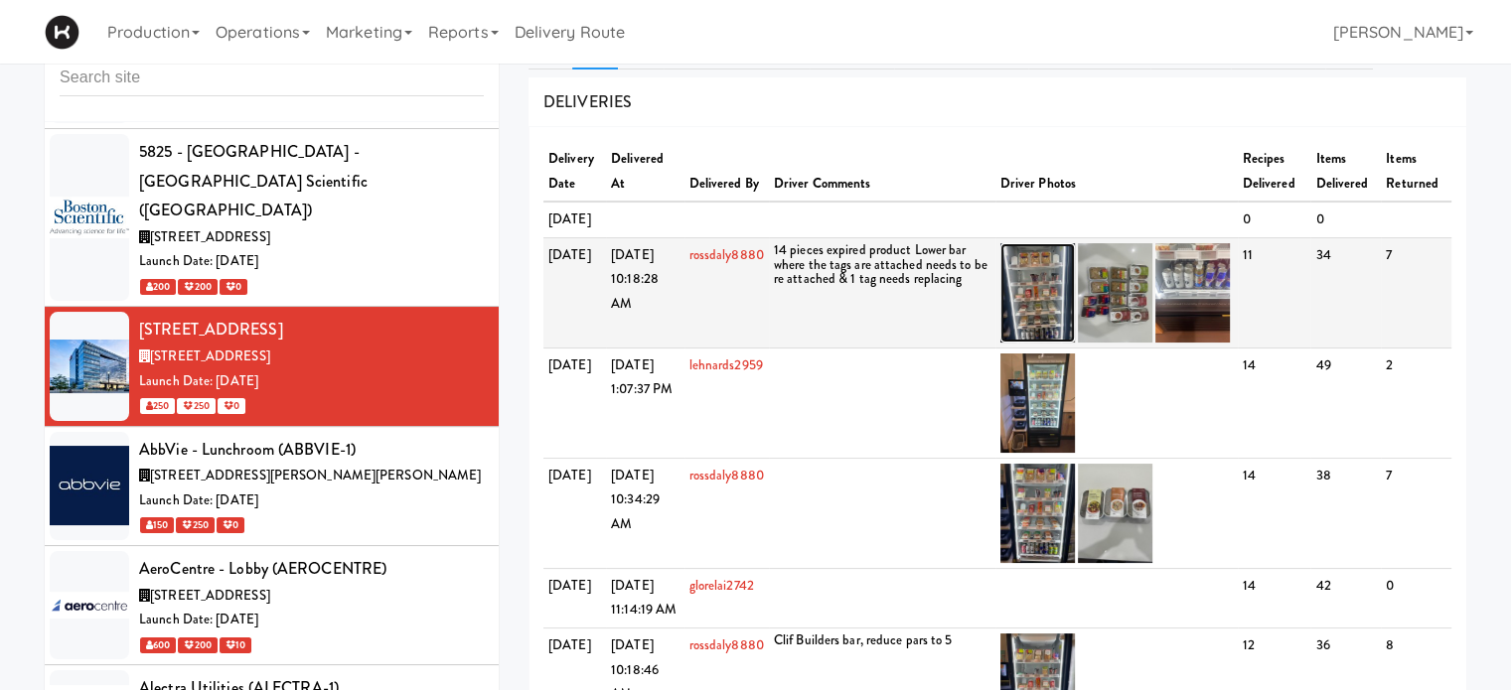
click at [1023, 330] on img at bounding box center [1037, 292] width 75 height 99
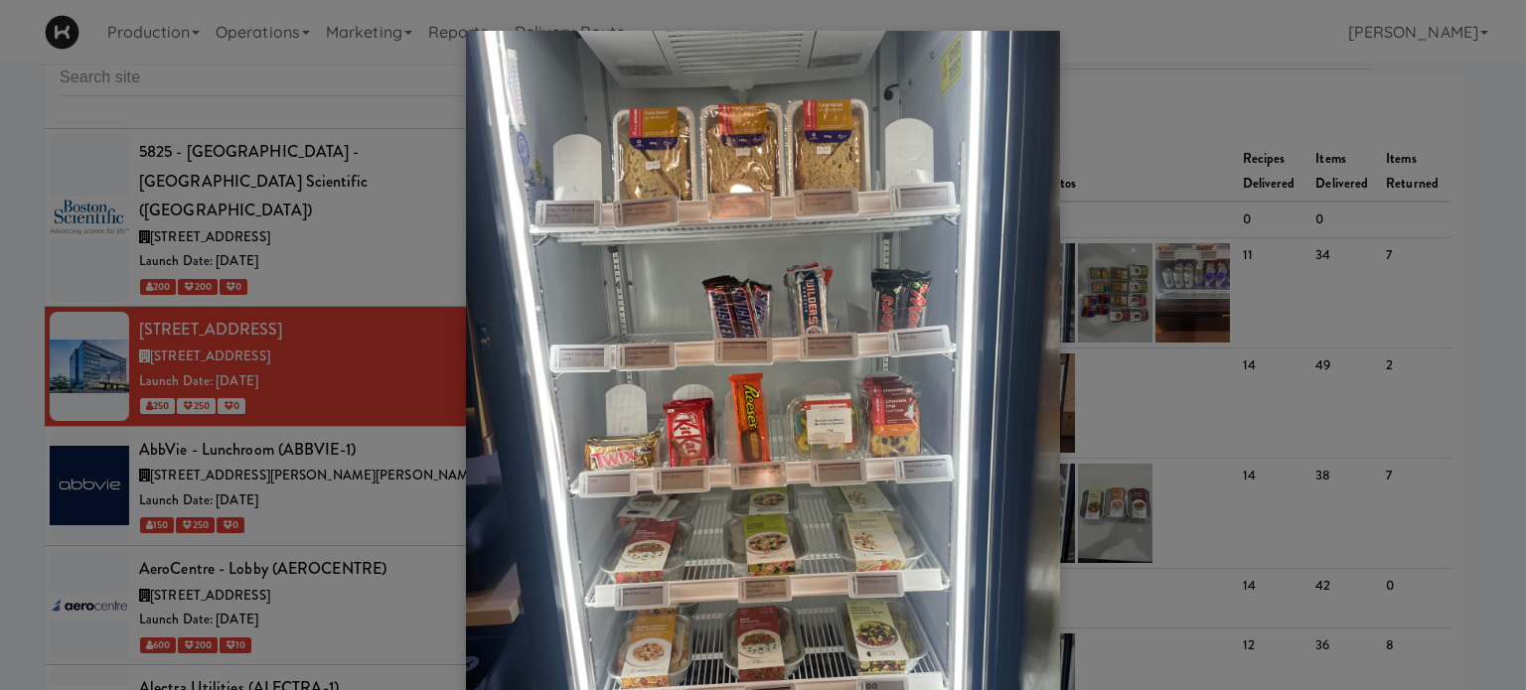
click at [1110, 273] on div at bounding box center [763, 345] width 1526 height 690
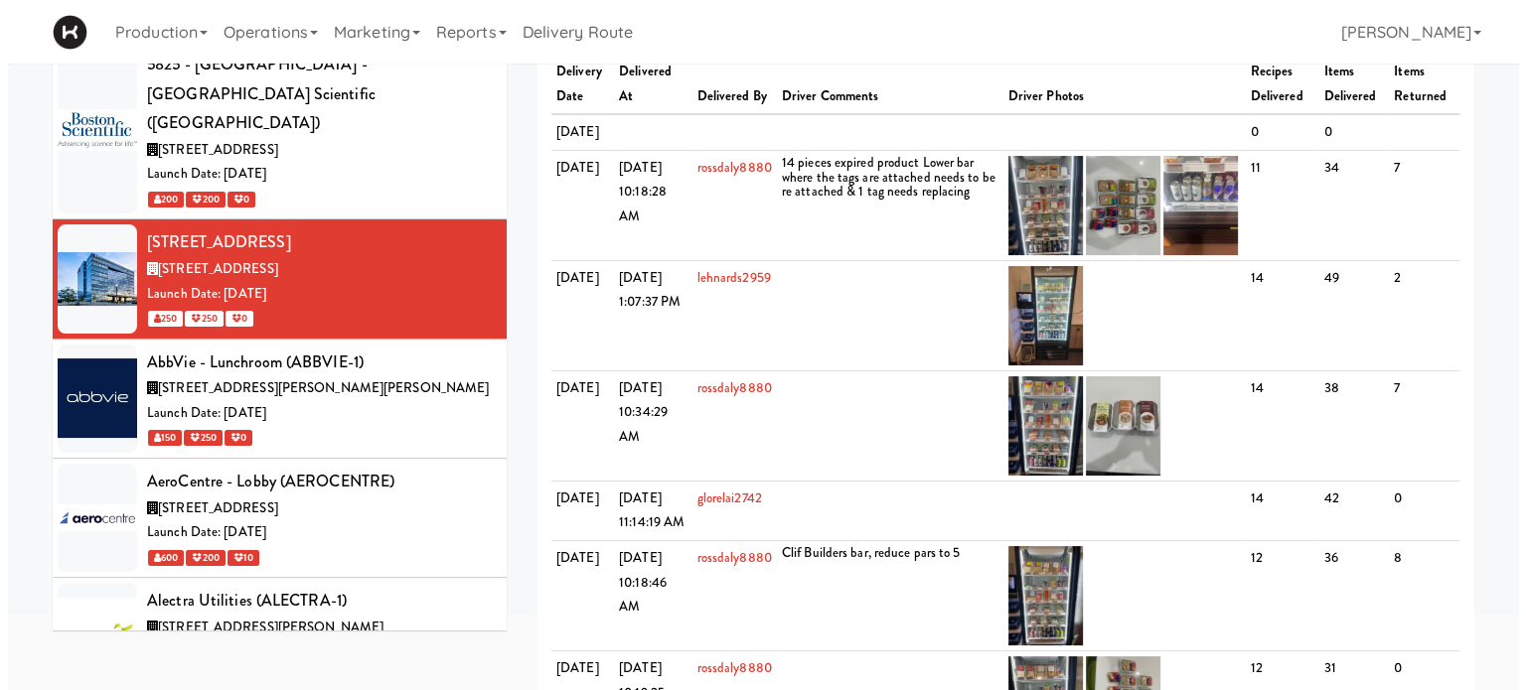
scroll to position [134, 0]
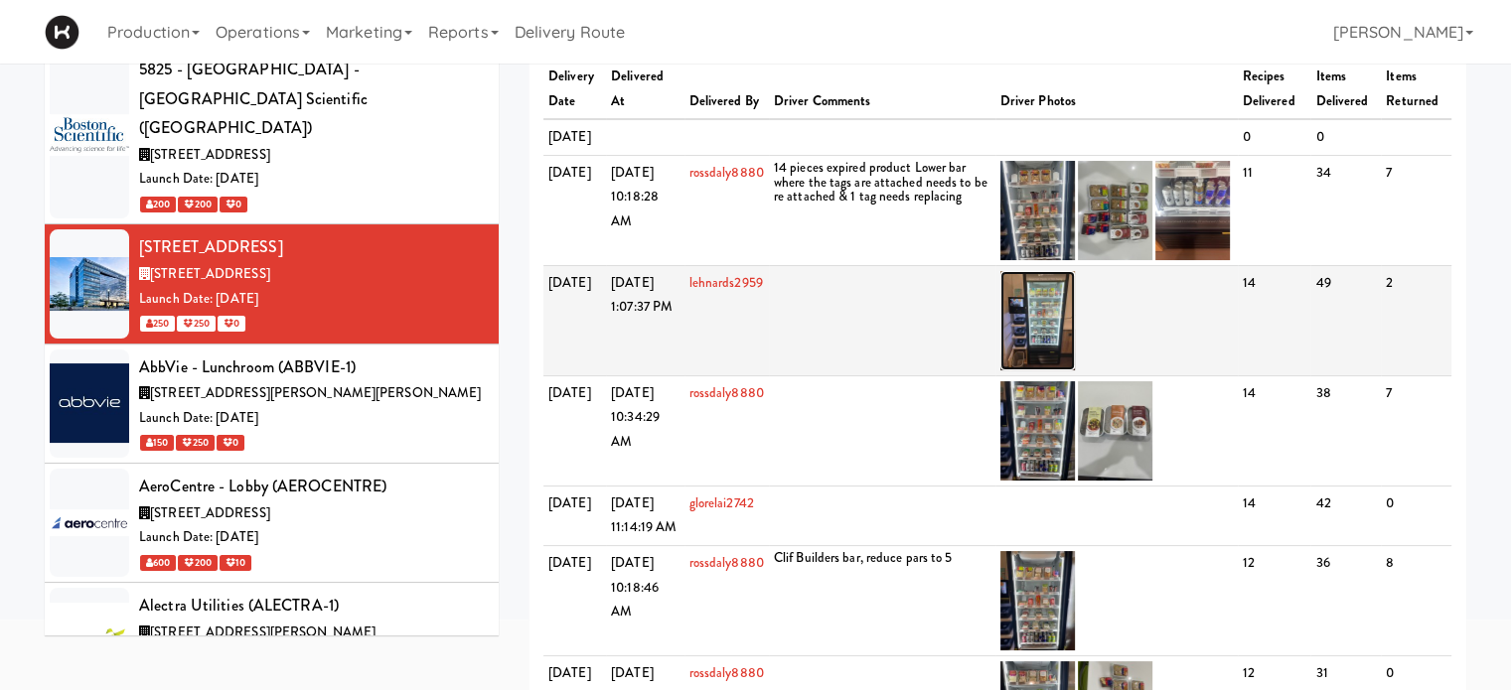
click at [1040, 349] on img at bounding box center [1037, 320] width 75 height 99
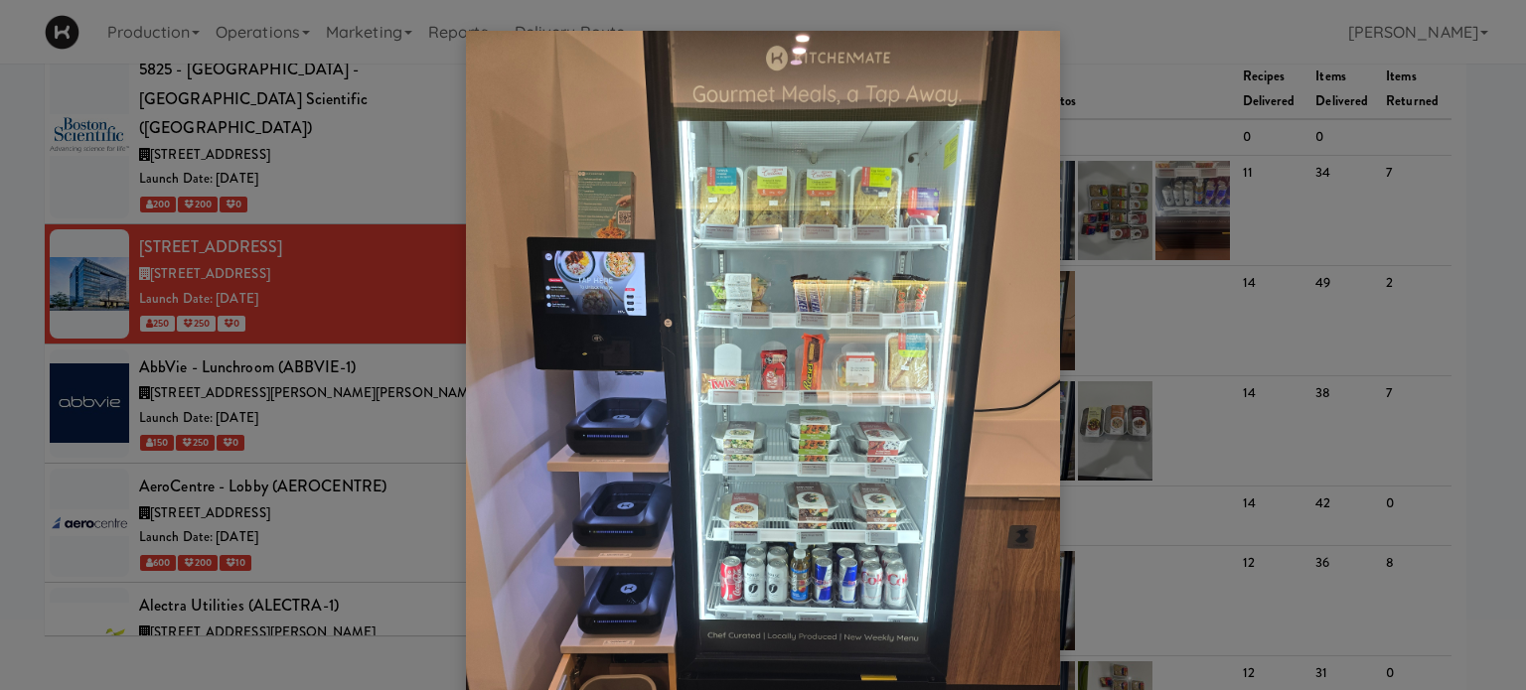
click at [1136, 154] on div at bounding box center [763, 345] width 1526 height 690
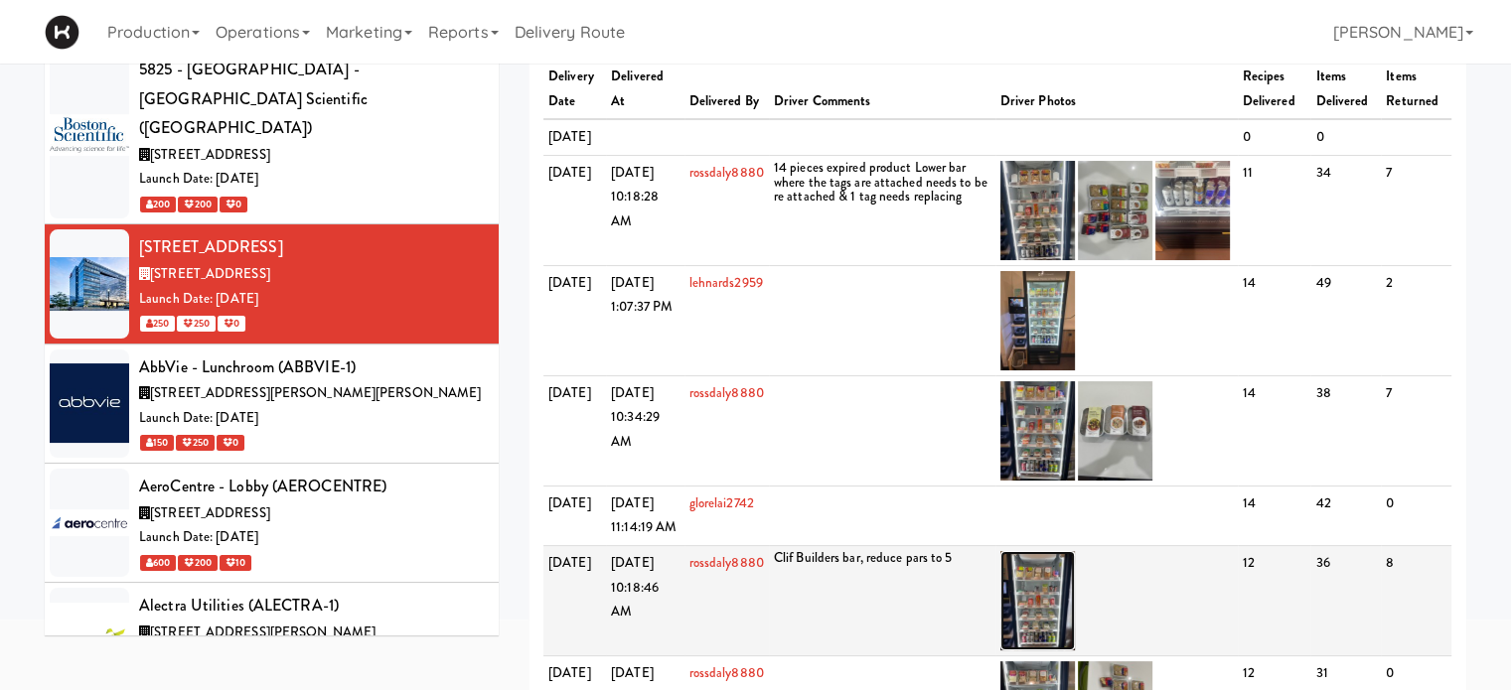
click at [1048, 646] on img at bounding box center [1037, 600] width 75 height 99
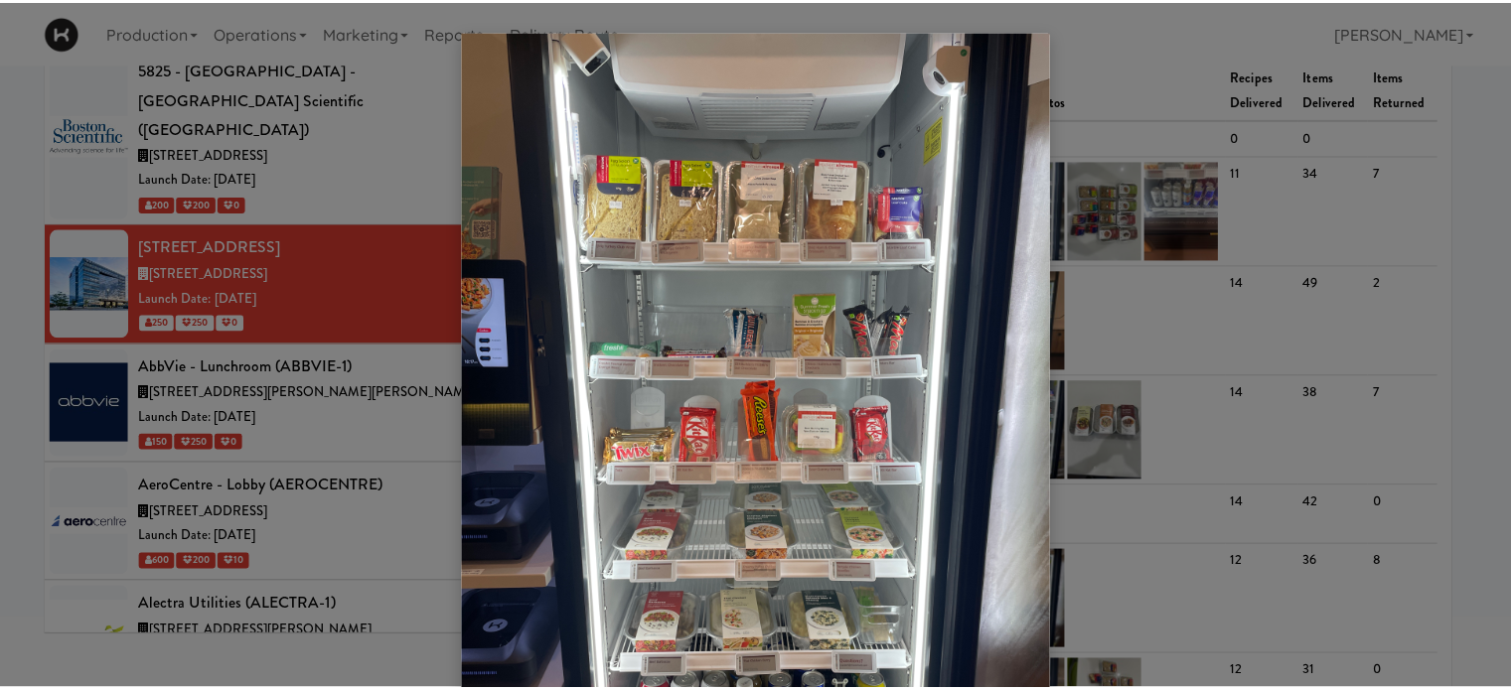
scroll to position [163, 0]
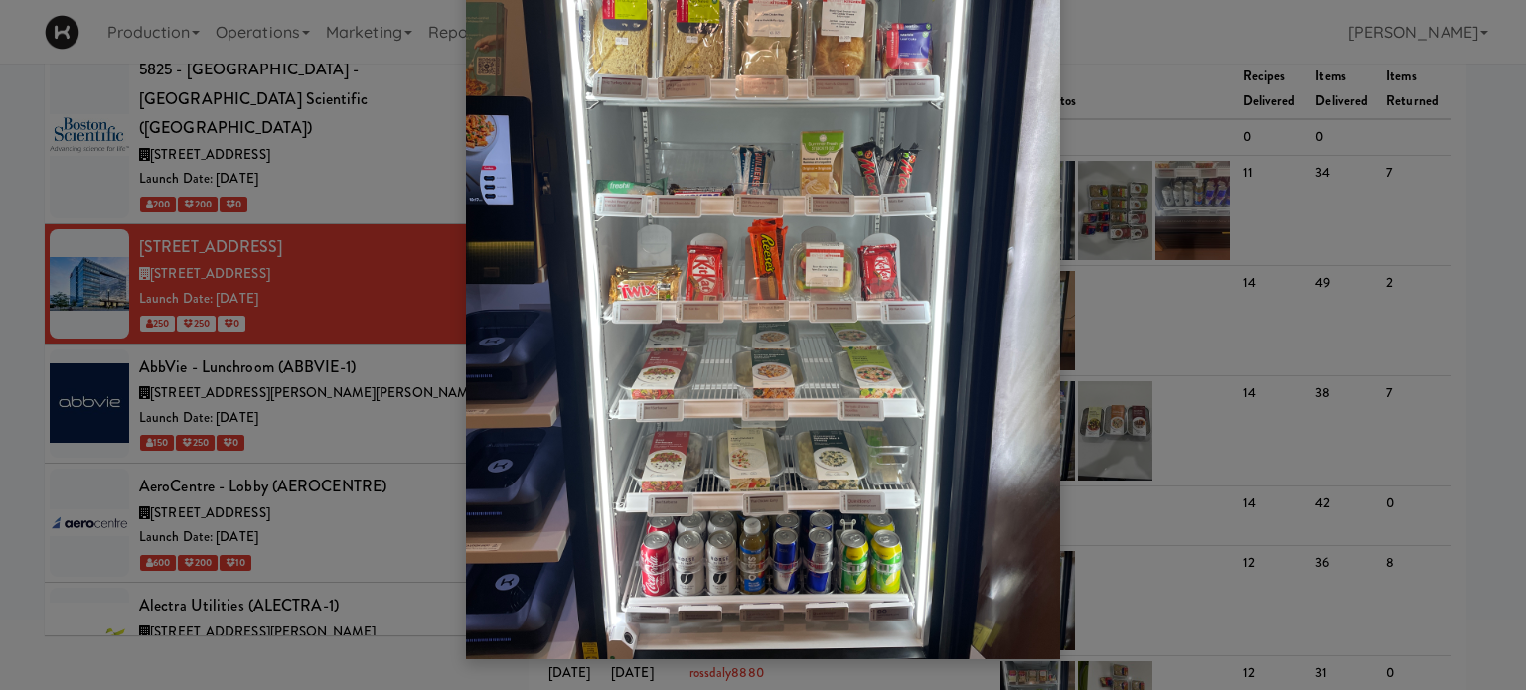
click at [1170, 89] on div at bounding box center [763, 345] width 1526 height 690
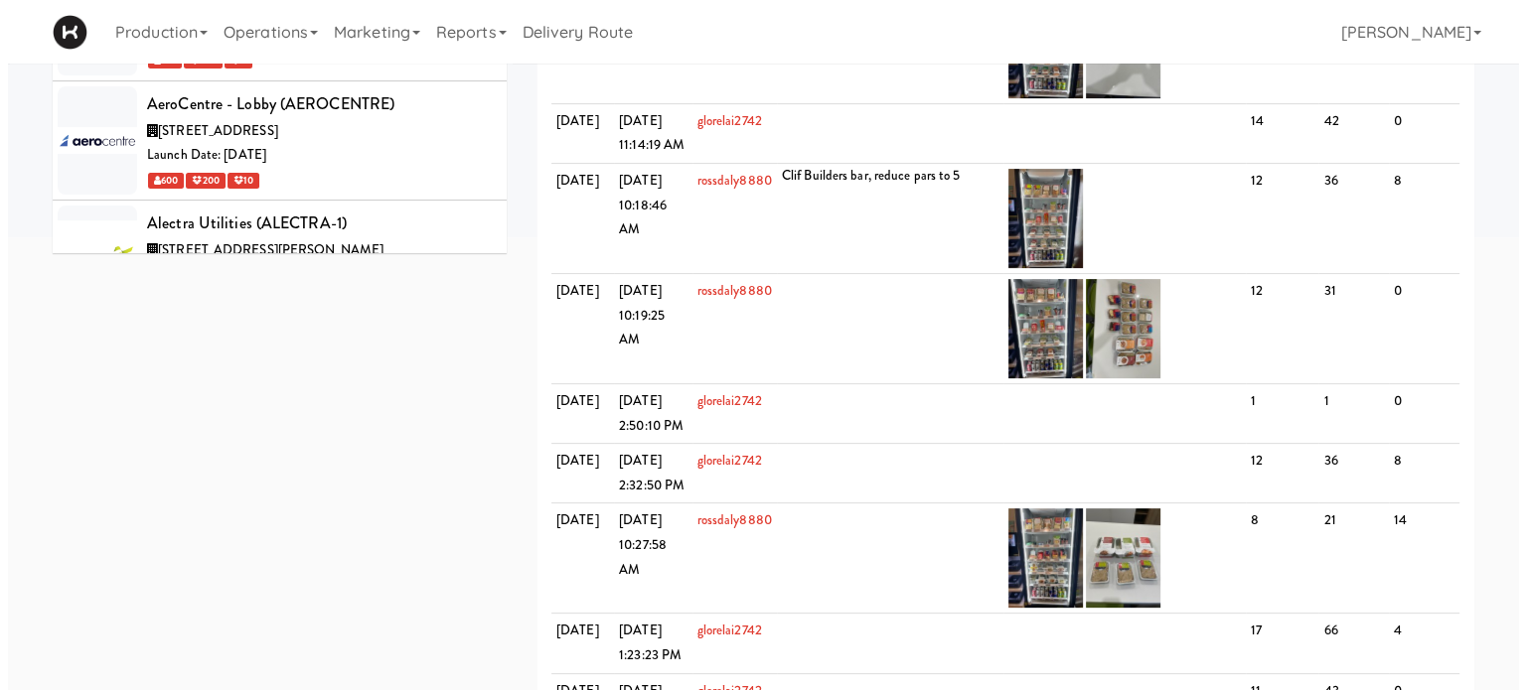
scroll to position [627, 0]
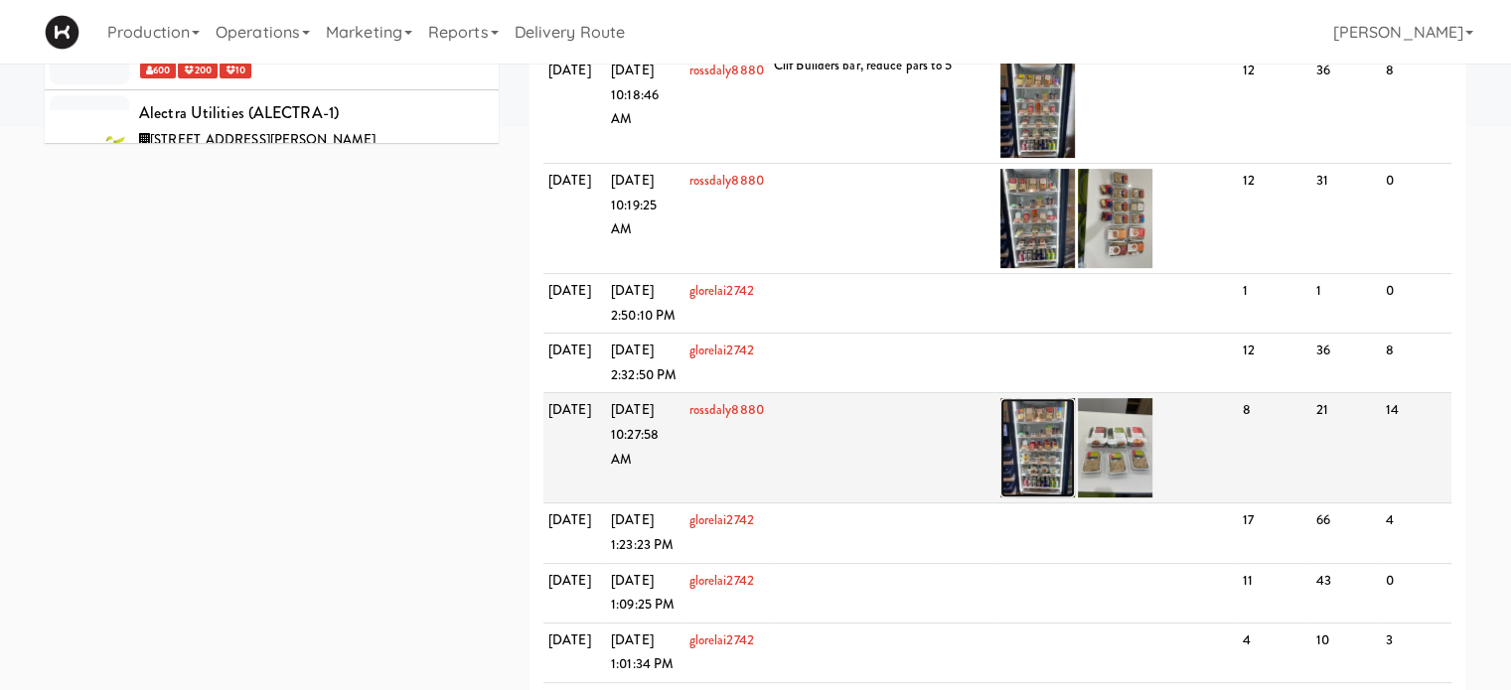
click at [1053, 498] on img at bounding box center [1037, 447] width 75 height 99
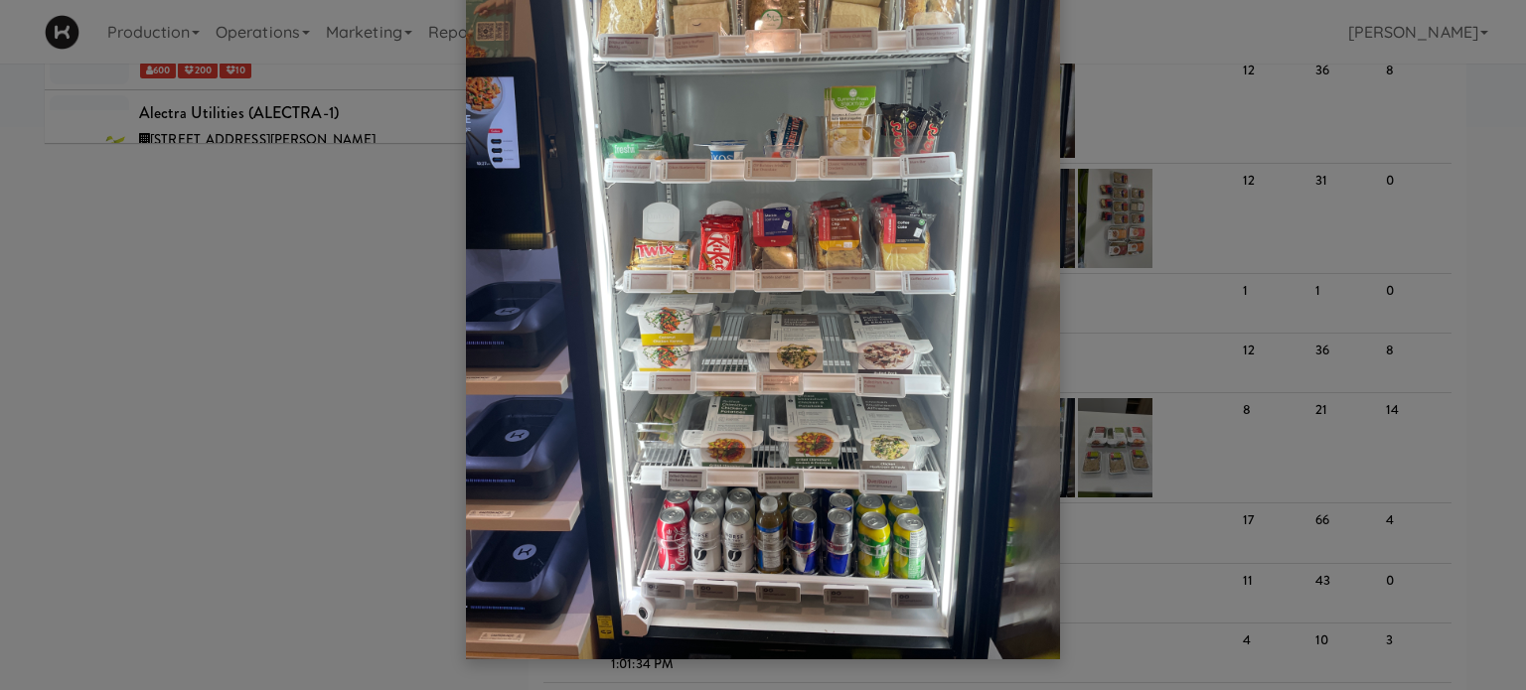
scroll to position [0, 0]
